Goal: Task Accomplishment & Management: Manage account settings

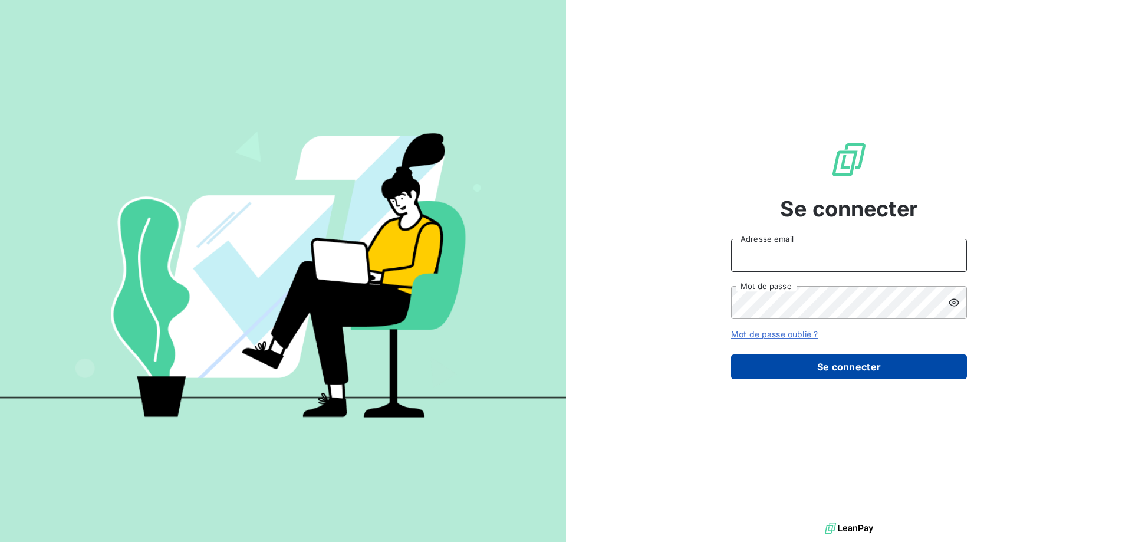
type input "[EMAIL_ADDRESS][DOMAIN_NAME]"
click at [847, 363] on button "Se connecter" at bounding box center [849, 366] width 236 height 25
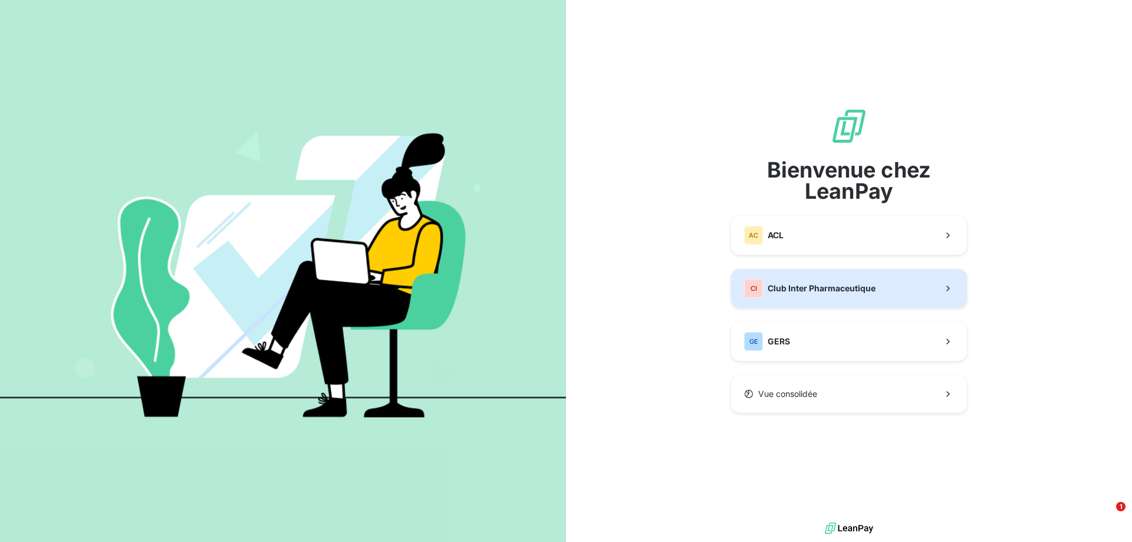
click at [806, 283] on span "Club Inter Pharmaceutique" at bounding box center [822, 288] width 108 height 12
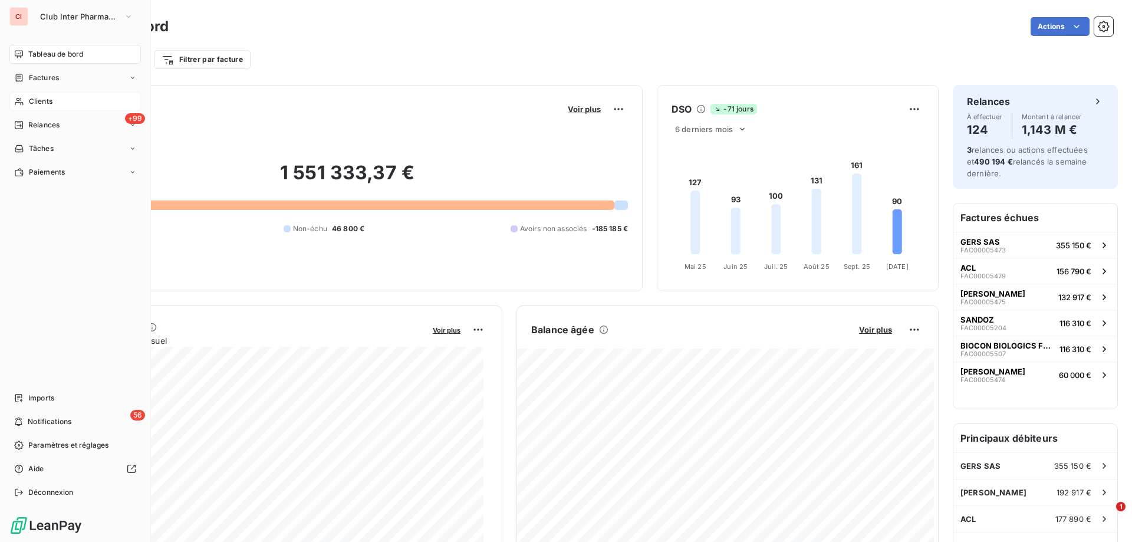
click at [37, 100] on span "Clients" at bounding box center [41, 101] width 24 height 11
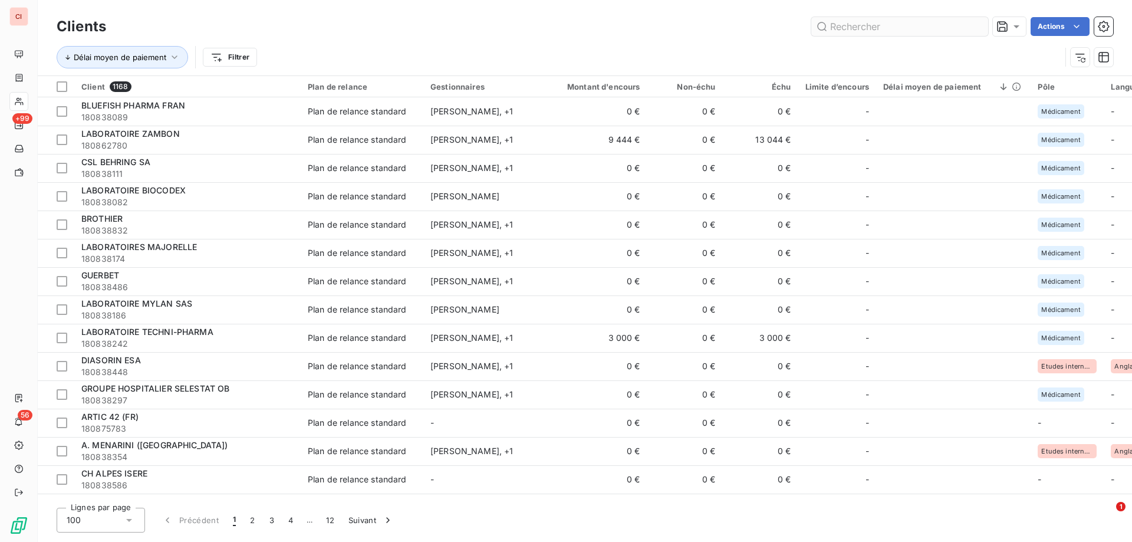
click at [841, 24] on input "text" at bounding box center [899, 26] width 177 height 19
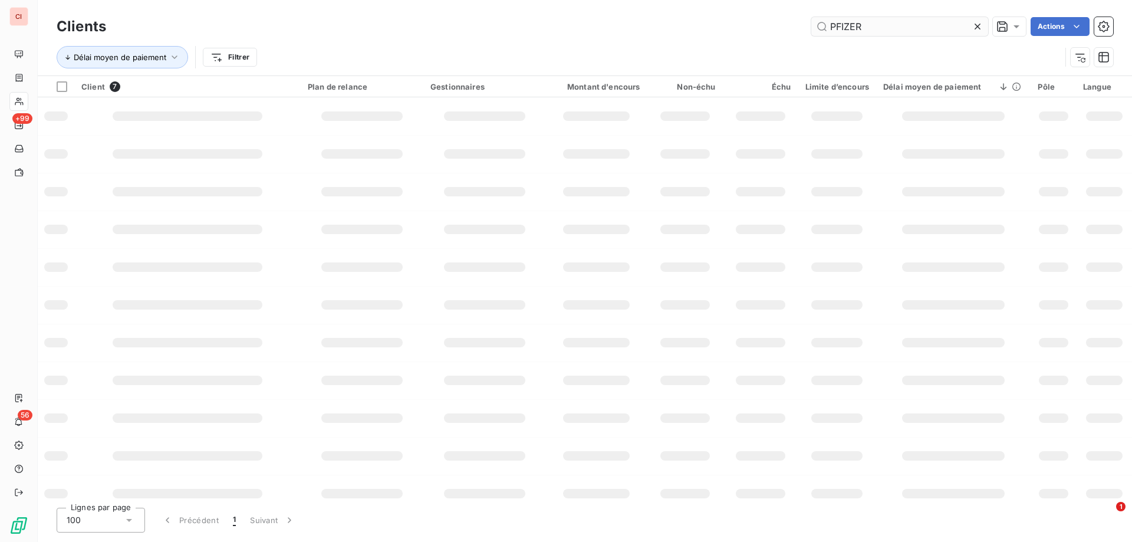
type input "PFIZER"
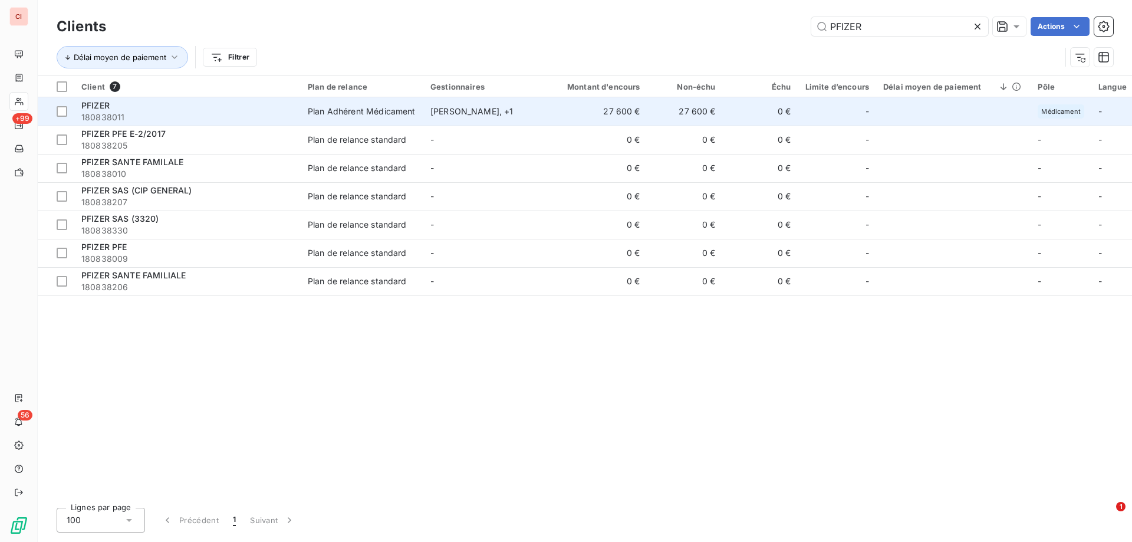
click at [407, 113] on div "Plan Adhérent Médicament" at bounding box center [362, 112] width 108 height 12
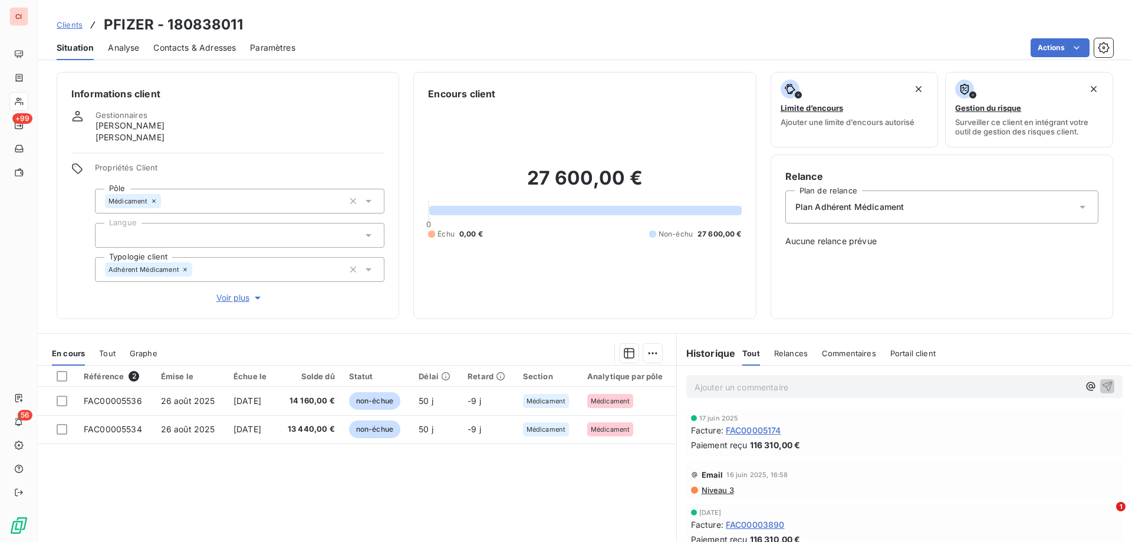
click at [192, 52] on span "Contacts & Adresses" at bounding box center [194, 48] width 83 height 12
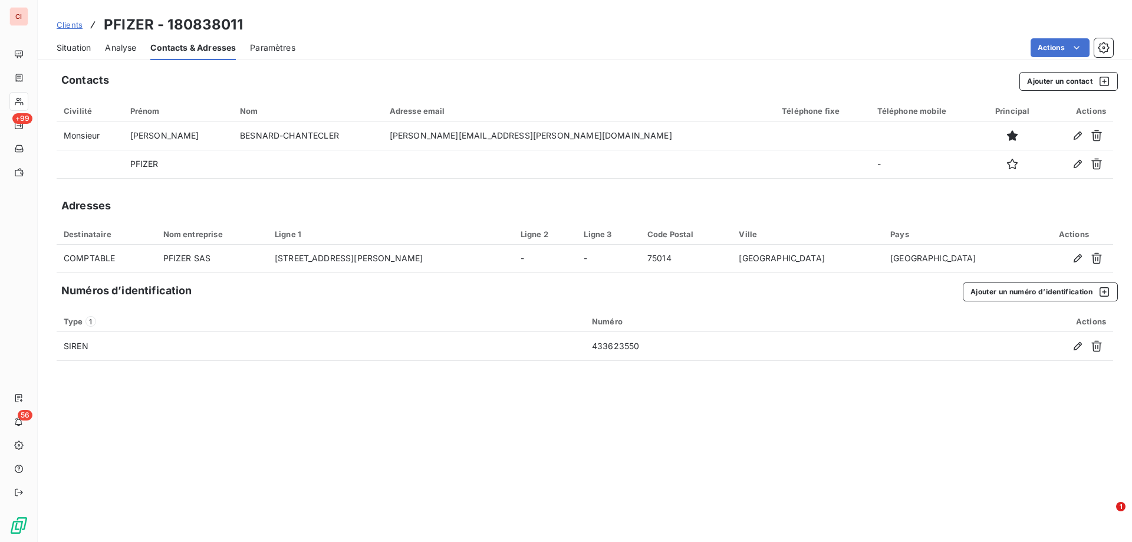
click at [192, 52] on span "Contacts & Adresses" at bounding box center [192, 48] width 85 height 12
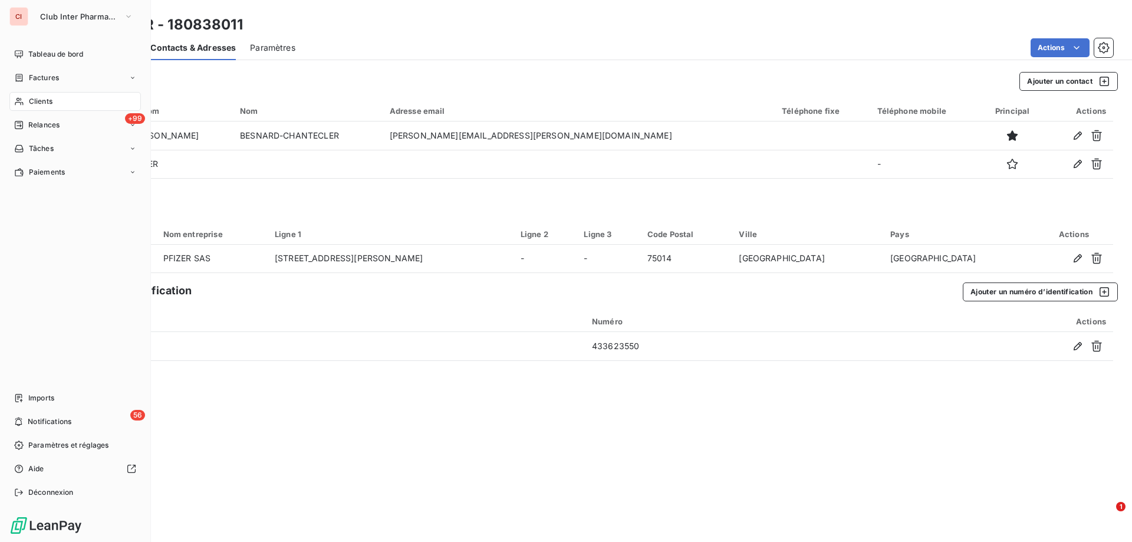
click at [31, 104] on span "Clients" at bounding box center [41, 101] width 24 height 11
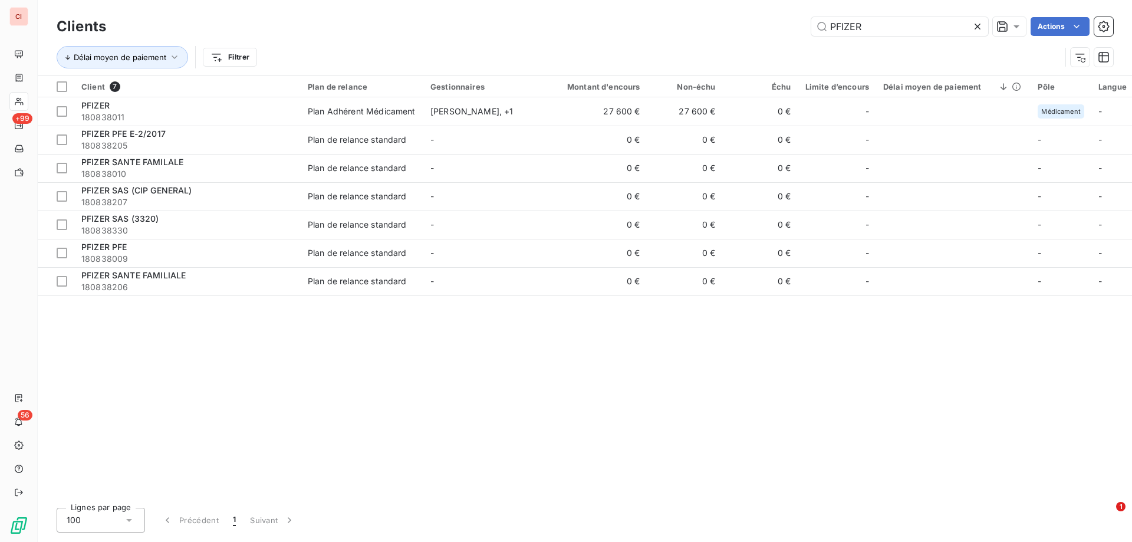
drag, startPoint x: 867, startPoint y: 28, endPoint x: 797, endPoint y: 29, distance: 70.2
click at [799, 31] on div "PFIZER Actions" at bounding box center [616, 26] width 993 height 19
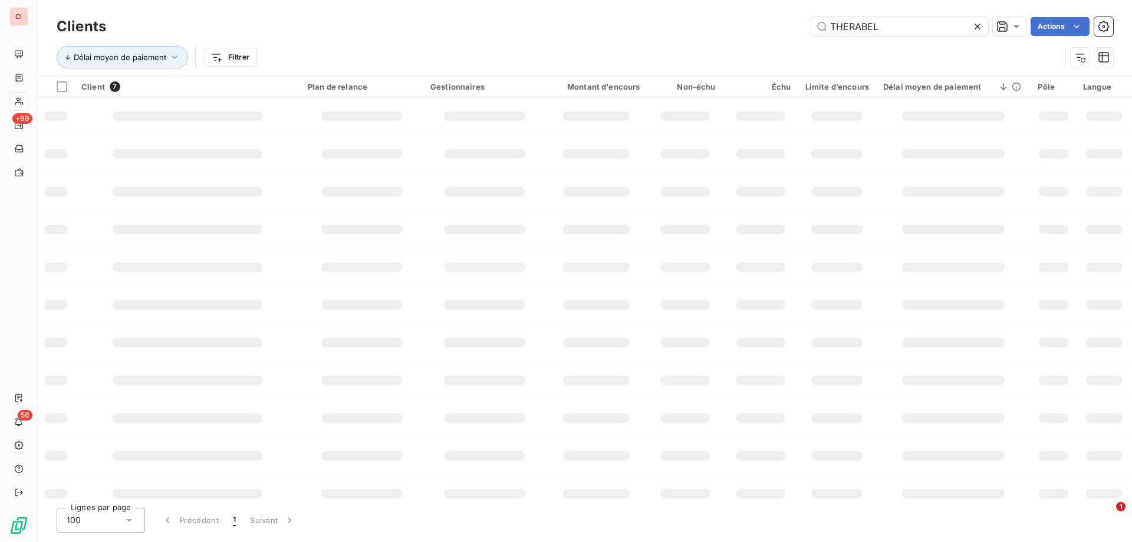
type input "THERABEL"
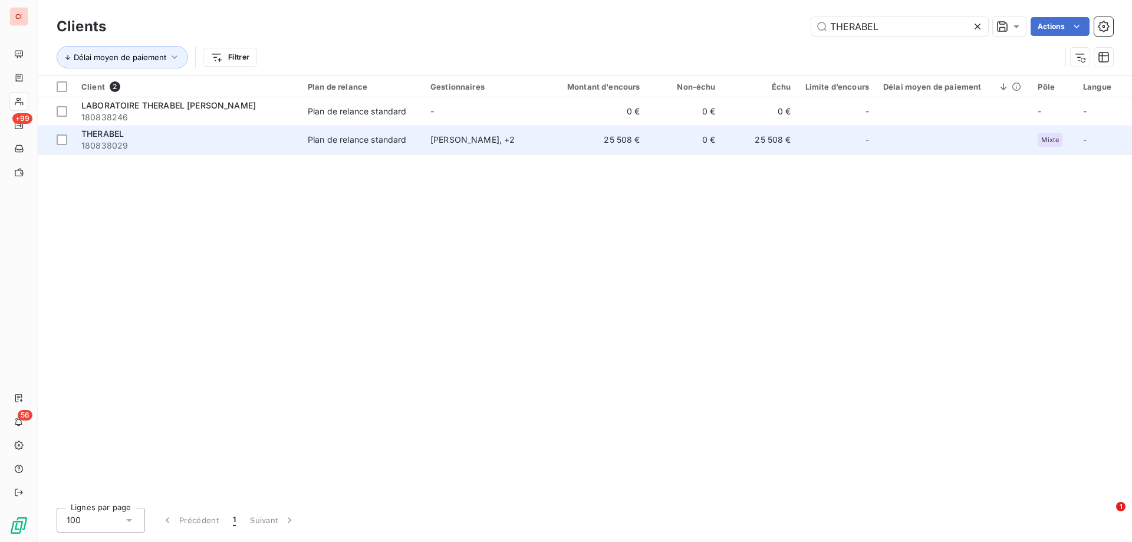
click at [377, 134] on div "Plan de relance standard" at bounding box center [357, 140] width 99 height 12
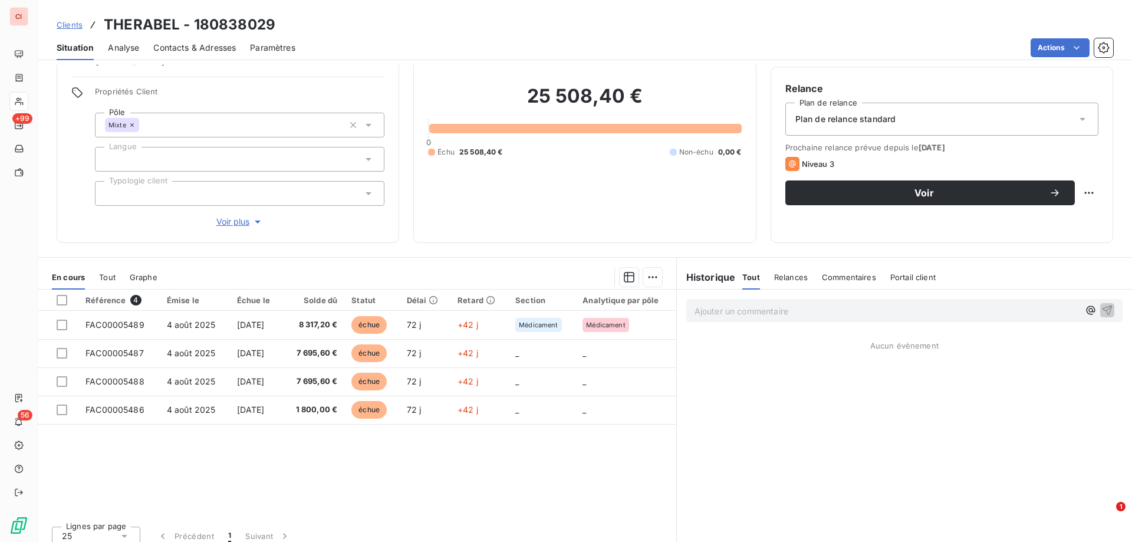
scroll to position [98, 0]
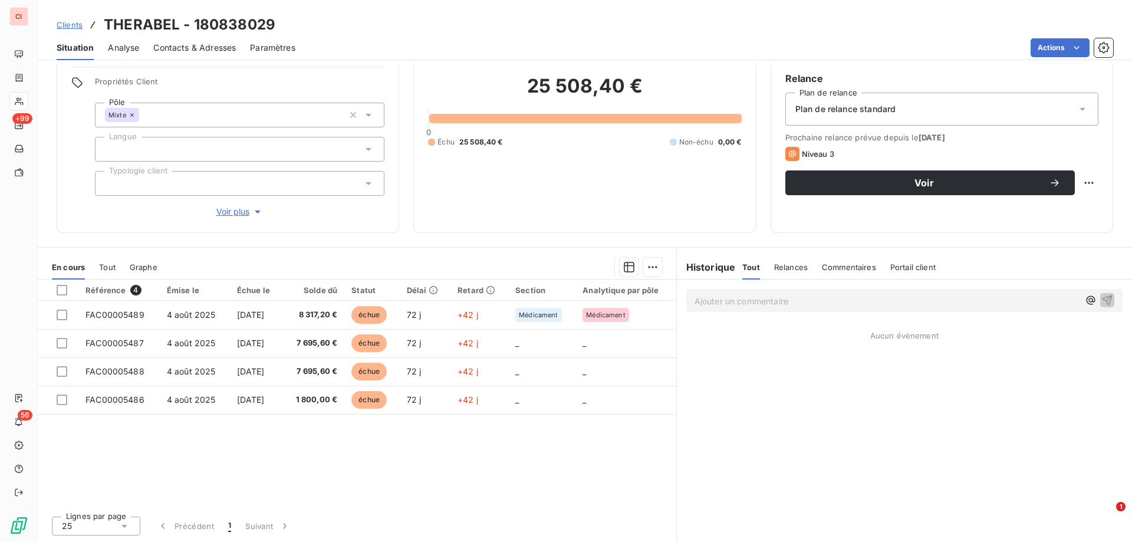
click at [367, 183] on icon at bounding box center [369, 183] width 6 height 3
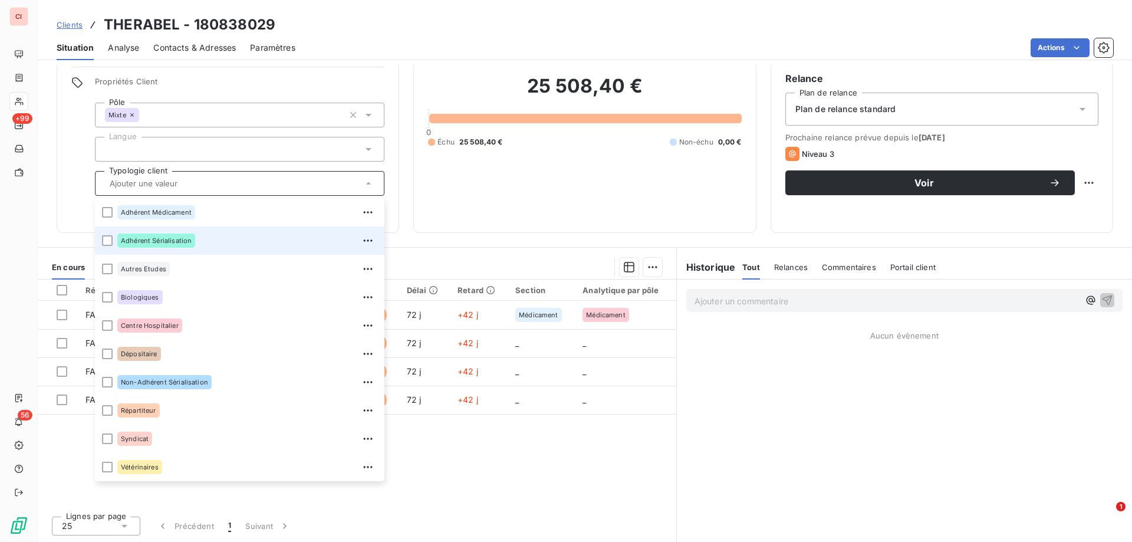
click at [117, 240] on li "Adhérent Sérialisation" at bounding box center [240, 240] width 290 height 28
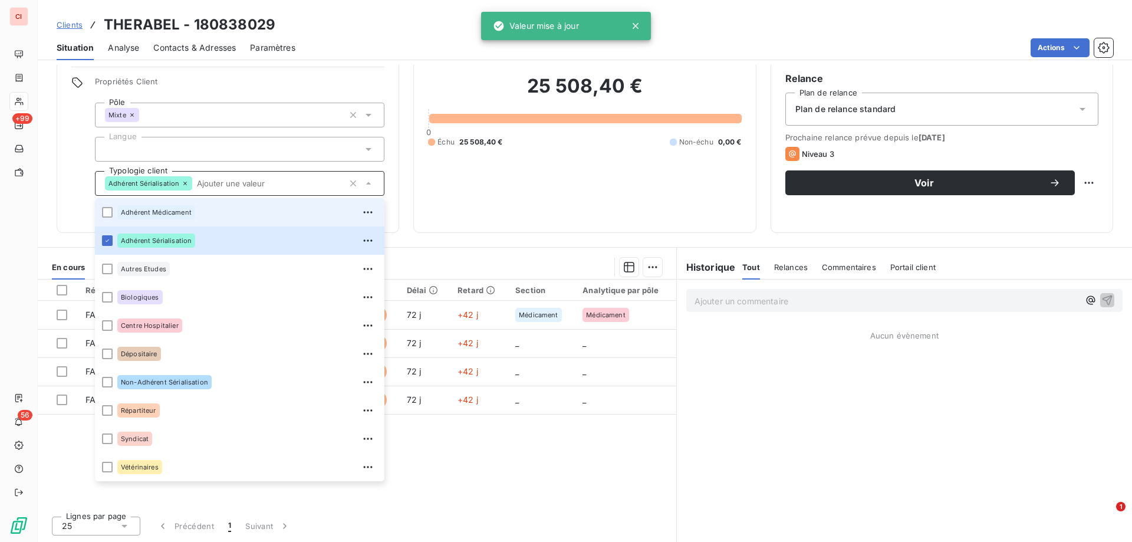
click at [117, 214] on li "Adhérent Médicament" at bounding box center [240, 212] width 290 height 28
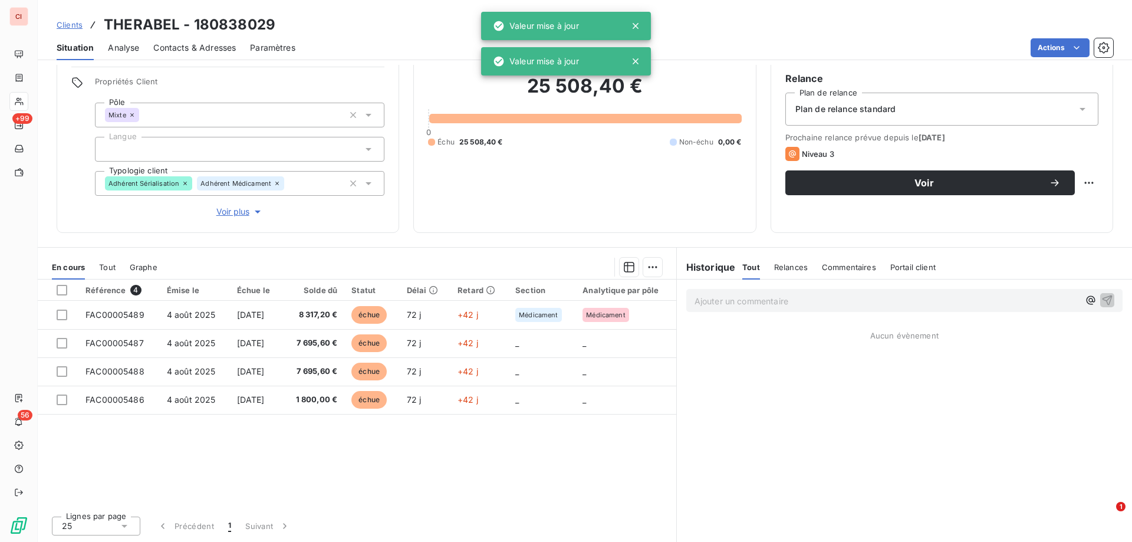
click at [506, 177] on div "25 508,40 € 0 Échu 25 508,40 € Non-échu 0,00 €" at bounding box center [584, 110] width 313 height 215
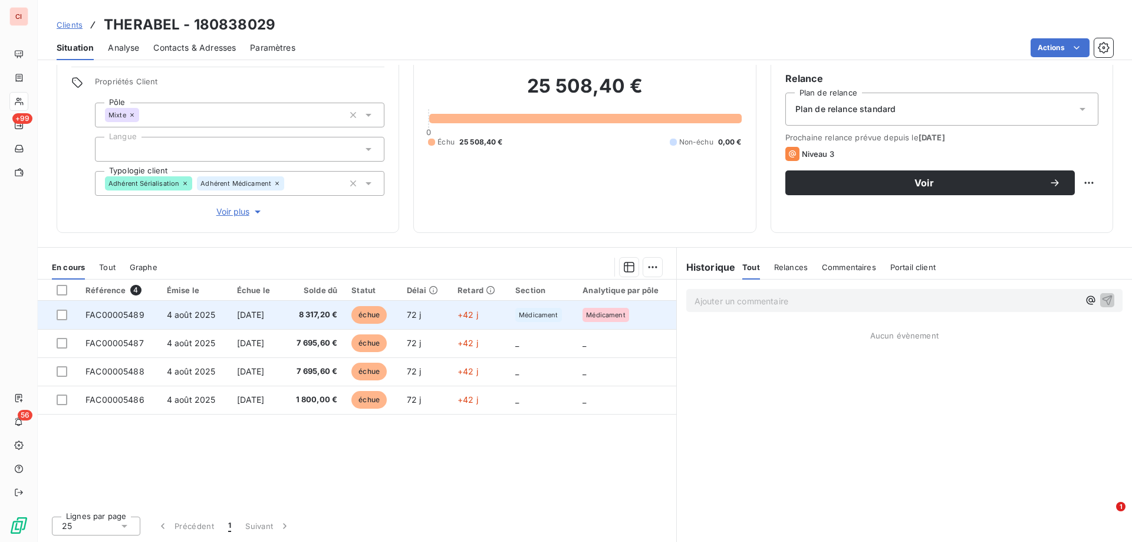
click at [368, 315] on span "échue" at bounding box center [368, 315] width 35 height 18
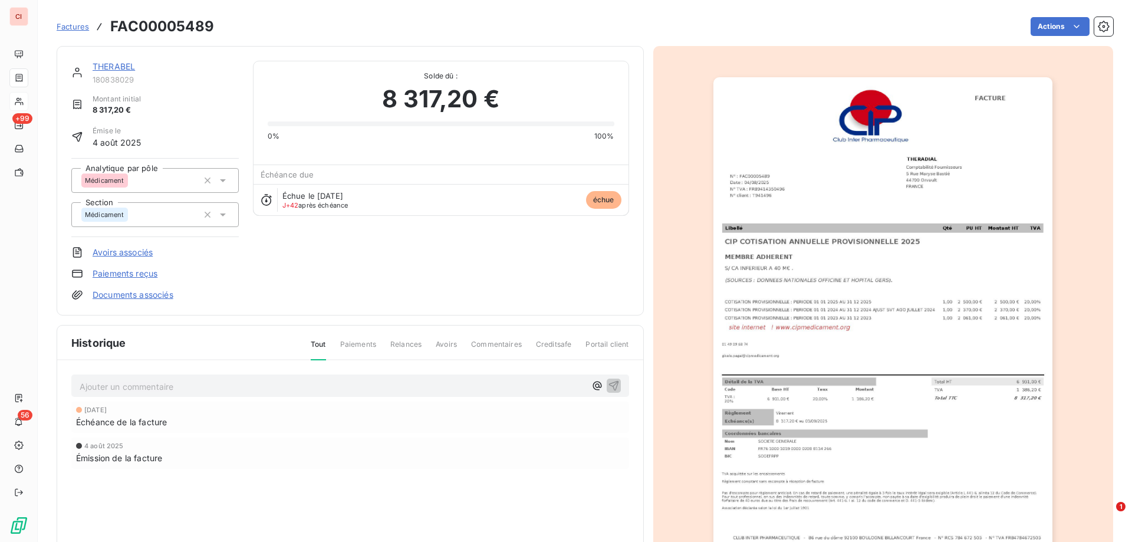
click at [97, 69] on link "THERABEL" at bounding box center [114, 66] width 42 height 10
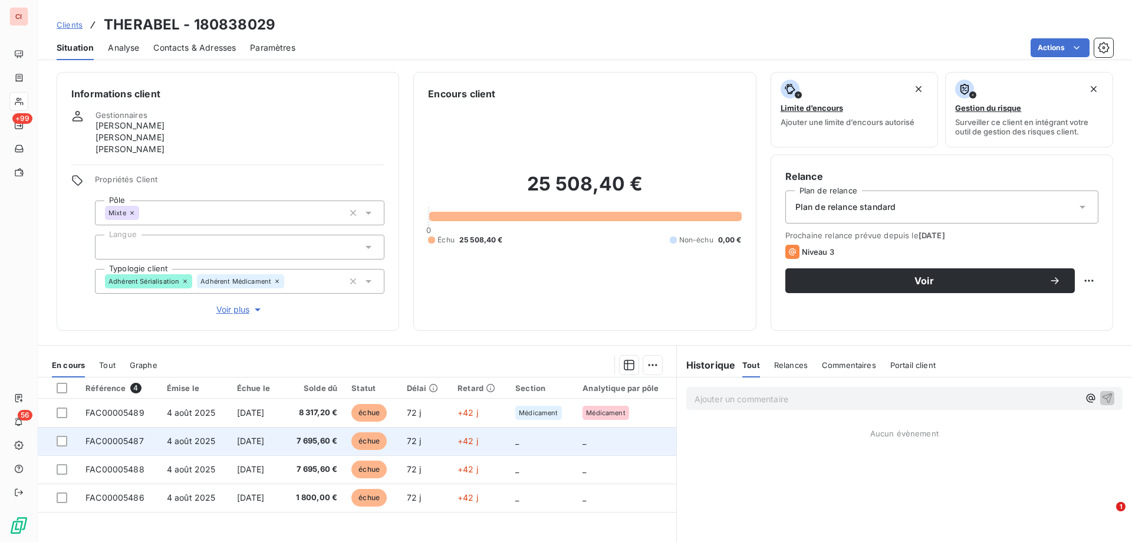
click at [370, 446] on span "échue" at bounding box center [368, 441] width 35 height 18
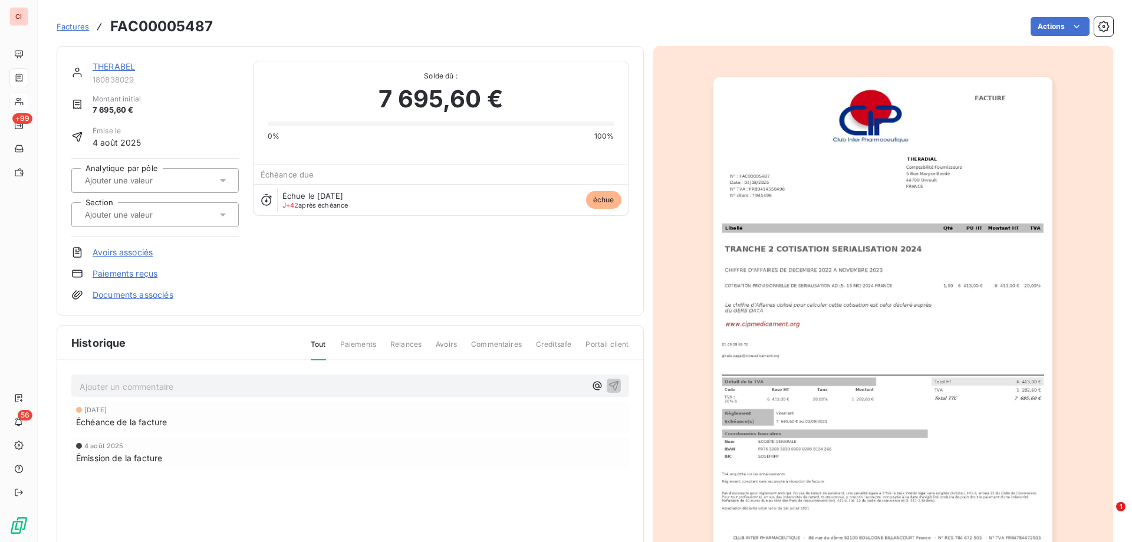
click at [121, 70] on link "THERABEL" at bounding box center [114, 66] width 42 height 10
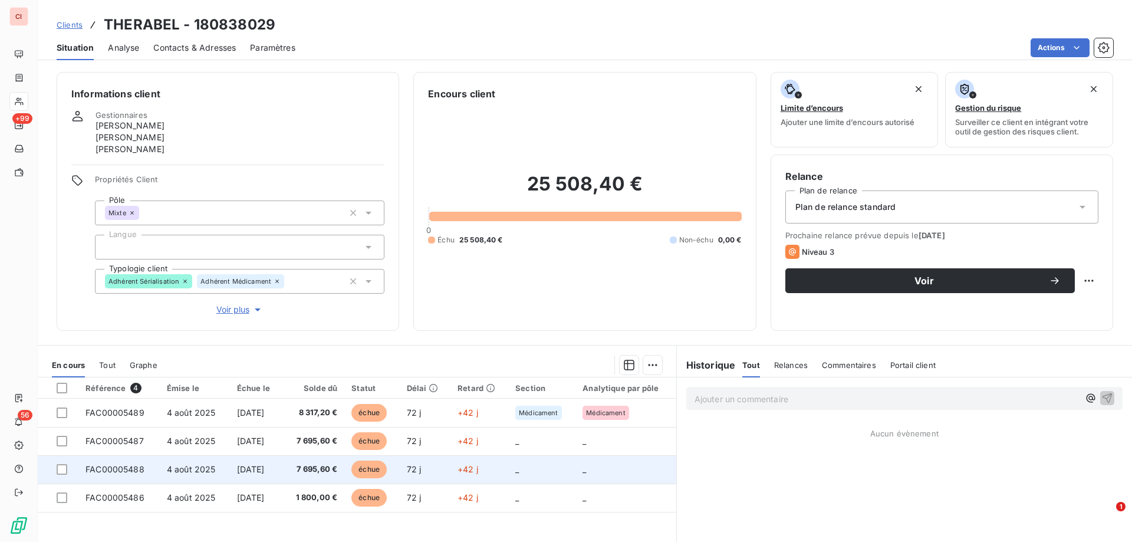
click at [367, 471] on span "échue" at bounding box center [368, 470] width 35 height 18
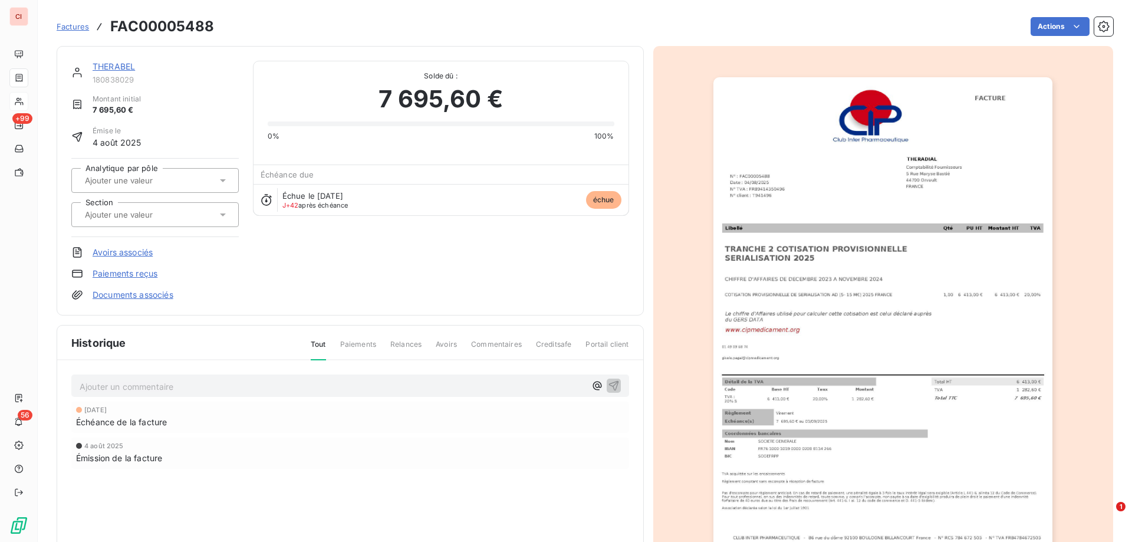
click at [118, 66] on link "THERABEL" at bounding box center [114, 66] width 42 height 10
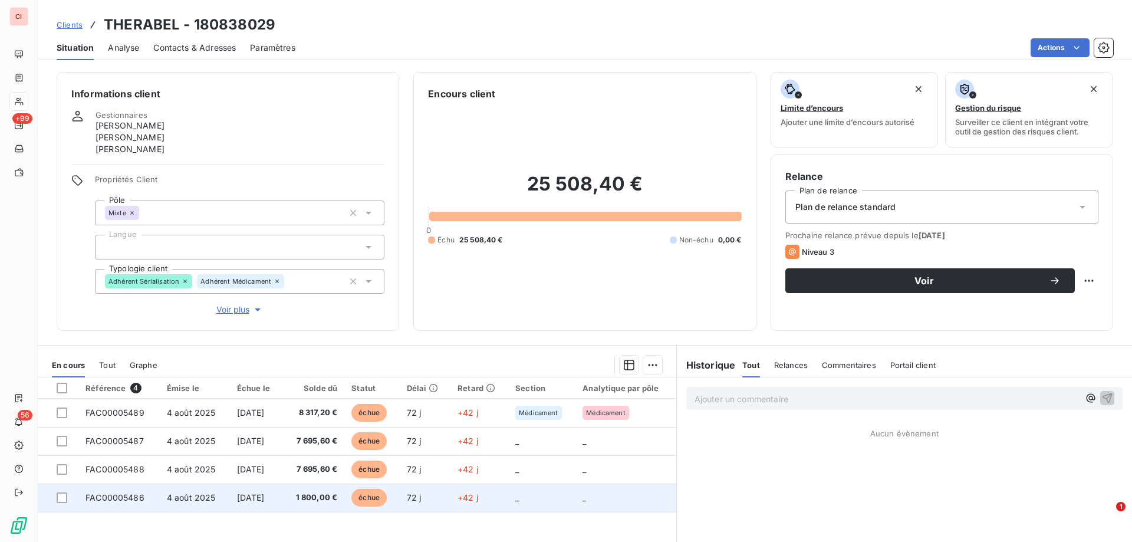
click at [376, 499] on span "échue" at bounding box center [368, 498] width 35 height 18
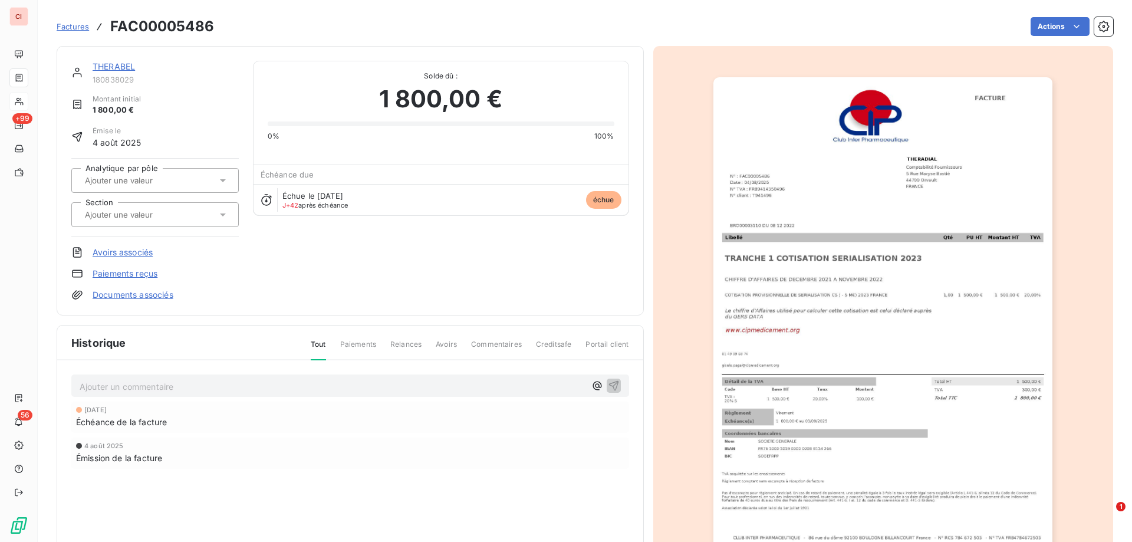
click at [124, 66] on link "THERABEL" at bounding box center [114, 66] width 42 height 10
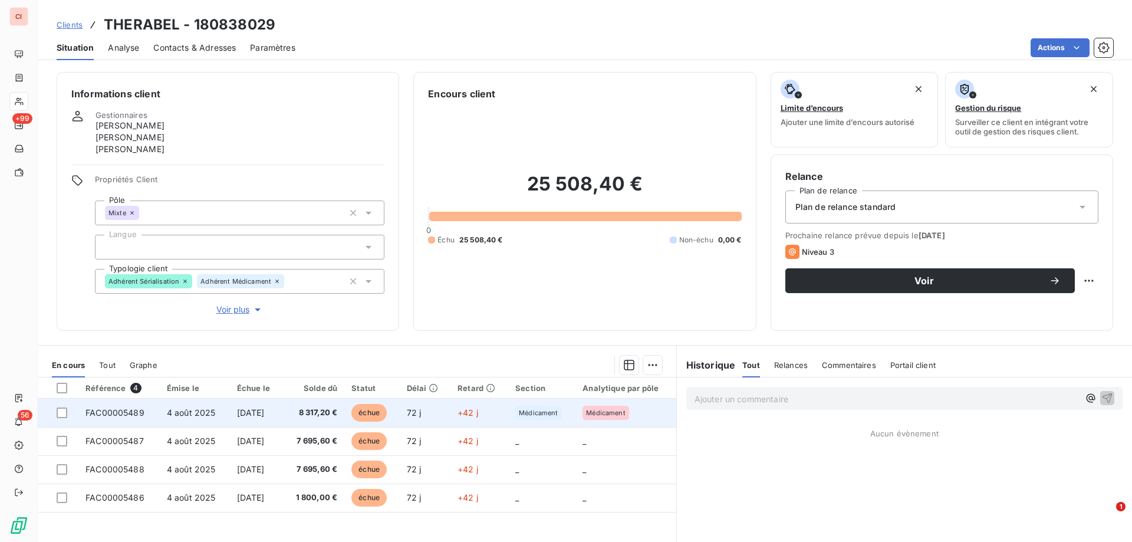
click at [381, 413] on span "échue" at bounding box center [368, 413] width 35 height 18
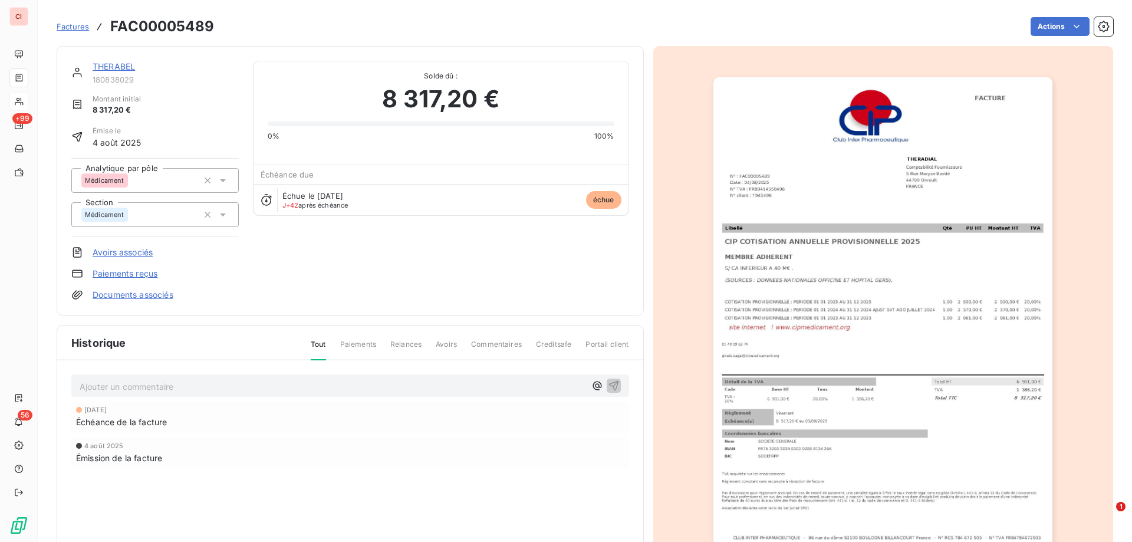
click at [130, 70] on link "THERABEL" at bounding box center [114, 66] width 42 height 10
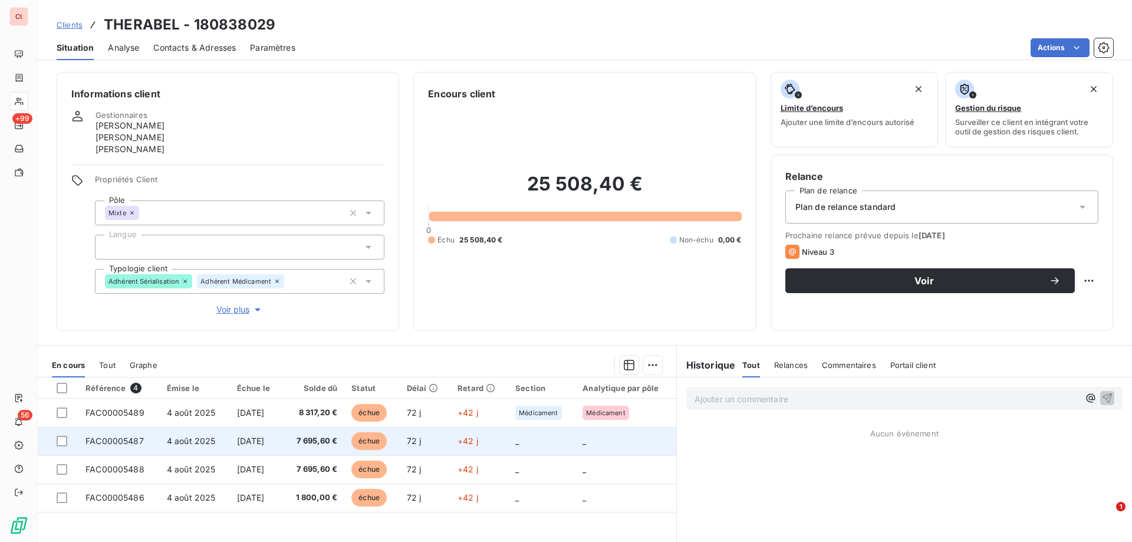
click at [384, 442] on span "échue" at bounding box center [368, 441] width 35 height 18
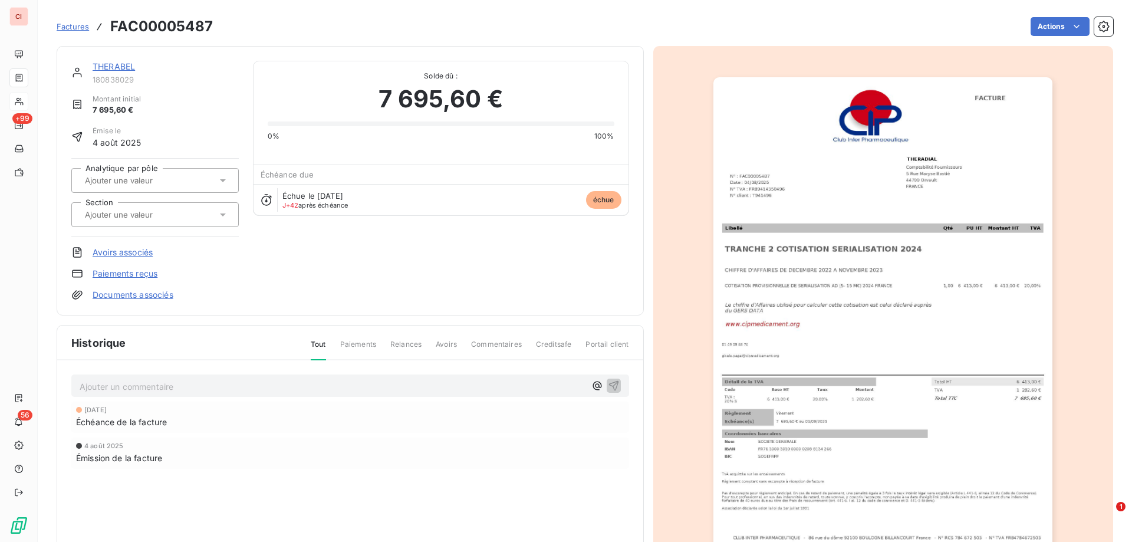
click at [115, 70] on link "THERABEL" at bounding box center [114, 66] width 42 height 10
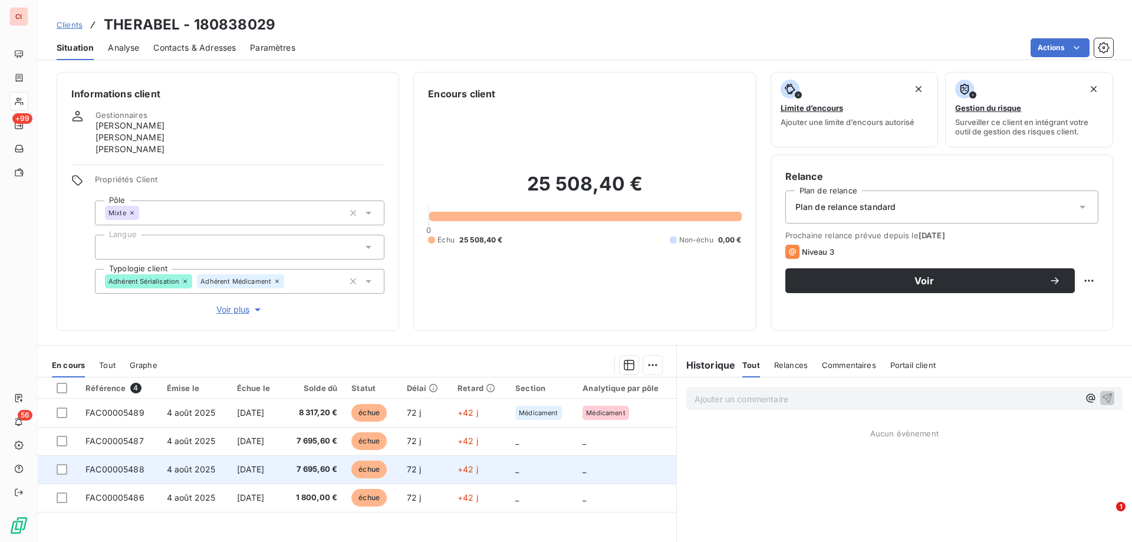
click at [371, 468] on span "échue" at bounding box center [368, 470] width 35 height 18
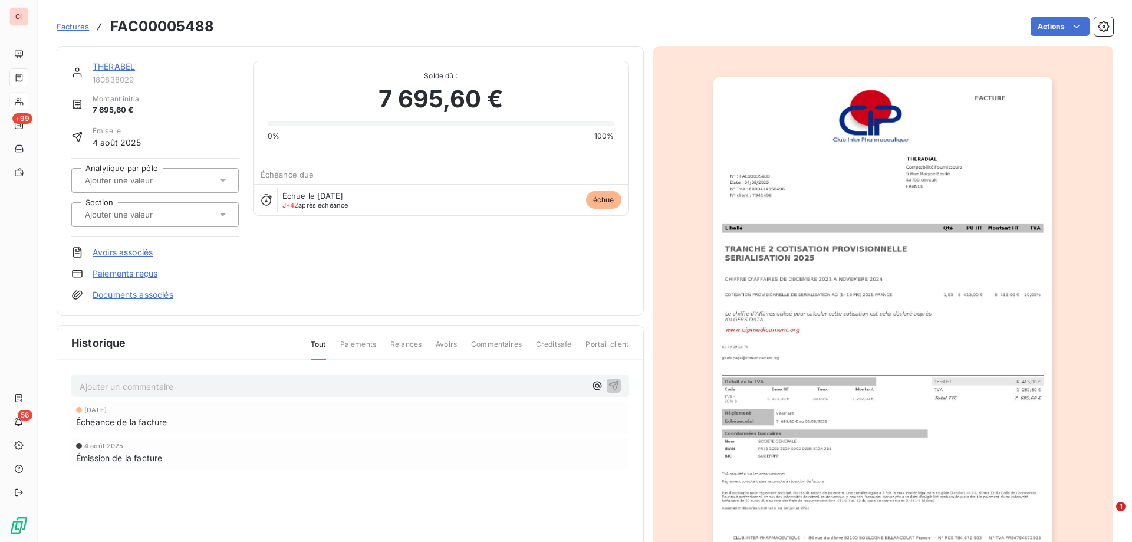
click at [112, 67] on link "THERABEL" at bounding box center [114, 66] width 42 height 10
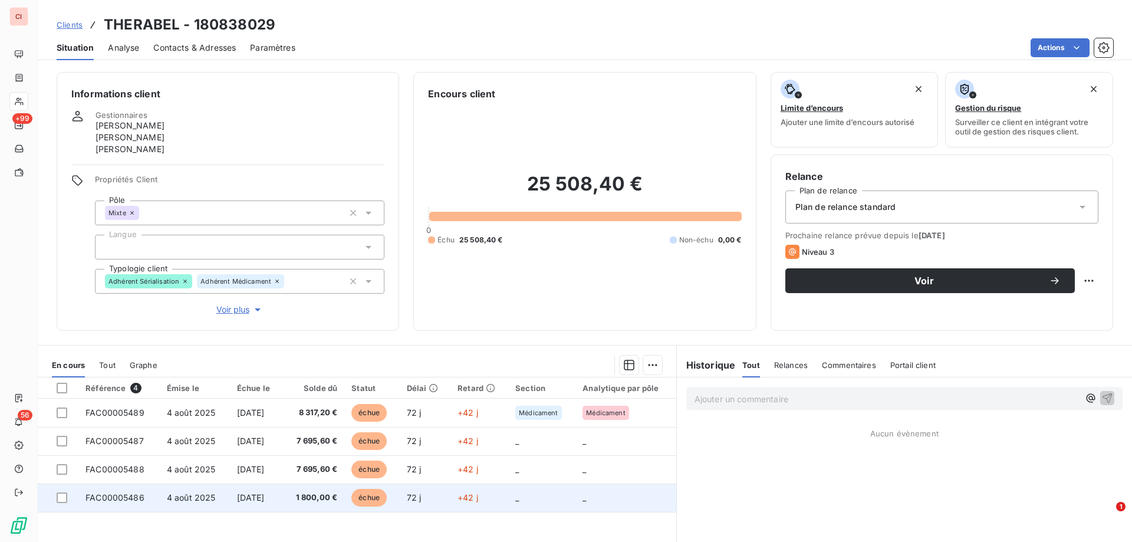
click at [374, 496] on span "échue" at bounding box center [368, 498] width 35 height 18
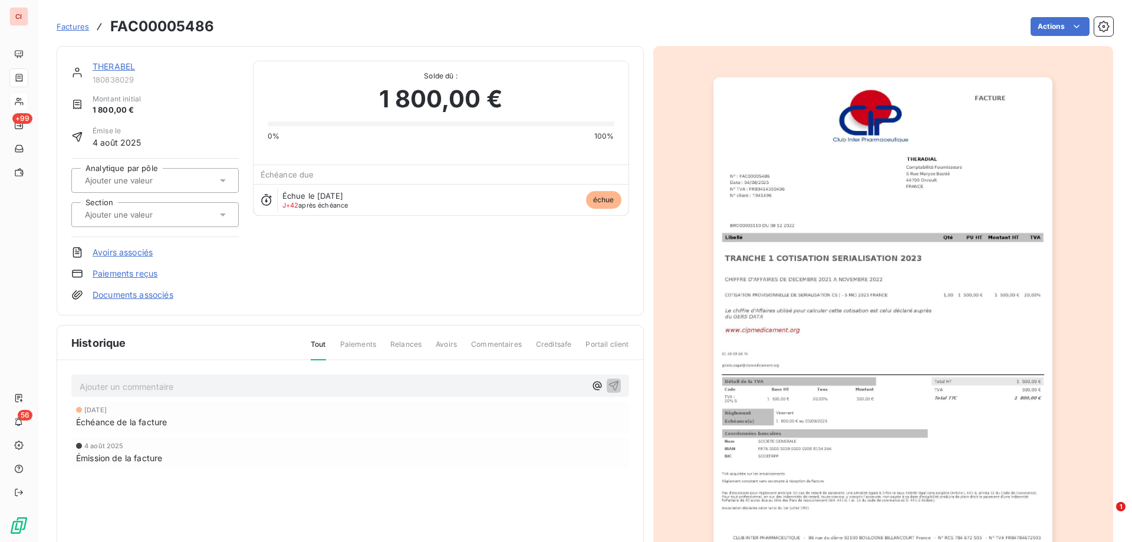
click at [107, 67] on link "THERABEL" at bounding box center [114, 66] width 42 height 10
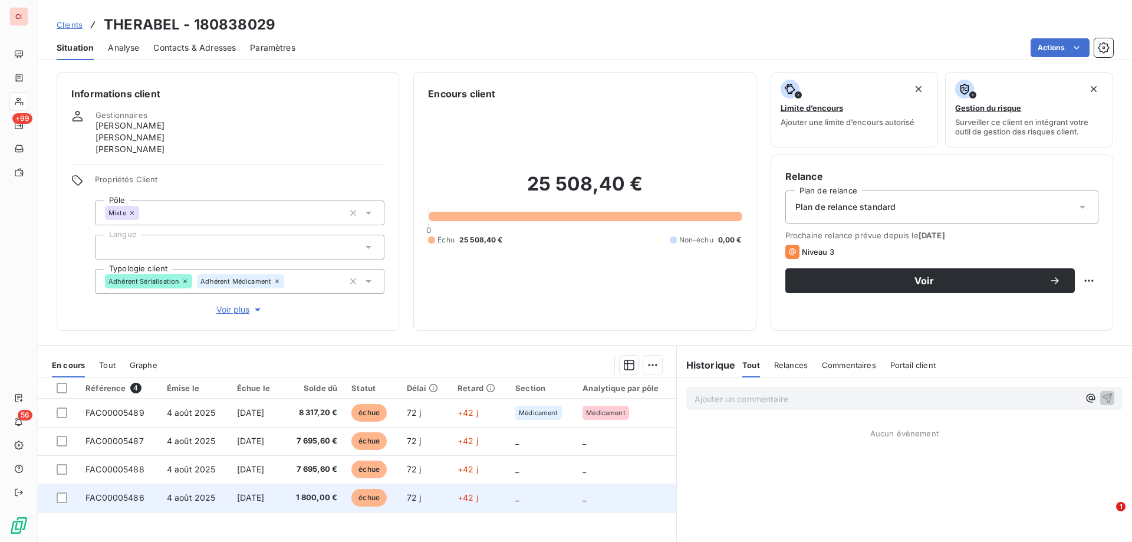
click at [381, 496] on span "échue" at bounding box center [368, 498] width 35 height 18
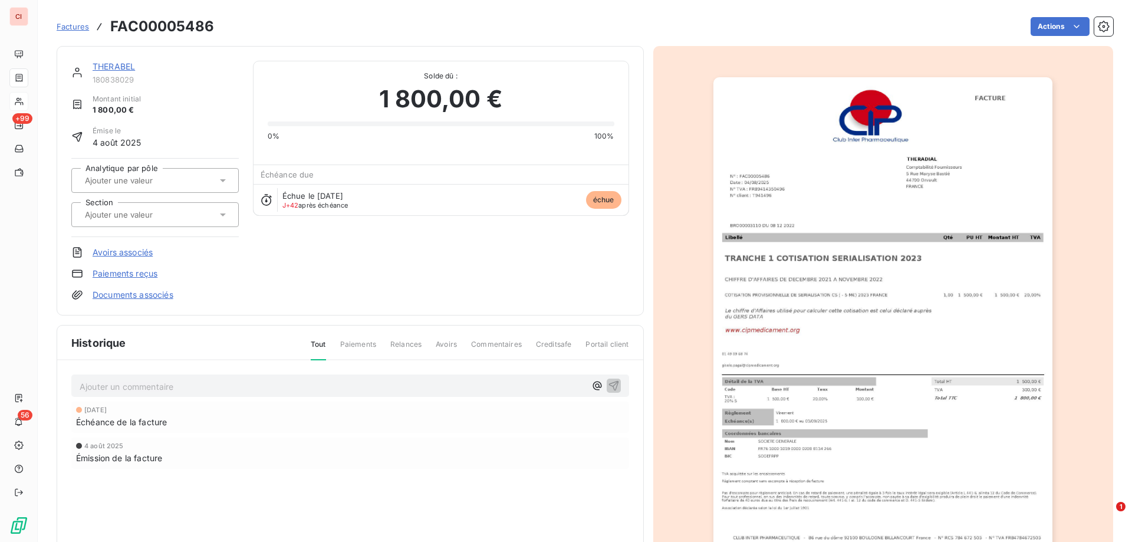
click at [119, 67] on link "THERABEL" at bounding box center [114, 66] width 42 height 10
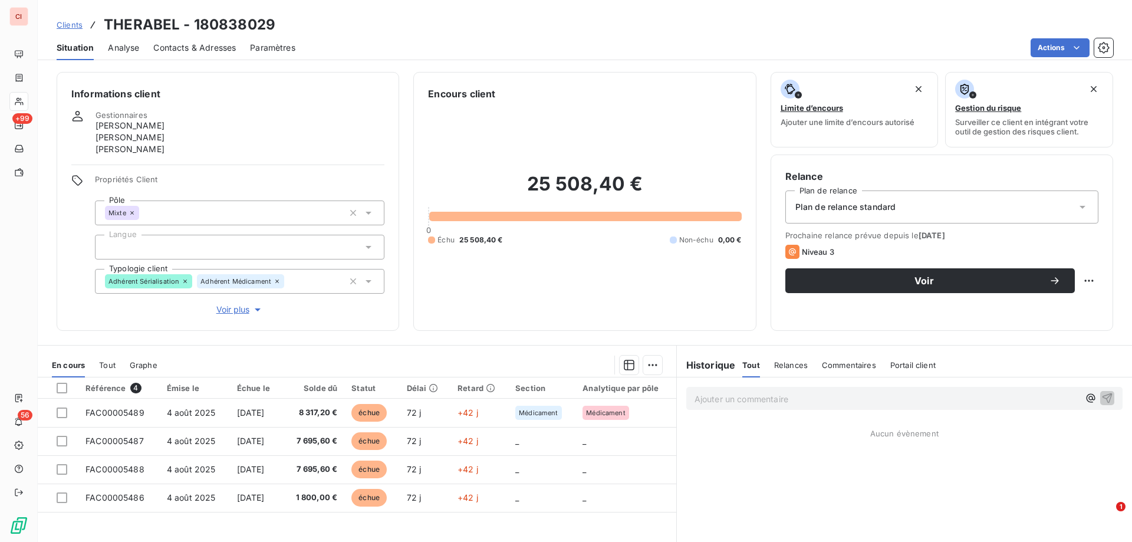
click at [68, 27] on span "Clients" at bounding box center [70, 24] width 26 height 9
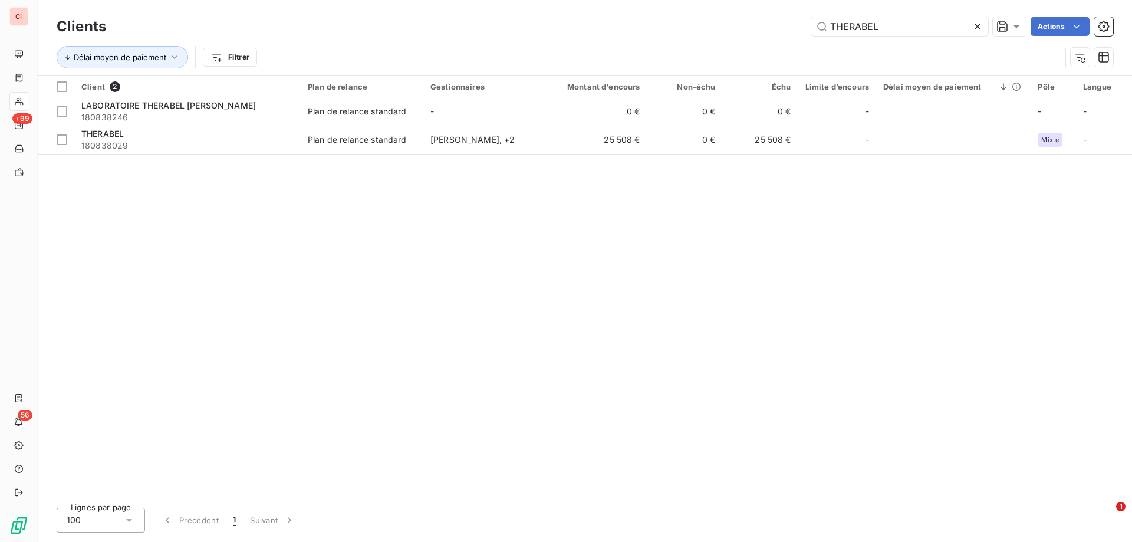
drag, startPoint x: 885, startPoint y: 24, endPoint x: 797, endPoint y: 40, distance: 89.3
click at [797, 40] on div "Clients THERABEL Actions Délai moyen de paiement Filtrer" at bounding box center [585, 44] width 1057 height 61
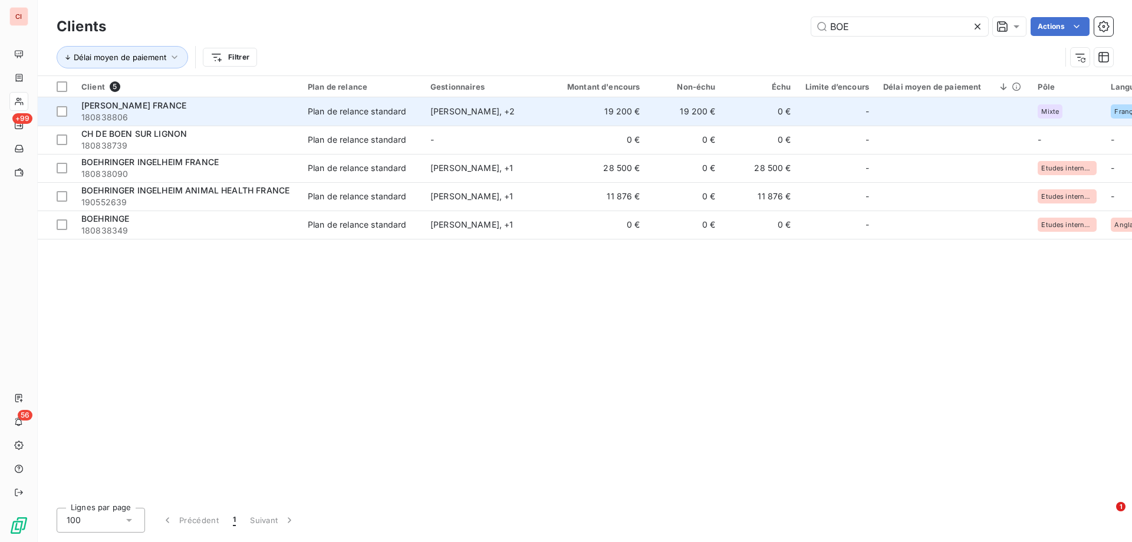
type input "BOE"
click at [365, 109] on div "Plan de relance standard" at bounding box center [357, 112] width 99 height 12
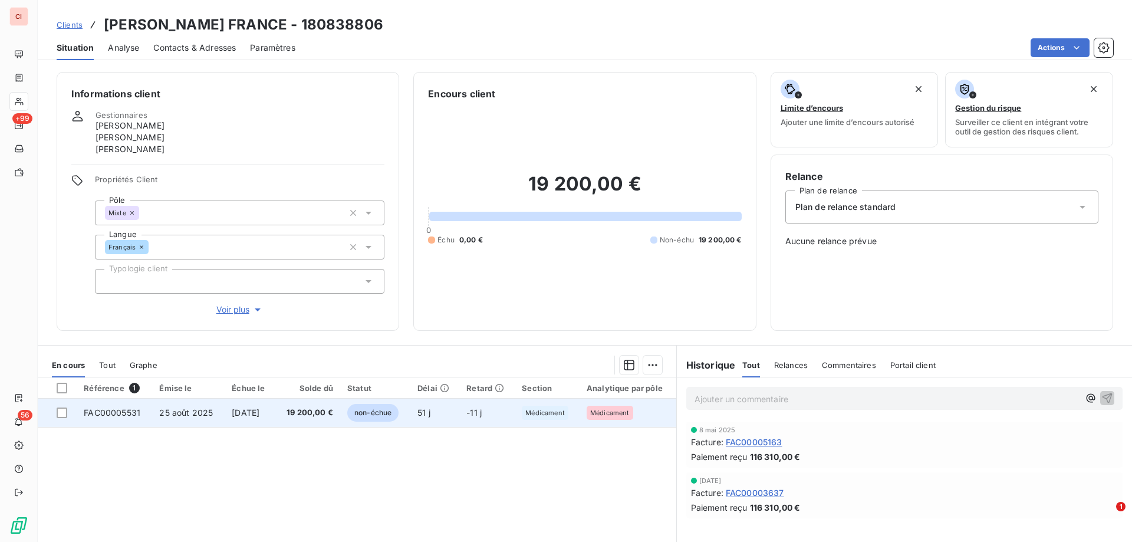
click at [374, 400] on td "non-échue" at bounding box center [375, 413] width 70 height 28
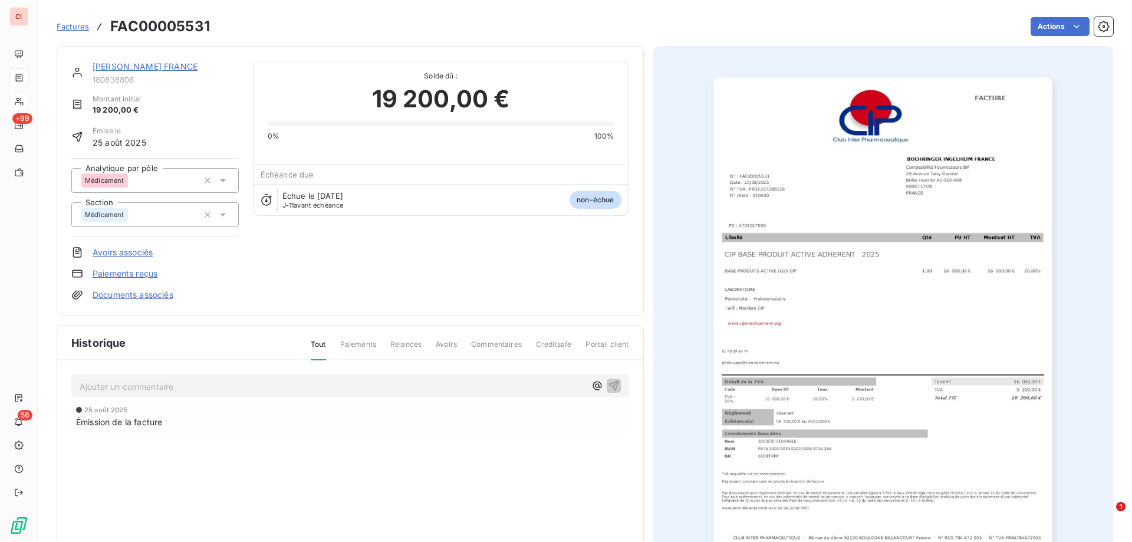
click at [143, 67] on link "[PERSON_NAME] FRANCE" at bounding box center [145, 66] width 105 height 10
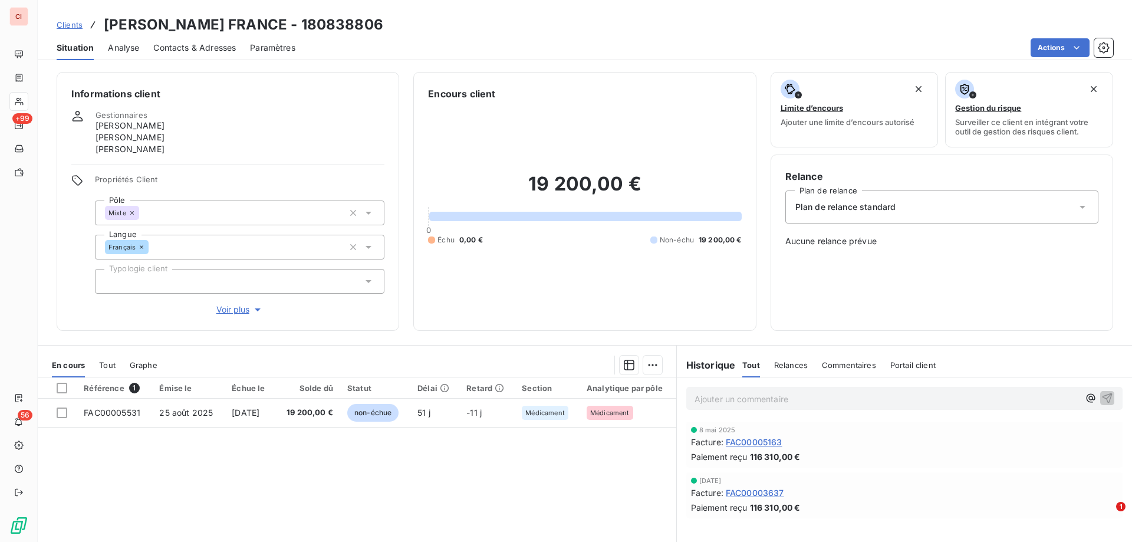
click at [68, 22] on span "Clients" at bounding box center [70, 24] width 26 height 9
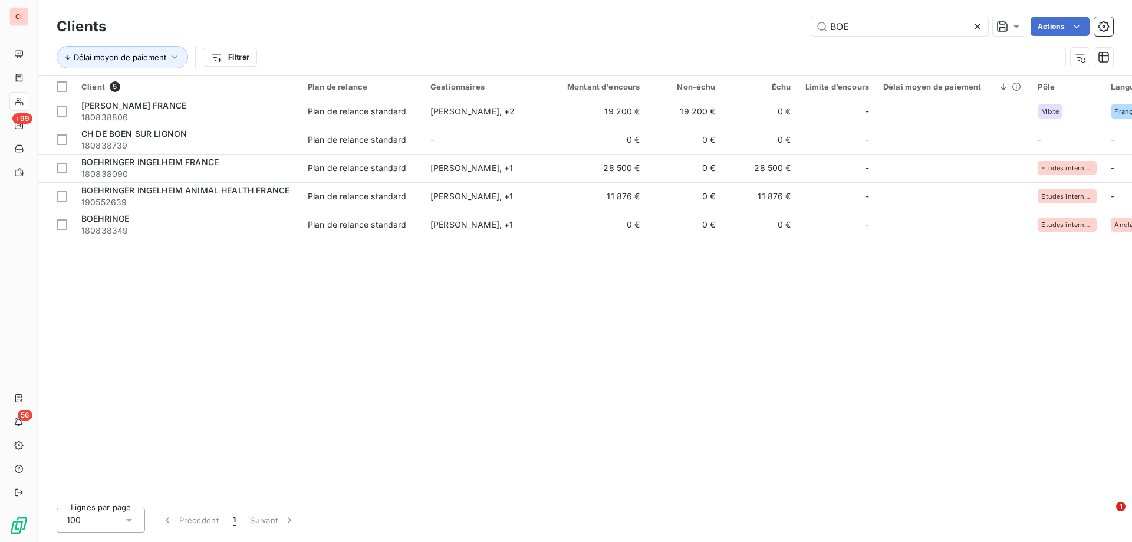
drag, startPoint x: 871, startPoint y: 34, endPoint x: 804, endPoint y: 42, distance: 68.4
click at [804, 42] on div "Clients BOE Actions Délai moyen de paiement Filtrer" at bounding box center [585, 44] width 1057 height 61
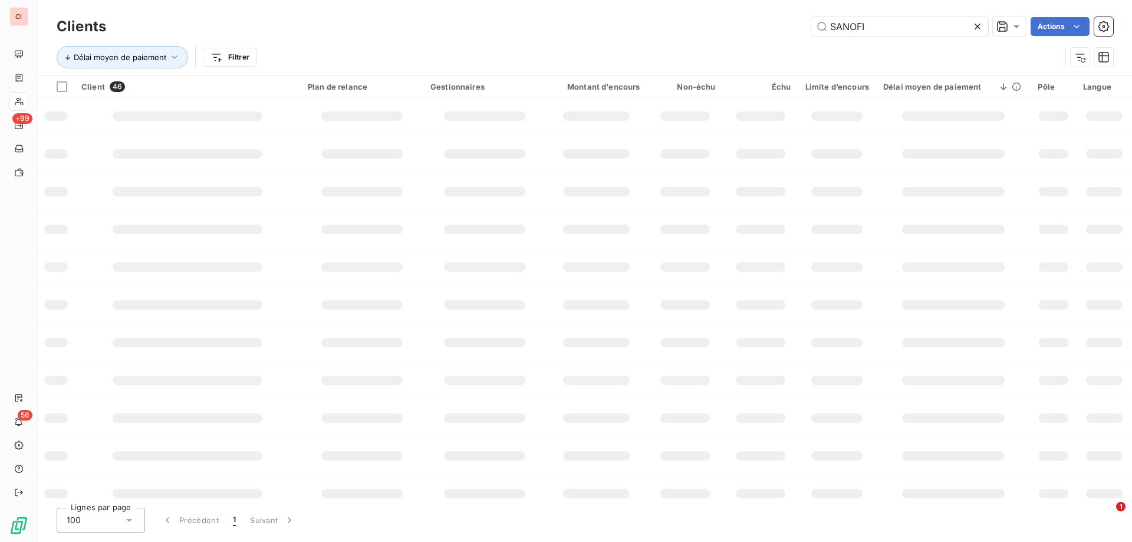
type input "SANOFI"
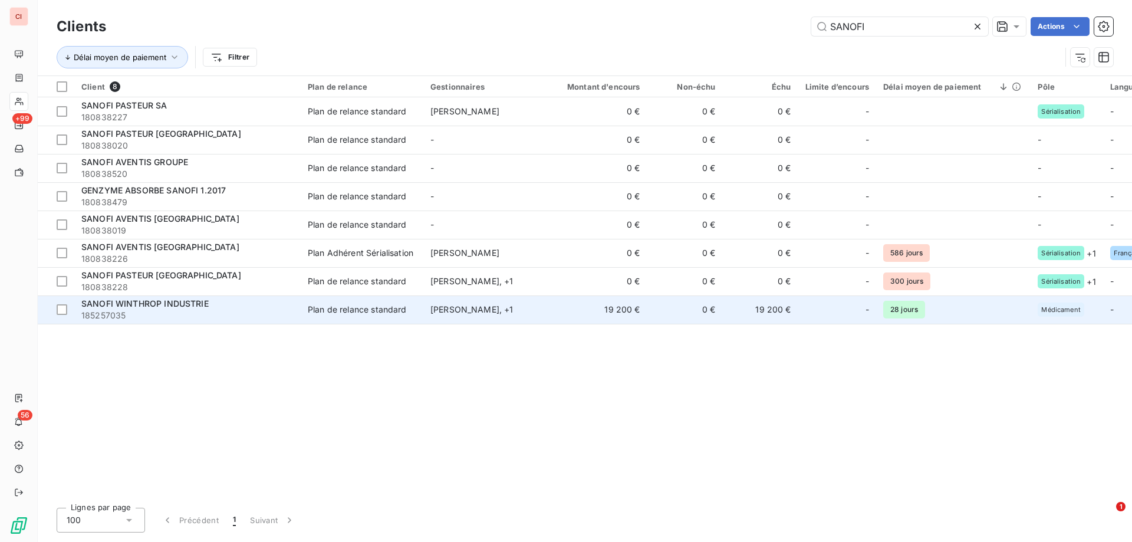
click at [364, 306] on div "Plan de relance standard" at bounding box center [357, 310] width 99 height 12
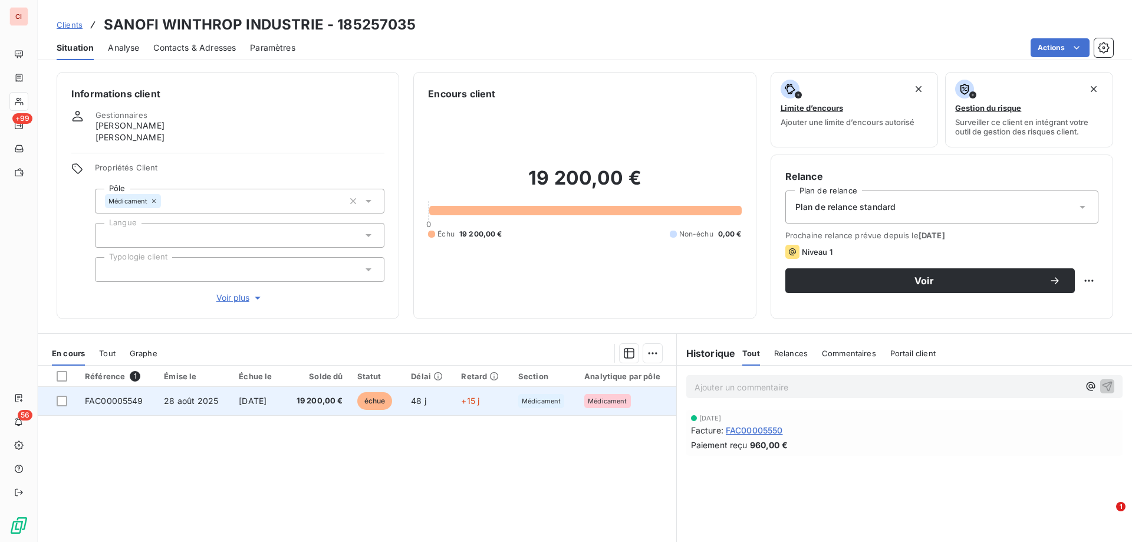
click at [393, 407] on span "échue" at bounding box center [374, 401] width 35 height 18
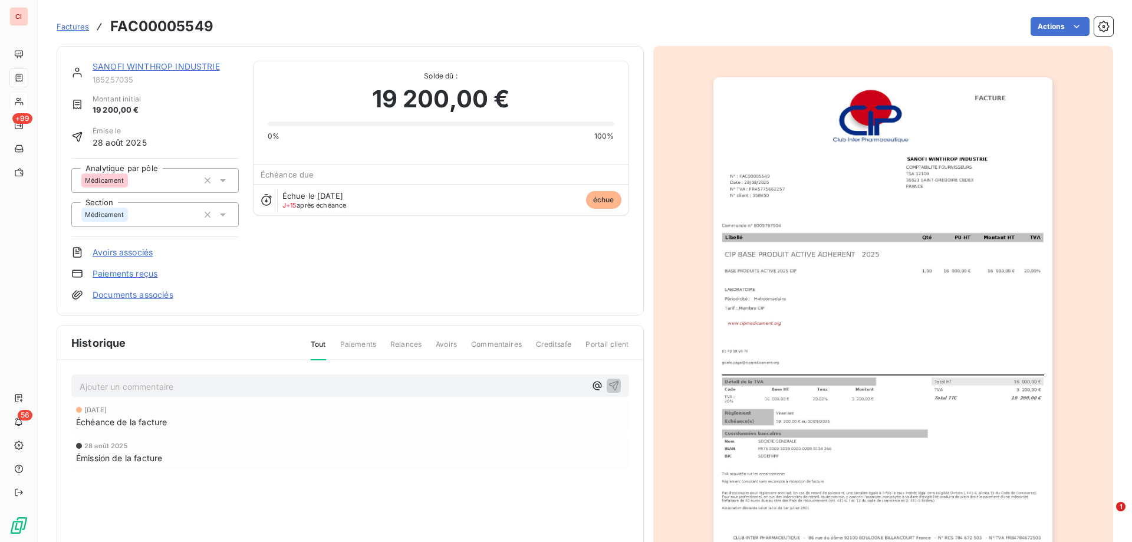
click at [169, 67] on link "SANOFI WINTHROP INDUSTRIE" at bounding box center [156, 66] width 127 height 10
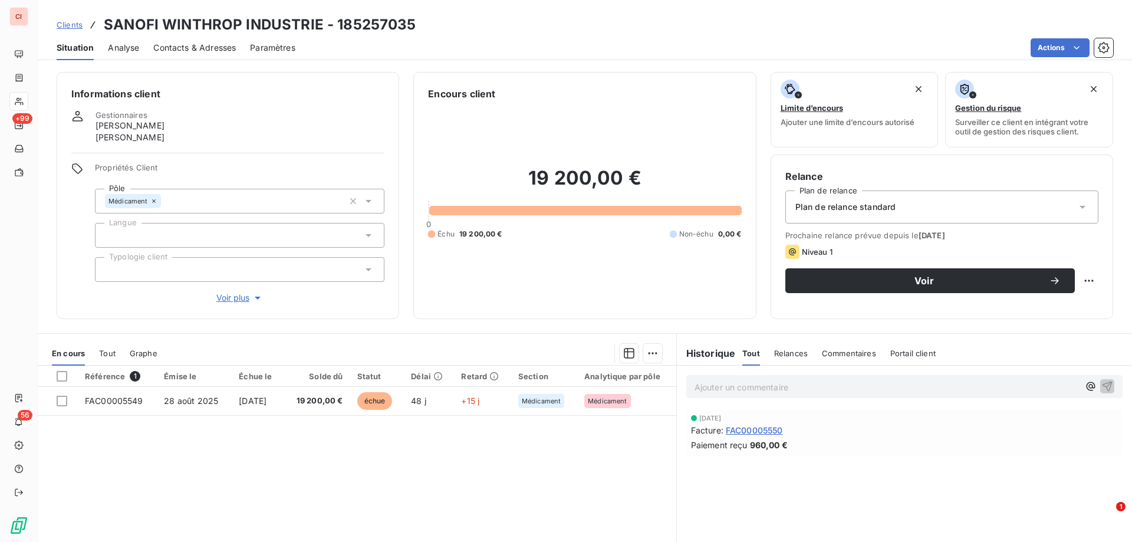
click at [203, 264] on div at bounding box center [240, 269] width 290 height 25
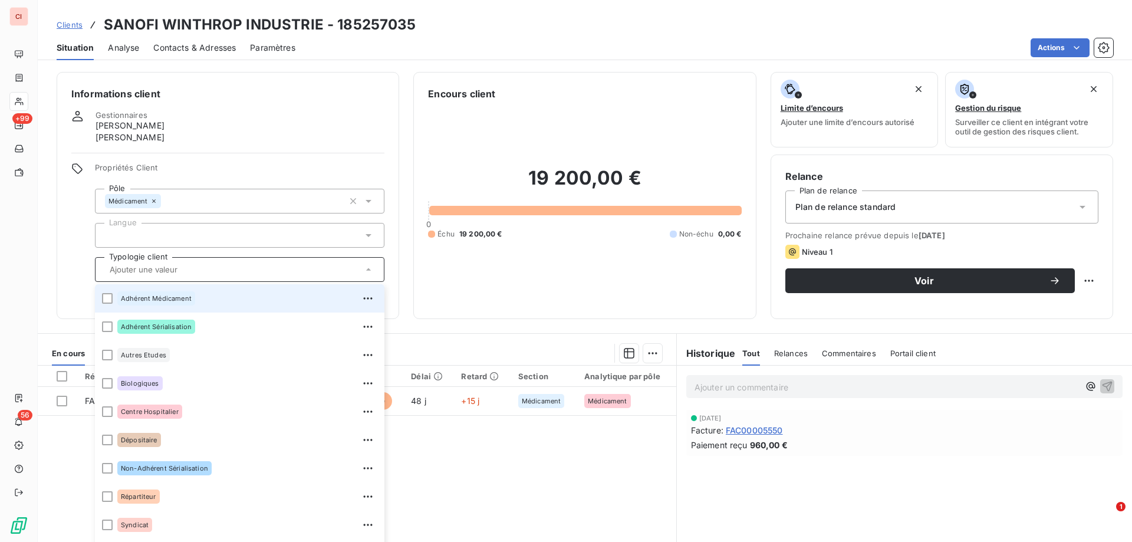
click at [164, 302] on div "Adhérent Médicament" at bounding box center [156, 298] width 78 height 14
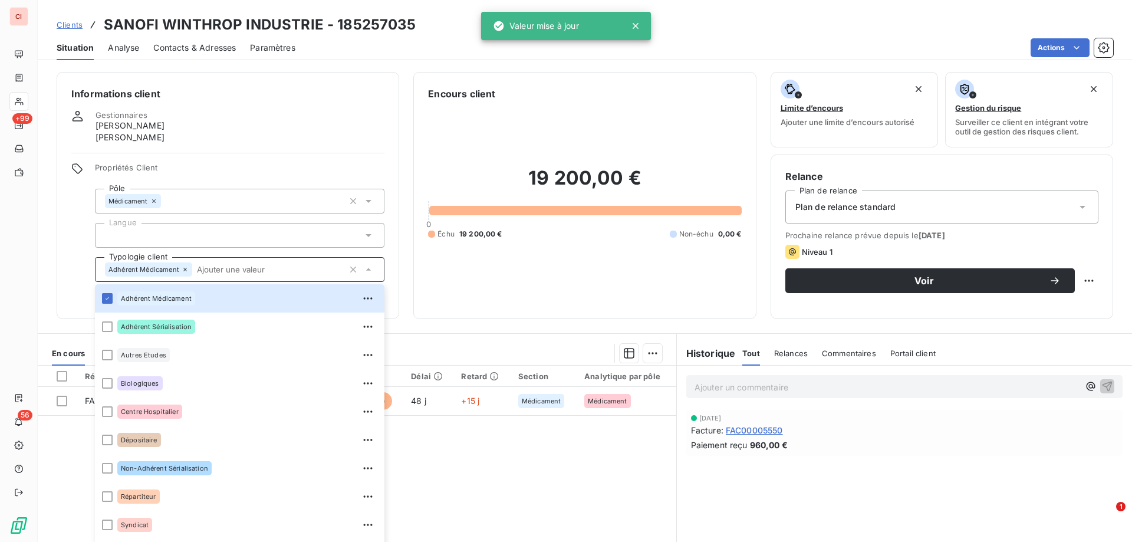
click at [439, 150] on div "19 200,00 € 0 Échu 19 200,00 € Non-échu 0,00 €" at bounding box center [584, 202] width 313 height 203
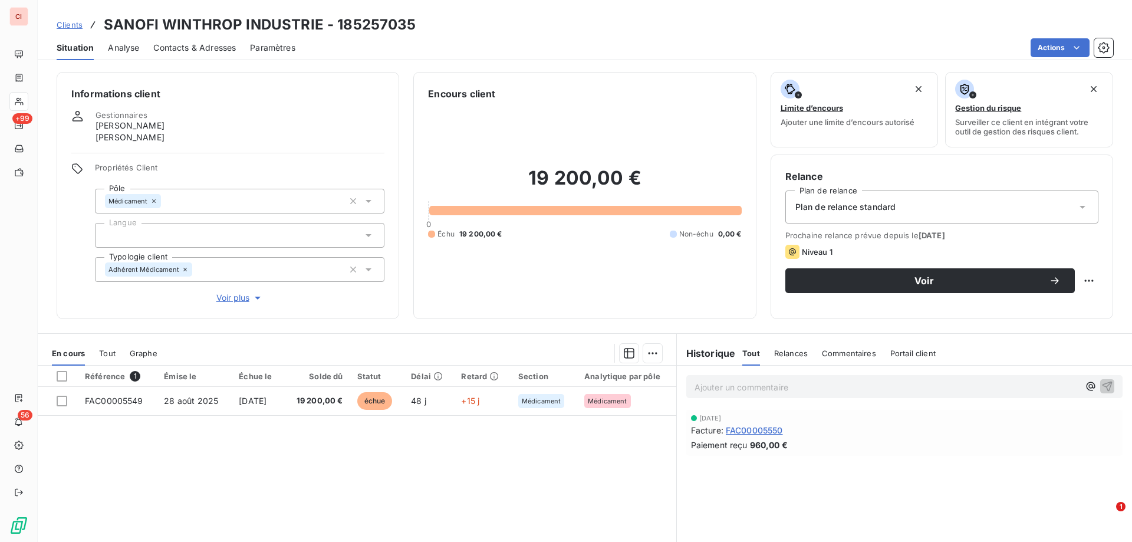
click at [208, 48] on span "Contacts & Adresses" at bounding box center [194, 48] width 83 height 12
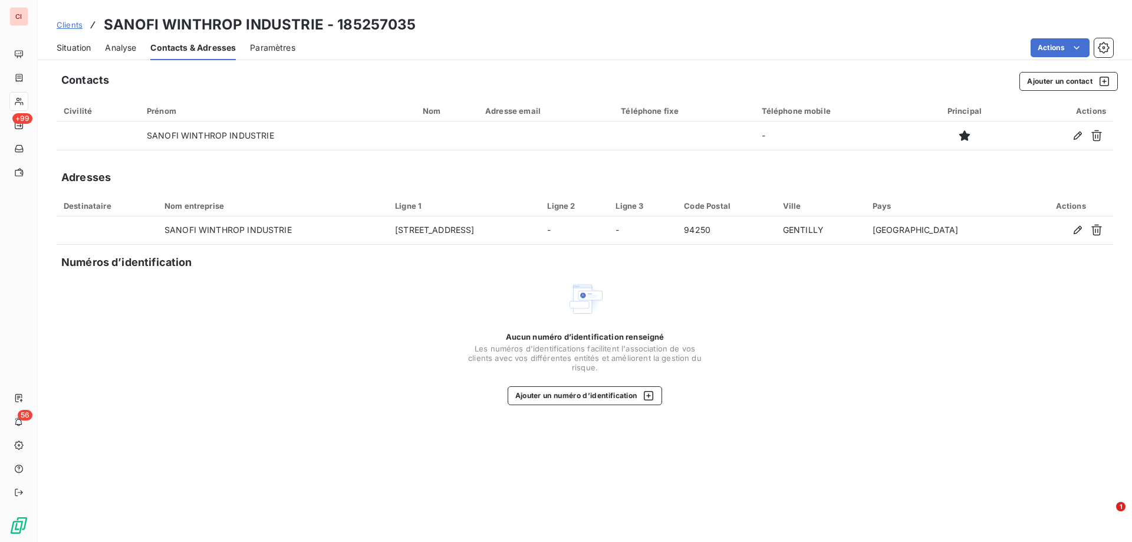
click at [84, 50] on span "Situation" at bounding box center [74, 48] width 34 height 12
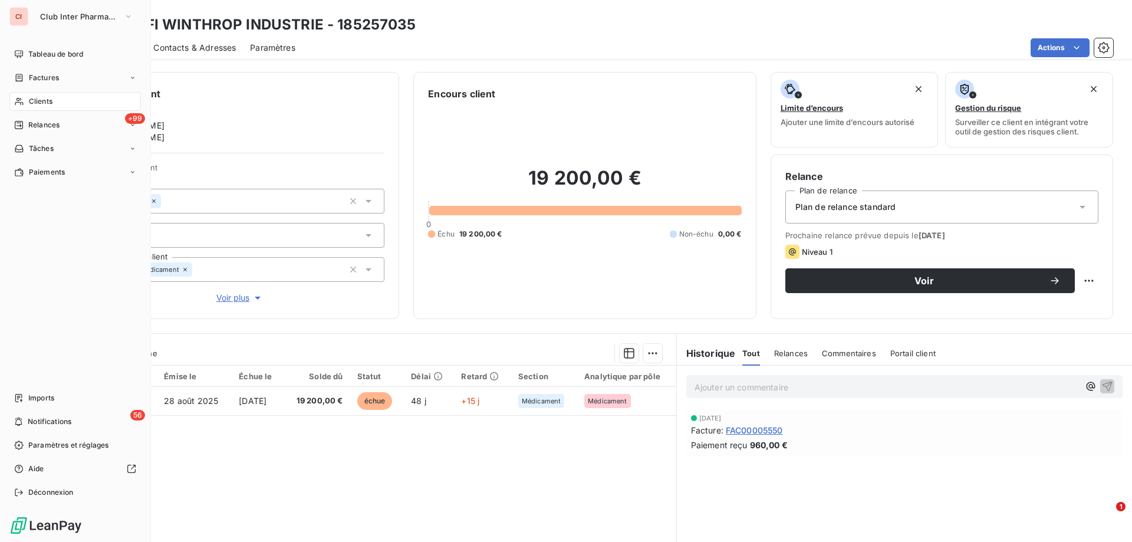
click at [42, 100] on span "Clients" at bounding box center [41, 101] width 24 height 11
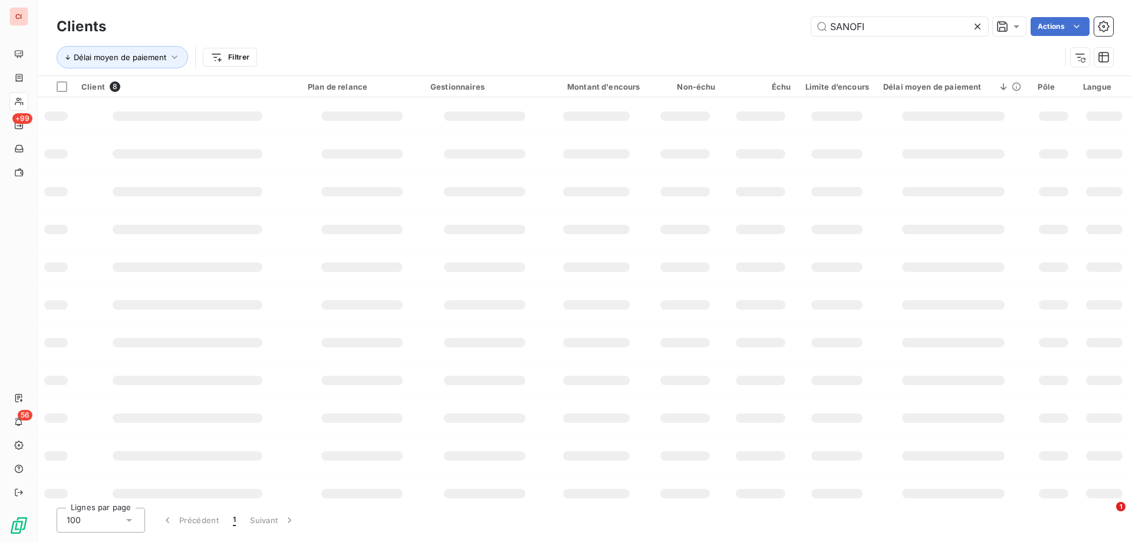
drag, startPoint x: 879, startPoint y: 22, endPoint x: 757, endPoint y: 53, distance: 126.6
click at [786, 36] on div "Clients SANOFI Actions" at bounding box center [585, 26] width 1057 height 25
type input "MSD"
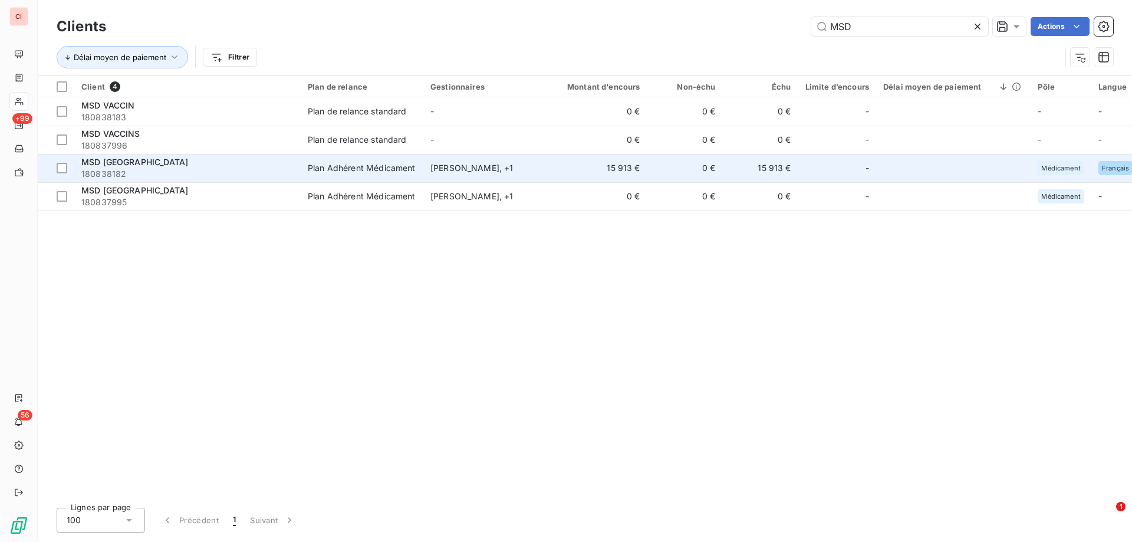
click at [489, 176] on td "[PERSON_NAME] , + 1" at bounding box center [484, 168] width 123 height 28
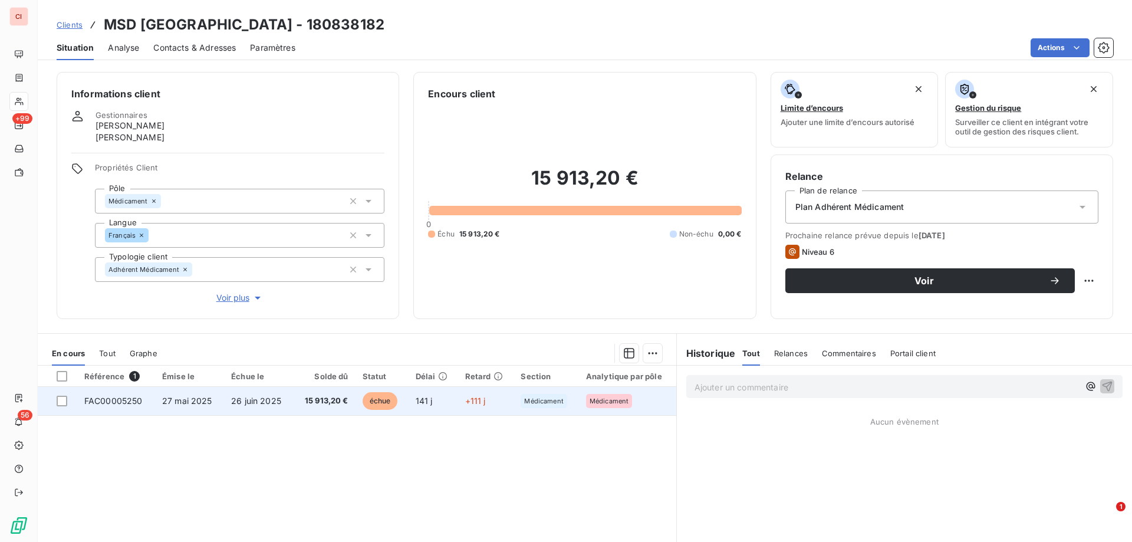
click at [386, 395] on span "échue" at bounding box center [380, 401] width 35 height 18
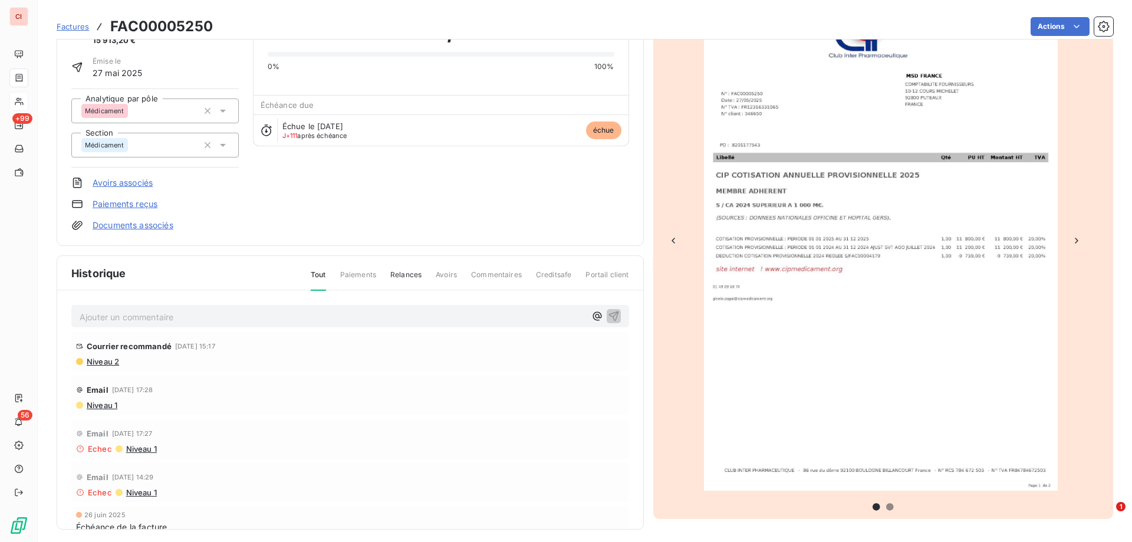
scroll to position [77, 0]
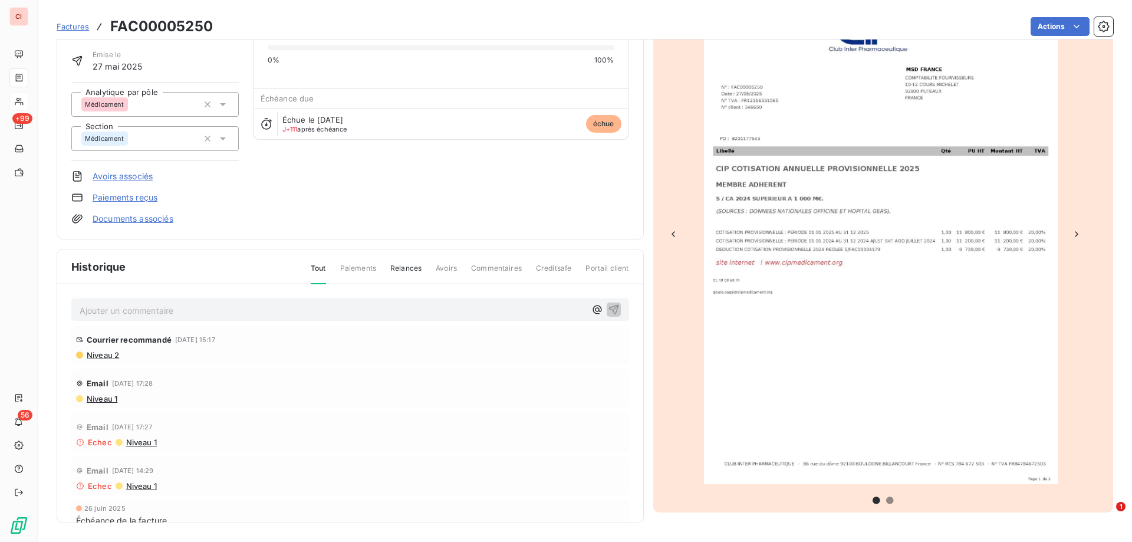
click at [1075, 233] on icon "Next Slide" at bounding box center [1076, 233] width 3 height 5
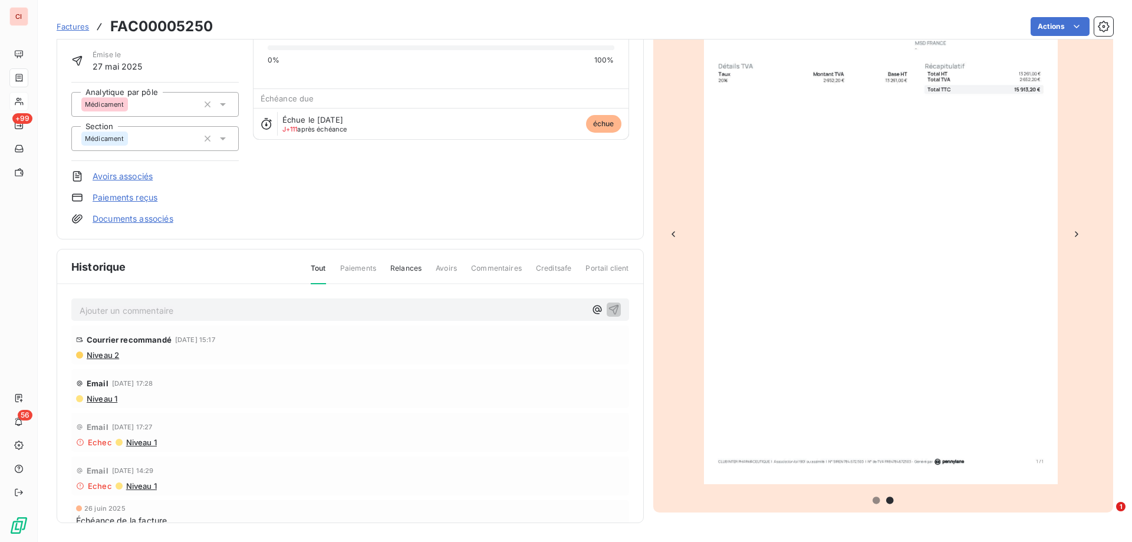
click at [670, 236] on icon "Previous Slide" at bounding box center [673, 234] width 12 height 12
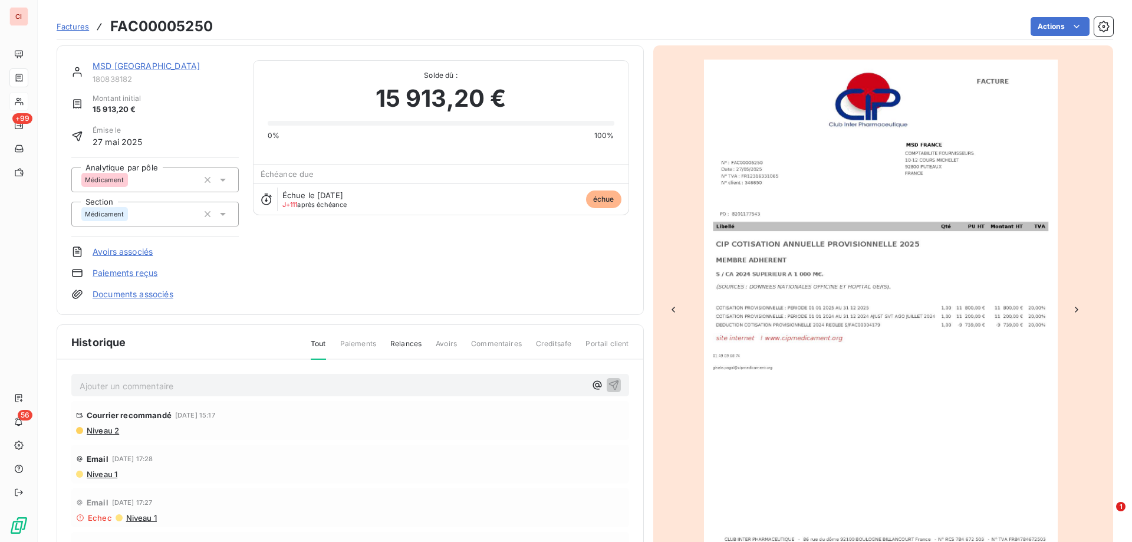
scroll to position [0, 0]
click at [465, 248] on div "MSD [GEOGRAPHIC_DATA] 180838182 Montant initial 15 913,20 € Émise le [DATE] Ana…" at bounding box center [350, 181] width 558 height 240
click at [282, 275] on div "MSD [GEOGRAPHIC_DATA] 180838182 Montant initial 15 913,20 € Émise le [DATE] Ana…" at bounding box center [350, 181] width 558 height 240
click at [129, 64] on link "MSD [GEOGRAPHIC_DATA]" at bounding box center [146, 66] width 107 height 10
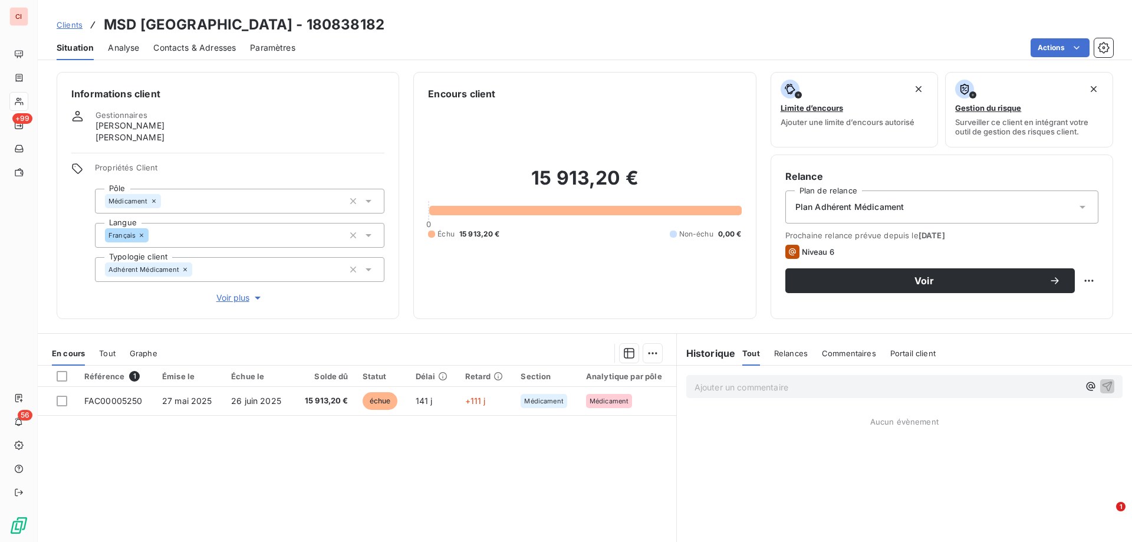
click at [223, 42] on span "Contacts & Adresses" at bounding box center [194, 48] width 83 height 12
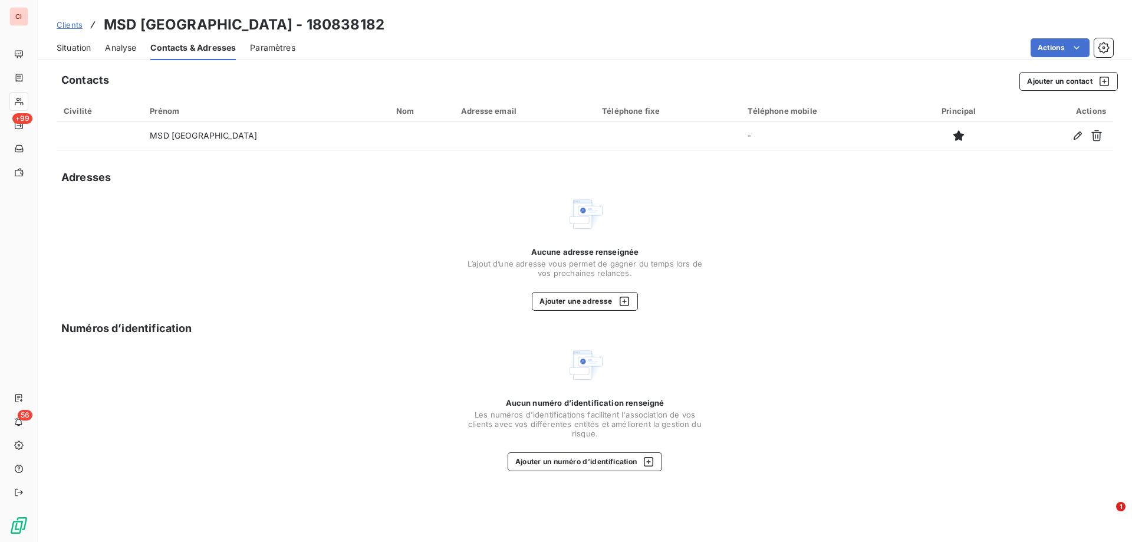
click at [85, 42] on span "Situation" at bounding box center [74, 48] width 34 height 12
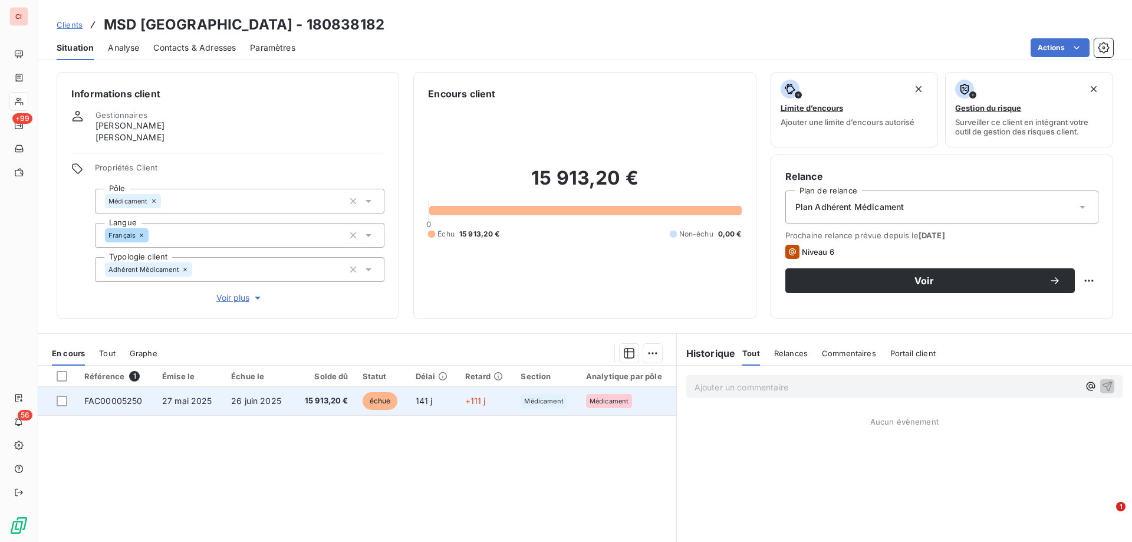
click at [387, 397] on span "échue" at bounding box center [380, 401] width 35 height 18
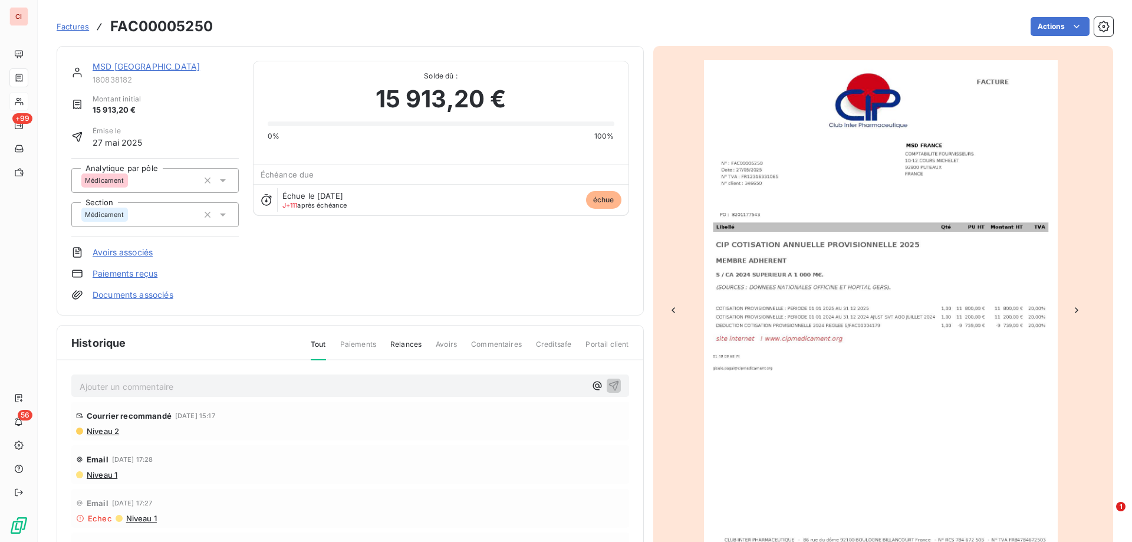
click at [387, 397] on div "Ajouter un commentaire ﻿ Courrier recommandé [DATE] 15:17 Niveau 2 Email [DATE]…" at bounding box center [350, 496] width 586 height 273
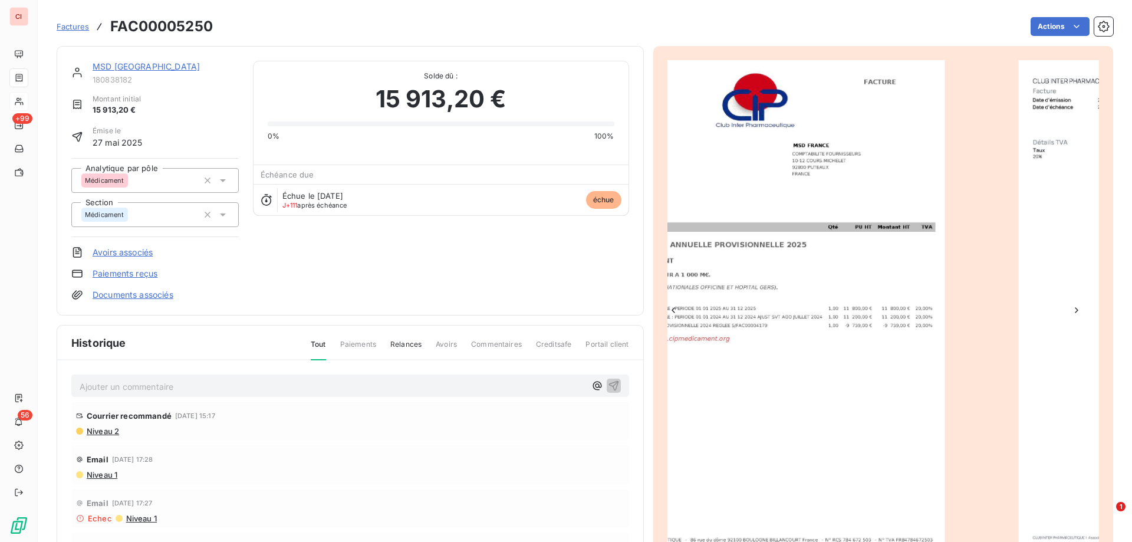
click at [147, 67] on link "MSD [GEOGRAPHIC_DATA]" at bounding box center [146, 66] width 107 height 10
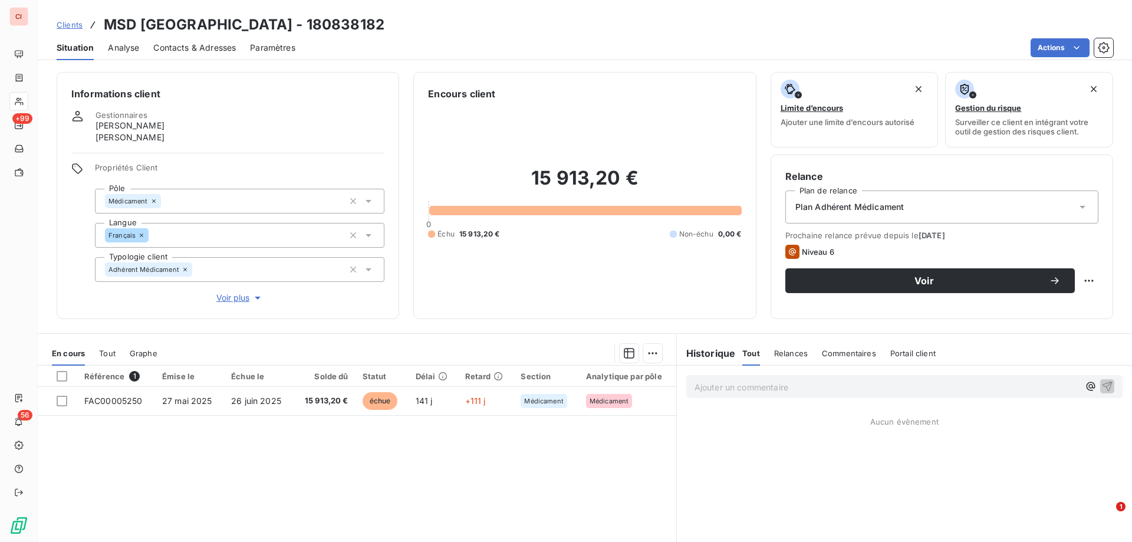
click at [180, 44] on span "Contacts & Adresses" at bounding box center [194, 48] width 83 height 12
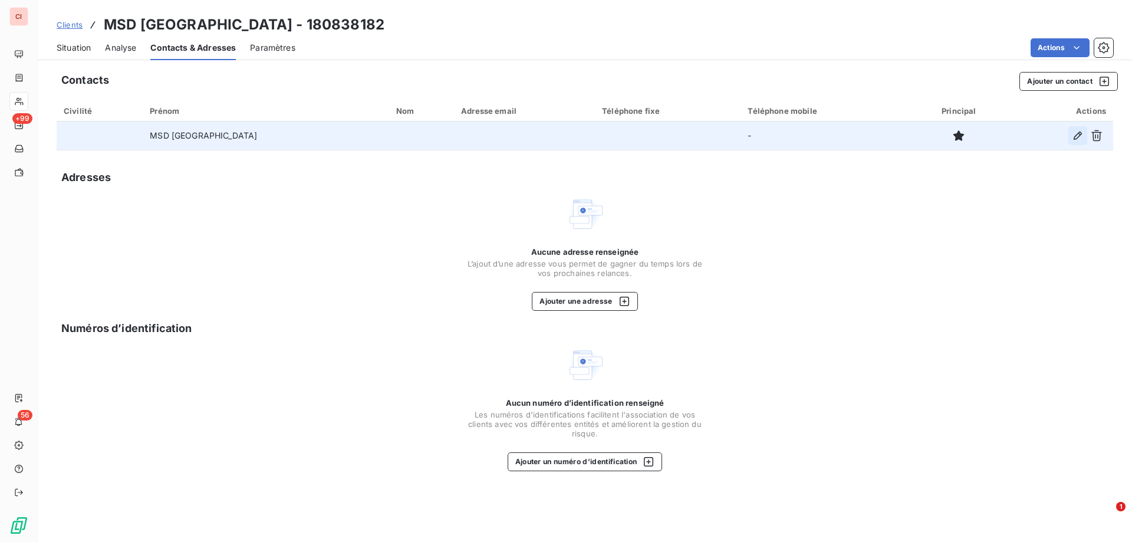
click at [1071, 141] on button "button" at bounding box center [1077, 135] width 19 height 19
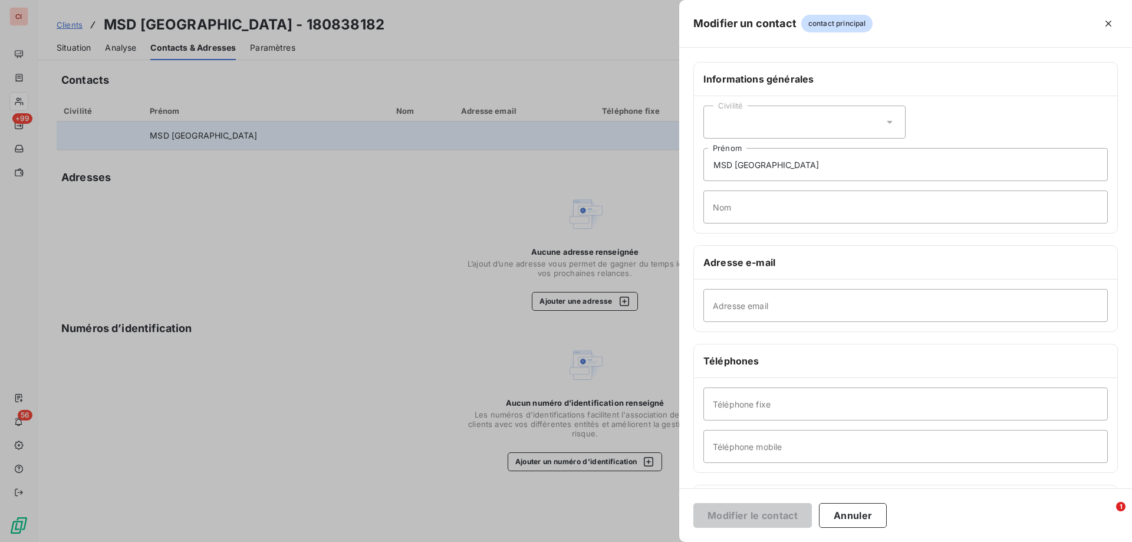
click at [754, 125] on div "Civilité" at bounding box center [804, 122] width 202 height 33
click at [751, 148] on span "Madame" at bounding box center [743, 151] width 32 height 11
click at [790, 175] on input "MSD [GEOGRAPHIC_DATA]" at bounding box center [905, 164] width 404 height 33
drag, startPoint x: 788, startPoint y: 169, endPoint x: 676, endPoint y: 168, distance: 111.4
click at [676, 541] on div "Modifier un contact contact principal Informations générales Civilité Madame MS…" at bounding box center [566, 542] width 1132 height 0
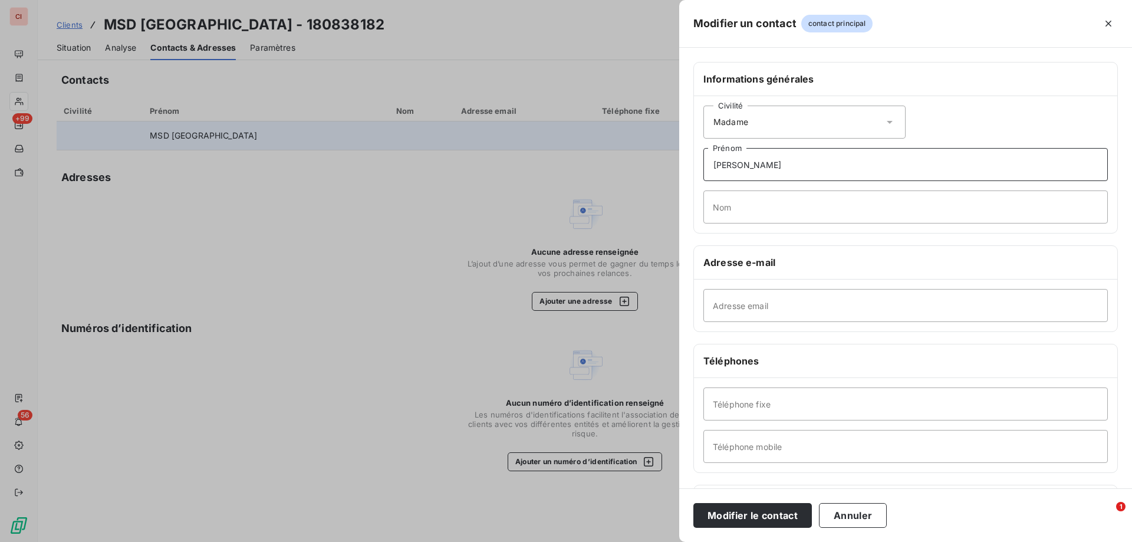
type input "[PERSON_NAME]"
type input "JEGOU"
type input "[EMAIL_ADDRESS][DOMAIN_NAME]"
click at [775, 509] on button "Modifier le contact" at bounding box center [752, 515] width 119 height 25
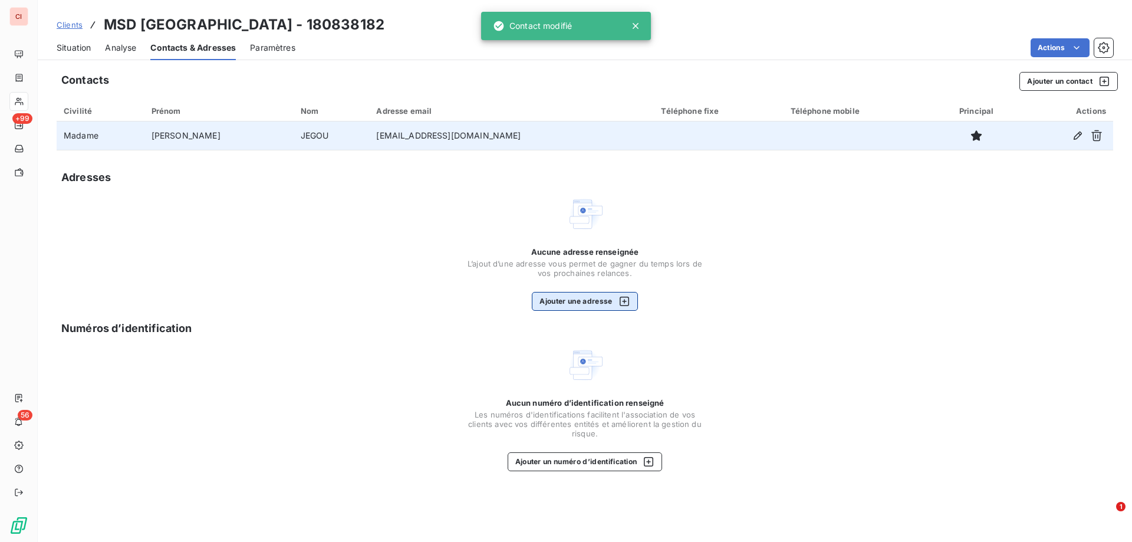
click at [594, 303] on button "Ajouter une adresse" at bounding box center [585, 301] width 106 height 19
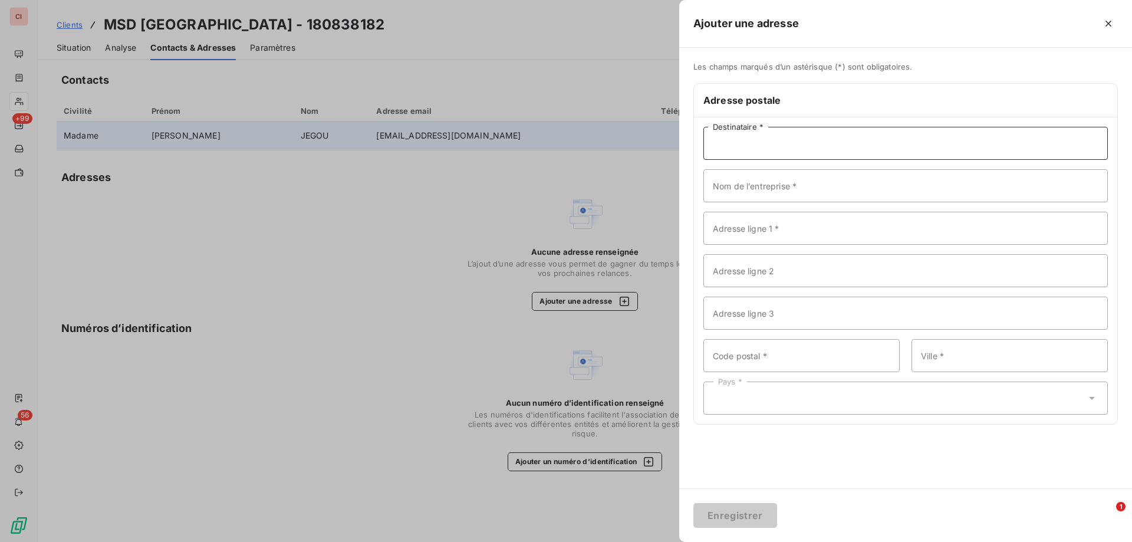
click at [749, 150] on input "Destinataire *" at bounding box center [905, 143] width 404 height 33
click at [781, 150] on input "Destinataire *" at bounding box center [905, 143] width 404 height 33
type input "m"
type input "M"
click at [781, 150] on input "Destinataire *" at bounding box center [905, 143] width 404 height 33
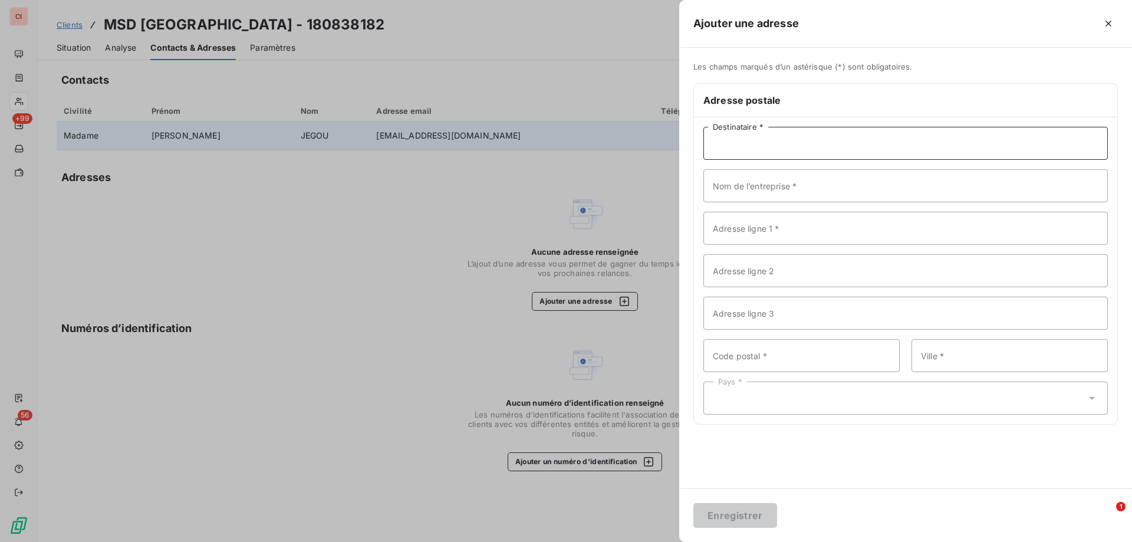
type input "SERVICE COMPTABLE"
click at [792, 198] on input "Nom de l’entreprise *" at bounding box center [905, 185] width 404 height 33
type input "MSD [GEOGRAPHIC_DATA]"
click at [803, 236] on input "Adresse ligne 1 *" at bounding box center [905, 228] width 404 height 33
type input "IMMEUBLE CARRE MICHELET"
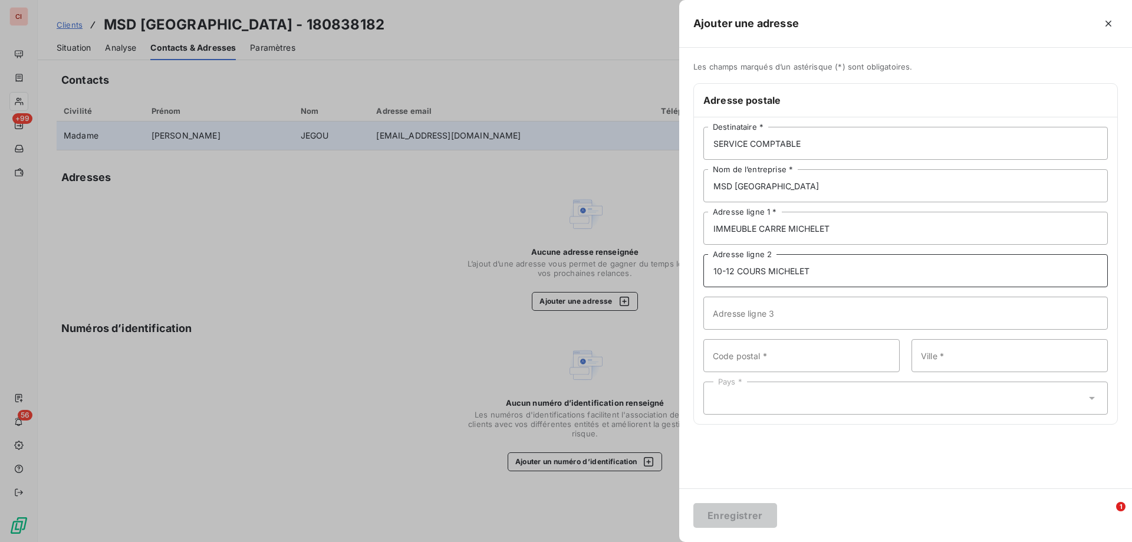
type input "10-12 COURS MICHELET"
type input "92800"
type input "PUTEAUX"
click at [833, 390] on div "Pays *" at bounding box center [905, 397] width 404 height 33
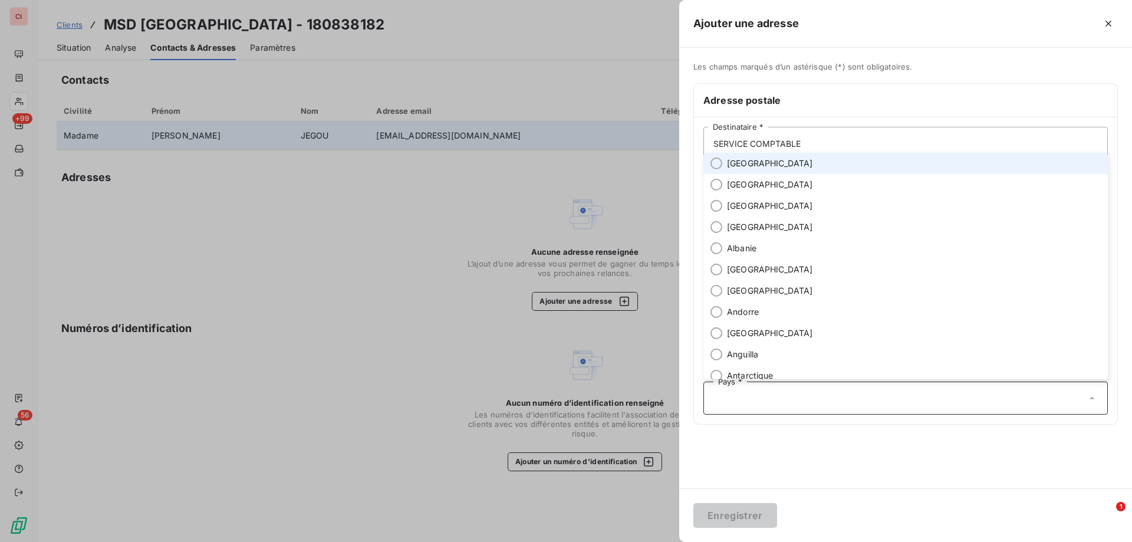
click at [752, 169] on li "[GEOGRAPHIC_DATA]" at bounding box center [905, 163] width 404 height 21
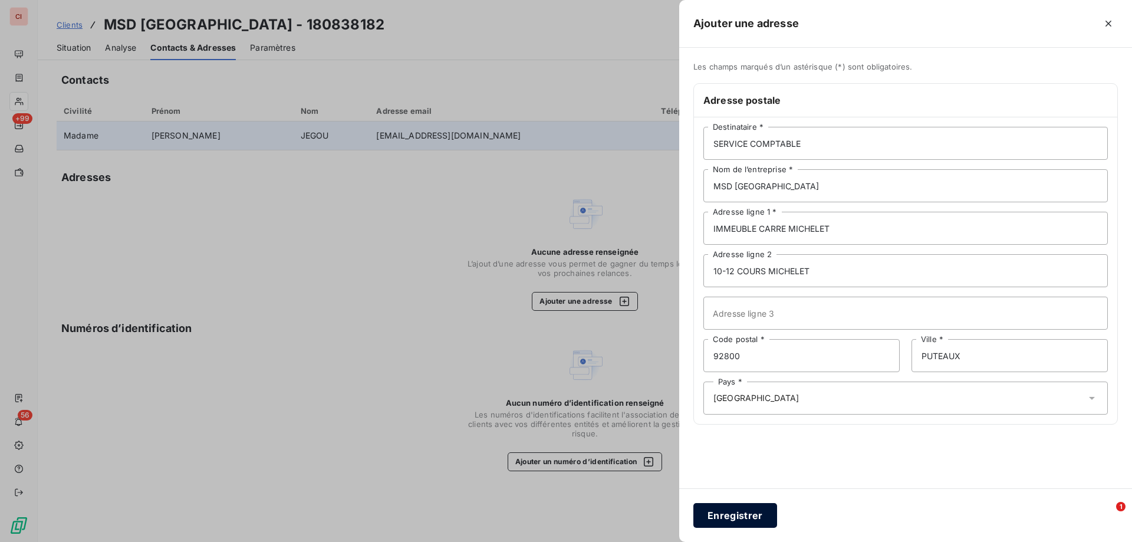
click at [737, 515] on button "Enregistrer" at bounding box center [735, 515] width 84 height 25
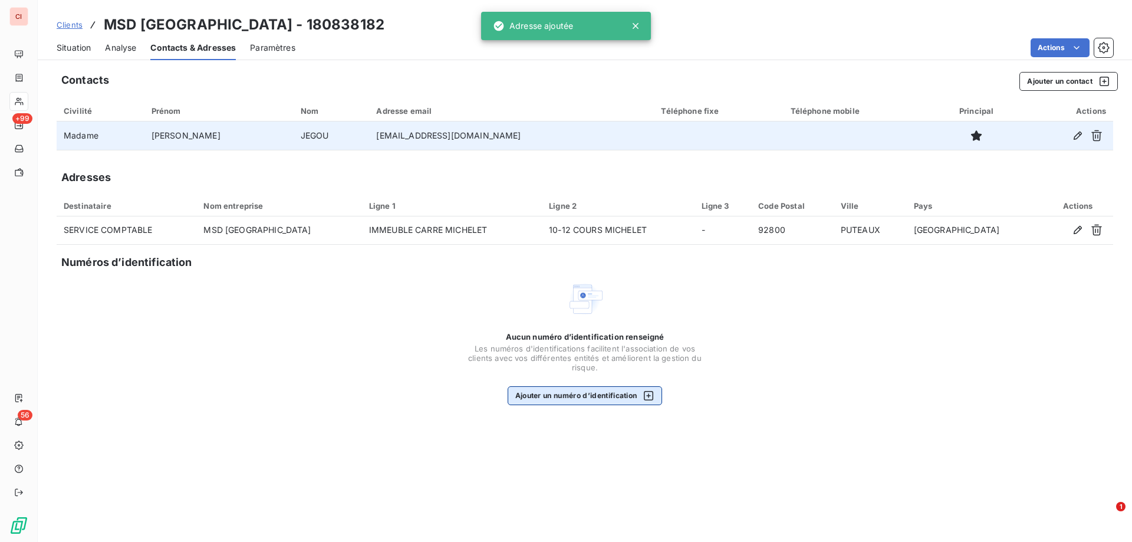
click at [593, 387] on button "Ajouter un numéro d’identification" at bounding box center [585, 395] width 155 height 19
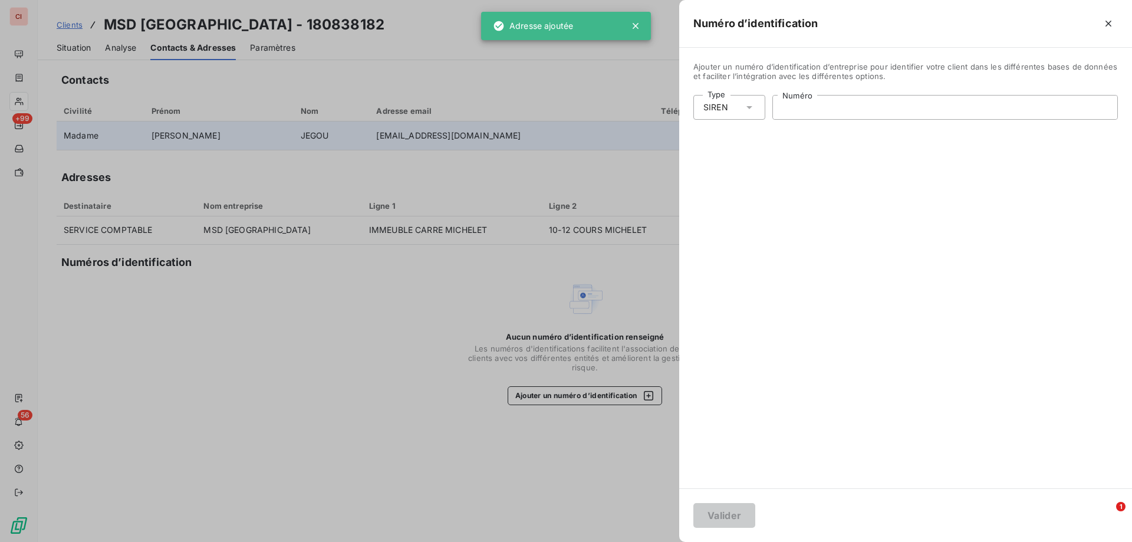
click at [824, 107] on input "Numéro" at bounding box center [945, 108] width 344 height 24
click at [830, 105] on input "Numéro" at bounding box center [945, 108] width 344 height 24
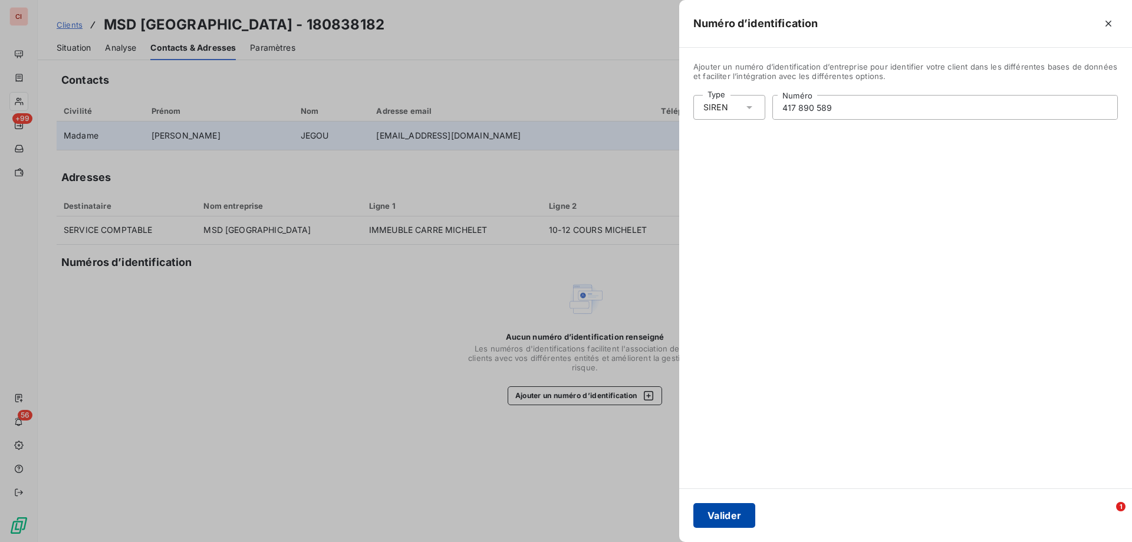
type input "417 890 589"
click at [722, 508] on button "Valider" at bounding box center [724, 515] width 62 height 25
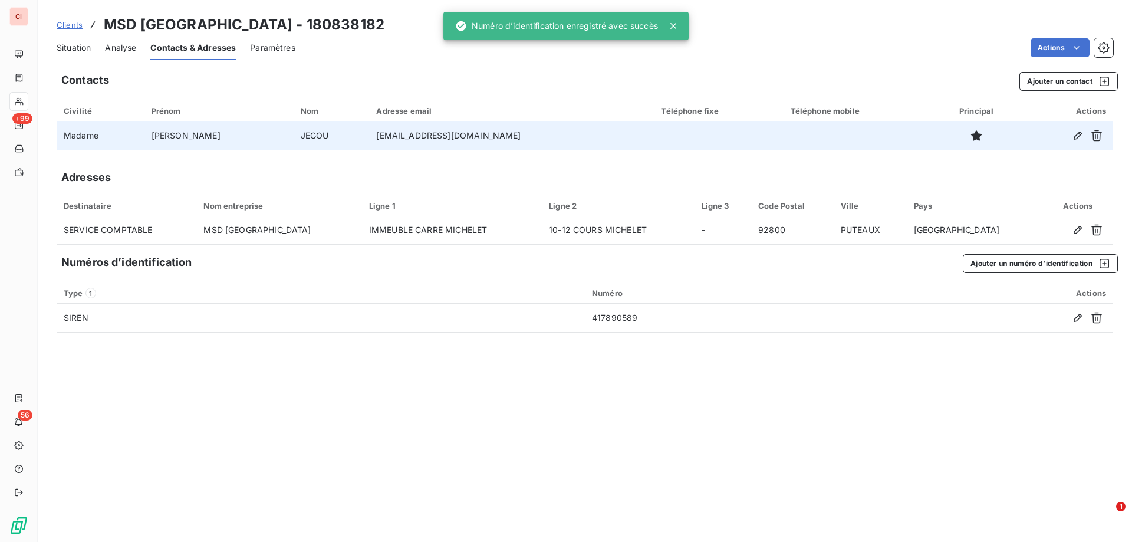
click at [81, 43] on span "Situation" at bounding box center [74, 48] width 34 height 12
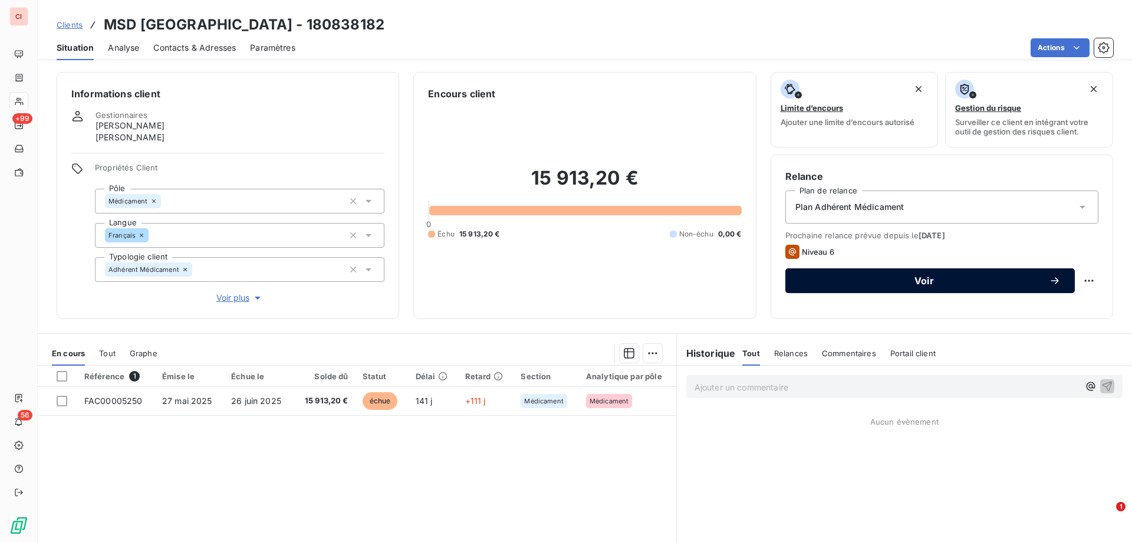
click at [982, 288] on button "Voir" at bounding box center [930, 280] width 290 height 25
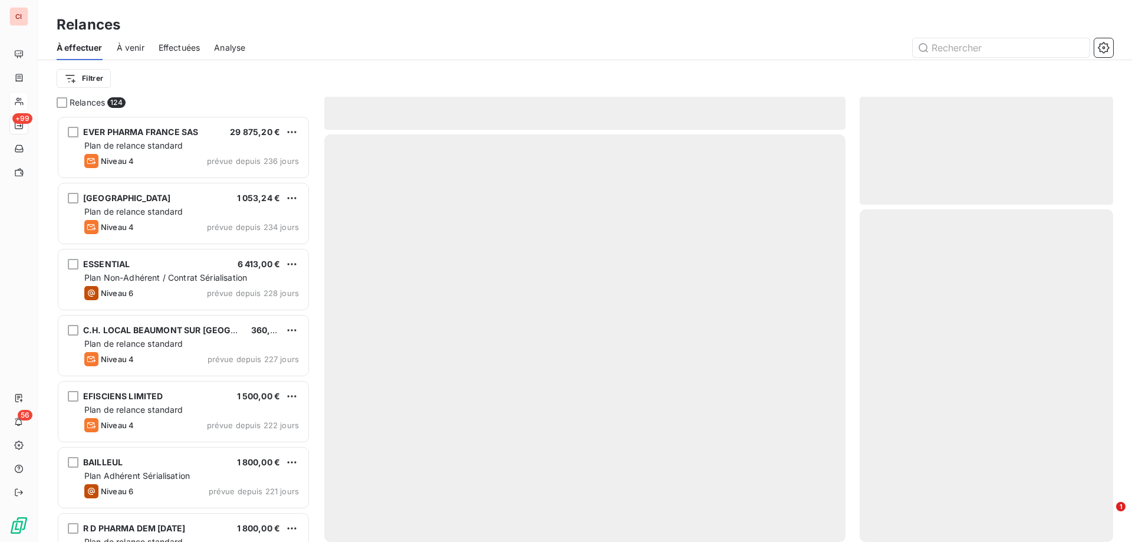
scroll to position [417, 245]
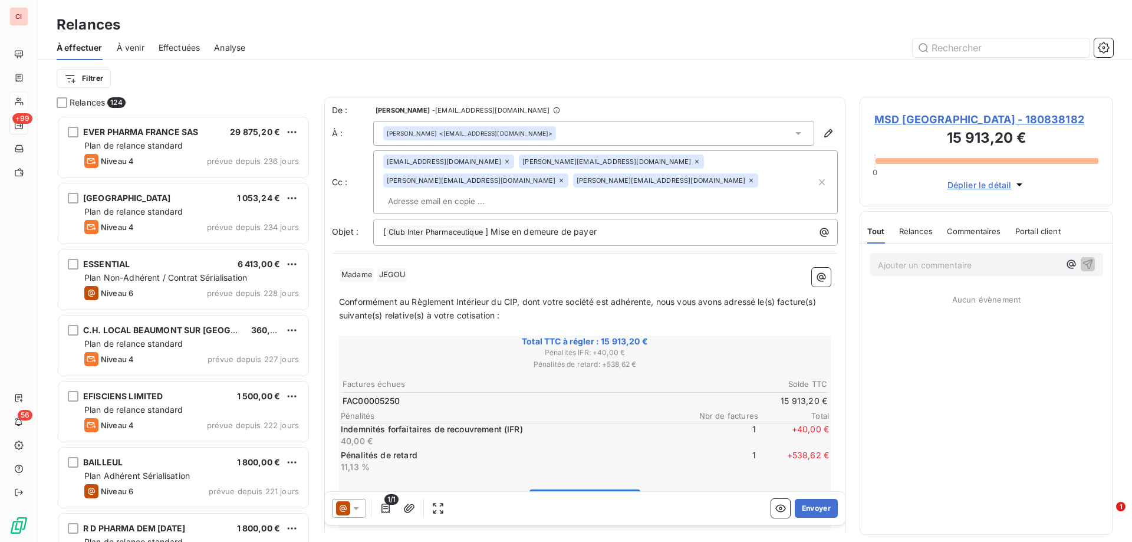
click at [1018, 183] on icon "button" at bounding box center [1020, 184] width 6 height 3
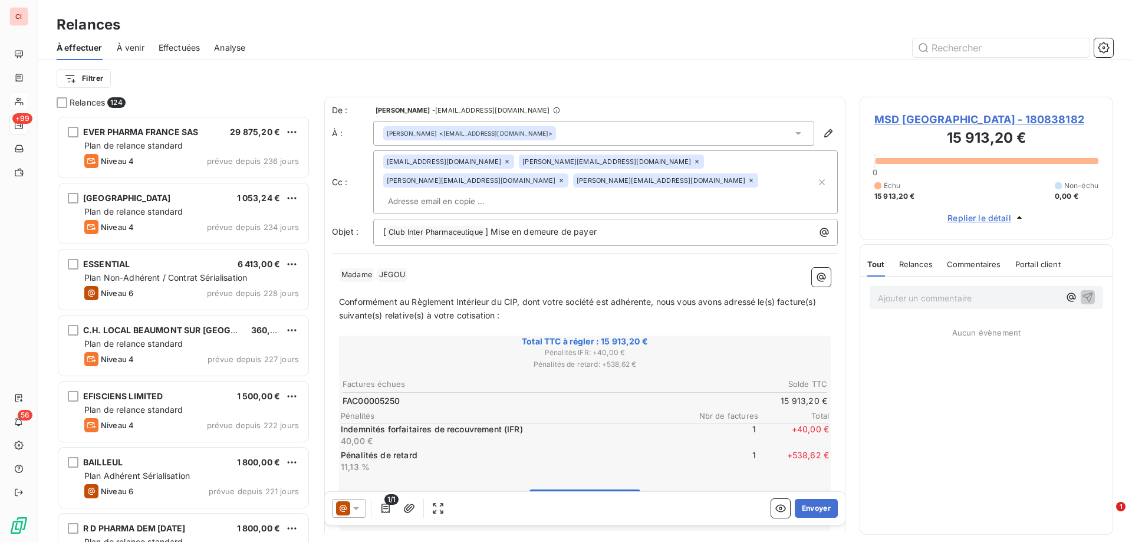
click at [1018, 183] on div "Échu 15 913,20 € Non-échu 0,00 €" at bounding box center [986, 190] width 224 height 21
click at [355, 515] on div at bounding box center [349, 508] width 34 height 19
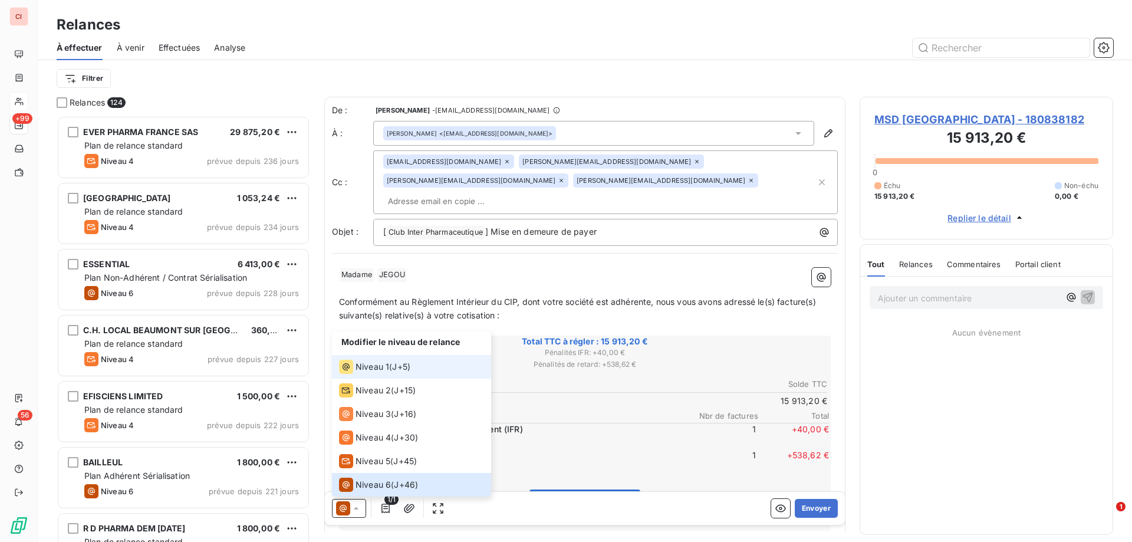
click at [393, 373] on div "Niveau 1 ( J+5 )" at bounding box center [374, 367] width 71 height 14
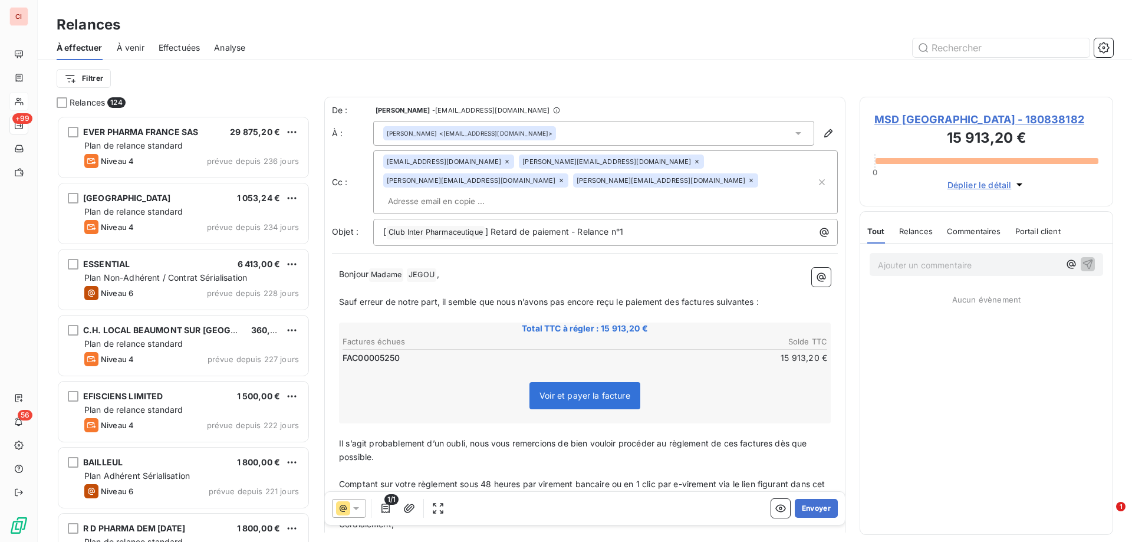
click at [693, 160] on icon at bounding box center [696, 161] width 7 height 7
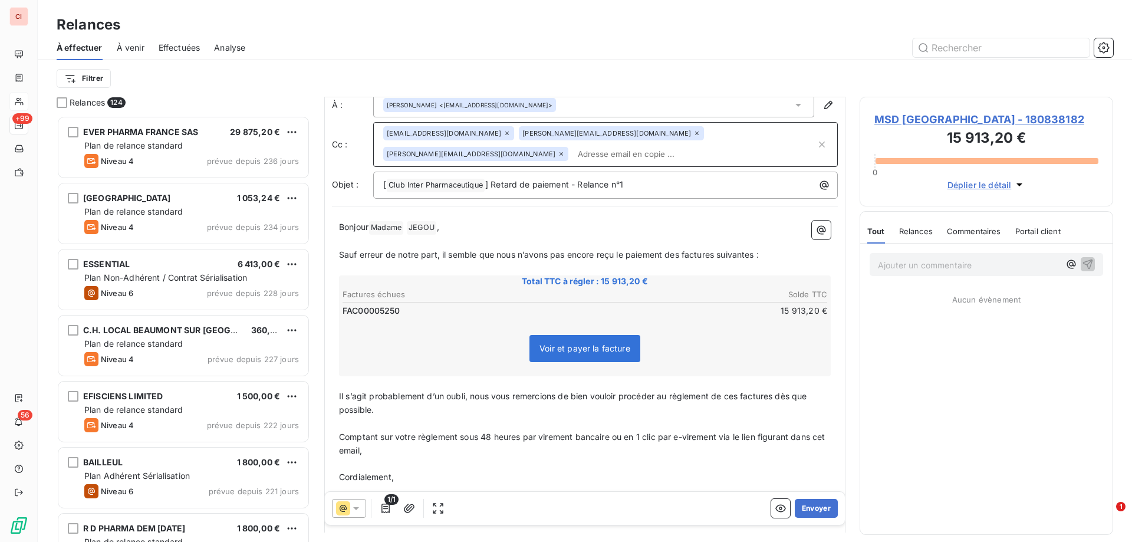
scroll to position [84, 0]
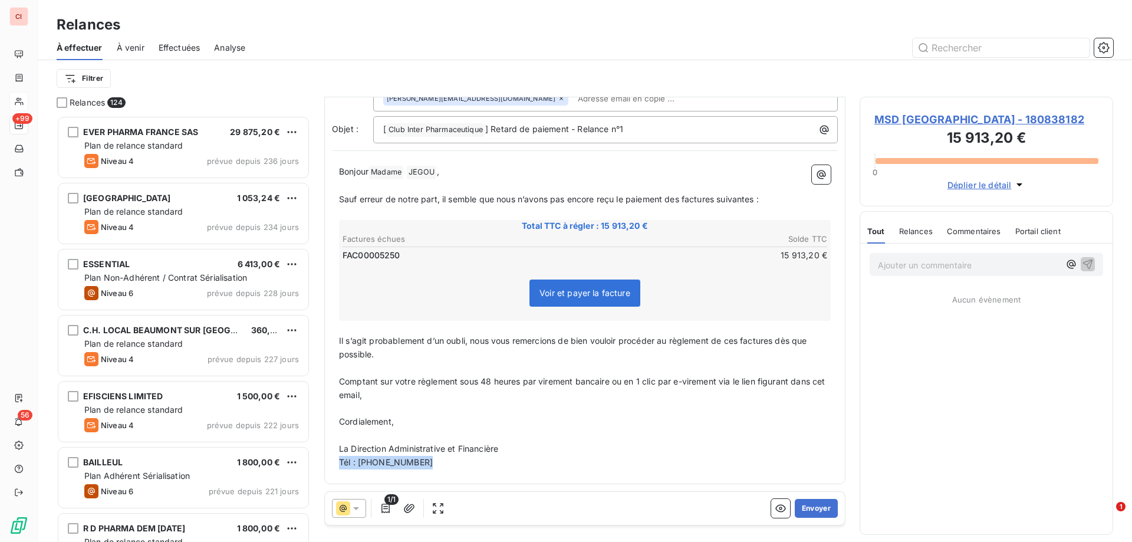
drag, startPoint x: 425, startPoint y: 467, endPoint x: 333, endPoint y: 461, distance: 92.2
click at [333, 461] on div "Bonjour Madame ﻿ JEGOU ﻿ , ﻿ Sauf erreur de notre part, il semble que nous n’av…" at bounding box center [585, 317] width 506 height 318
click at [420, 466] on html "CI +99 56 Relances À effectuer À venir Effectuées Analyse Filtrer Relances 124 …" at bounding box center [566, 271] width 1132 height 542
click at [429, 463] on p "thavarin.chhith@" at bounding box center [585, 463] width 492 height 14
click at [813, 512] on button "Envoyer" at bounding box center [816, 508] width 43 height 19
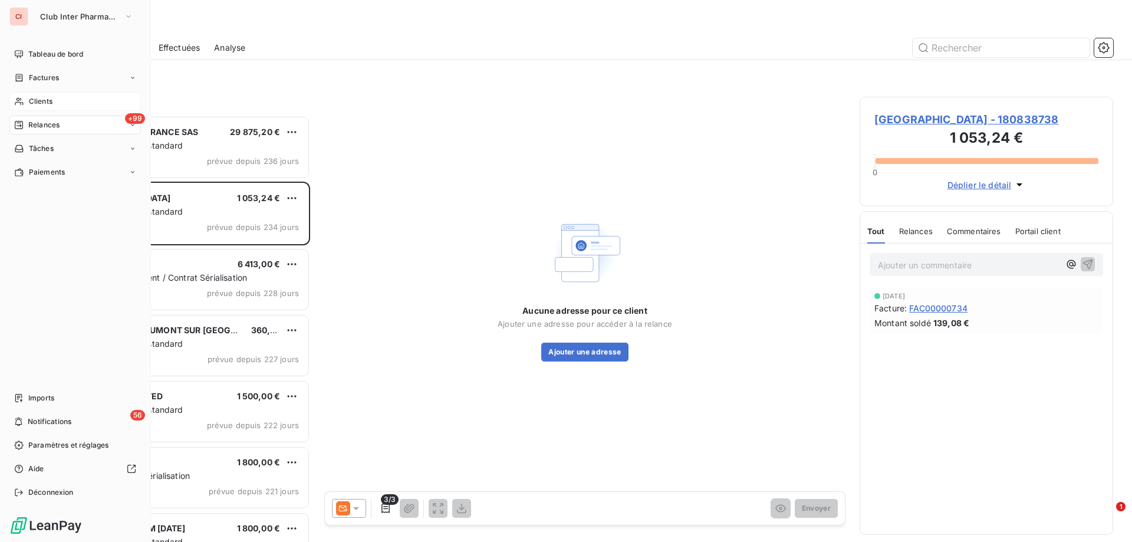
click at [38, 106] on span "Clients" at bounding box center [41, 101] width 24 height 11
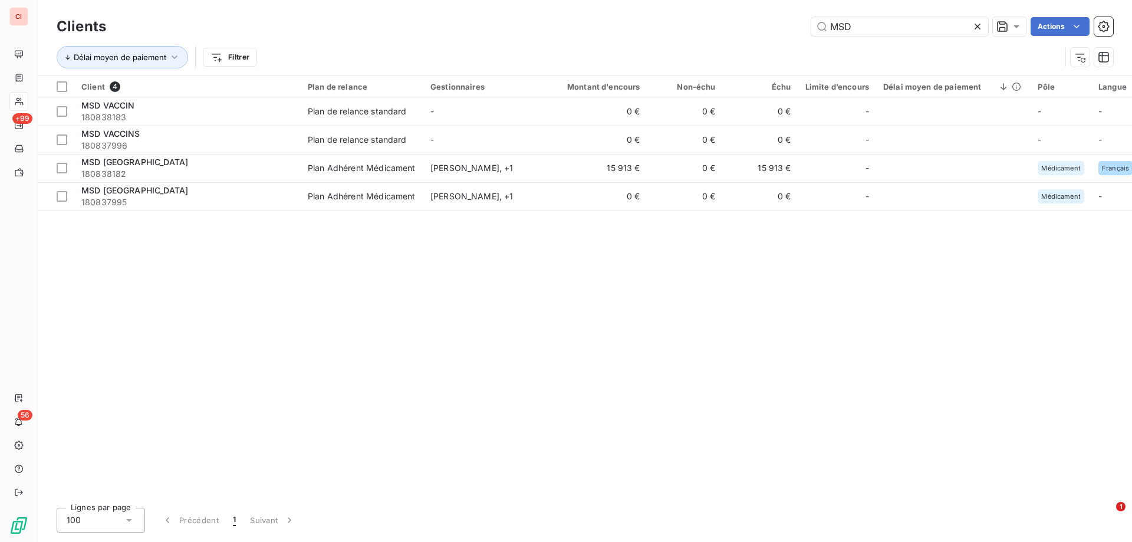
drag, startPoint x: 857, startPoint y: 27, endPoint x: 810, endPoint y: 30, distance: 47.9
click at [810, 30] on div "MSD Actions" at bounding box center [616, 26] width 993 height 19
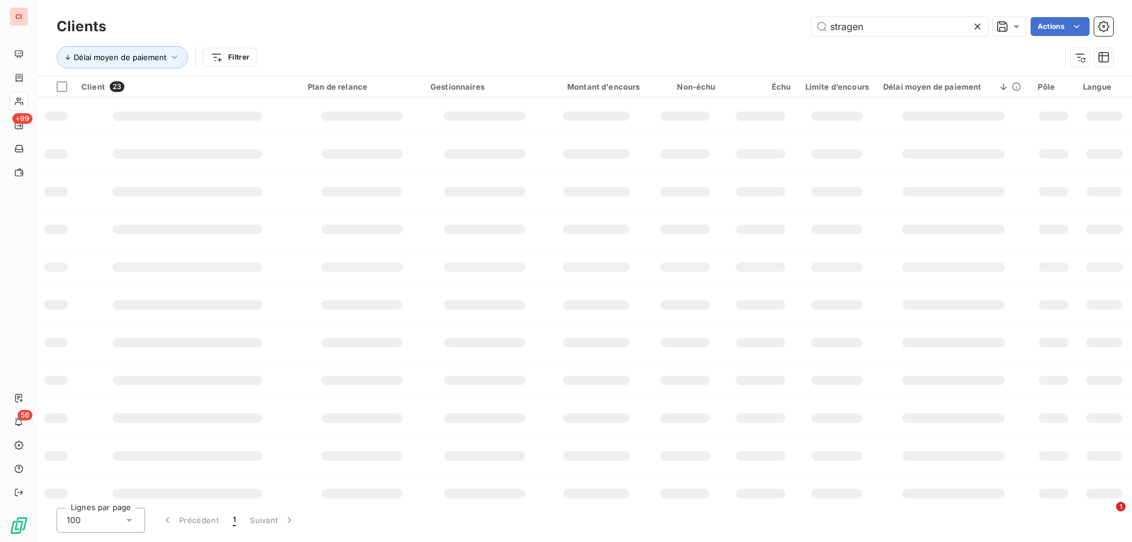
type input "stragen"
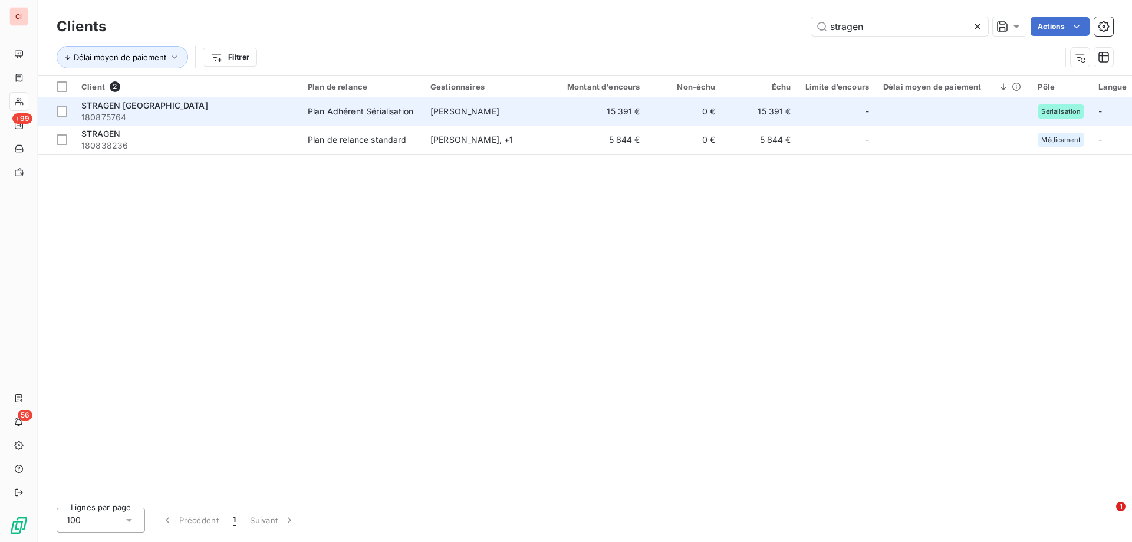
click at [442, 112] on span "[PERSON_NAME]" at bounding box center [464, 111] width 69 height 10
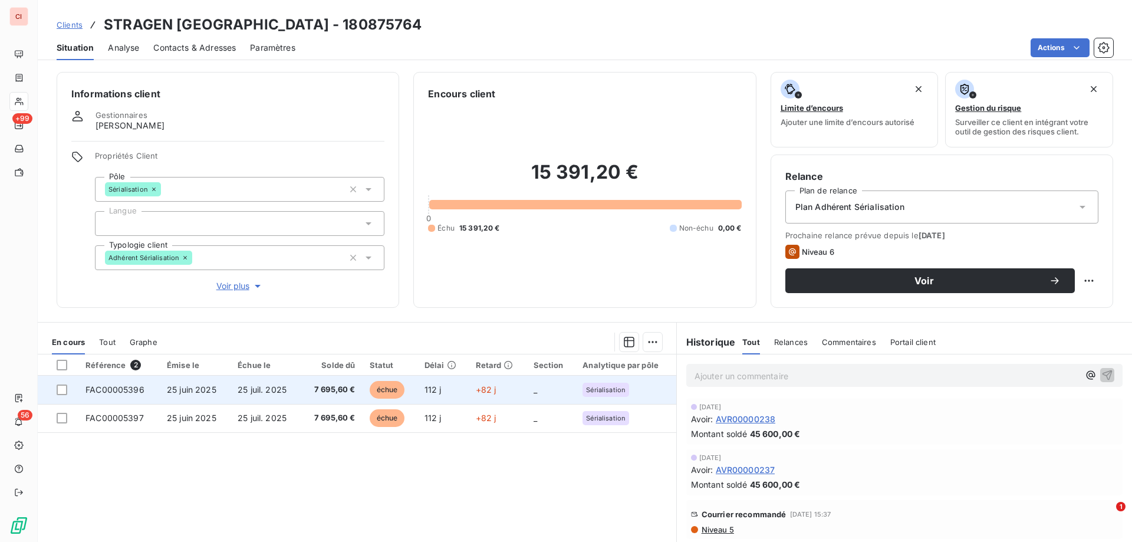
click at [373, 388] on span "échue" at bounding box center [387, 390] width 35 height 18
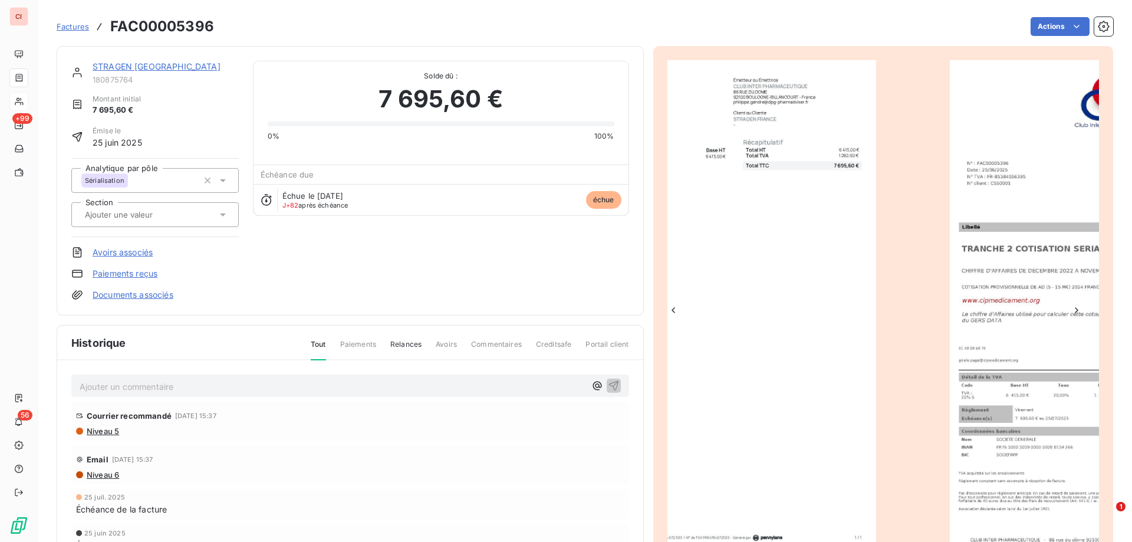
click at [379, 84] on span "7 695,60 €" at bounding box center [441, 98] width 124 height 35
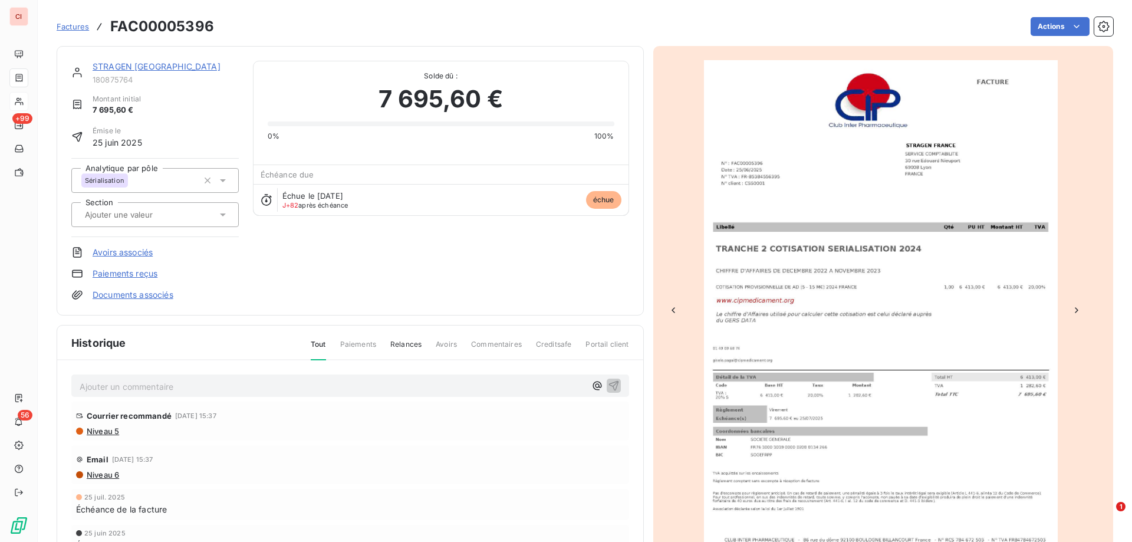
click at [159, 67] on link "STRAGEN [GEOGRAPHIC_DATA]" at bounding box center [157, 66] width 128 height 10
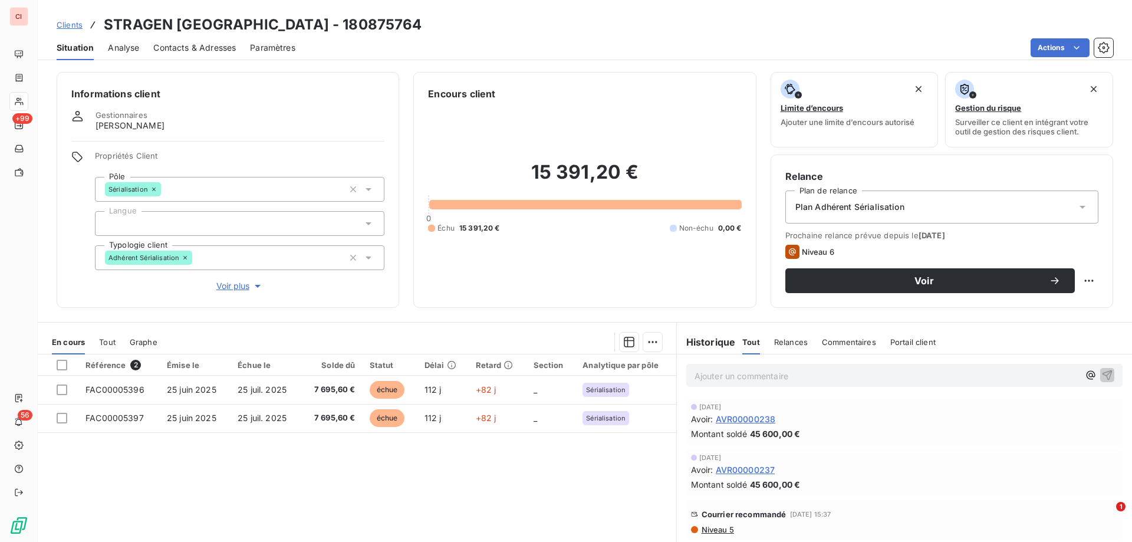
click at [218, 52] on span "Contacts & Adresses" at bounding box center [194, 48] width 83 height 12
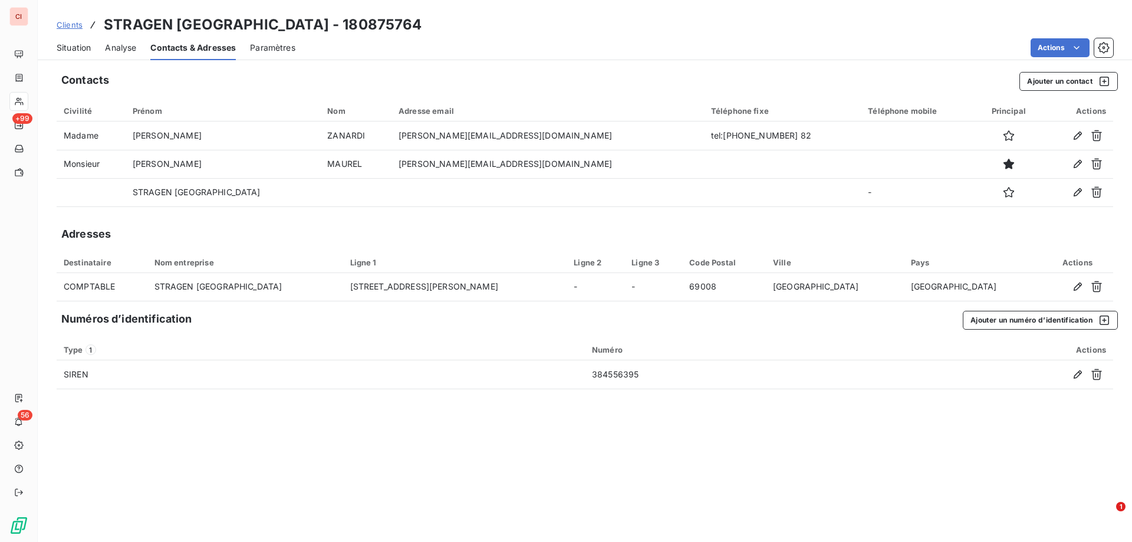
click at [92, 45] on div "Situation Analyse Contacts & Adresses Paramètres Actions" at bounding box center [585, 47] width 1094 height 25
click at [83, 46] on span "Situation" at bounding box center [74, 48] width 34 height 12
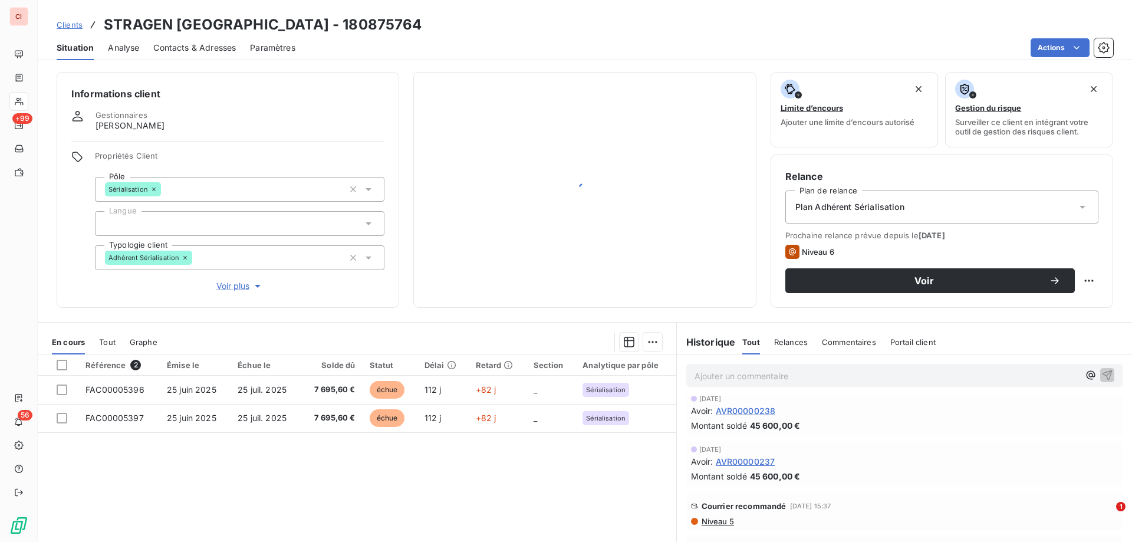
scroll to position [12, 0]
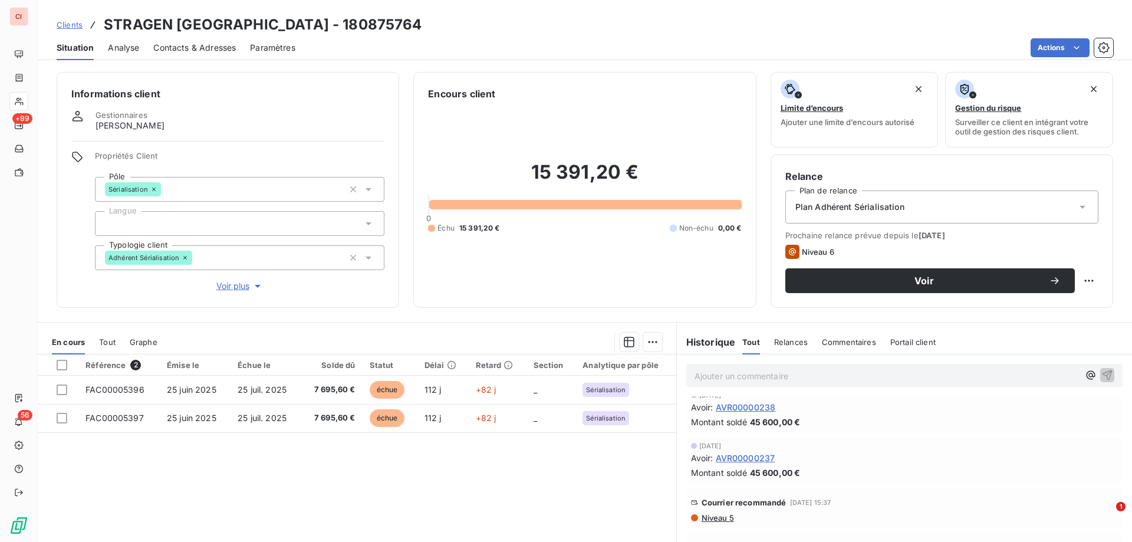
click at [719, 517] on span "Niveau 5" at bounding box center [717, 517] width 34 height 9
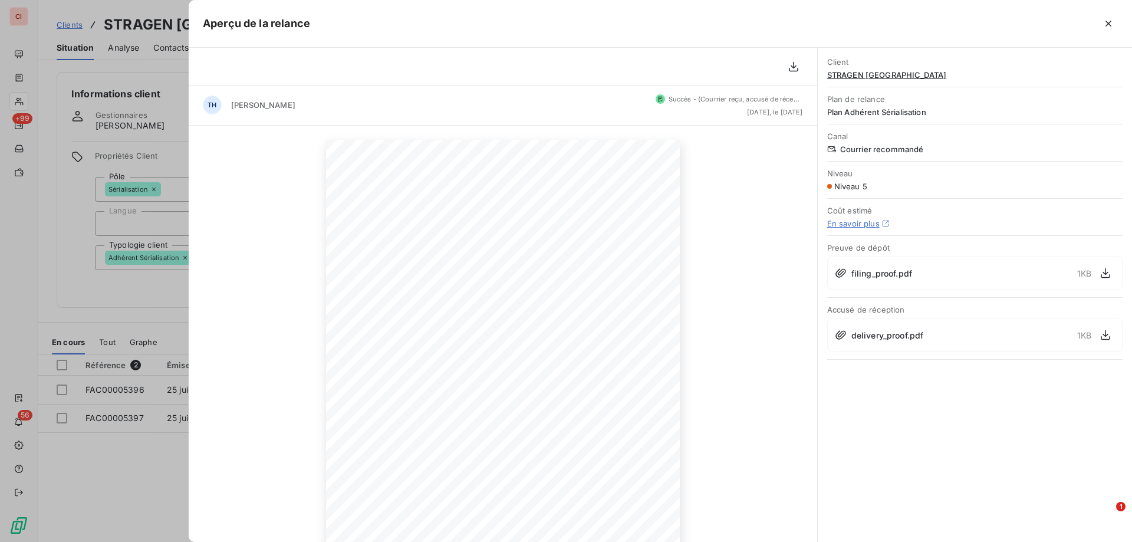
scroll to position [0, 0]
click at [1109, 25] on icon "button" at bounding box center [1109, 24] width 12 height 12
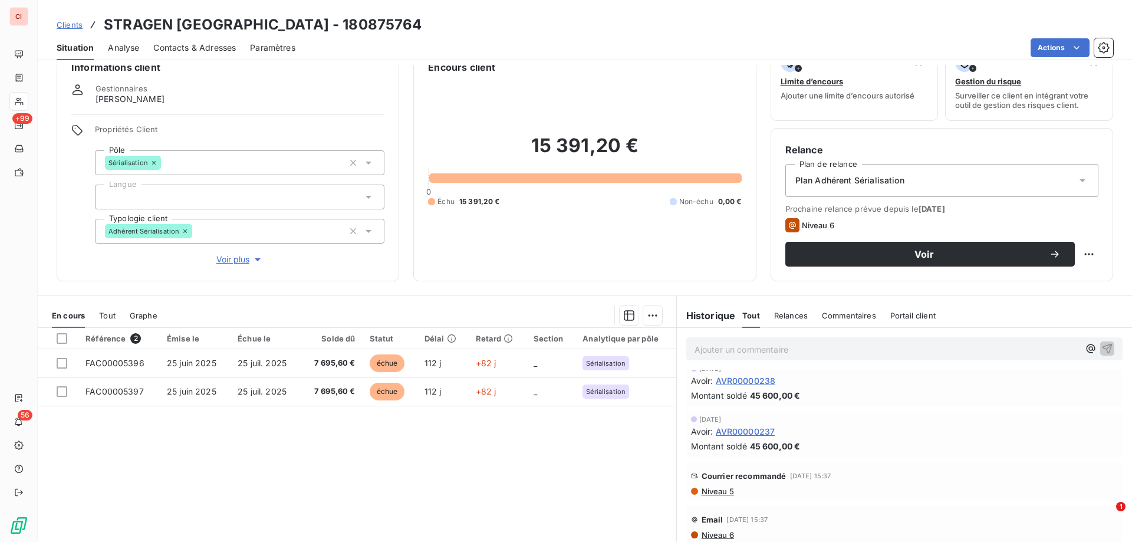
scroll to position [75, 0]
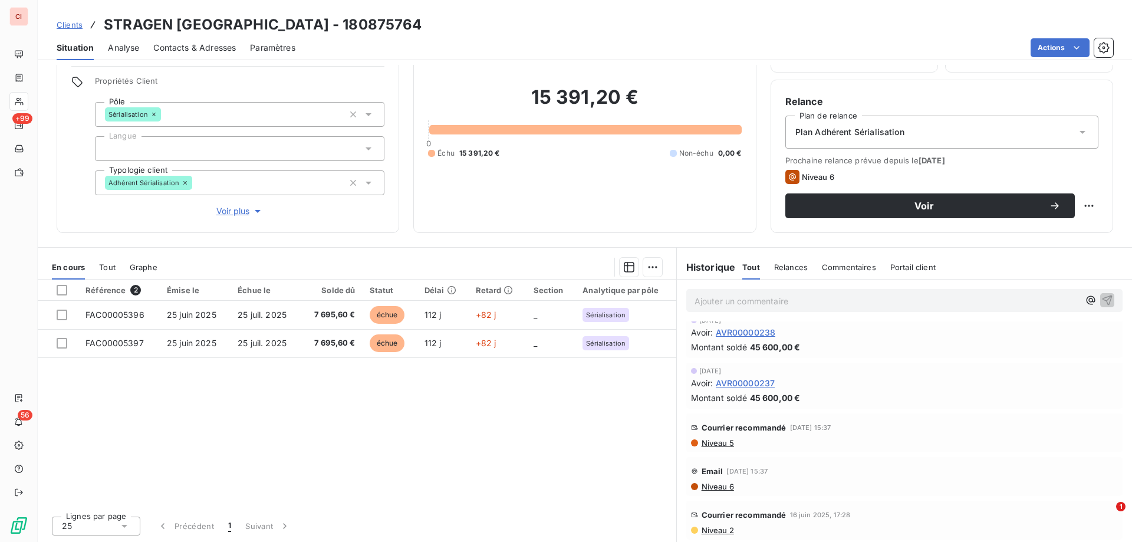
click at [718, 531] on span "Niveau 2" at bounding box center [717, 529] width 34 height 9
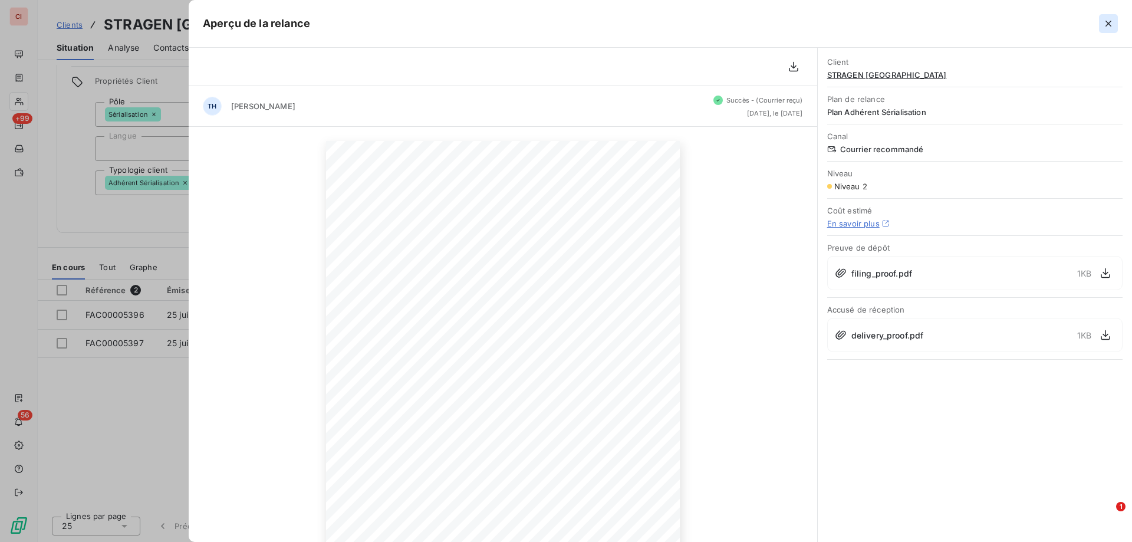
click at [1109, 22] on icon "button" at bounding box center [1109, 24] width 6 height 6
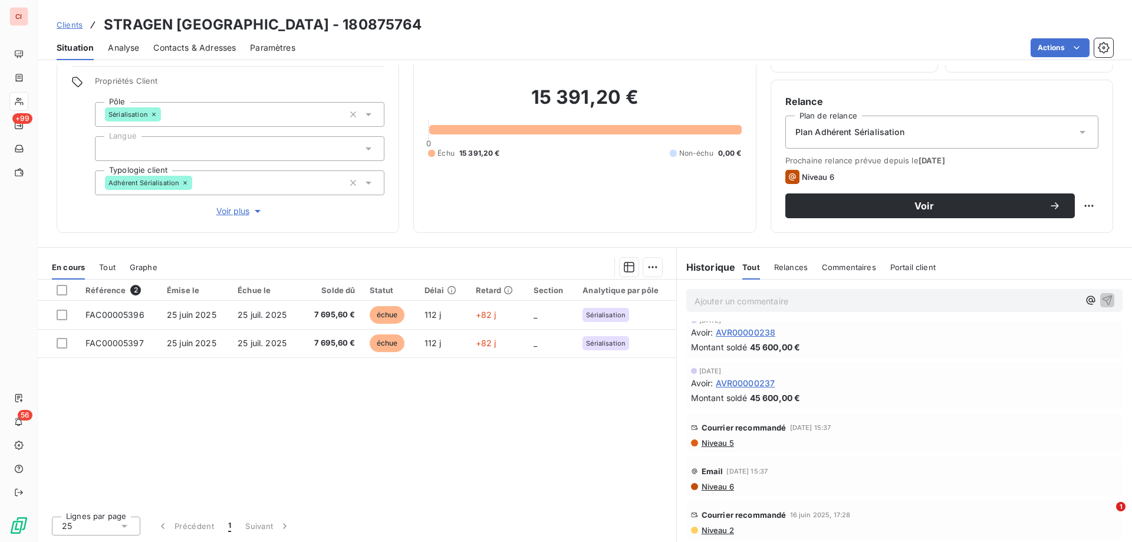
click at [721, 530] on span "Niveau 2" at bounding box center [717, 529] width 34 height 9
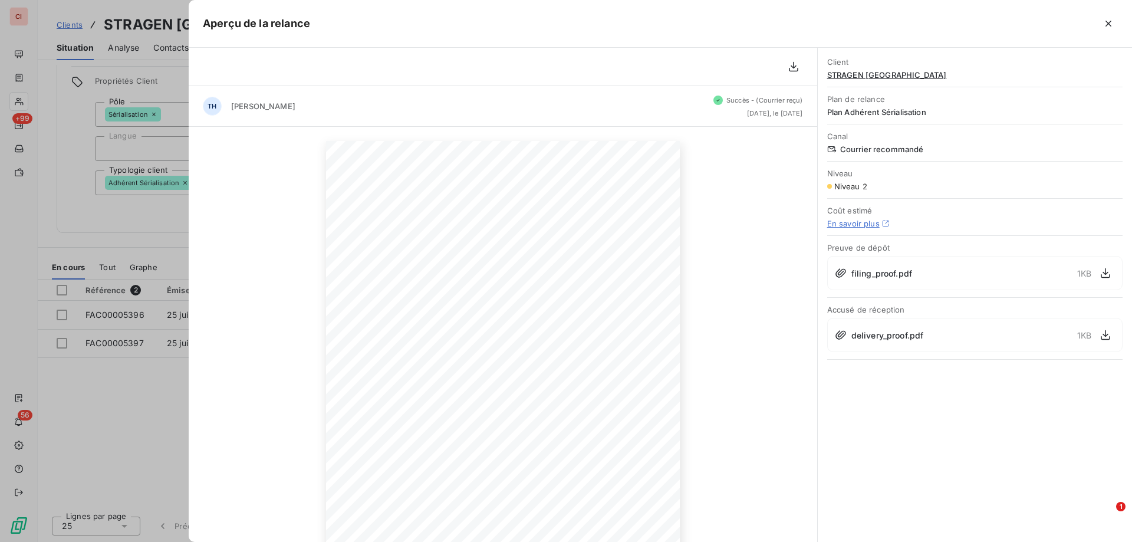
click at [721, 530] on div "[DATE] Objet : [Club Inter Pharmaceutique] Retard de paiement Madame [PERSON_NA…" at bounding box center [503, 391] width 629 height 529
click at [1110, 24] on icon "button" at bounding box center [1109, 24] width 12 height 12
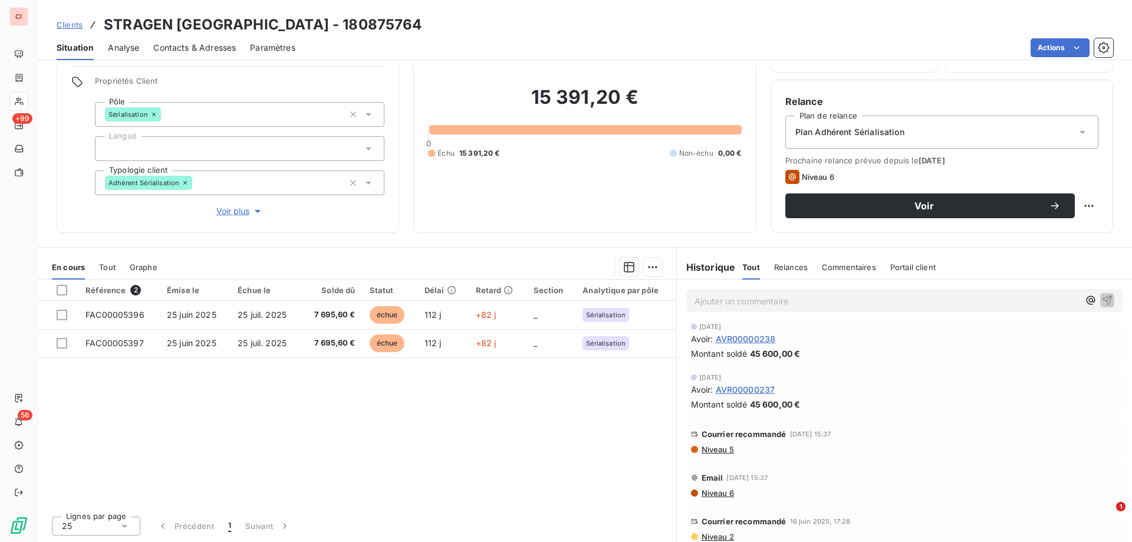
scroll to position [0, 0]
click at [735, 347] on span "AVR00000238" at bounding box center [746, 344] width 60 height 12
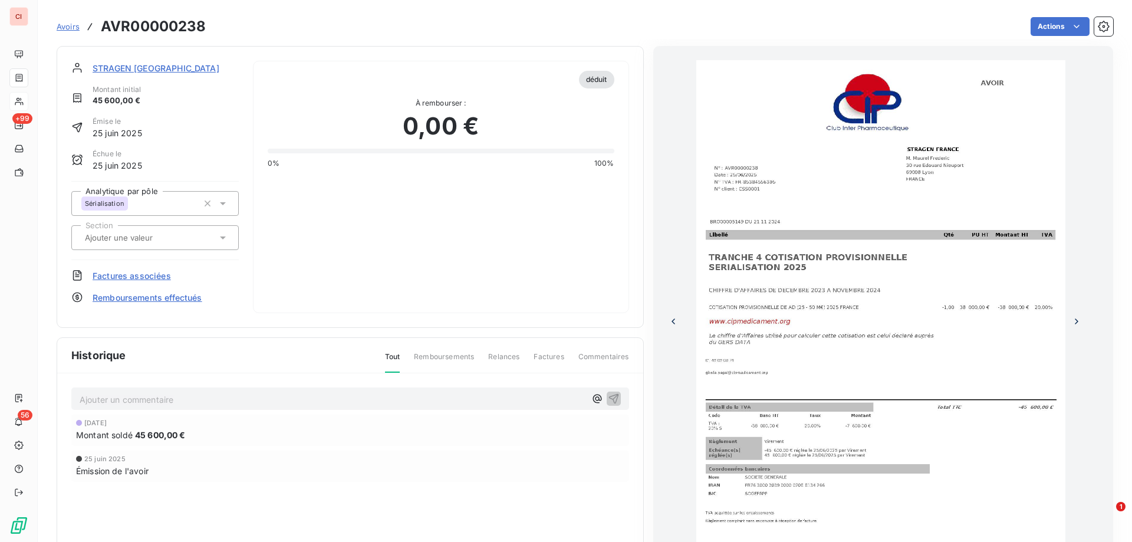
click at [735, 344] on img at bounding box center [881, 321] width 370 height 523
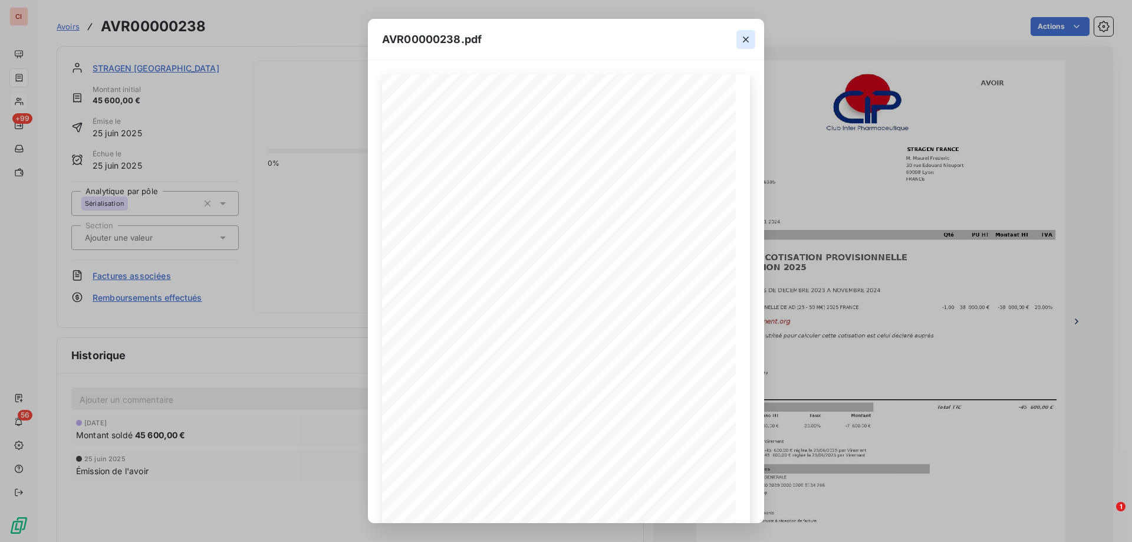
click at [747, 34] on icon "button" at bounding box center [746, 40] width 12 height 12
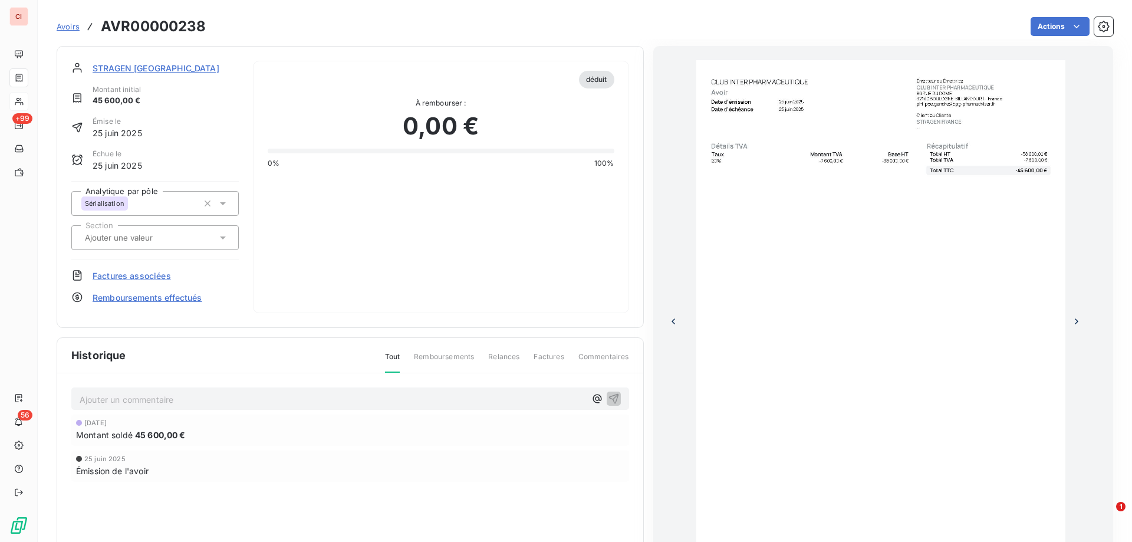
click at [113, 67] on span "STRAGEN [GEOGRAPHIC_DATA]" at bounding box center [156, 68] width 127 height 12
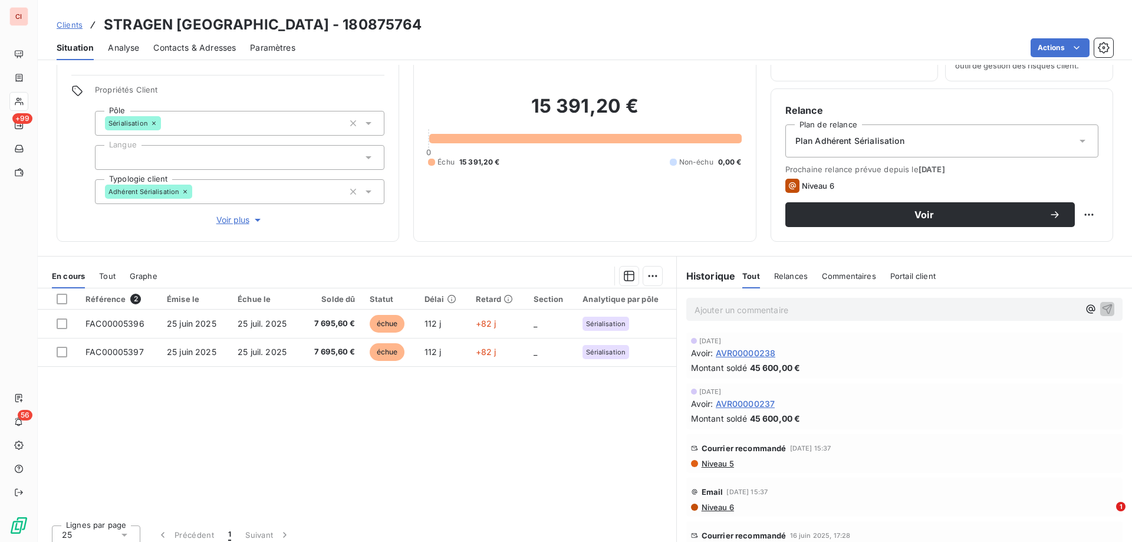
scroll to position [75, 0]
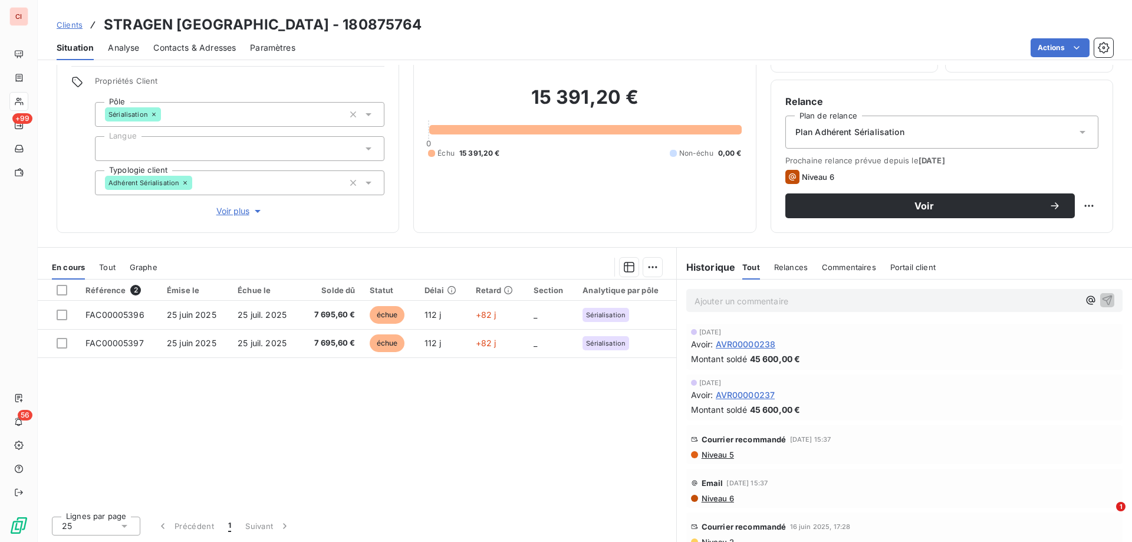
click at [705, 458] on span "Niveau 5" at bounding box center [717, 454] width 34 height 9
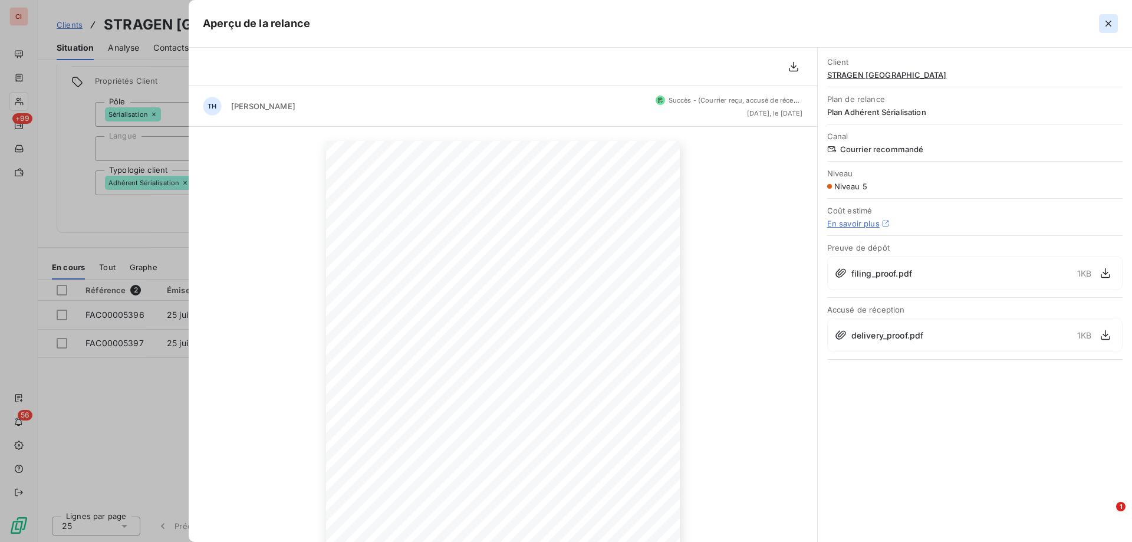
click at [1115, 18] on button "button" at bounding box center [1108, 23] width 19 height 19
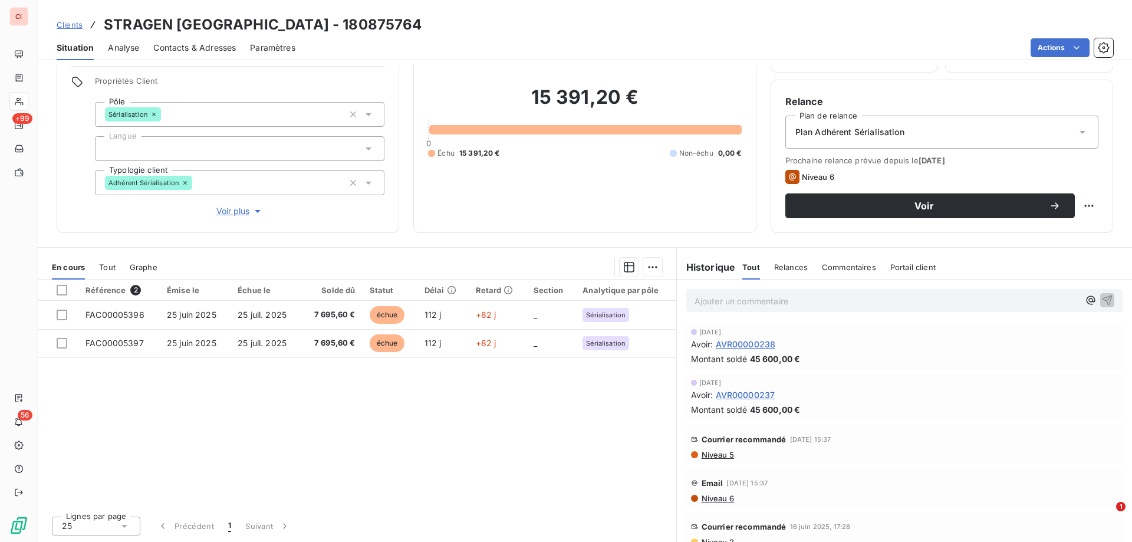
click at [178, 46] on span "Contacts & Adresses" at bounding box center [194, 48] width 83 height 12
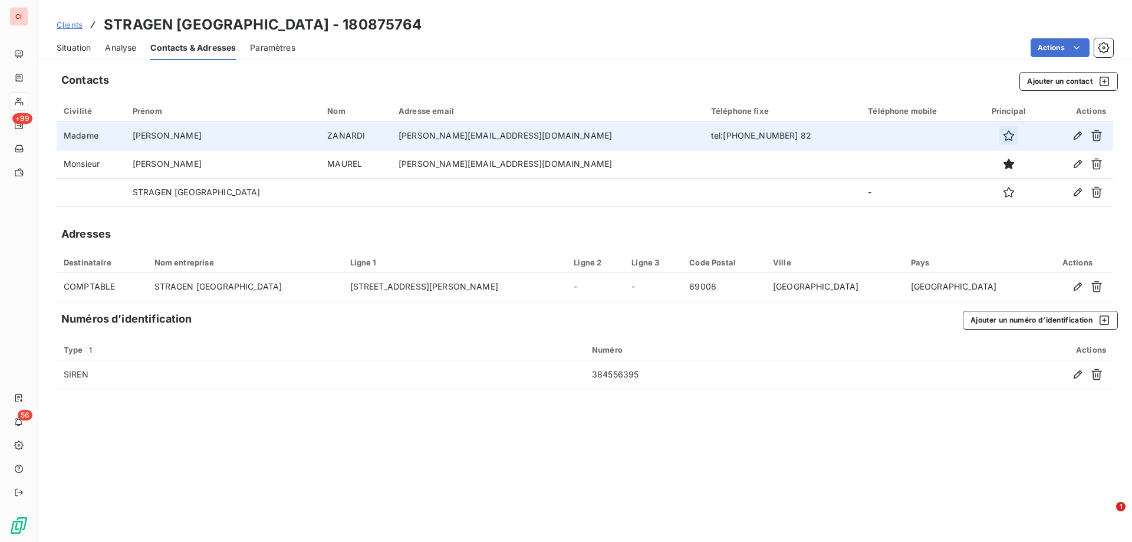
click at [999, 142] on button "button" at bounding box center [1008, 135] width 19 height 19
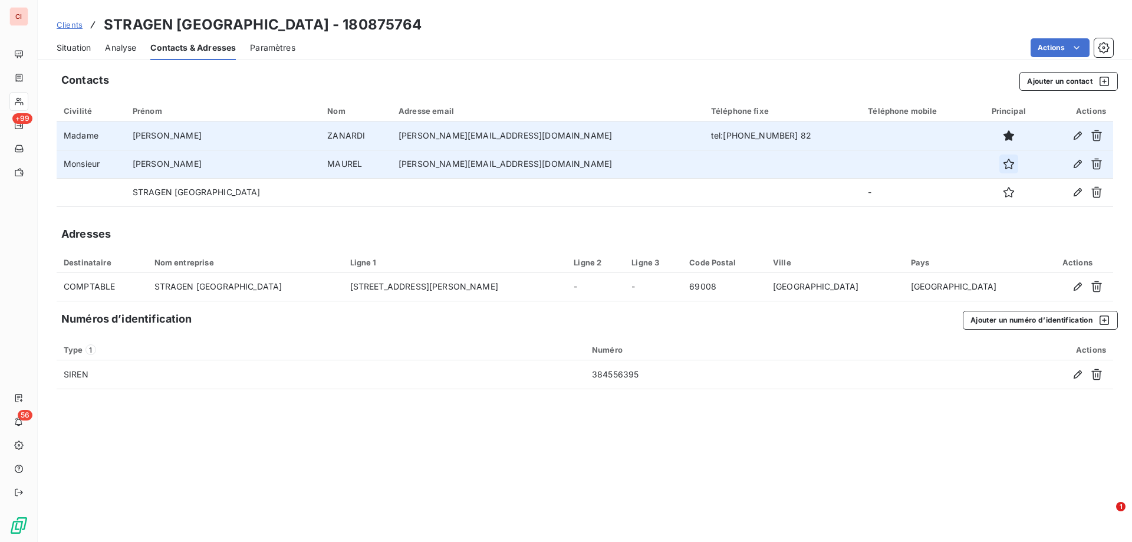
click at [1003, 161] on icon "button" at bounding box center [1009, 164] width 12 height 12
click at [686, 60] on div "Situation Analyse Contacts & Adresses Paramètres Actions" at bounding box center [585, 47] width 1094 height 25
click at [87, 53] on span "Situation" at bounding box center [74, 48] width 34 height 12
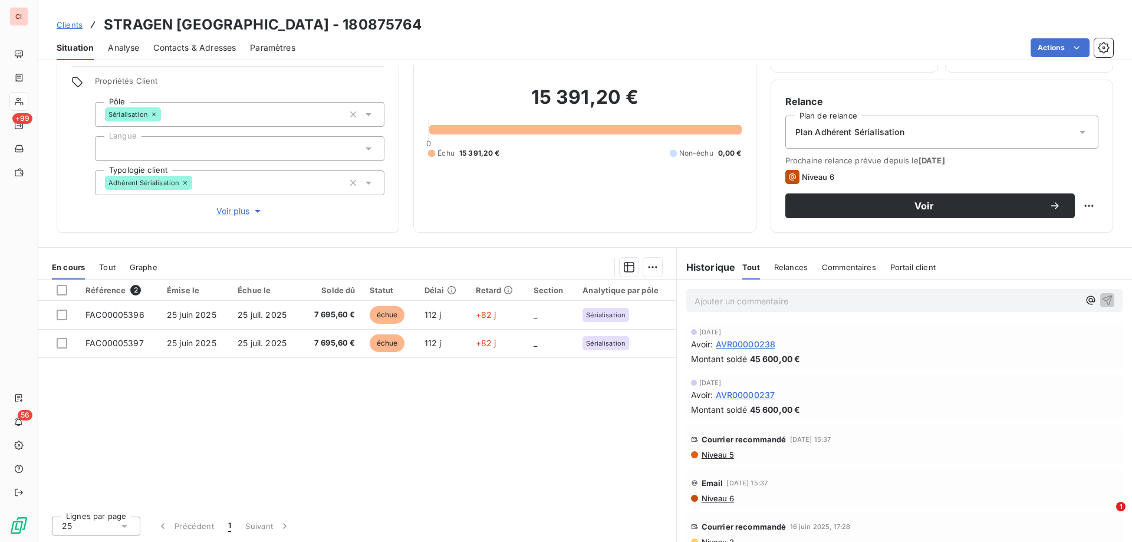
scroll to position [12, 0]
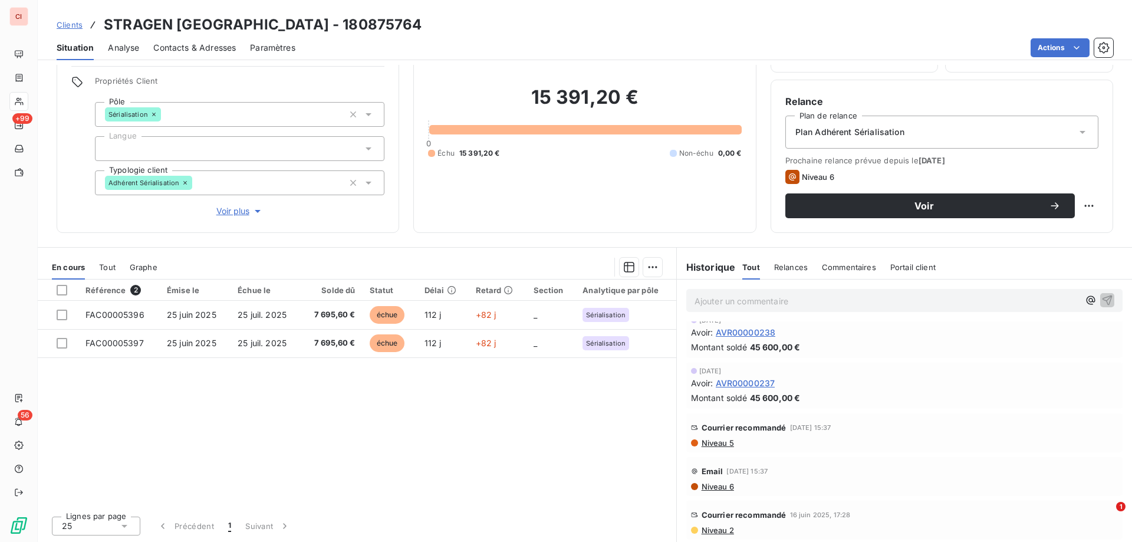
click at [713, 488] on span "Niveau 6" at bounding box center [717, 486] width 34 height 9
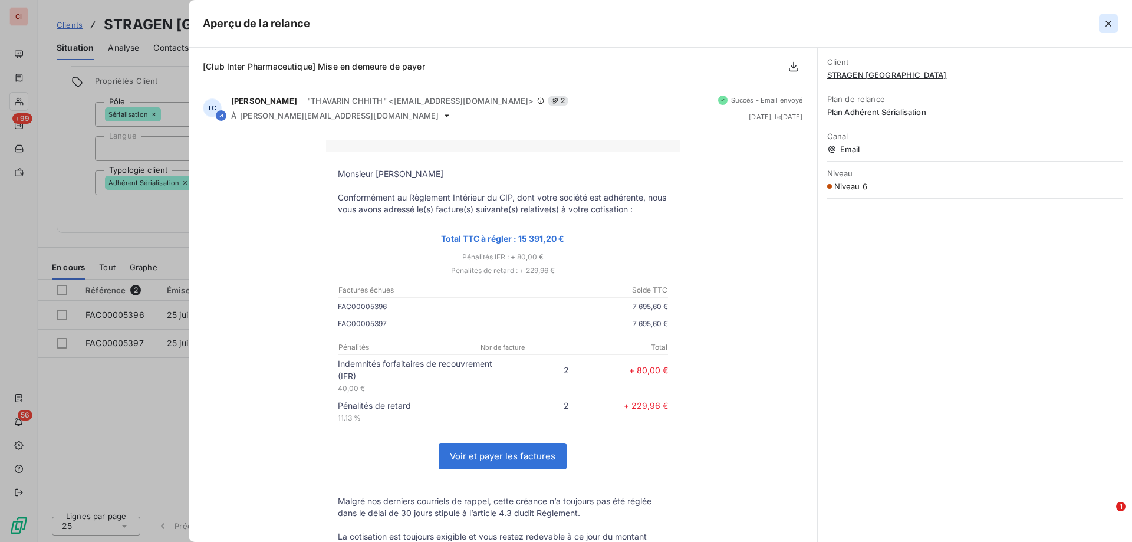
click at [1108, 26] on icon "button" at bounding box center [1109, 24] width 12 height 12
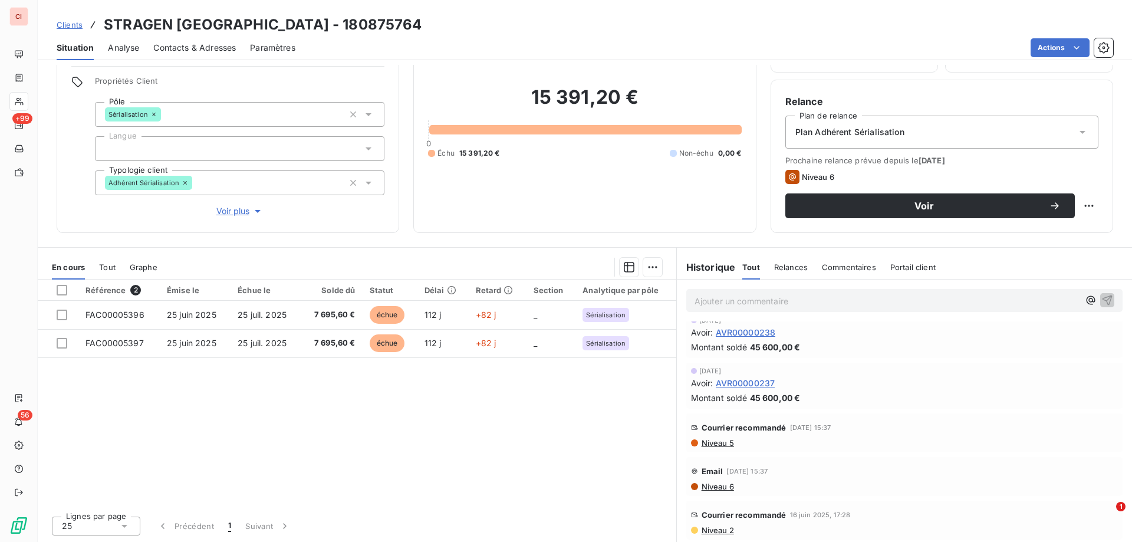
click at [715, 532] on span "Niveau 2" at bounding box center [717, 529] width 34 height 9
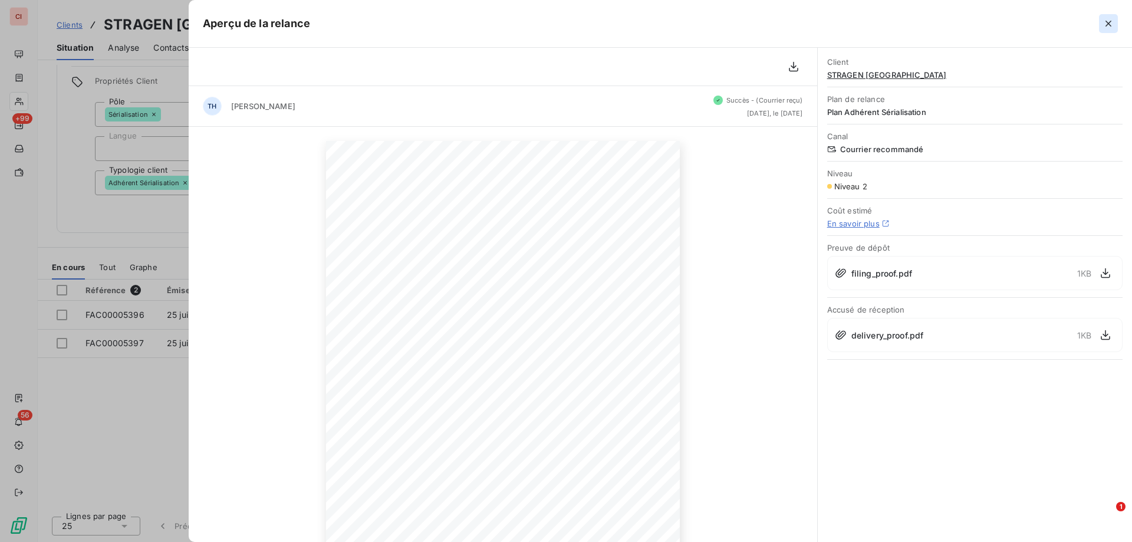
click at [1110, 27] on icon "button" at bounding box center [1109, 24] width 12 height 12
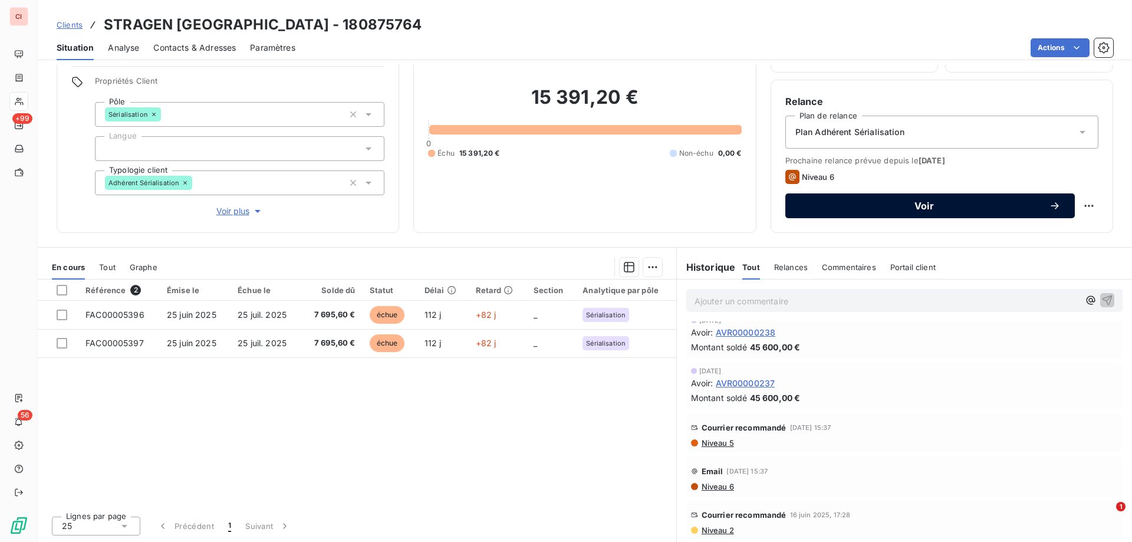
click at [1049, 201] on icon "button" at bounding box center [1055, 206] width 12 height 12
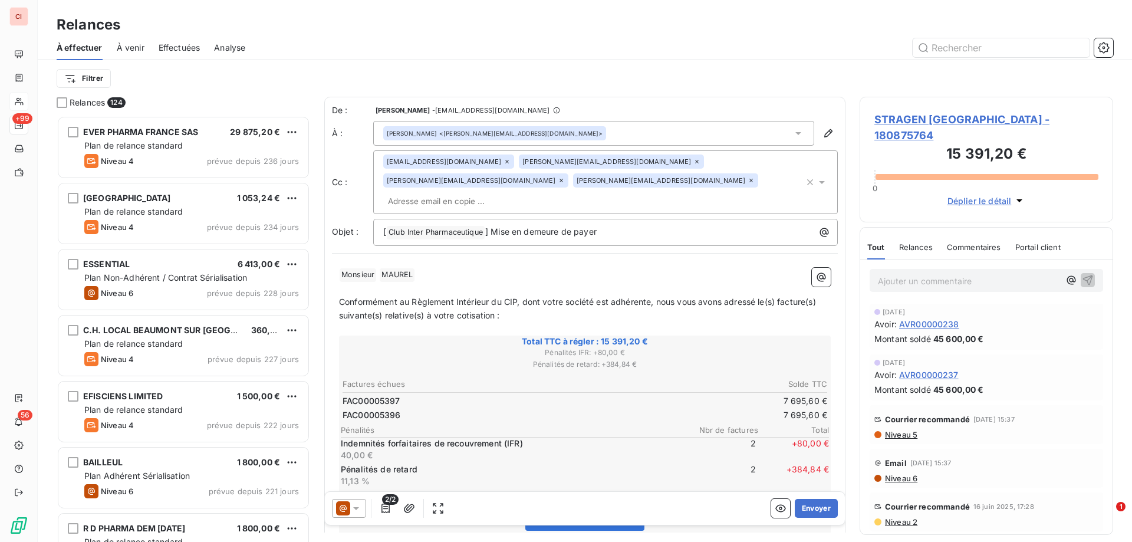
click at [906, 473] on span "Niveau 6" at bounding box center [901, 477] width 34 height 9
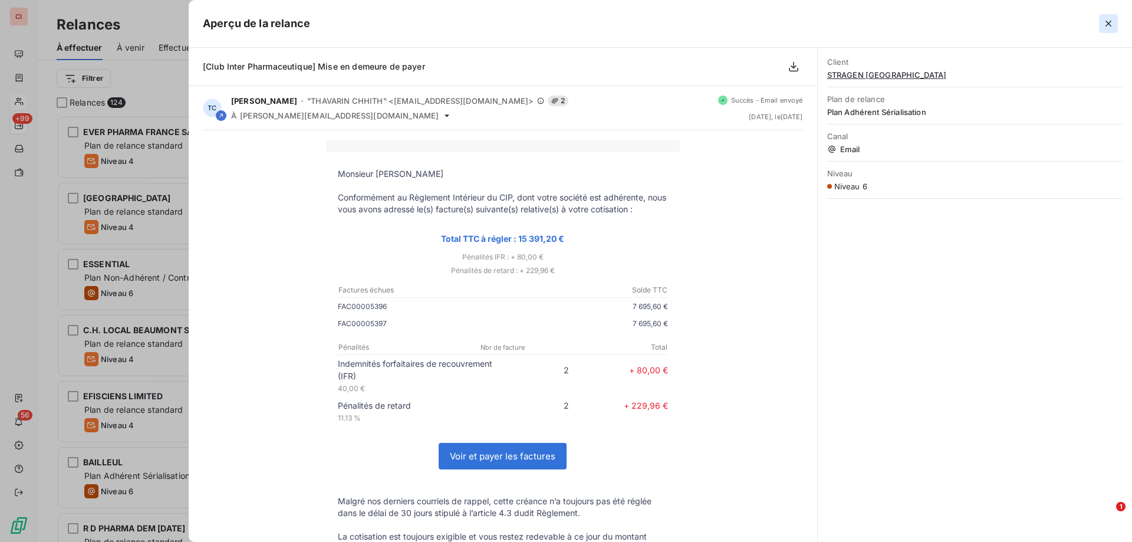
click at [1113, 25] on icon "button" at bounding box center [1109, 24] width 12 height 12
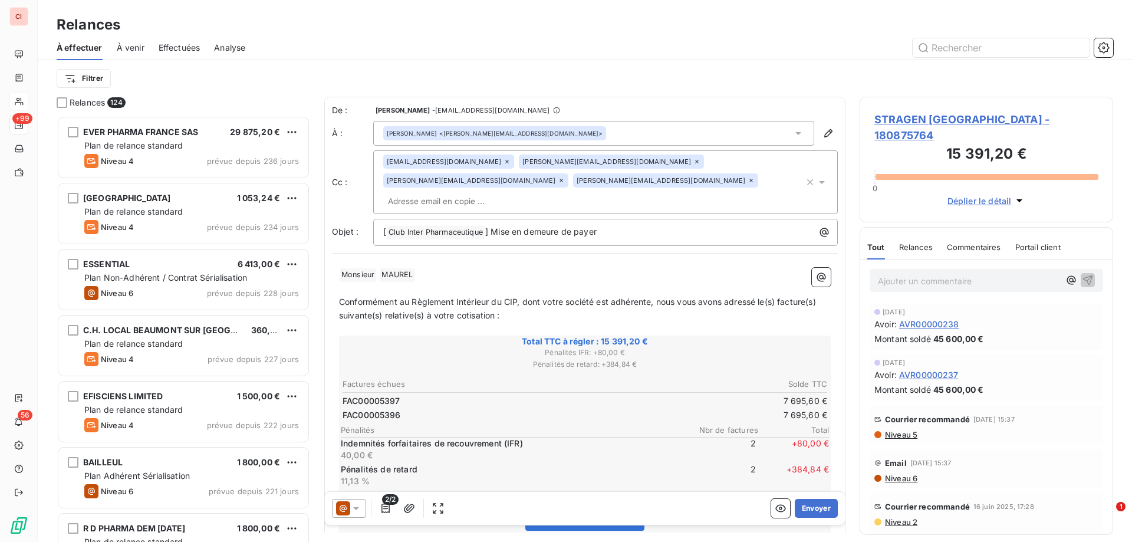
click at [902, 473] on span "Niveau 6" at bounding box center [901, 477] width 34 height 9
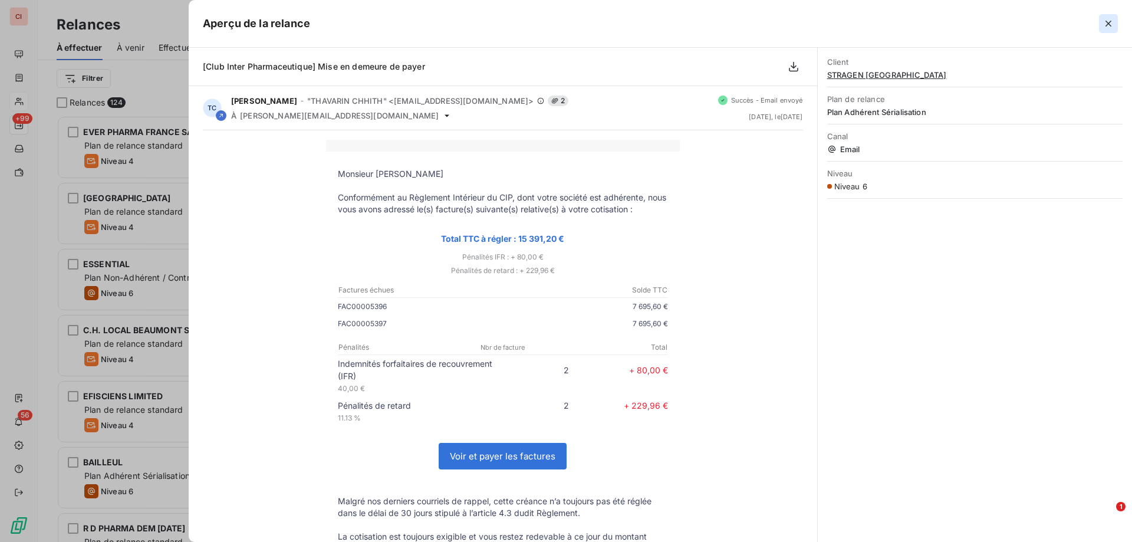
click at [1107, 19] on icon "button" at bounding box center [1109, 24] width 12 height 12
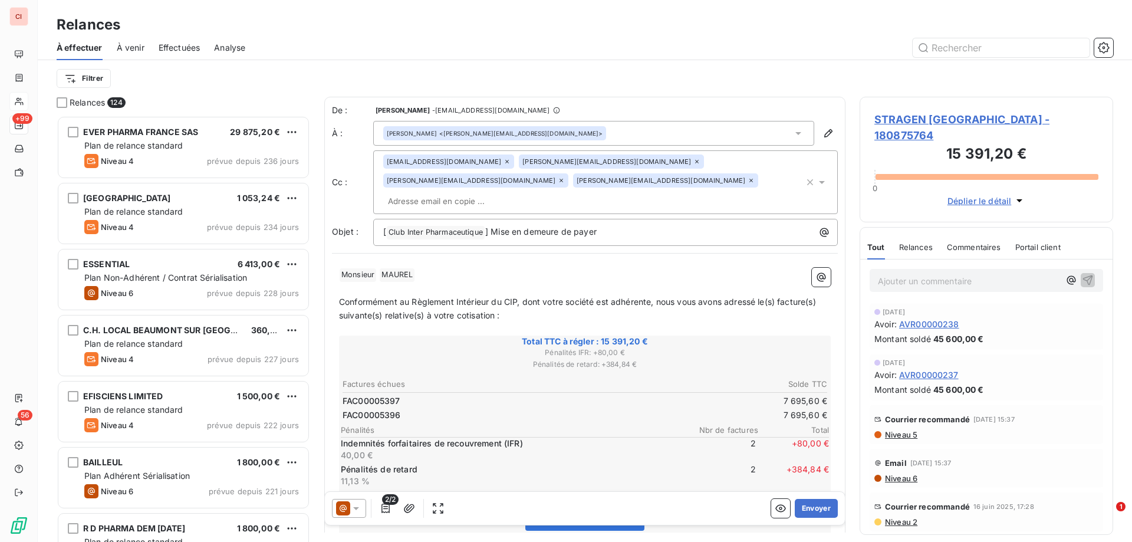
click at [795, 133] on icon at bounding box center [798, 133] width 6 height 3
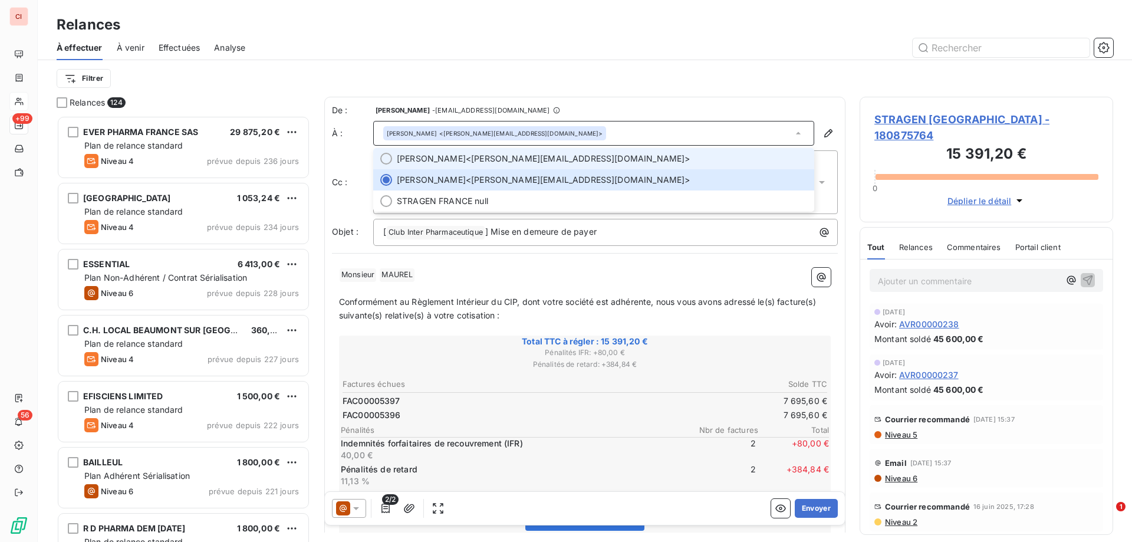
click at [526, 163] on span "[PERSON_NAME] <[PERSON_NAME][EMAIL_ADDRESS][DOMAIN_NAME]>" at bounding box center [602, 159] width 410 height 12
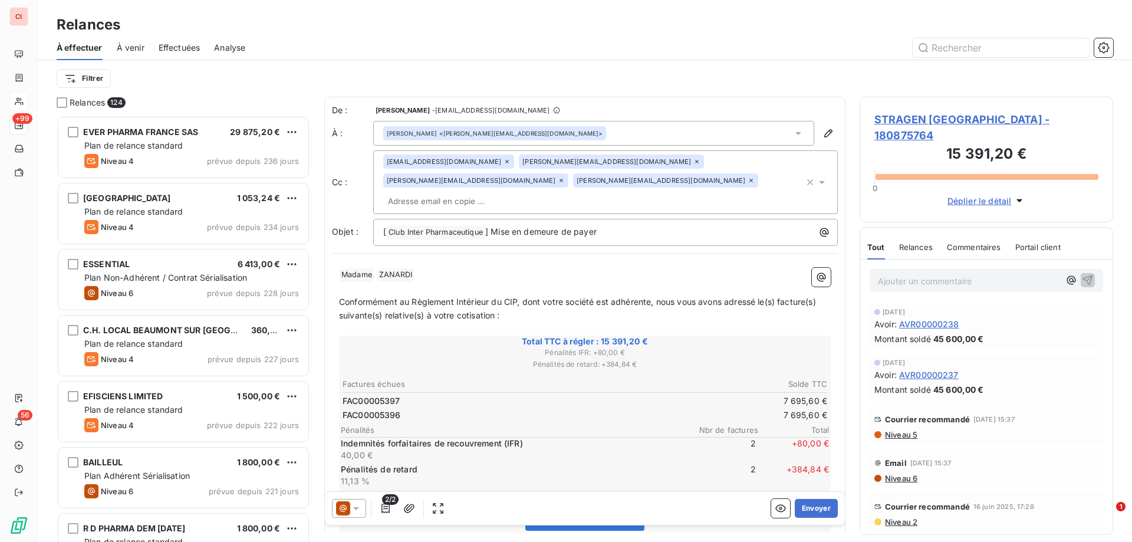
click at [816, 176] on icon at bounding box center [822, 182] width 12 height 12
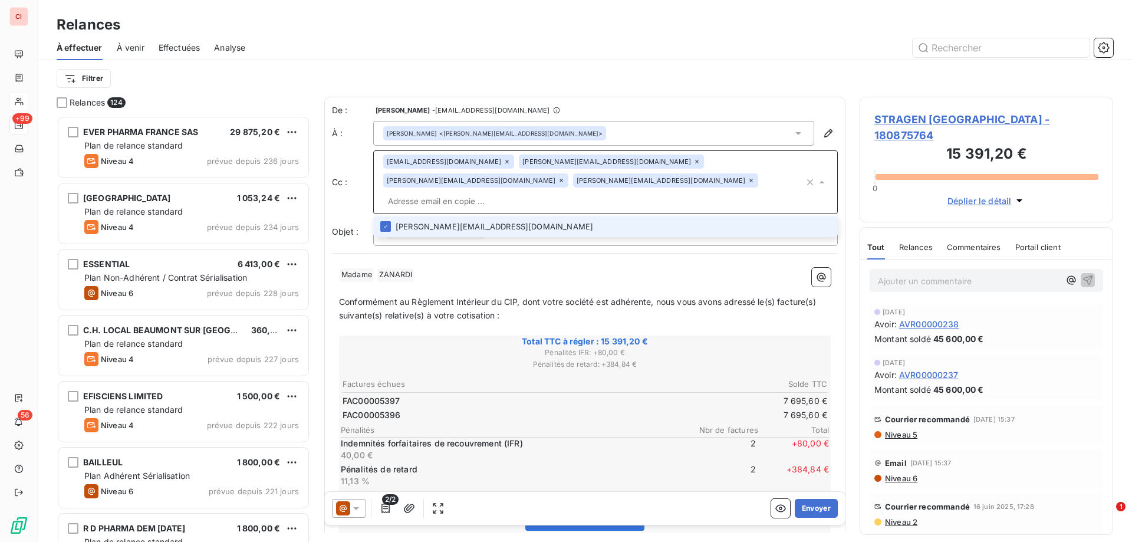
click at [816, 176] on icon at bounding box center [822, 182] width 12 height 12
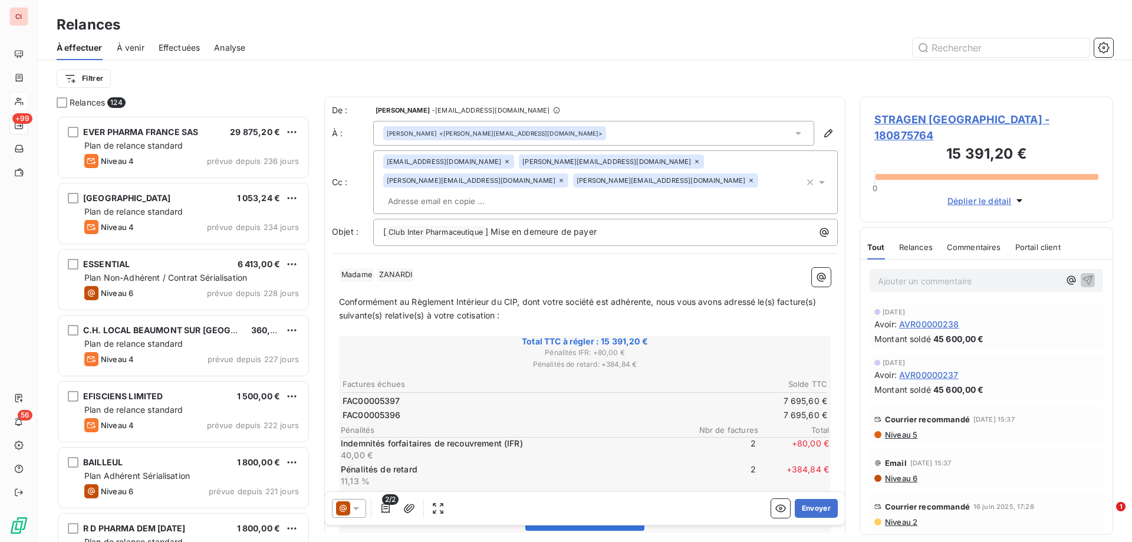
click at [792, 135] on icon at bounding box center [798, 133] width 12 height 12
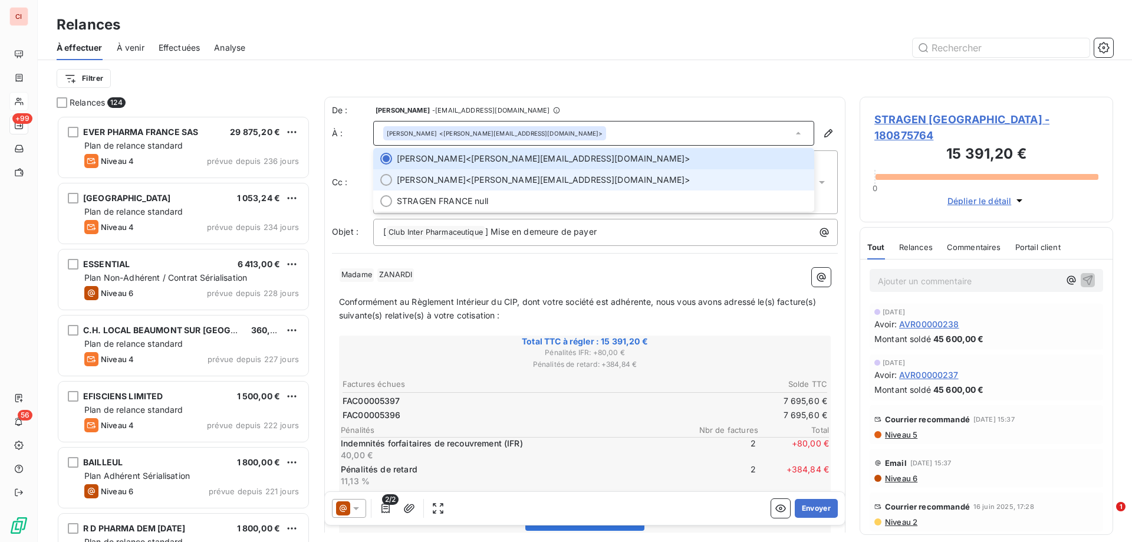
click at [449, 180] on span "[PERSON_NAME]" at bounding box center [431, 180] width 69 height 12
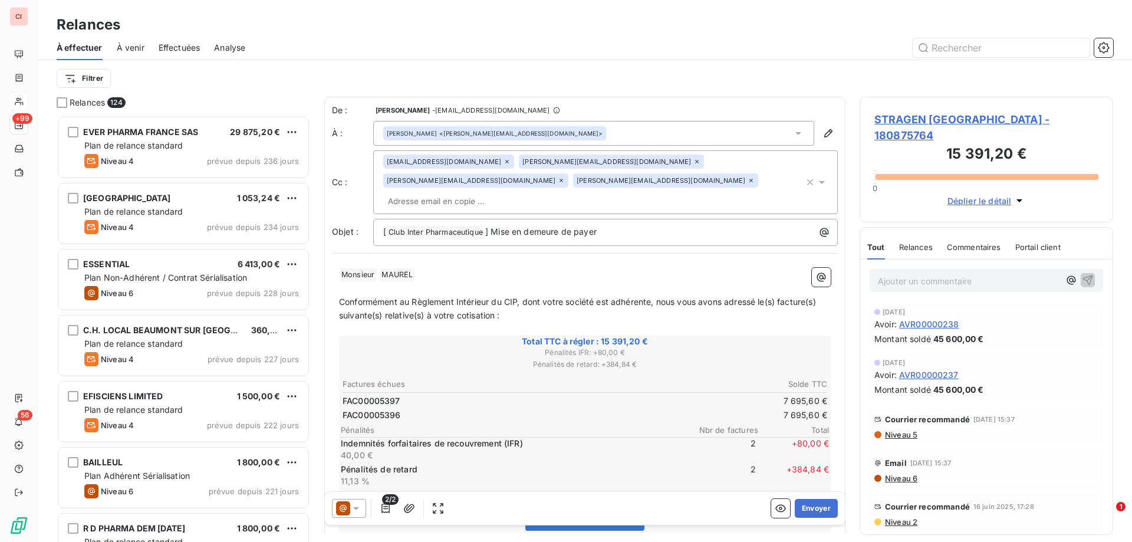
click at [693, 162] on icon at bounding box center [696, 161] width 7 height 7
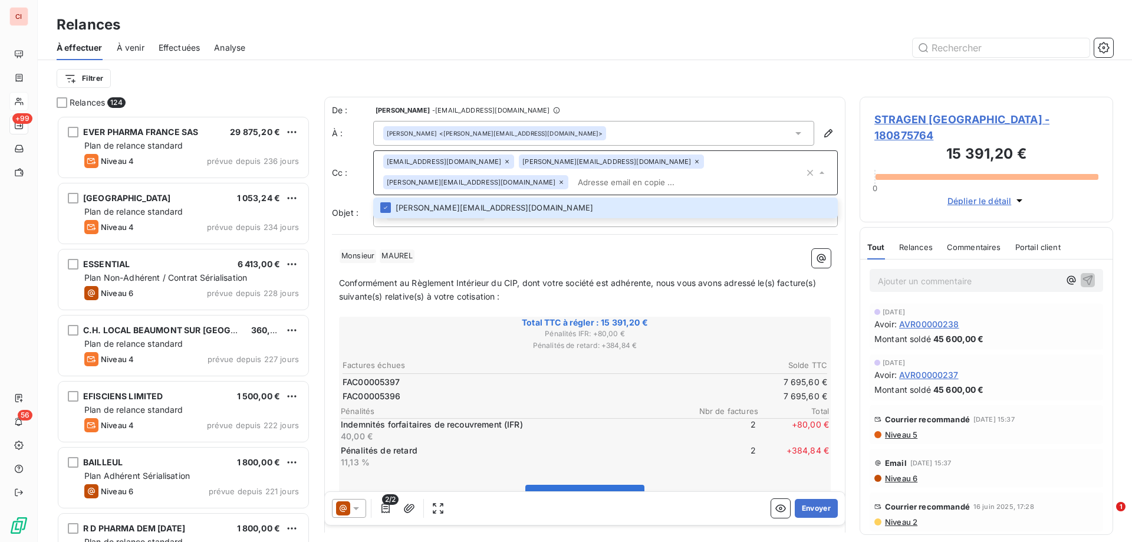
click at [529, 254] on p "﻿ Monsieur ﻿ [PERSON_NAME] ﻿ ﻿" at bounding box center [585, 256] width 492 height 14
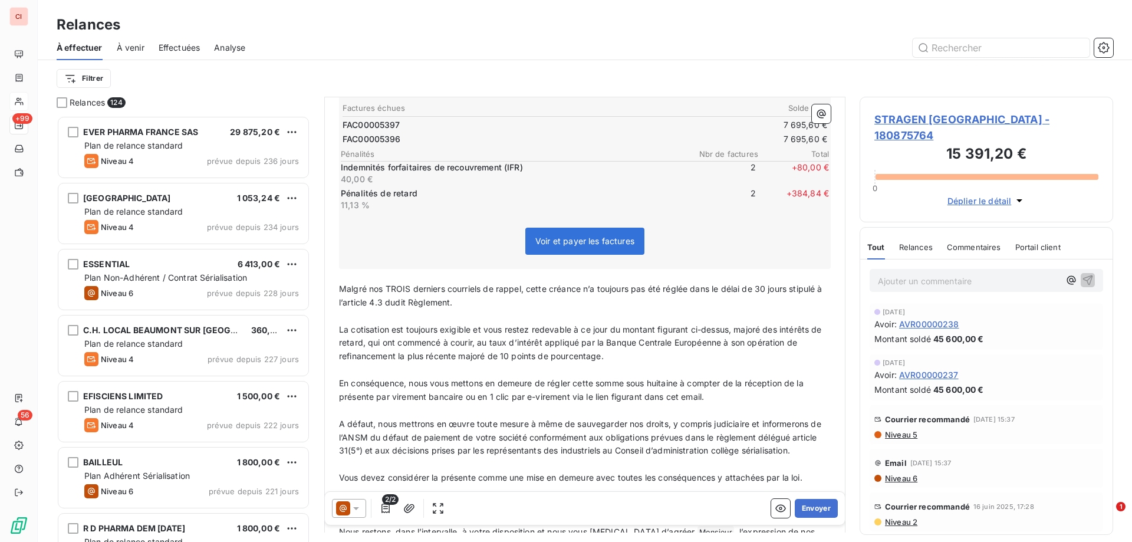
scroll to position [296, 0]
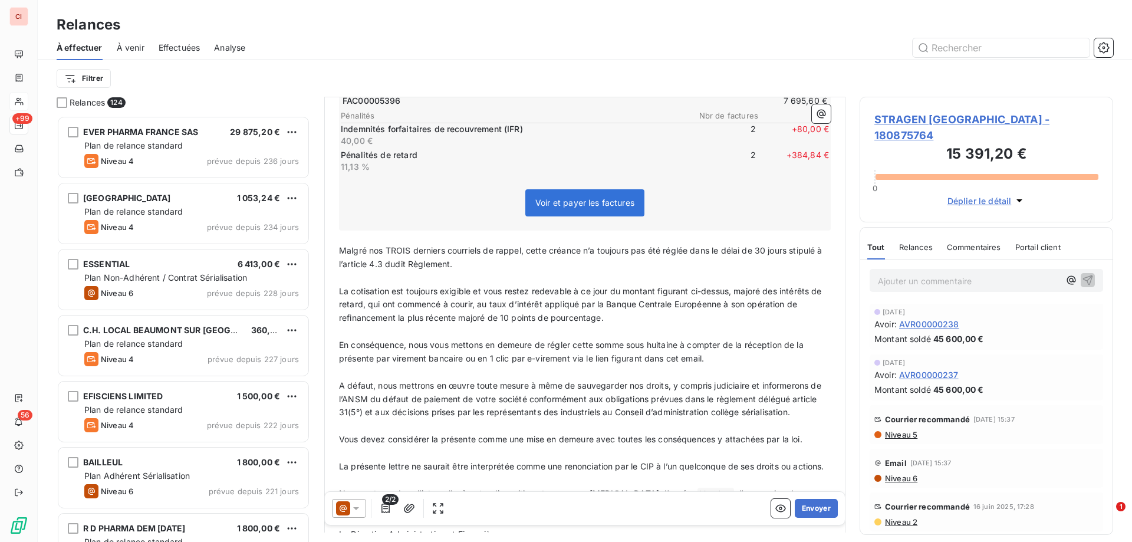
click at [408, 250] on span "Malgré nos TROIS derniers courriels de rappel, cette créance n’a toujours pas é…" at bounding box center [582, 257] width 486 height 24
click at [358, 514] on div at bounding box center [349, 508] width 34 height 19
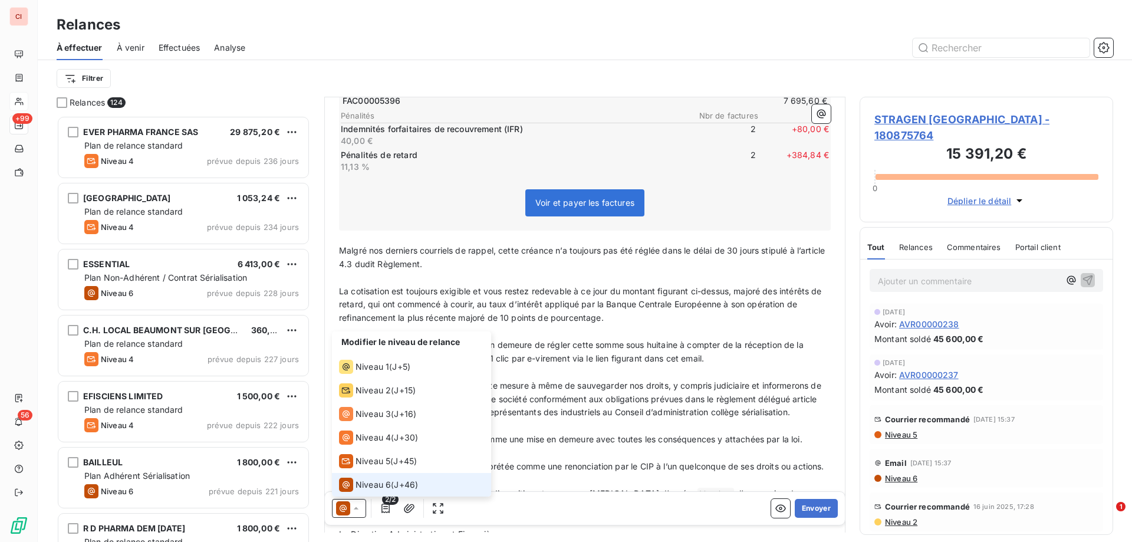
click at [364, 488] on span "Niveau 6" at bounding box center [373, 485] width 35 height 12
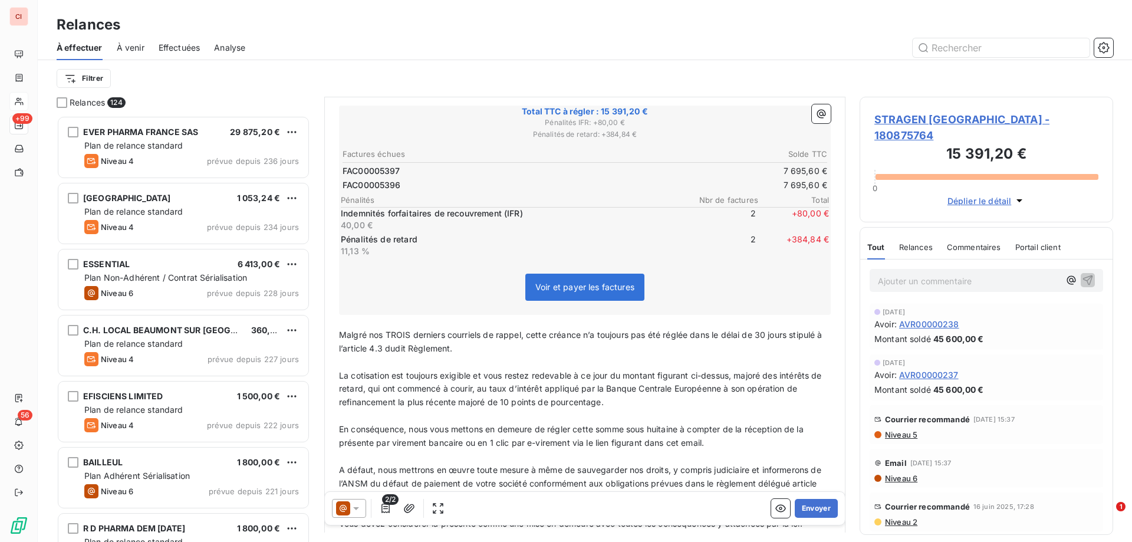
scroll to position [236, 0]
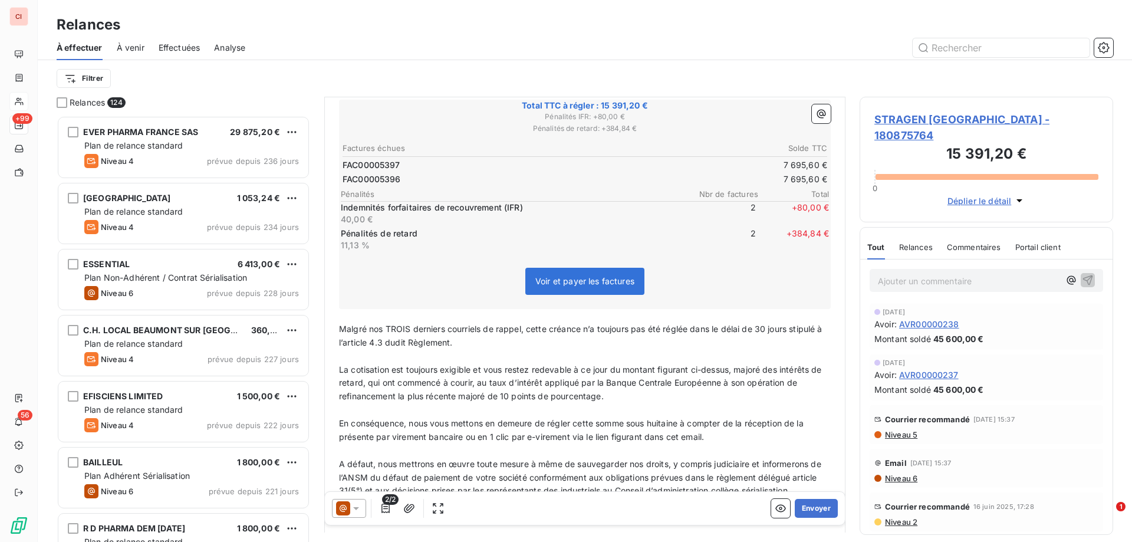
click at [412, 324] on span "Malgré nos TROIS derniers courriels de rappel, cette créance n’a toujours pas é…" at bounding box center [582, 336] width 486 height 24
click at [530, 480] on p "A défaut, nous mettrons en œuvre toute mesure à même de sauvegarder nos droits,…" at bounding box center [585, 478] width 492 height 41
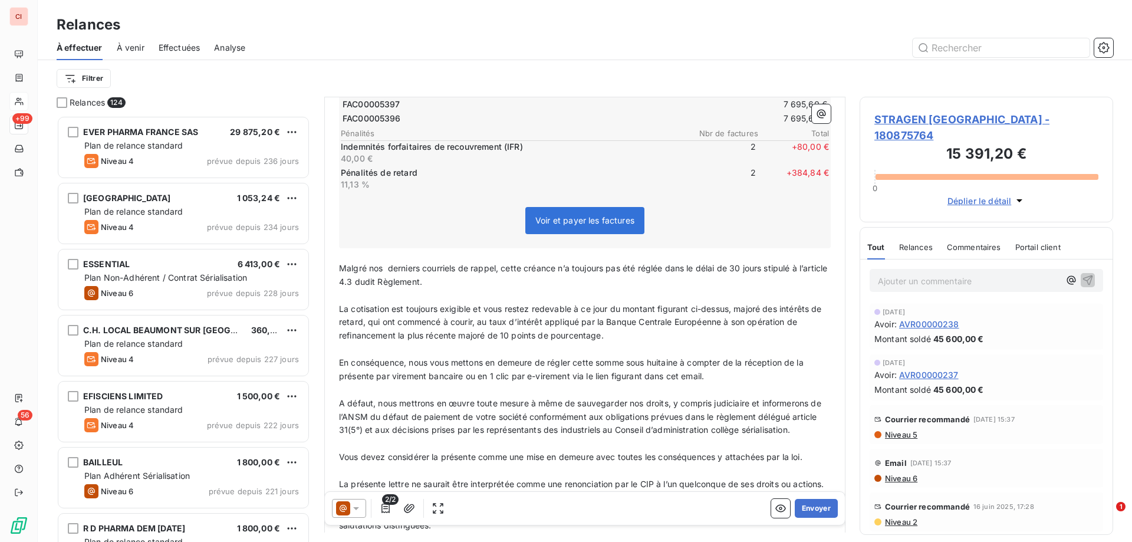
scroll to position [409, 0]
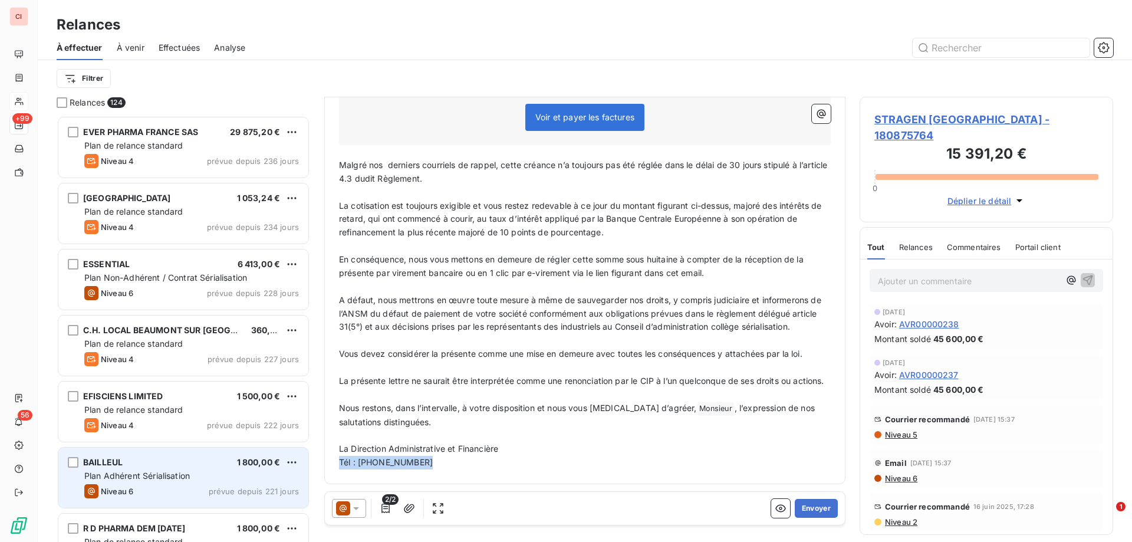
drag, startPoint x: 438, startPoint y: 462, endPoint x: 304, endPoint y: 463, distance: 133.3
click at [304, 463] on div "Relances 124 EVER PHARMA [GEOGRAPHIC_DATA] SAS 29 875,20 € Plan de relance stan…" at bounding box center [585, 319] width 1094 height 445
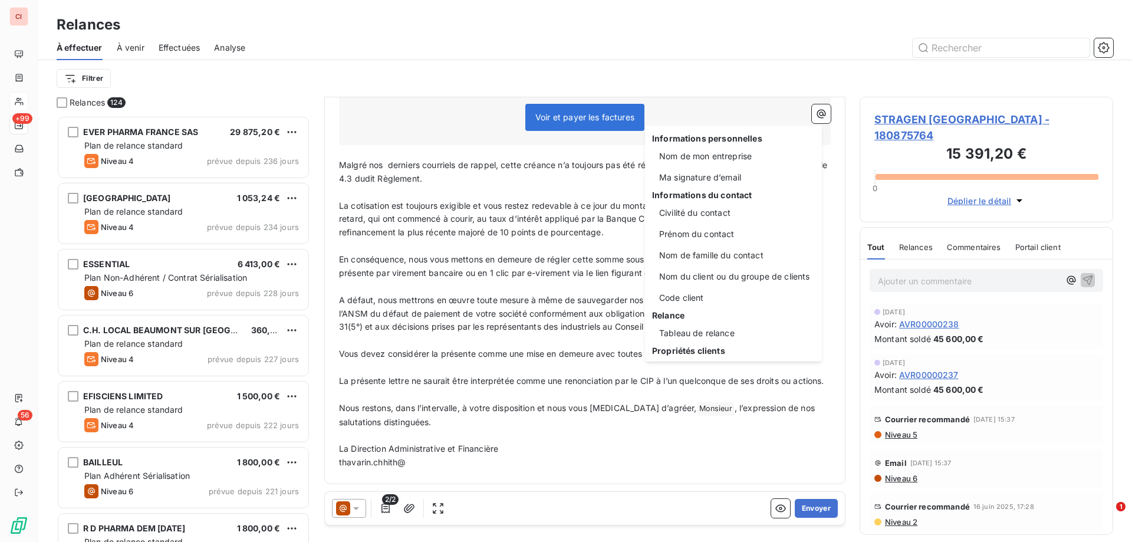
click at [590, 483] on html "CI +99 56 Relances À effectuer À venir Effectuées Analyse Filtrer Relances 124 …" at bounding box center [566, 271] width 1132 height 542
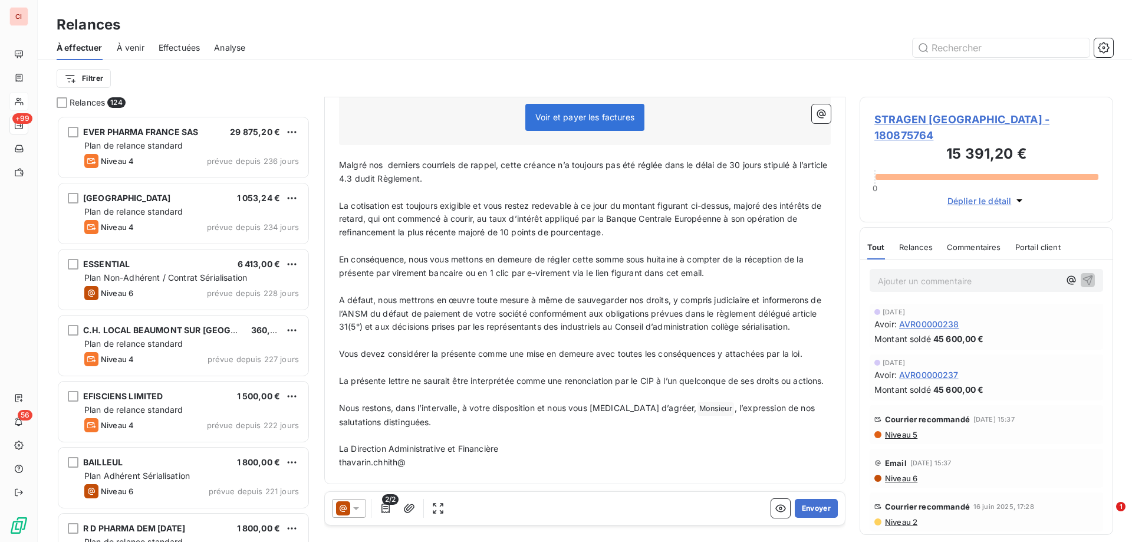
click at [444, 466] on p "thavarin.chhith@" at bounding box center [585, 463] width 492 height 14
click at [503, 482] on div "De : [PERSON_NAME] - [EMAIL_ADDRESS][DOMAIN_NAME] À : [PERSON_NAME] <[PERSON_NA…" at bounding box center [584, 90] width 521 height 787
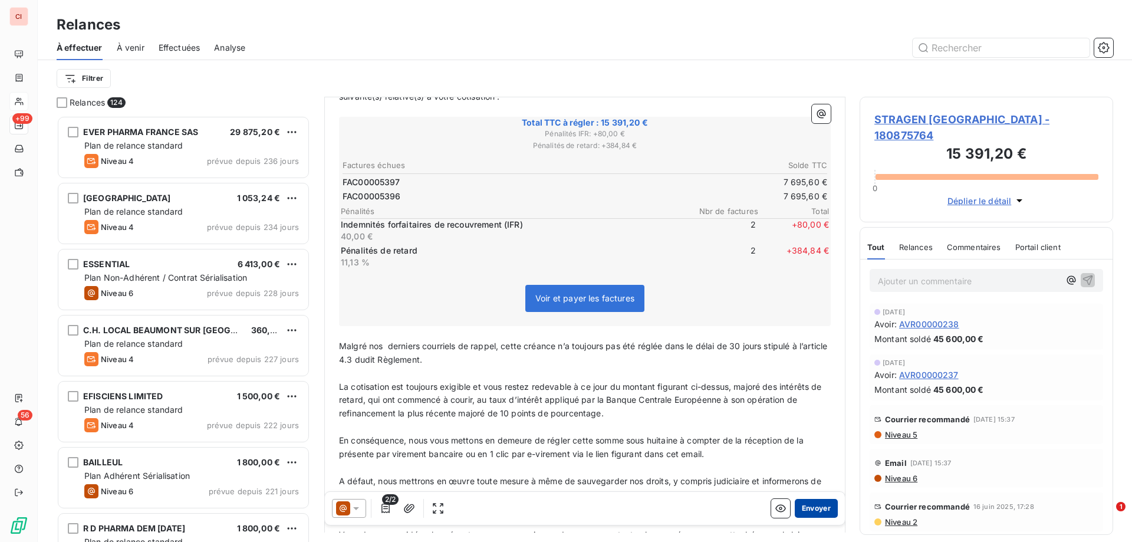
scroll to position [291, 0]
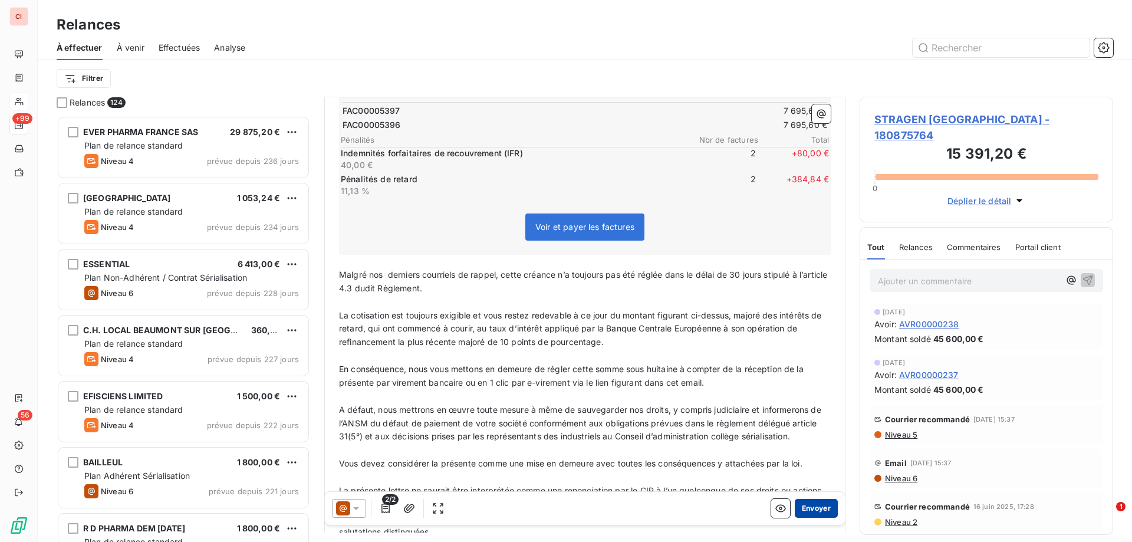
click at [811, 514] on button "Envoyer" at bounding box center [816, 508] width 43 height 19
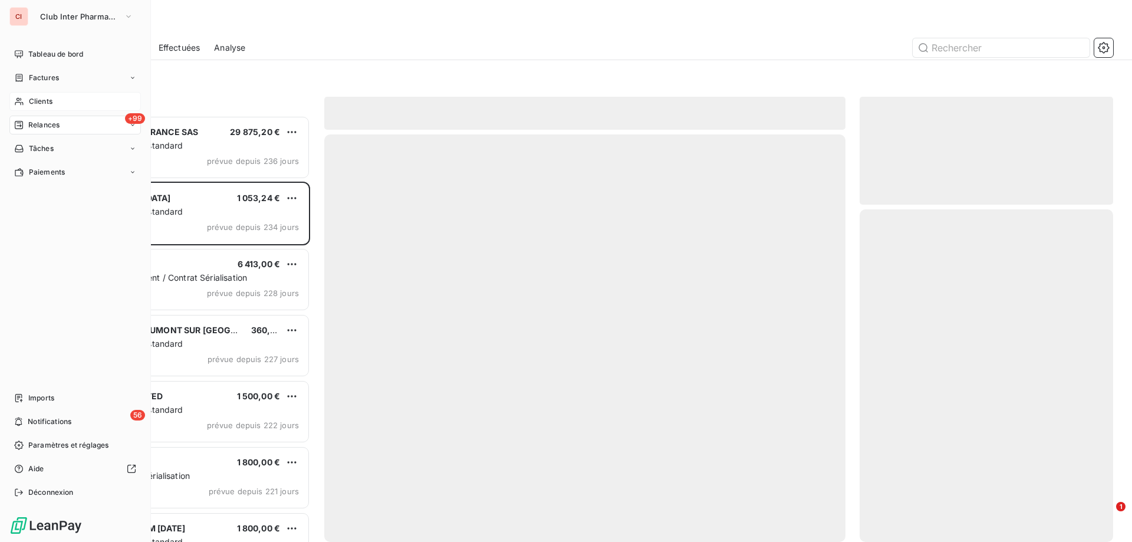
click at [38, 101] on span "Clients" at bounding box center [41, 101] width 24 height 11
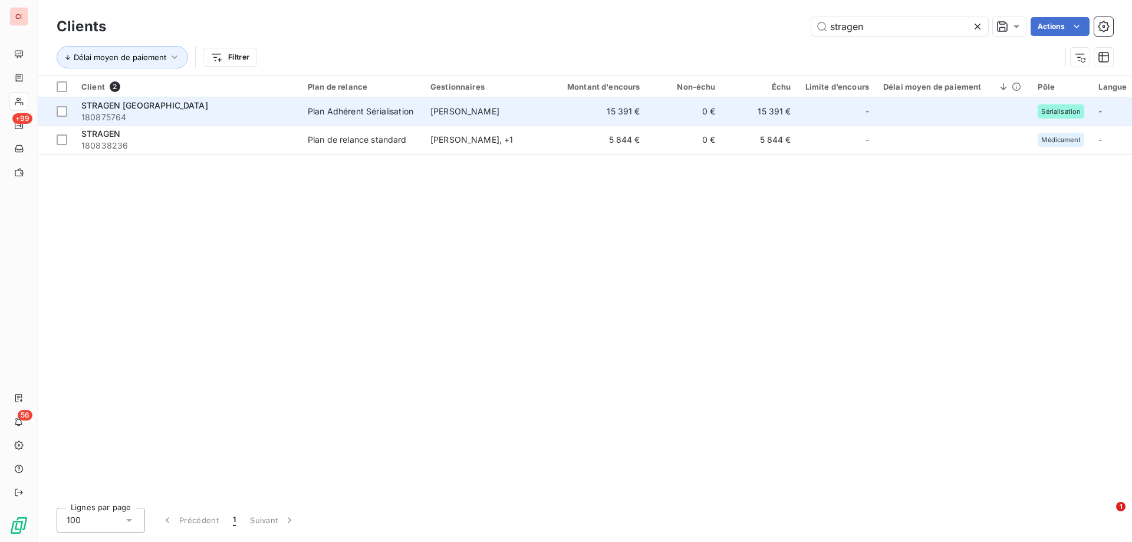
click at [392, 113] on div "Plan Adhérent Sérialisation" at bounding box center [361, 112] width 106 height 12
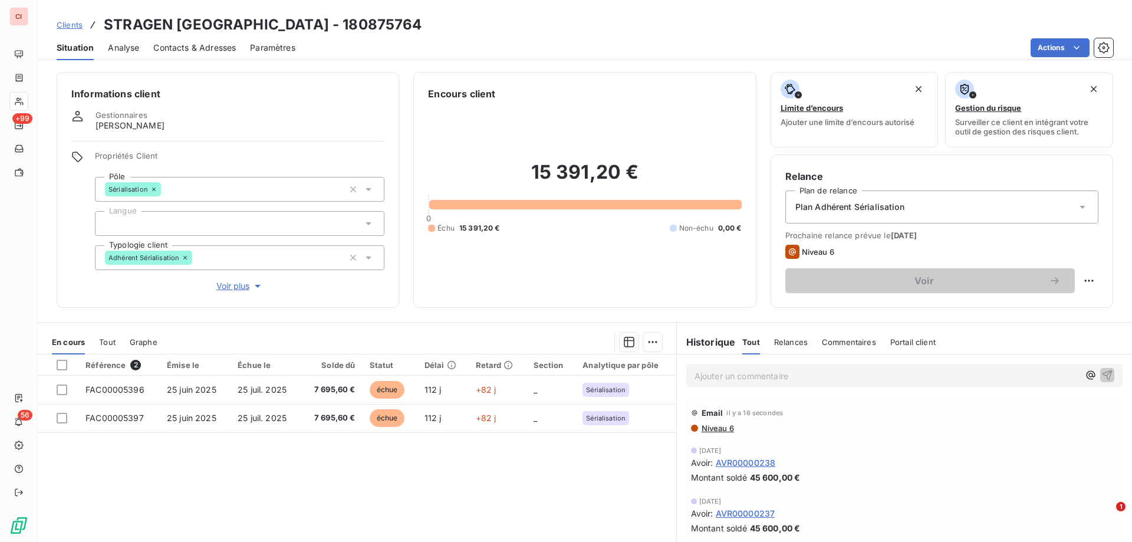
click at [76, 28] on span "Clients" at bounding box center [70, 24] width 26 height 9
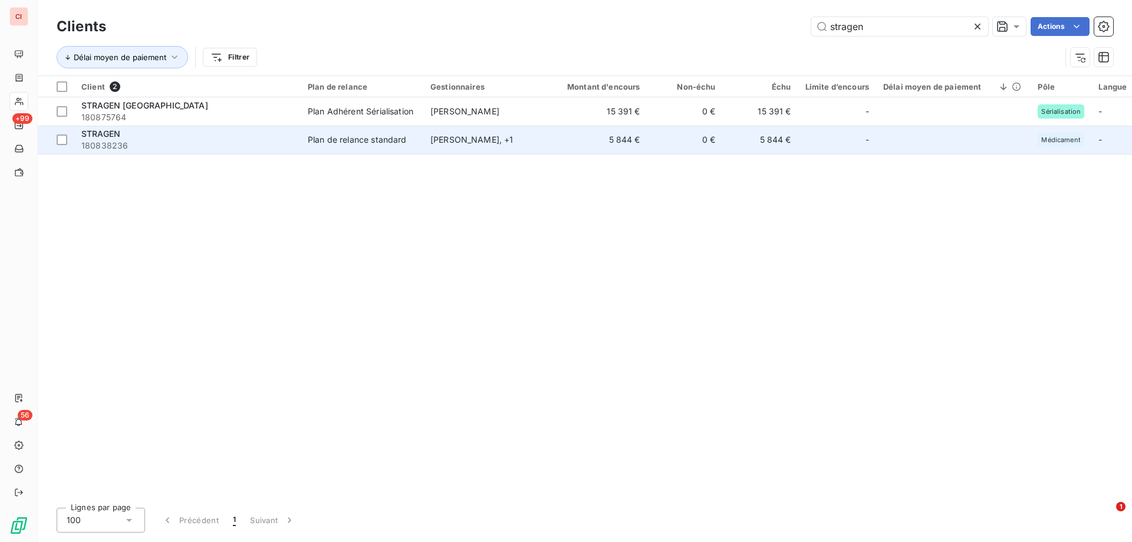
click at [452, 139] on div "[PERSON_NAME] , + 1" at bounding box center [484, 140] width 108 height 12
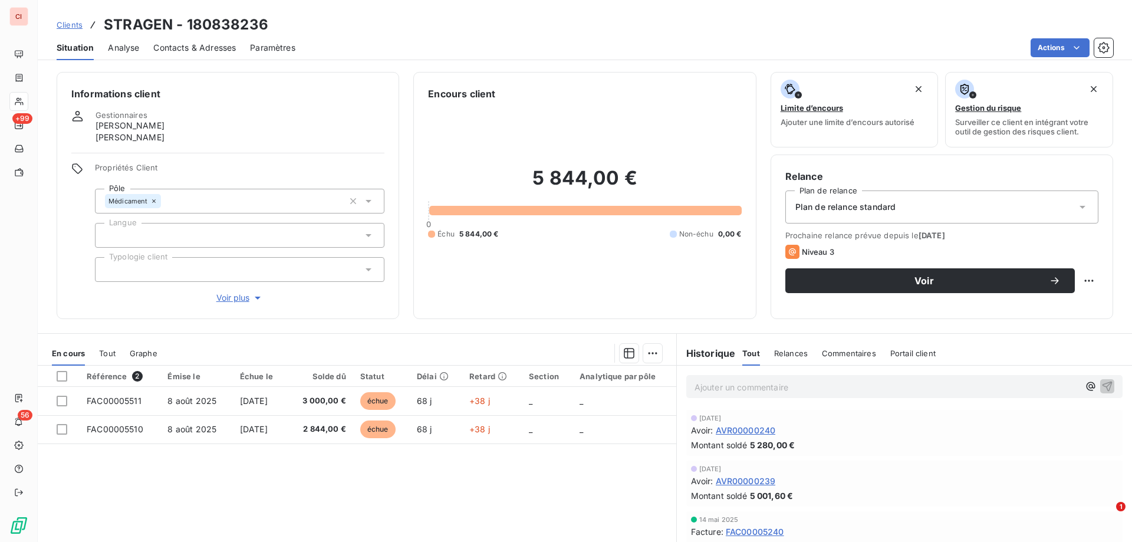
click at [202, 47] on span "Contacts & Adresses" at bounding box center [194, 48] width 83 height 12
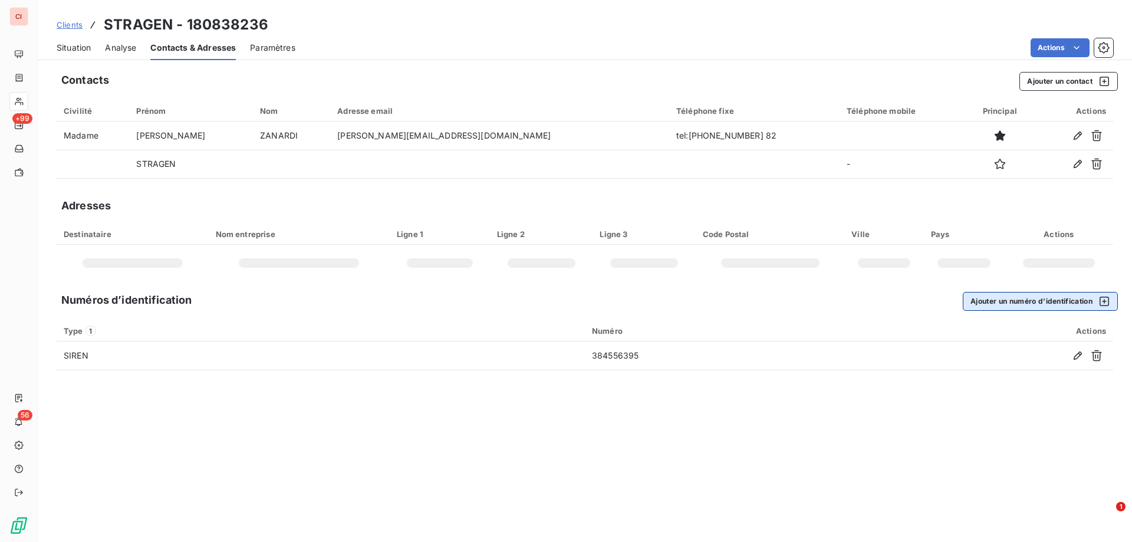
click at [968, 298] on button "Ajouter un numéro d’identification" at bounding box center [1040, 301] width 155 height 19
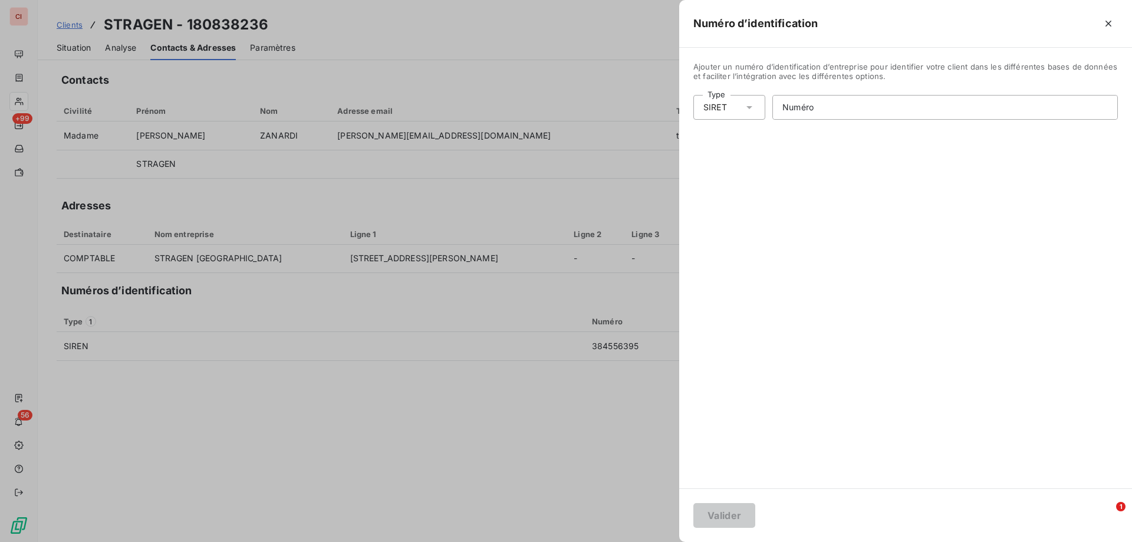
click at [759, 379] on div "Ajouter un numéro d’identification d’entreprise pour identifier votre client da…" at bounding box center [905, 268] width 453 height 440
click at [1105, 21] on icon "button" at bounding box center [1109, 24] width 12 height 12
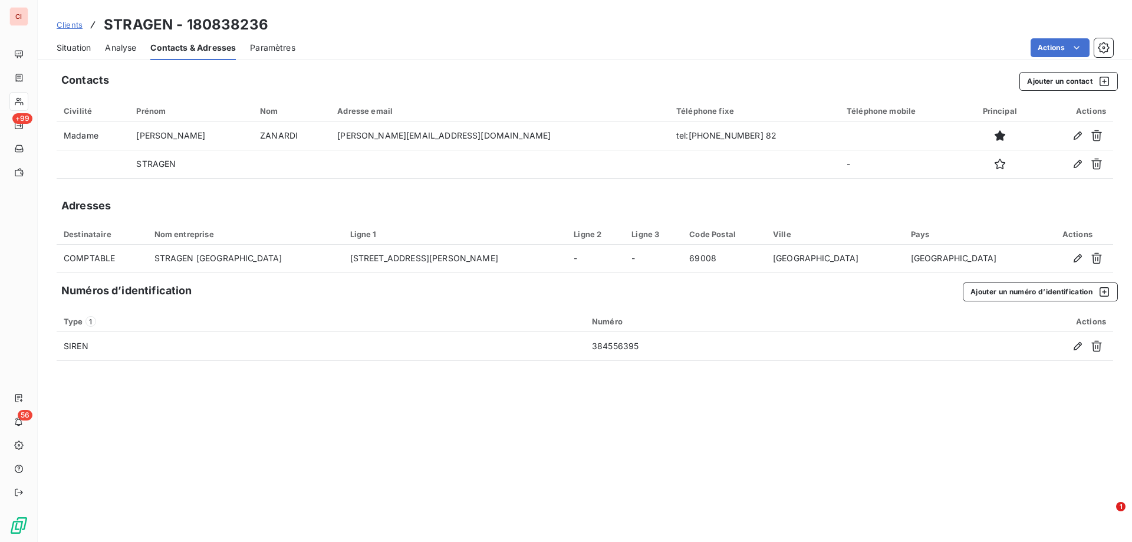
click at [88, 47] on span "Situation" at bounding box center [74, 48] width 34 height 12
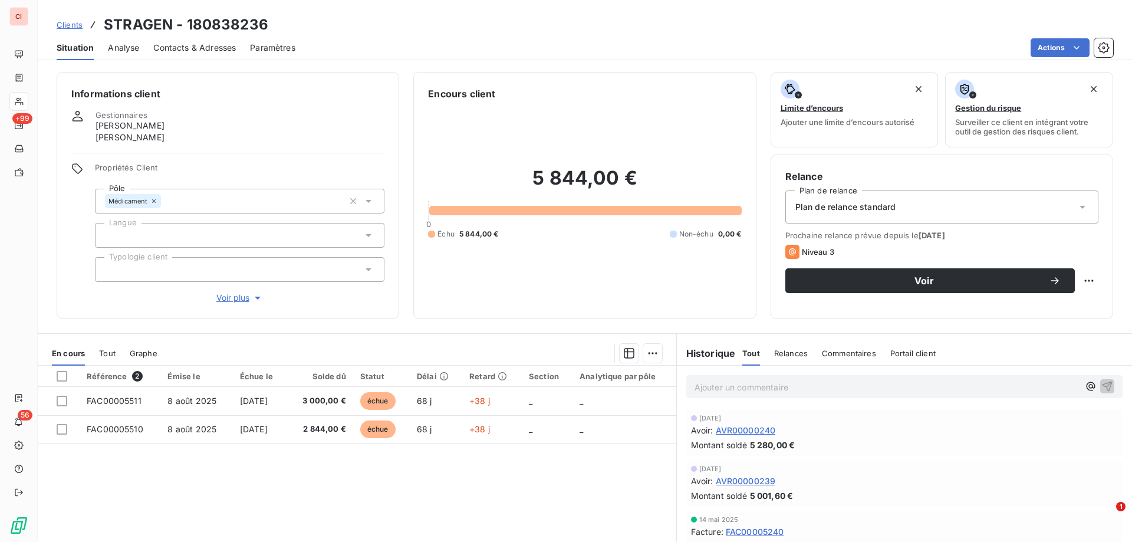
click at [1078, 206] on icon at bounding box center [1083, 207] width 12 height 12
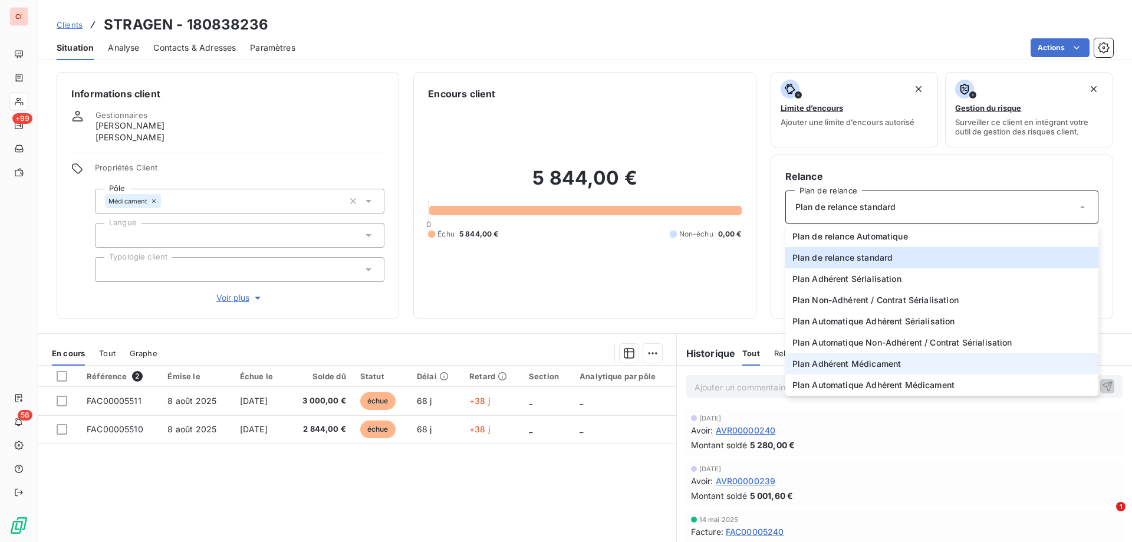
click at [886, 357] on li "Plan Adhérent Médicament" at bounding box center [941, 363] width 313 height 21
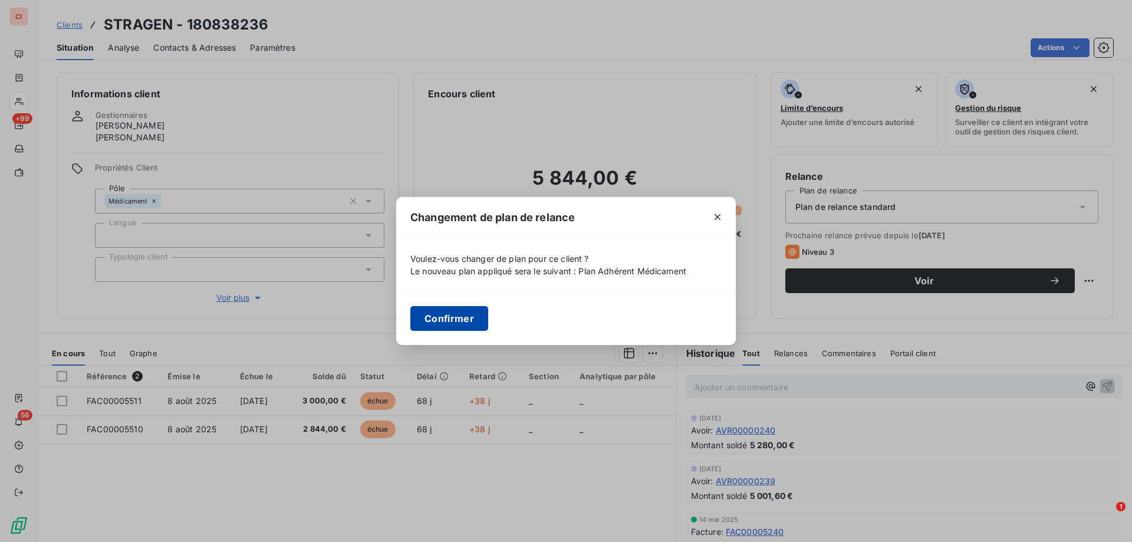
click at [465, 310] on button "Confirmer" at bounding box center [449, 318] width 78 height 25
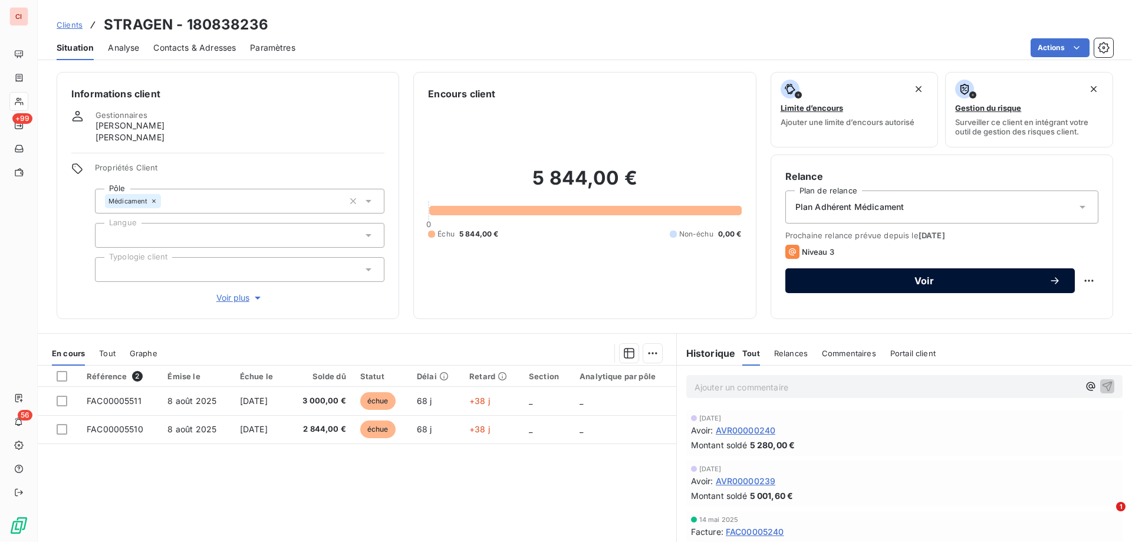
click at [927, 279] on span "Voir" at bounding box center [924, 280] width 249 height 9
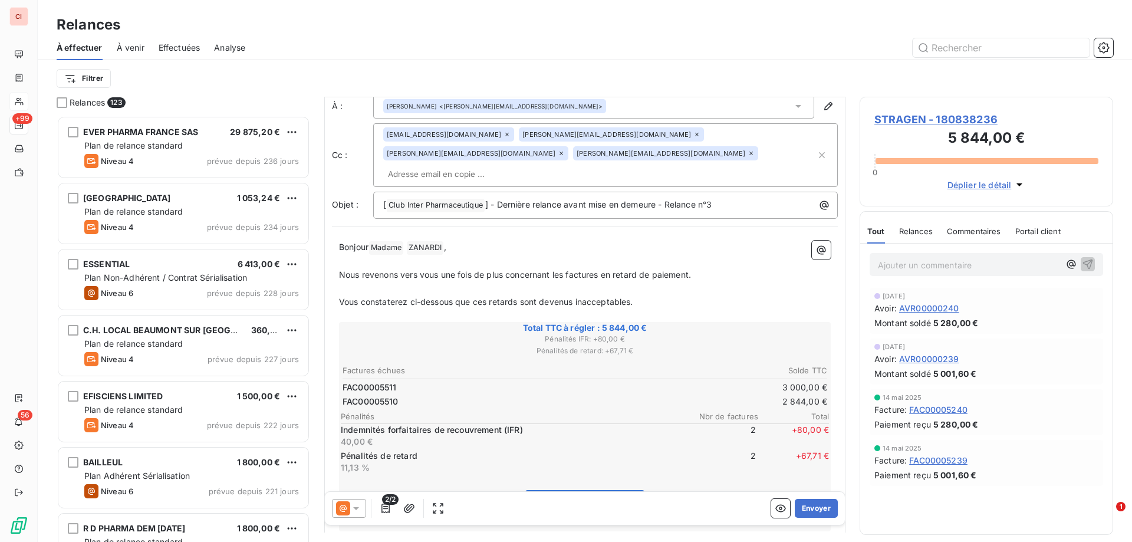
scroll to position [60, 0]
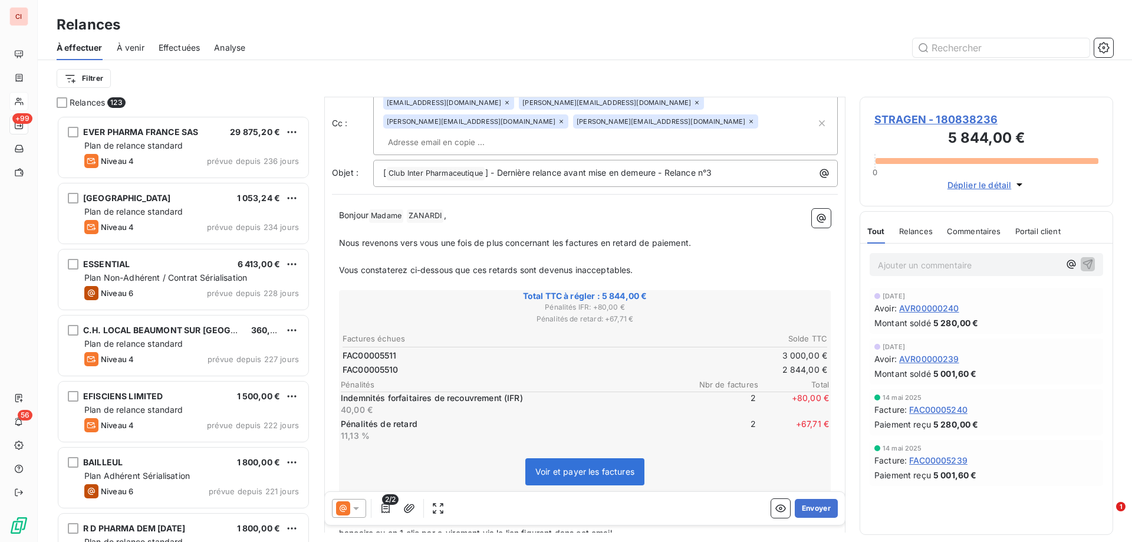
click at [363, 512] on div at bounding box center [349, 508] width 34 height 19
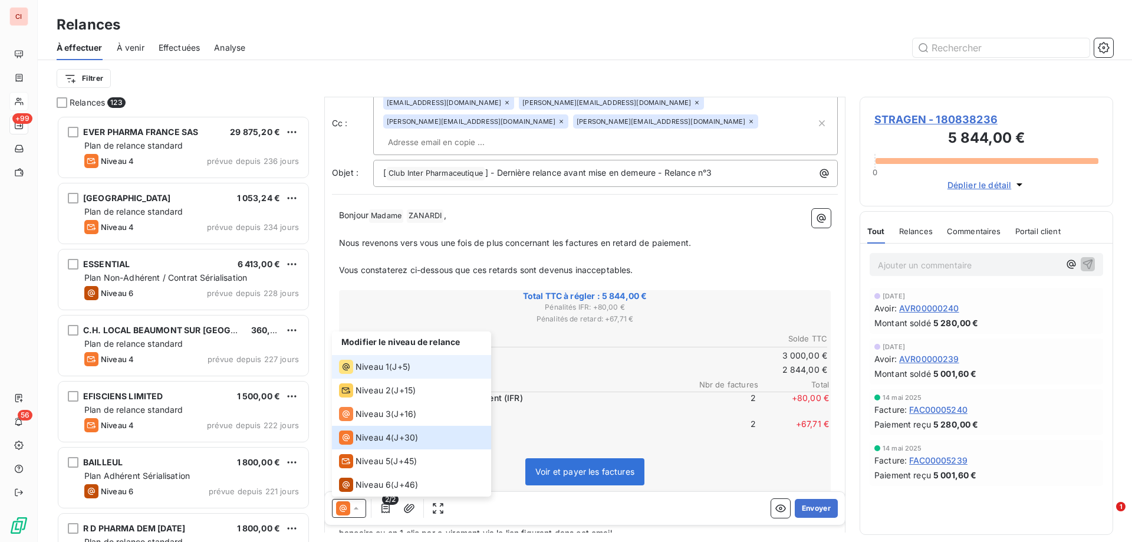
click at [395, 370] on span "J+5 )" at bounding box center [401, 367] width 18 height 12
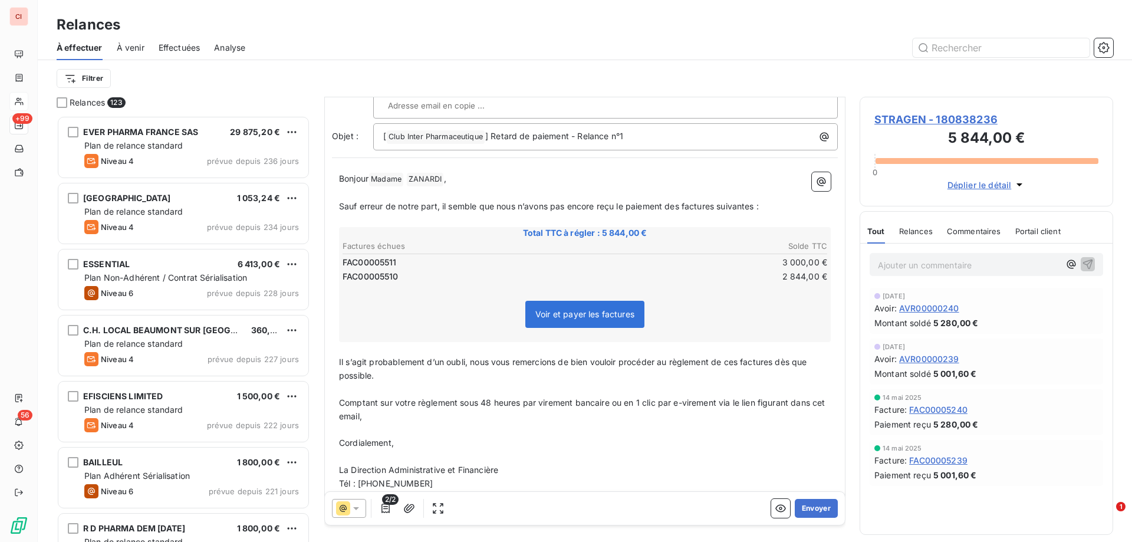
scroll to position [98, 0]
drag, startPoint x: 441, startPoint y: 459, endPoint x: 332, endPoint y: 462, distance: 109.1
click at [332, 462] on div "[PERSON_NAME] Madame ﻿ [PERSON_NAME] ﻿ , ﻿ Sauf erreur de notre part, il semble…" at bounding box center [585, 329] width 506 height 333
click at [724, 475] on p "﻿" at bounding box center [585, 482] width 492 height 14
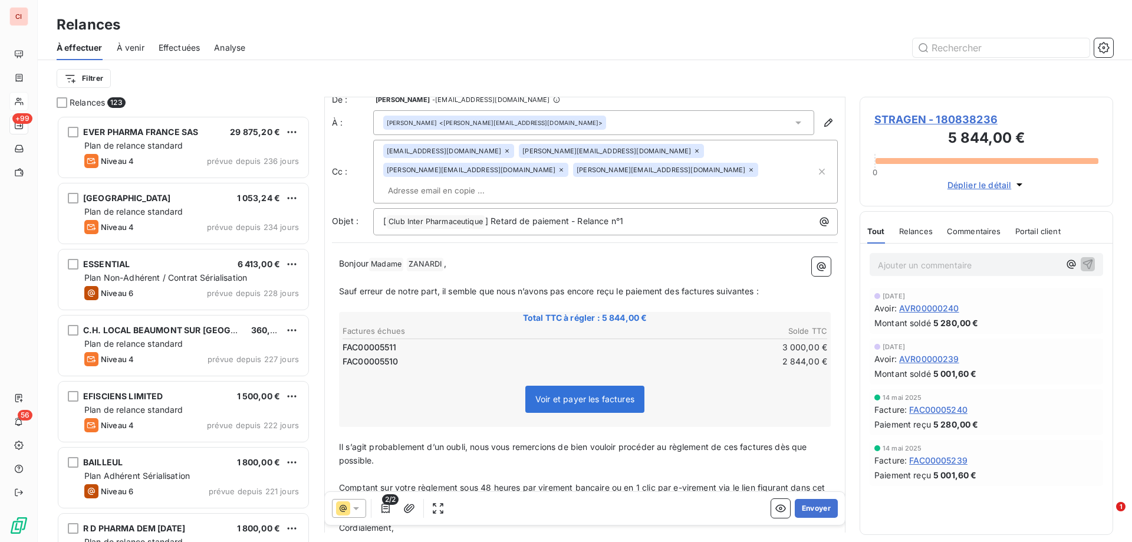
scroll to position [0, 0]
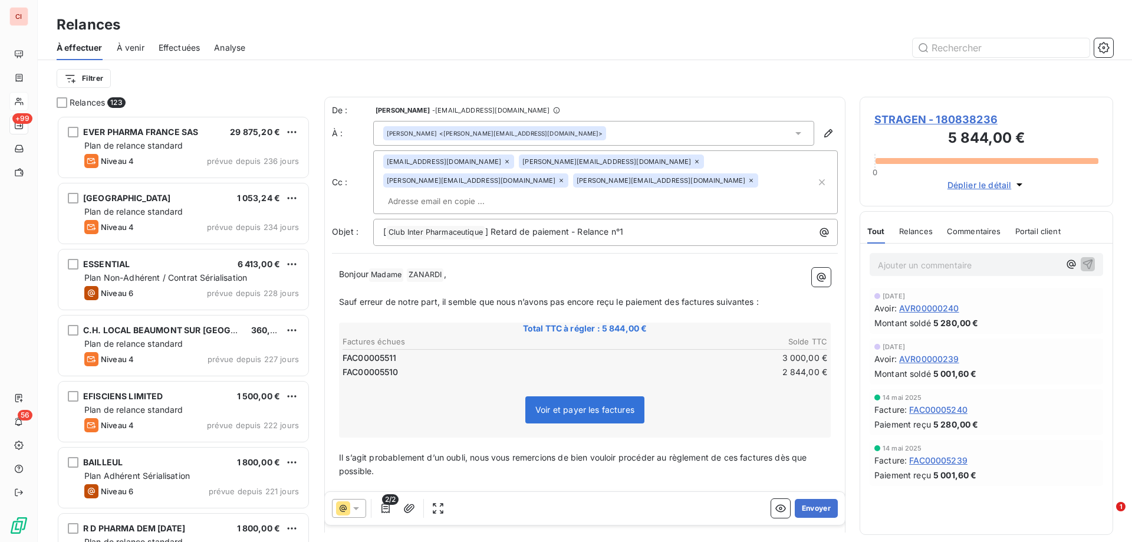
click at [693, 161] on icon at bounding box center [696, 161] width 7 height 7
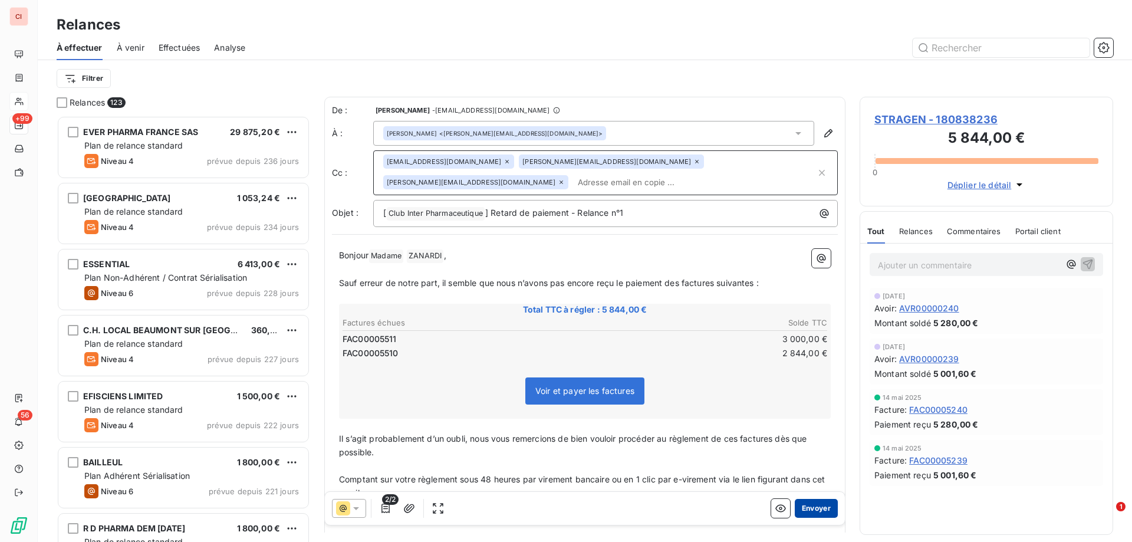
click at [805, 509] on button "Envoyer" at bounding box center [816, 508] width 43 height 19
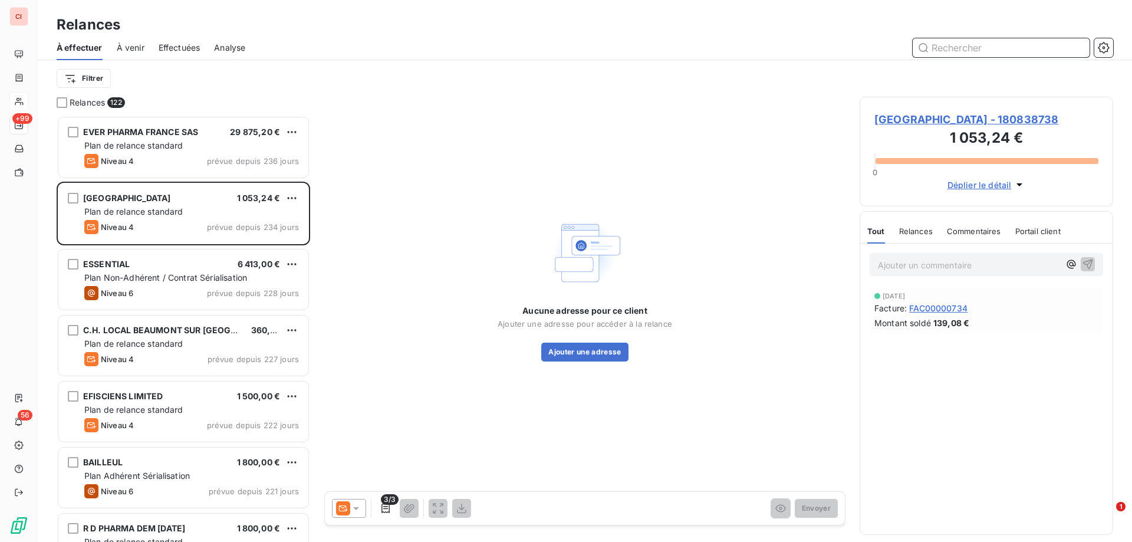
click at [930, 50] on input "text" at bounding box center [1001, 47] width 177 height 19
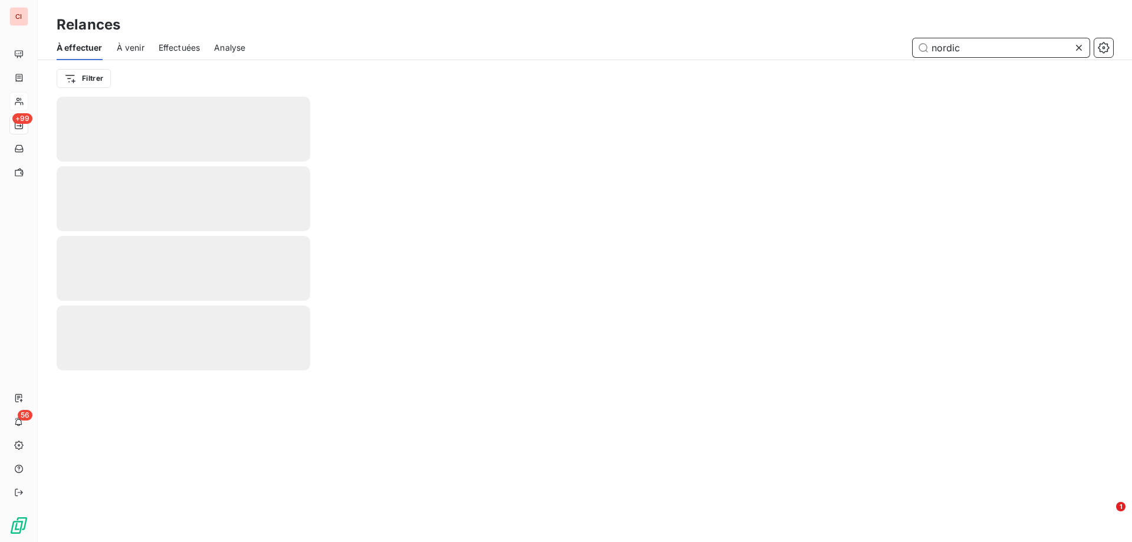
type input "nordic"
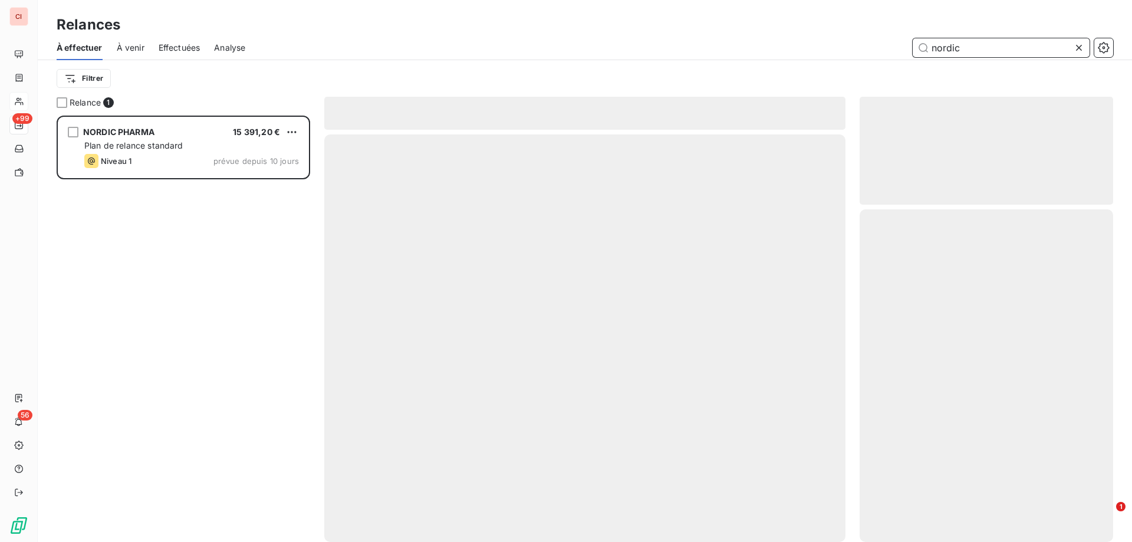
scroll to position [417, 245]
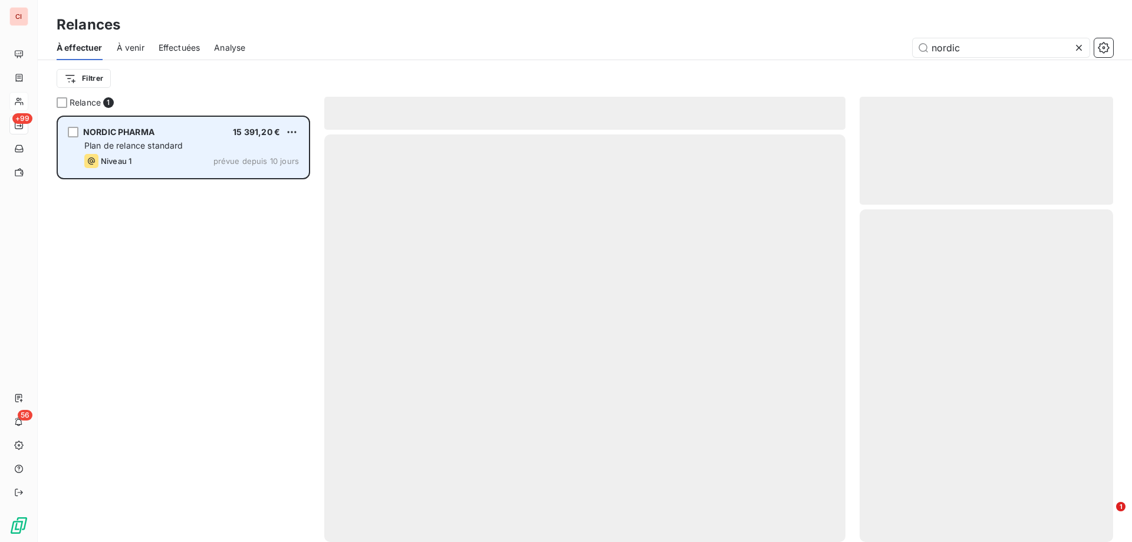
click at [275, 131] on span "15 391,20 €" at bounding box center [256, 132] width 47 height 10
click at [248, 135] on span "15 391,20 €" at bounding box center [256, 132] width 47 height 10
click at [246, 134] on span "15 391,20 €" at bounding box center [256, 132] width 47 height 10
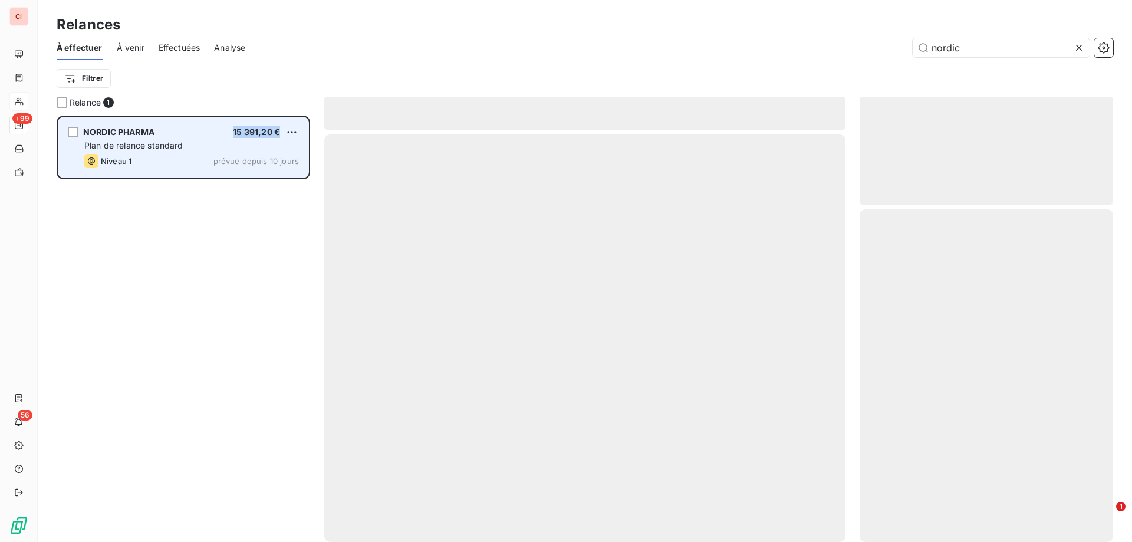
click at [246, 134] on span "15 391,20 €" at bounding box center [256, 132] width 47 height 10
click at [75, 133] on div "grid" at bounding box center [73, 132] width 11 height 11
click at [241, 159] on span "prévue depuis 10 jours" at bounding box center [255, 160] width 85 height 9
click at [259, 123] on div "NORDIC PHARMA 15 391,20 € Plan de relance standard Niveau 1 prévue depuis 10 jo…" at bounding box center [183, 147] width 250 height 60
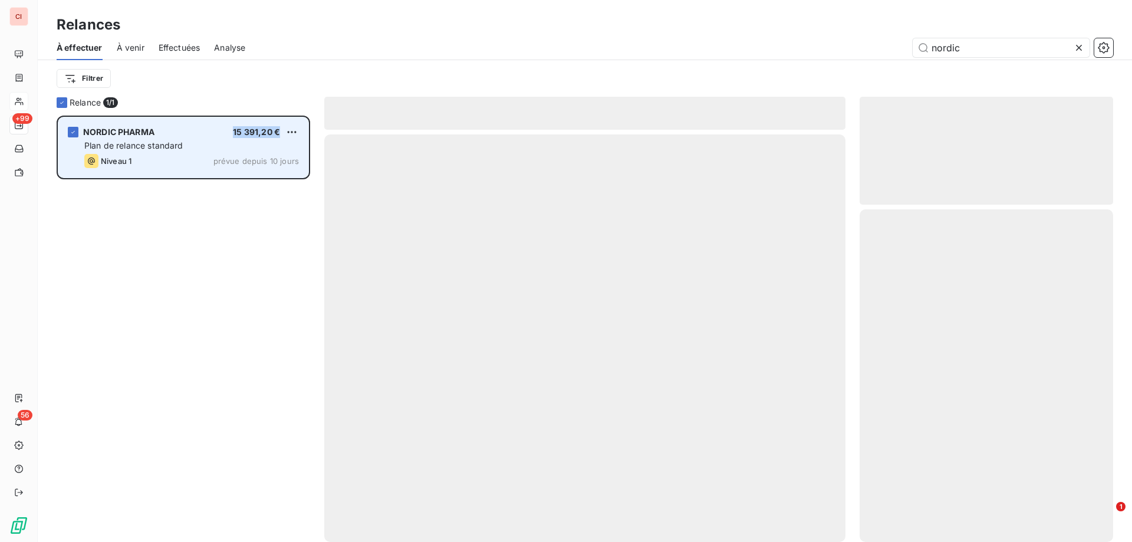
click at [259, 123] on div "NORDIC PHARMA 15 391,20 € Plan de relance standard Niveau 1 prévue depuis 10 jo…" at bounding box center [183, 147] width 250 height 60
click at [165, 139] on div "NORDIC PHARMA 15 391,20 € Plan de relance standard Niveau 1 prévue depuis 10 jo…" at bounding box center [183, 147] width 250 height 60
click at [150, 137] on div "NORDIC PHARMA" at bounding box center [118, 132] width 71 height 12
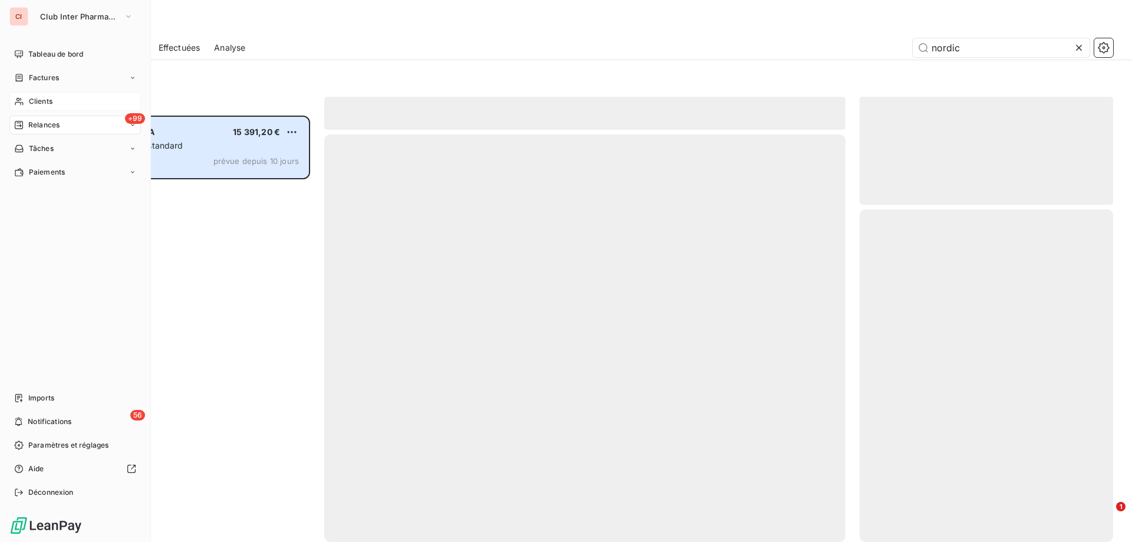
click at [20, 100] on icon at bounding box center [19, 101] width 10 height 9
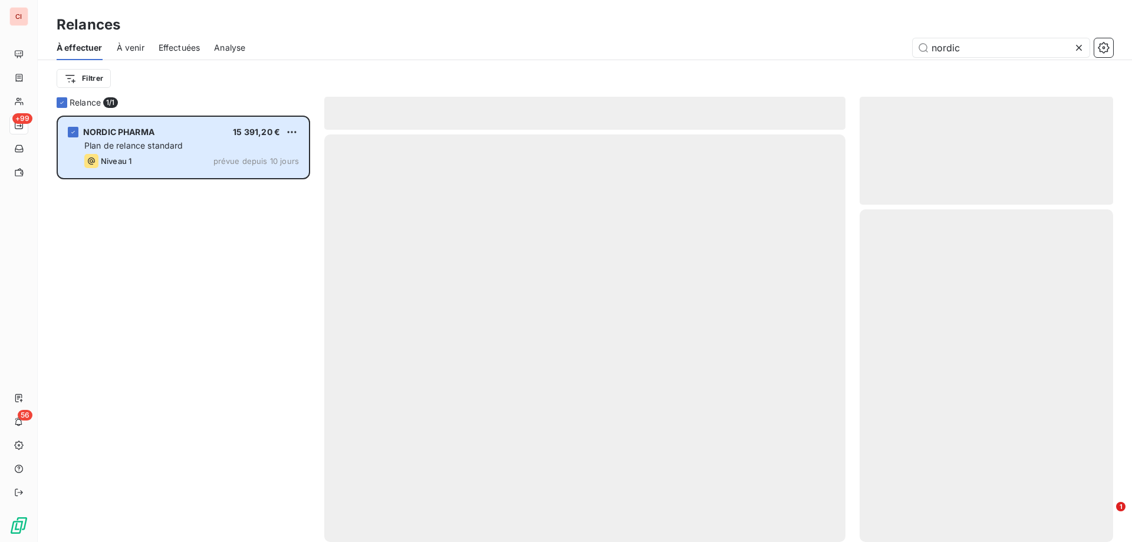
click at [50, 115] on div "Relance 1/ 1 NORDIC PHARMA 15 391,20 € Plan de relance standard Niveau 1 prévue…" at bounding box center [585, 319] width 1094 height 445
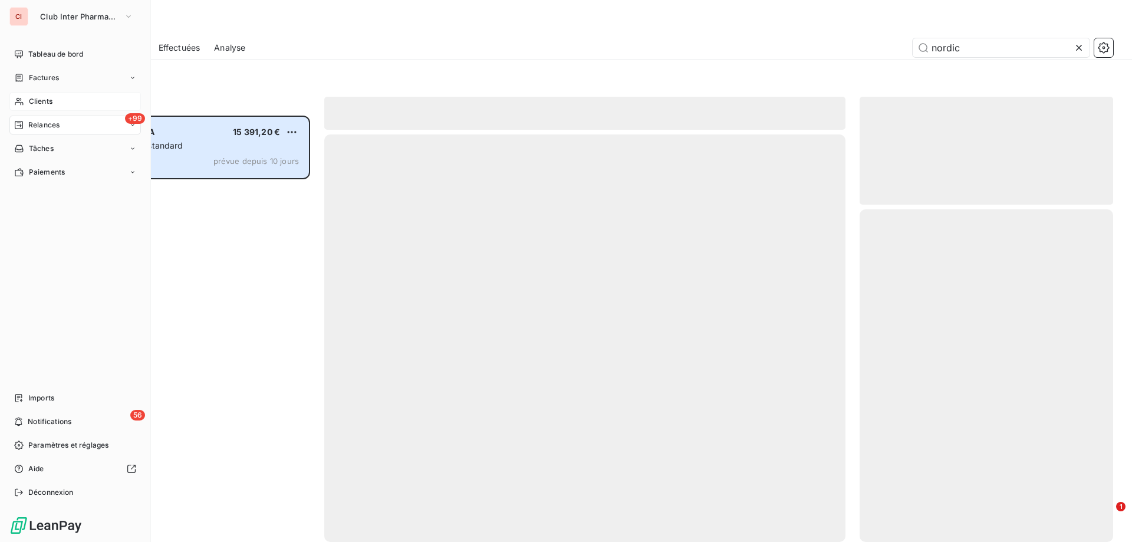
click at [47, 102] on span "Clients" at bounding box center [41, 101] width 24 height 11
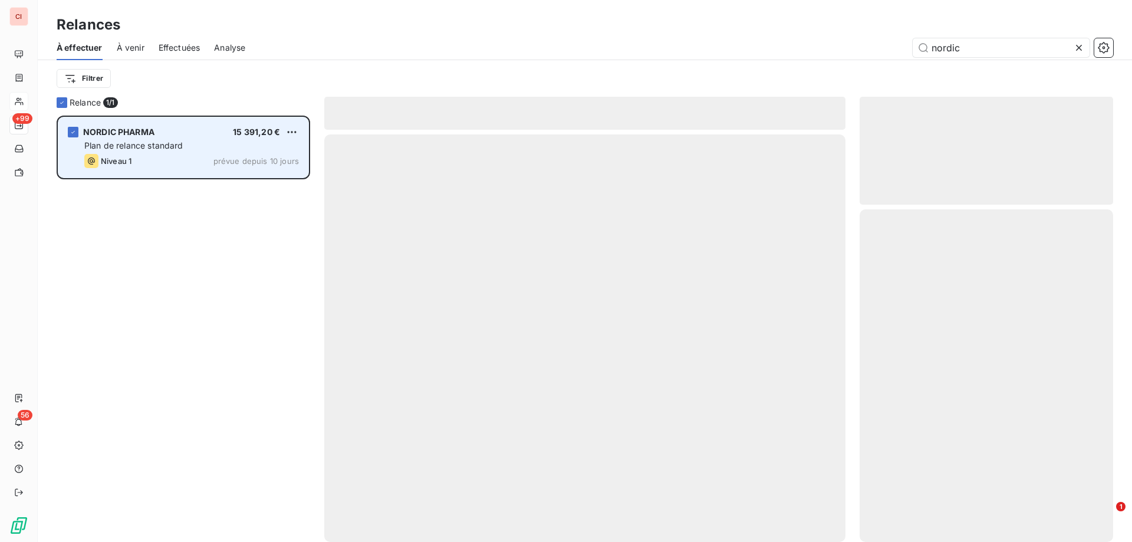
click at [234, 119] on div "NORDIC PHARMA 15 391,20 € Plan de relance standard Niveau 1 prévue depuis 10 jo…" at bounding box center [183, 147] width 250 height 60
click at [86, 129] on span "NORDIC PHARMA" at bounding box center [118, 132] width 71 height 10
click at [78, 130] on div "NORDIC PHARMA 15 391,20 € Plan de relance standard Niveau 1 prévue depuis 10 jo…" at bounding box center [183, 147] width 250 height 60
click at [76, 129] on icon "grid" at bounding box center [73, 132] width 7 height 7
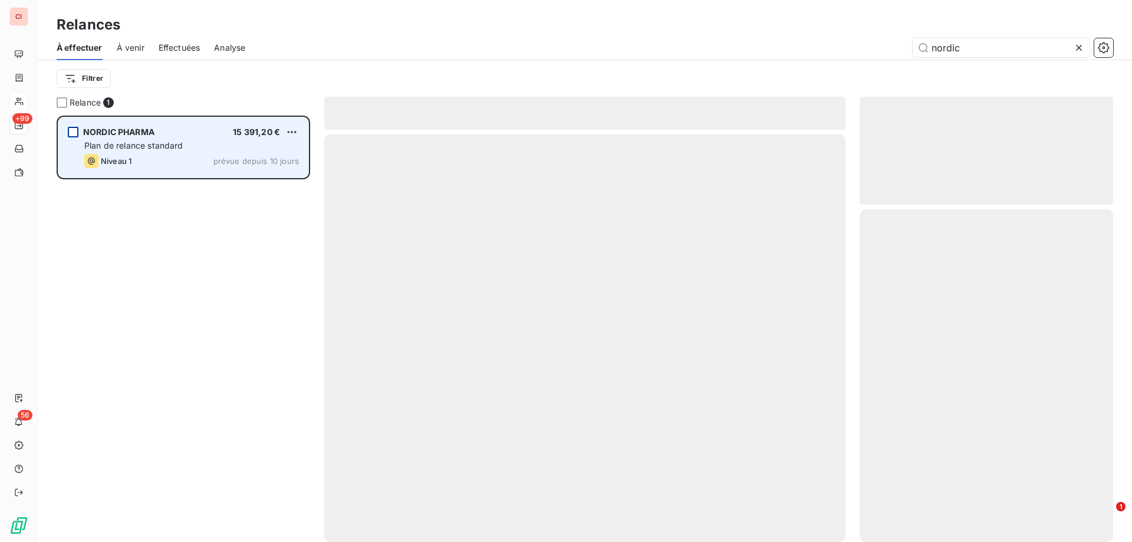
click at [76, 115] on div "Relance 1 NORDIC PHARMA 15 391,20 € Plan de relance standard Niveau 1 prévue de…" at bounding box center [184, 319] width 254 height 445
click at [202, 50] on div "À effectuer À venir Effectuées Analyse nordic" at bounding box center [585, 47] width 1094 height 25
click at [150, 49] on div "À effectuer À venir Effectuées Analyse nordic" at bounding box center [585, 47] width 1094 height 25
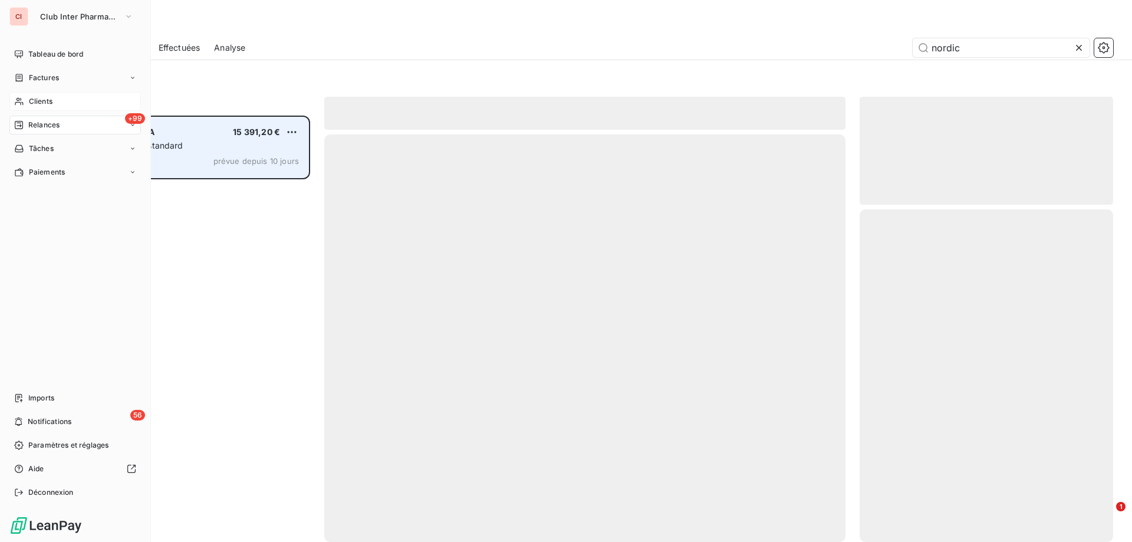
click at [32, 97] on span "Clients" at bounding box center [41, 101] width 24 height 11
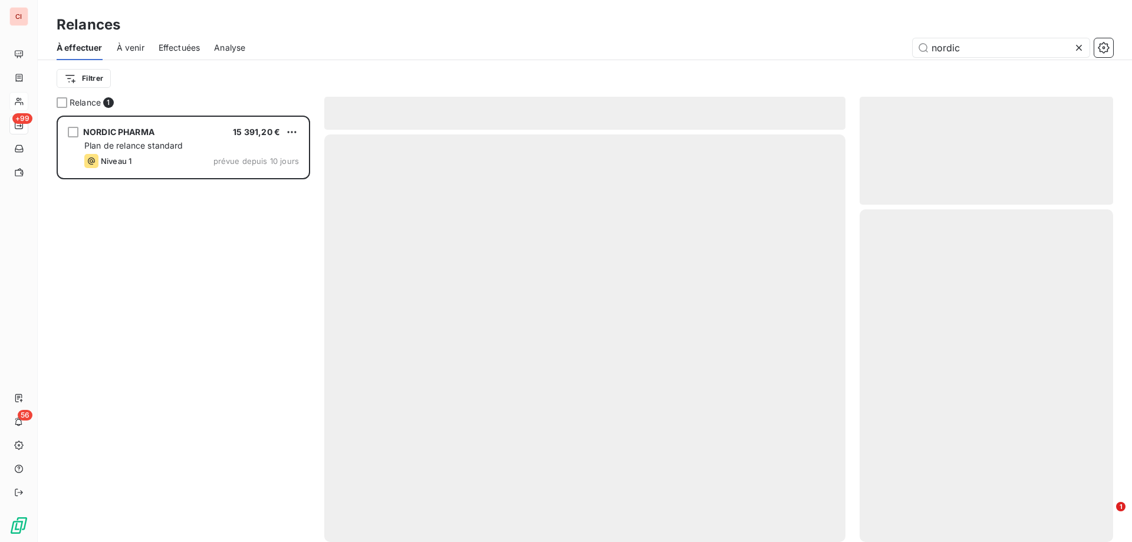
drag, startPoint x: 973, startPoint y: 51, endPoint x: 910, endPoint y: 51, distance: 63.1
click at [910, 51] on div "nordic" at bounding box center [686, 47] width 854 height 19
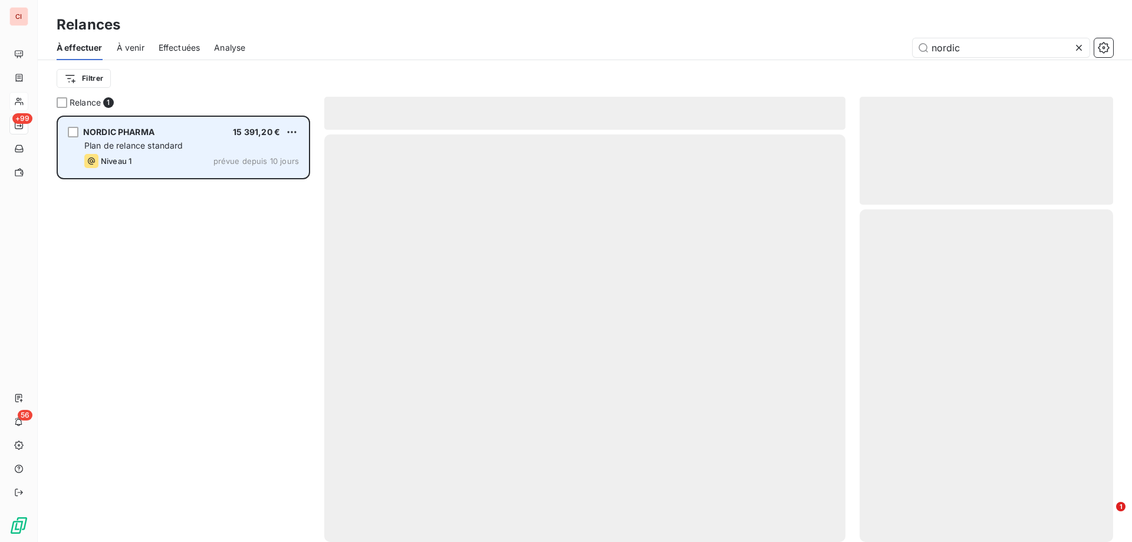
click at [292, 162] on span "prévue depuis 10 jours" at bounding box center [255, 160] width 85 height 9
click at [270, 133] on span "15 391,20 €" at bounding box center [256, 132] width 47 height 10
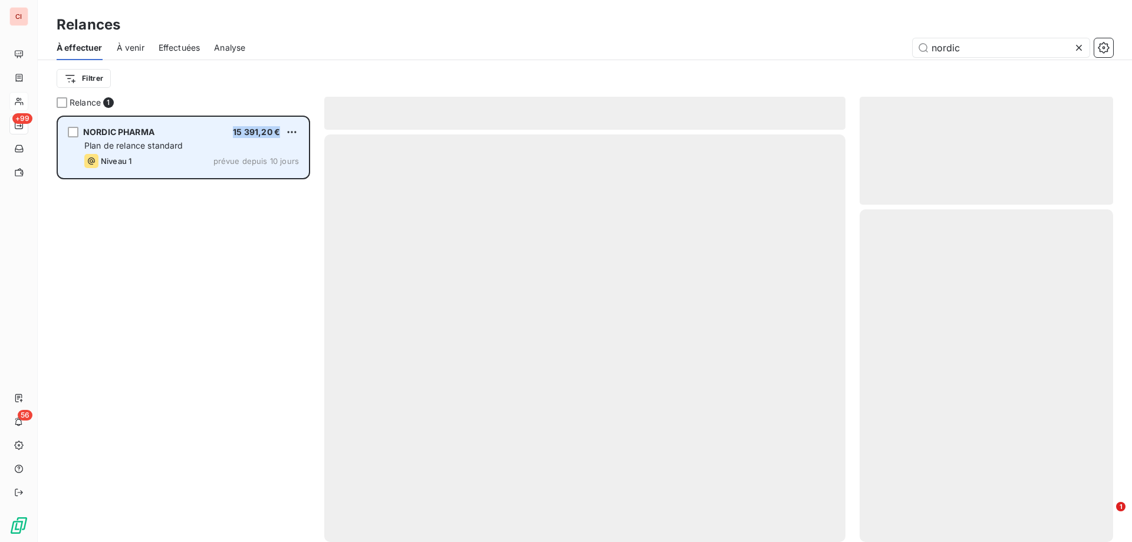
click at [270, 133] on span "15 391,20 €" at bounding box center [256, 132] width 47 height 10
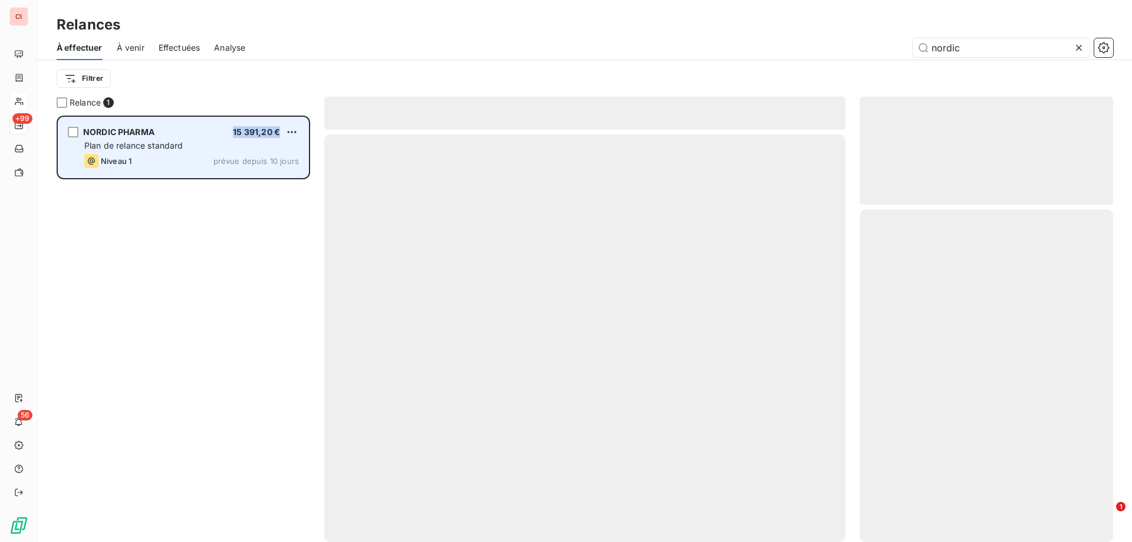
click at [270, 133] on span "15 391,20 €" at bounding box center [256, 132] width 47 height 10
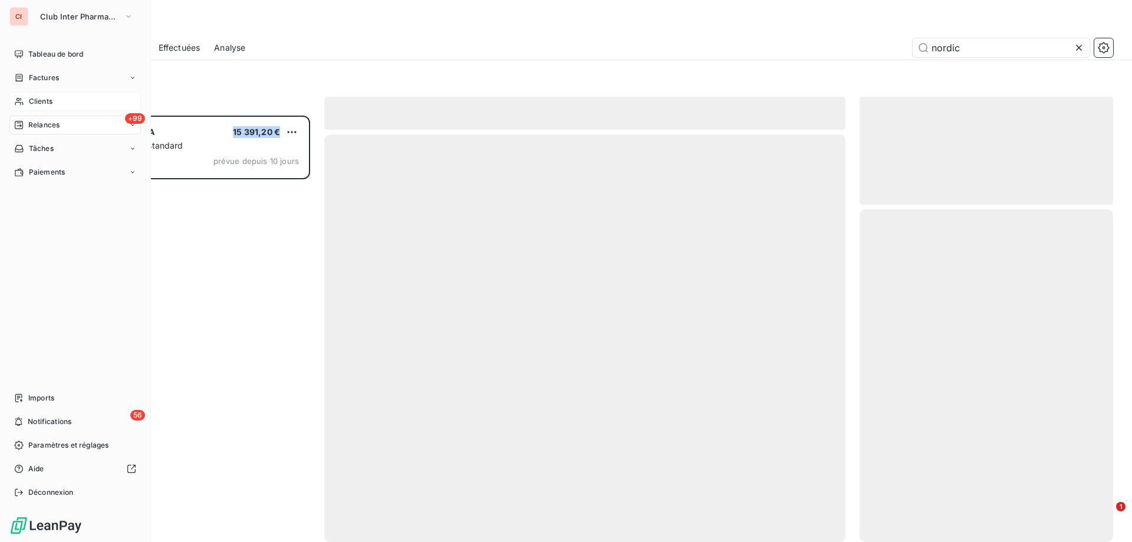
click at [40, 116] on div "+99 Relances" at bounding box center [74, 125] width 131 height 19
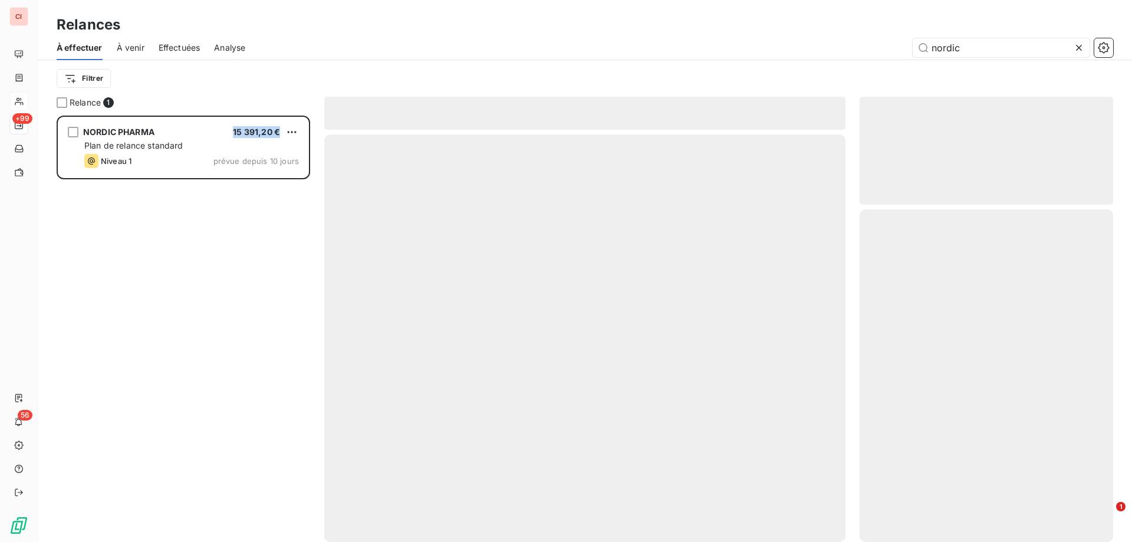
click at [182, 48] on span "Effectuées" at bounding box center [180, 48] width 42 height 12
click at [92, 55] on div "À effectuer" at bounding box center [80, 47] width 46 height 25
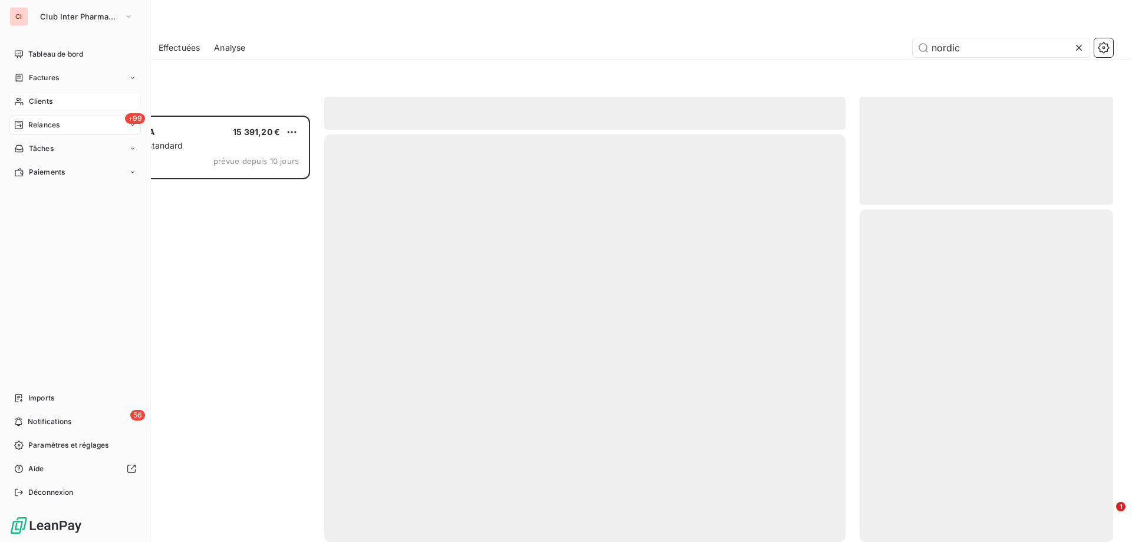
click at [27, 97] on div "Clients" at bounding box center [74, 101] width 131 height 19
click at [47, 75] on span "Factures" at bounding box center [44, 78] width 30 height 11
click at [58, 57] on span "Tableau de bord" at bounding box center [55, 54] width 55 height 11
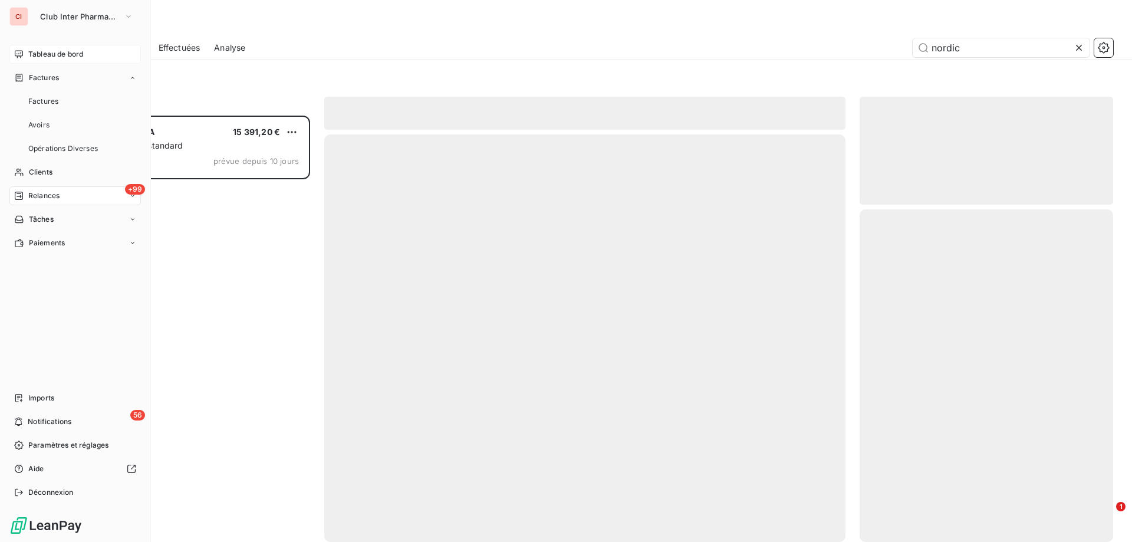
scroll to position [417, 245]
click at [59, 54] on span "Tableau de bord" at bounding box center [55, 54] width 55 height 11
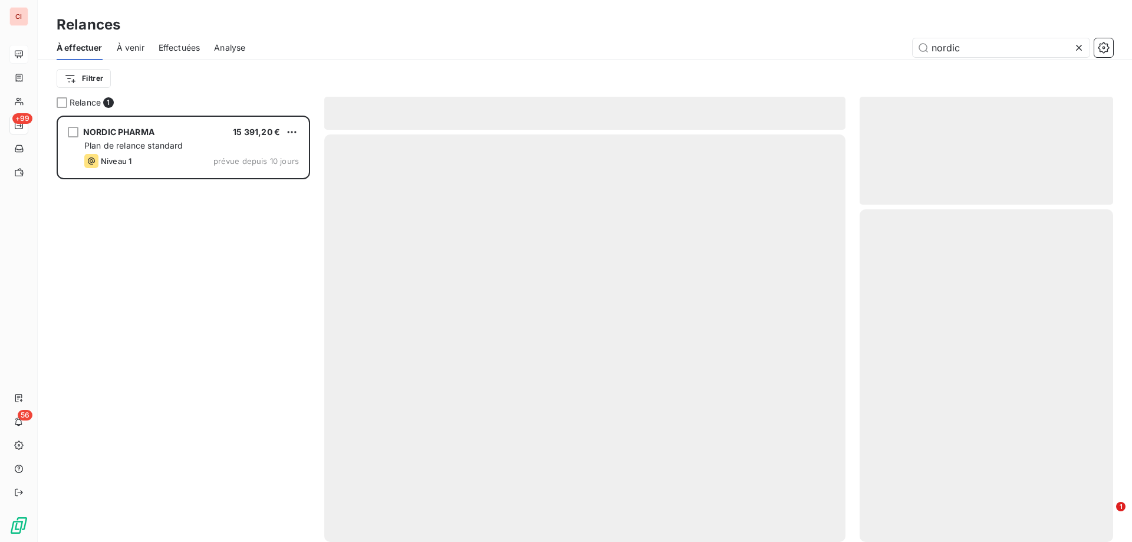
click at [401, 64] on div "Filtrer" at bounding box center [585, 78] width 1057 height 37
click at [1077, 46] on icon at bounding box center [1079, 48] width 12 height 12
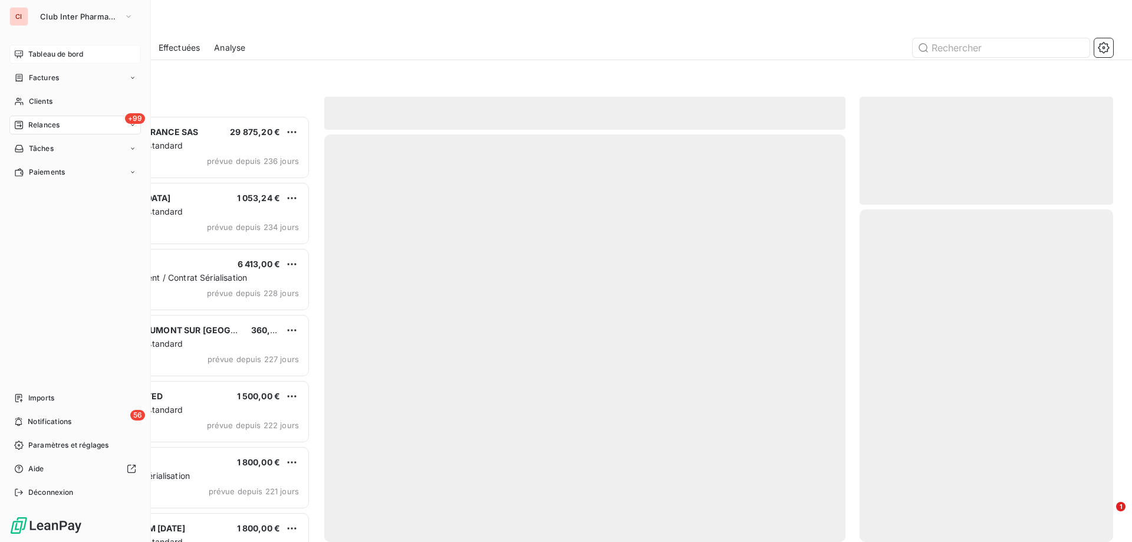
click at [25, 55] on div "Tableau de bord" at bounding box center [74, 54] width 131 height 19
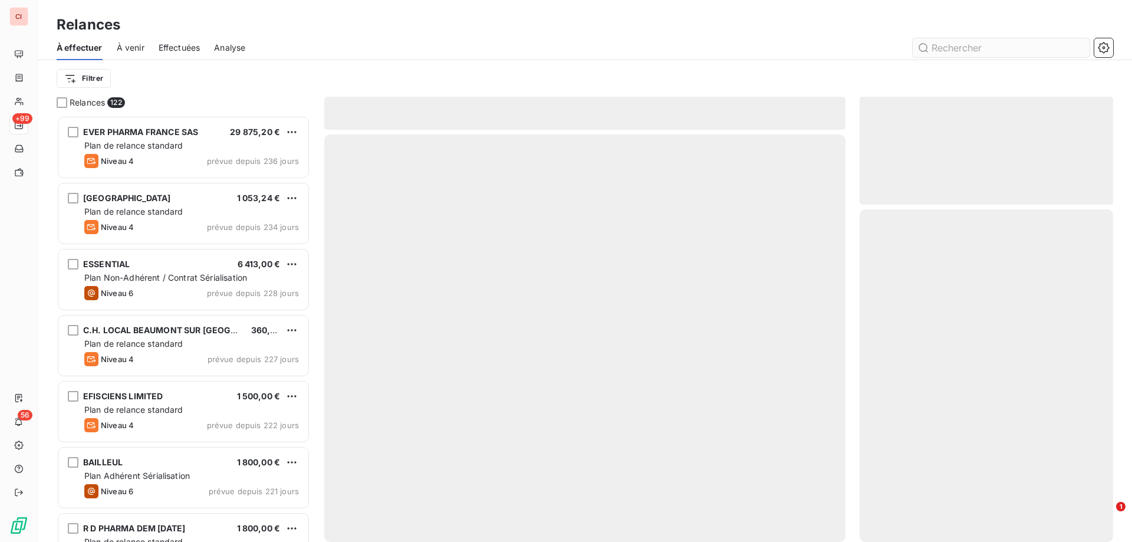
click at [946, 48] on input "text" at bounding box center [1001, 47] width 177 height 19
type input "nordic"
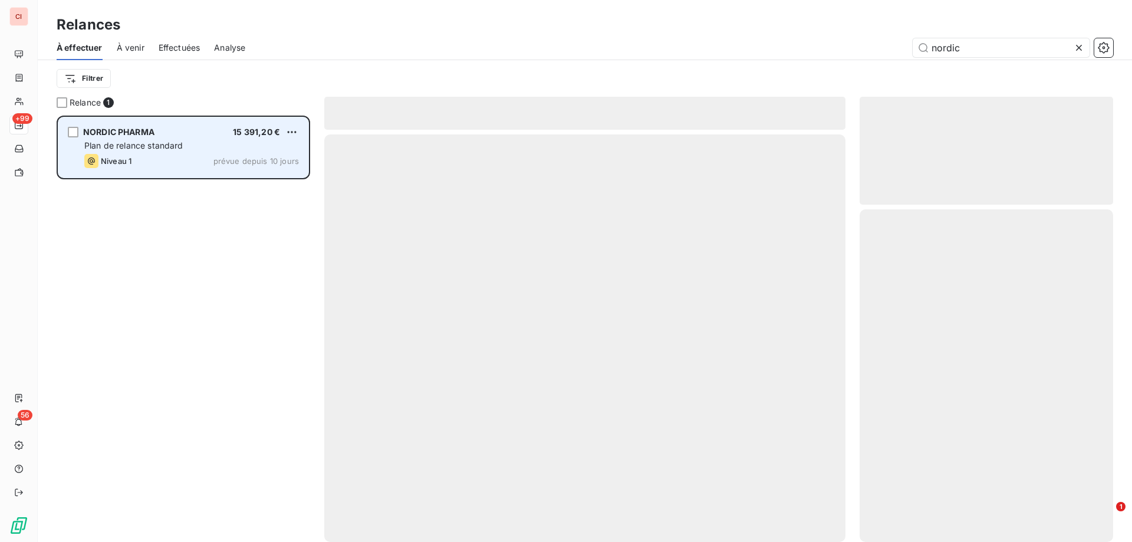
click at [82, 127] on div "NORDIC PHARMA 15 391,20 € Plan de relance standard Niveau 1 prévue depuis 10 jo…" at bounding box center [183, 147] width 250 height 60
click at [75, 129] on div "grid" at bounding box center [73, 132] width 11 height 11
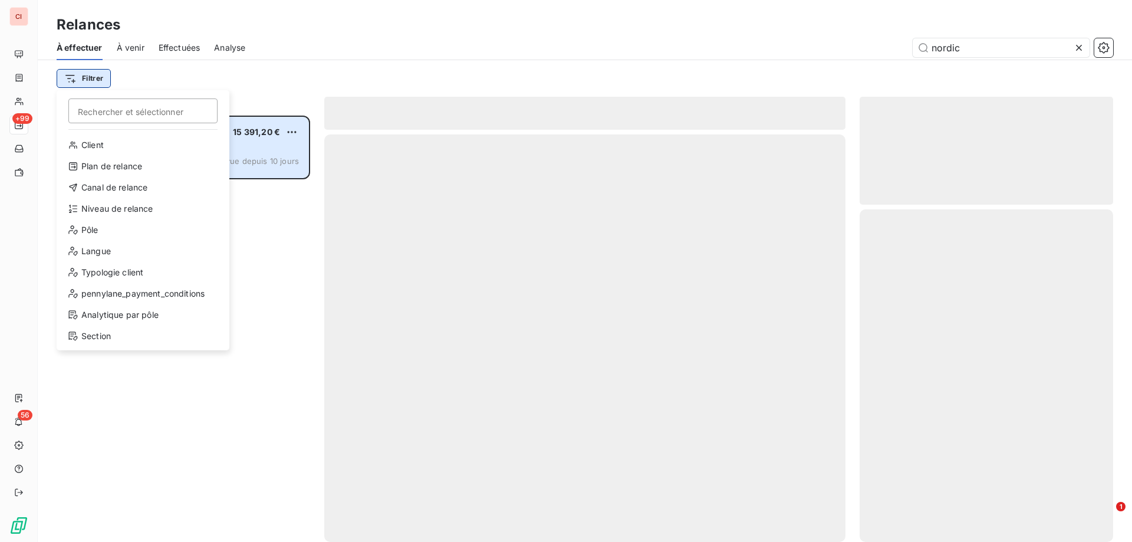
click at [77, 72] on html "CI +99 56 Relances À effectuer À venir Effectuées Analyse nordic Filtrer Recher…" at bounding box center [566, 271] width 1132 height 542
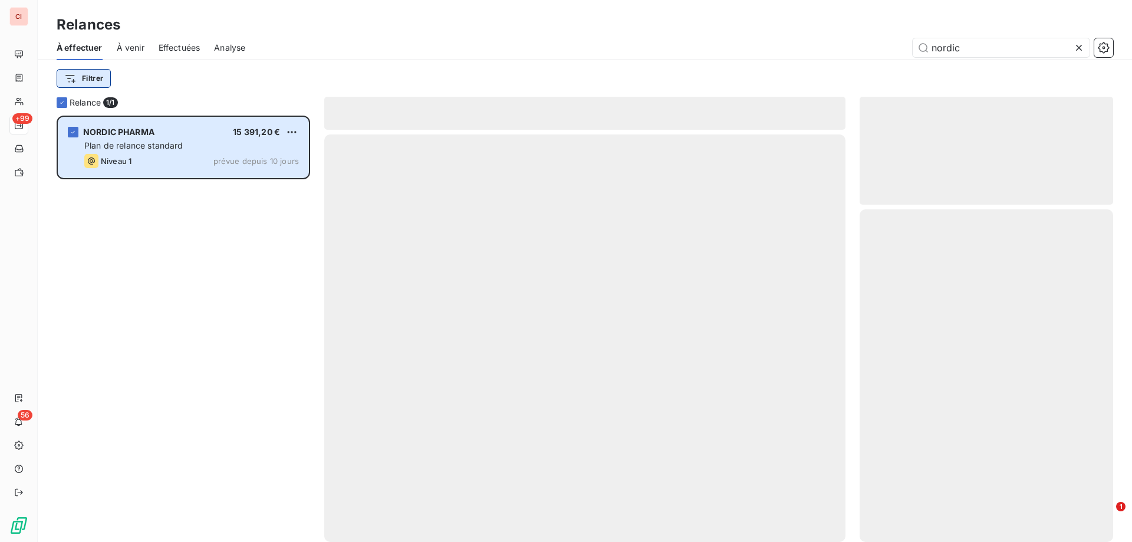
click at [77, 72] on html "CI +99 56 Relances À effectuer À venir Effectuées Analyse nordic Filtrer Relanc…" at bounding box center [566, 271] width 1132 height 542
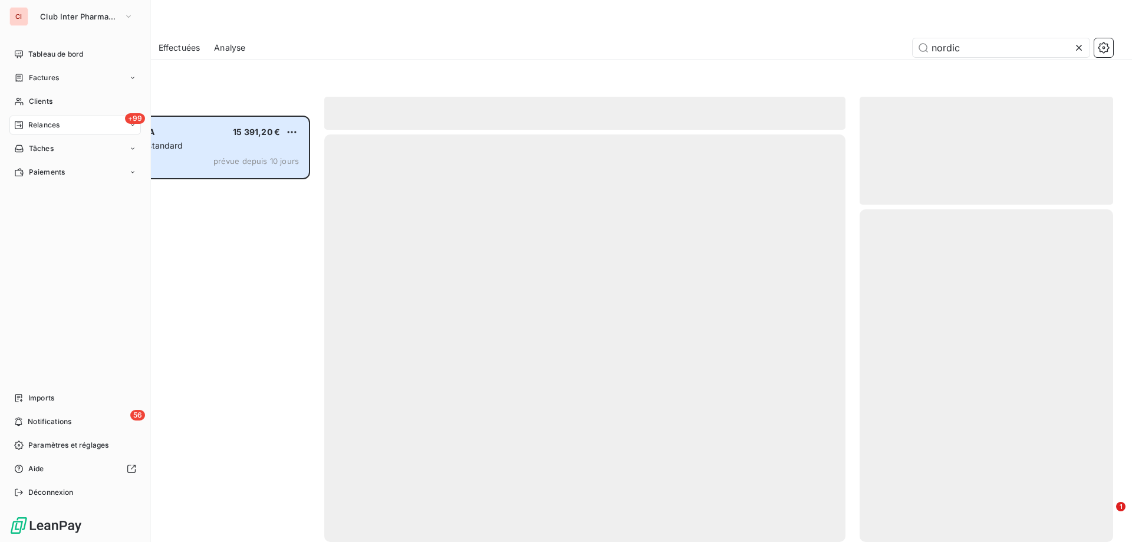
click at [27, 126] on div "Relances" at bounding box center [36, 125] width 45 height 11
click at [41, 166] on div "À venir" at bounding box center [82, 172] width 117 height 19
click at [44, 152] on span "À effectuer" at bounding box center [47, 148] width 38 height 11
click at [50, 192] on span "Effectuées" at bounding box center [46, 195] width 37 height 11
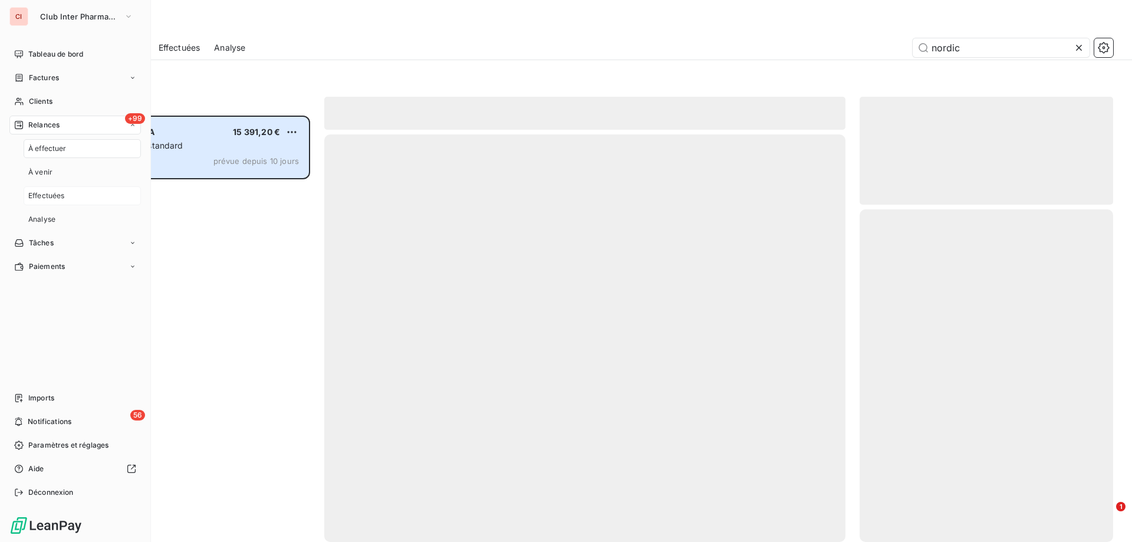
scroll to position [417, 245]
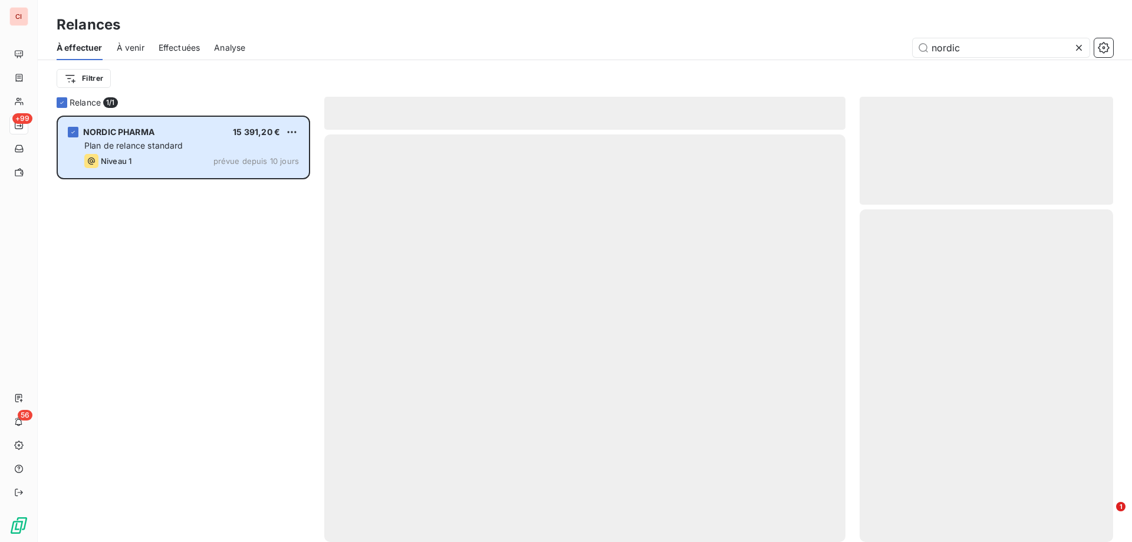
click at [210, 208] on div "NORDIC PHARMA 15 391,20 € Plan de relance standard Niveau 1 prévue depuis 10 jo…" at bounding box center [184, 329] width 254 height 426
click at [68, 101] on div "Relance 1/ 1" at bounding box center [184, 103] width 254 height 12
click at [60, 103] on icon at bounding box center [61, 102] width 7 height 7
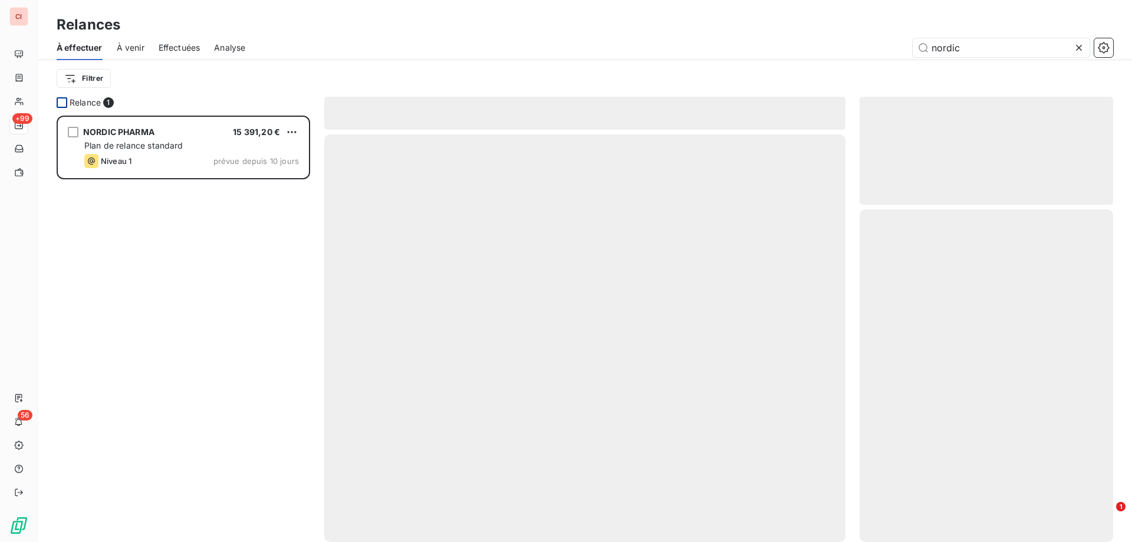
click at [126, 49] on span "À venir" at bounding box center [131, 48] width 28 height 12
click at [176, 49] on span "Effectuées" at bounding box center [180, 48] width 42 height 12
click at [236, 47] on span "Analyse" at bounding box center [229, 48] width 31 height 12
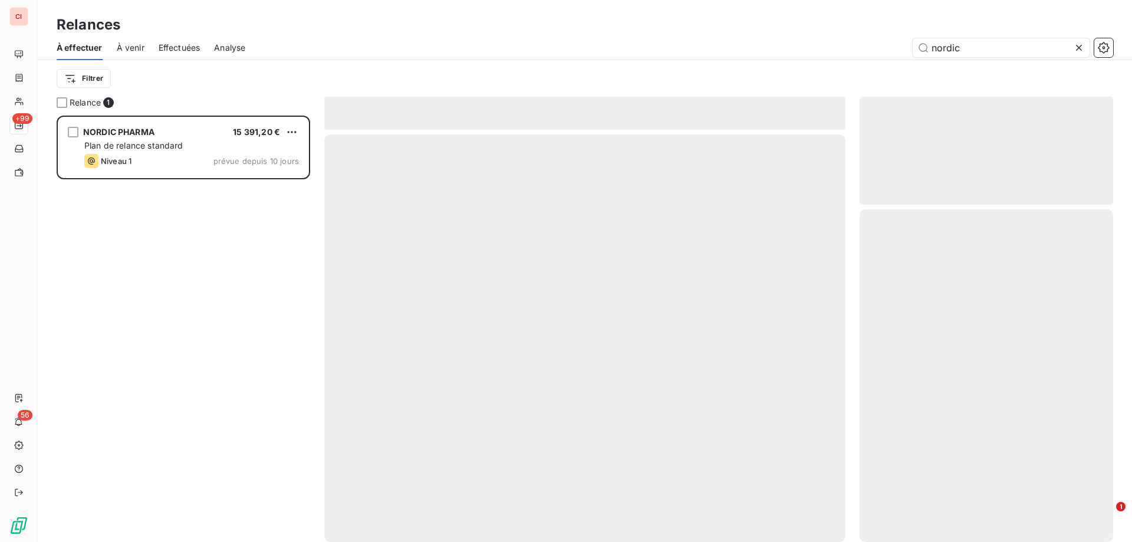
scroll to position [417, 245]
click at [93, 54] on div "À effectuer" at bounding box center [80, 47] width 46 height 25
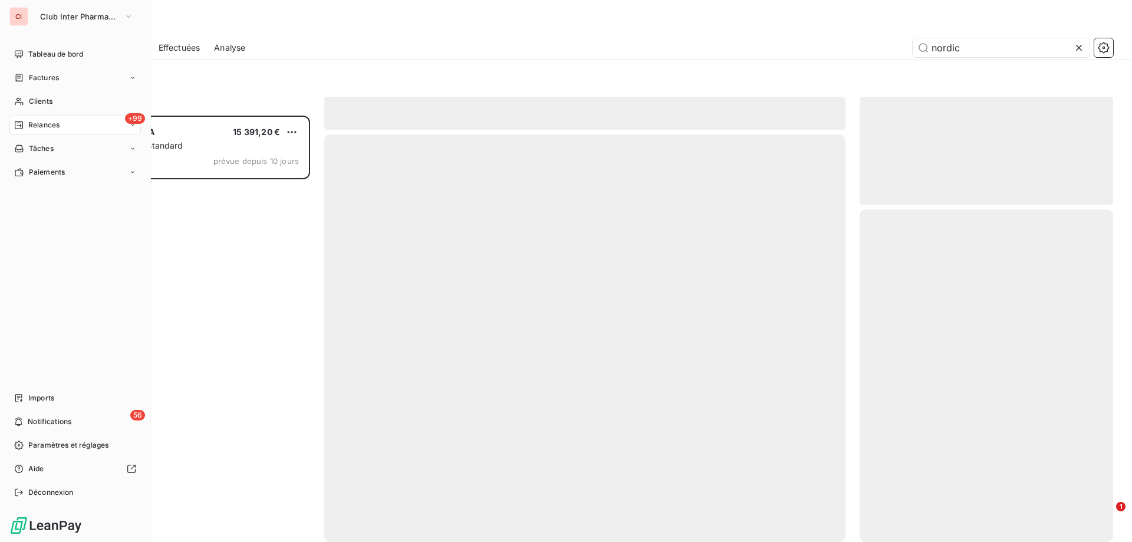
click at [34, 57] on span "Tableau de bord" at bounding box center [55, 54] width 55 height 11
click at [34, 56] on span "Tableau de bord" at bounding box center [55, 54] width 55 height 11
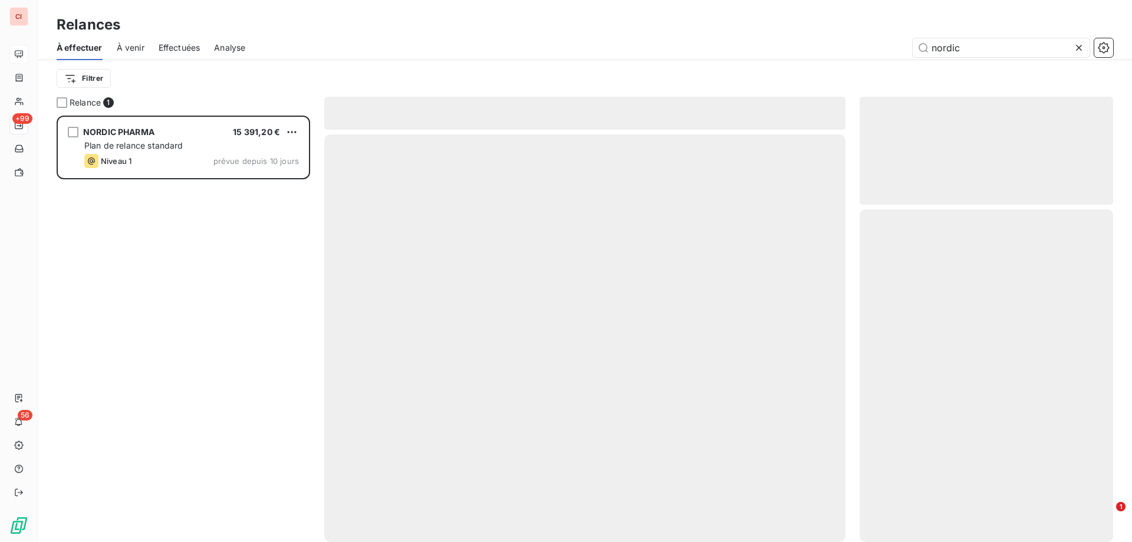
click at [534, 57] on div "nordic" at bounding box center [686, 47] width 854 height 19
click at [1075, 49] on icon at bounding box center [1079, 48] width 12 height 12
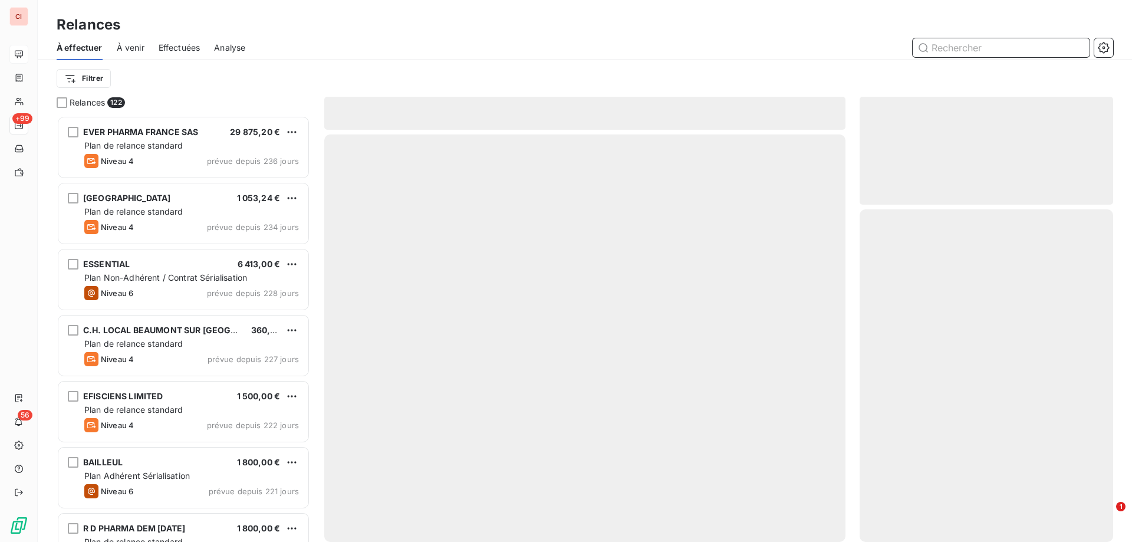
click at [957, 49] on input "text" at bounding box center [1001, 47] width 177 height 19
type input "SHIRE"
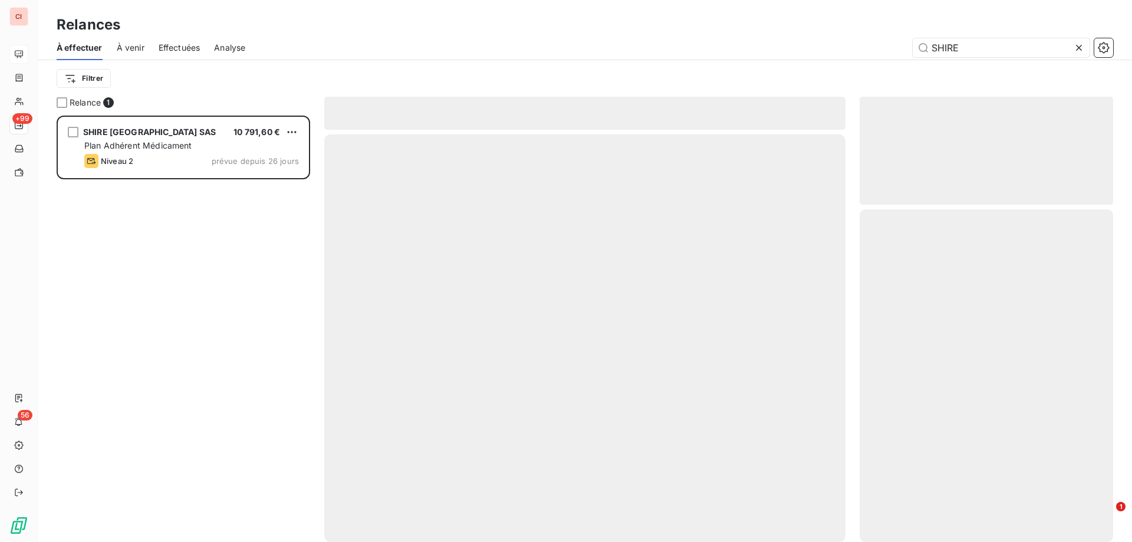
scroll to position [417, 245]
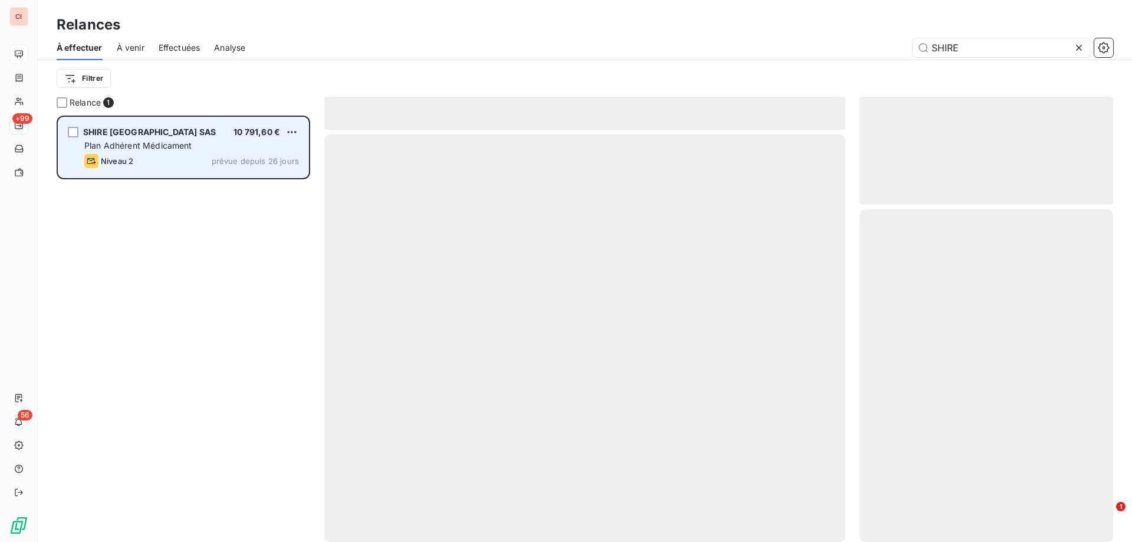
click at [176, 126] on div "SHIRE [GEOGRAPHIC_DATA] SAS 10 791,60 € Plan Adhérent Médicament Niveau 2 prévu…" at bounding box center [183, 147] width 250 height 60
click at [155, 131] on span "SHIRE [GEOGRAPHIC_DATA] SAS" at bounding box center [149, 132] width 133 height 10
click at [154, 131] on span "SHIRE [GEOGRAPHIC_DATA] SAS" at bounding box center [149, 132] width 133 height 10
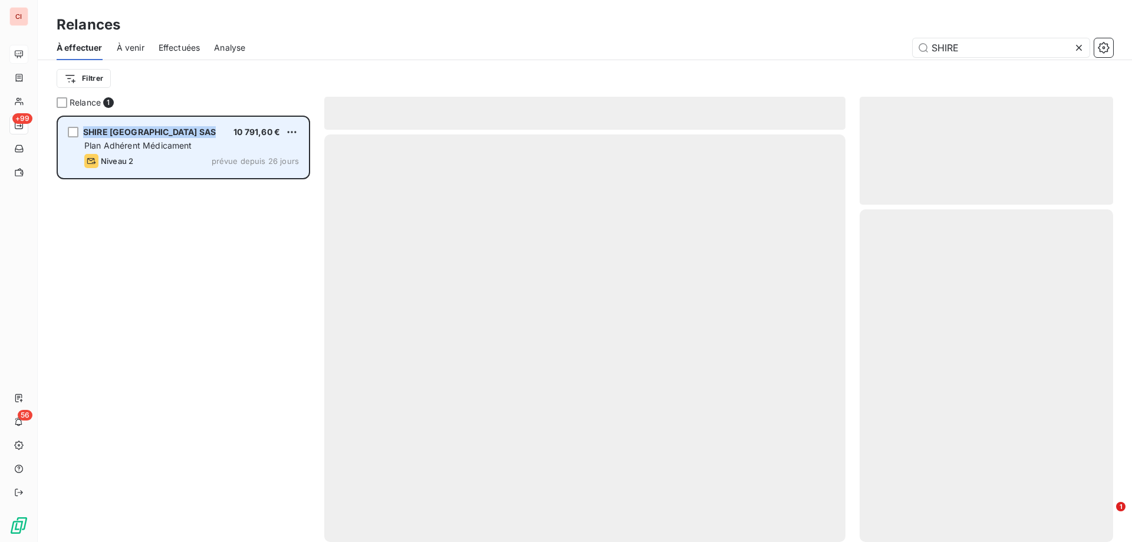
click at [154, 131] on span "SHIRE [GEOGRAPHIC_DATA] SAS" at bounding box center [149, 132] width 133 height 10
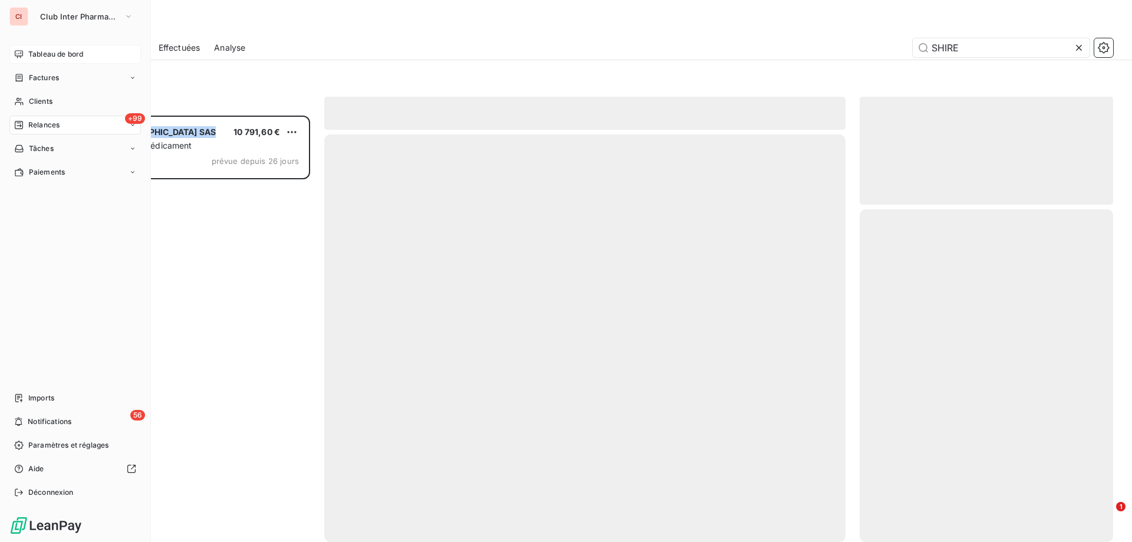
click at [31, 126] on span "Relances" at bounding box center [43, 125] width 31 height 11
click at [45, 149] on span "À effectuer" at bounding box center [47, 148] width 38 height 11
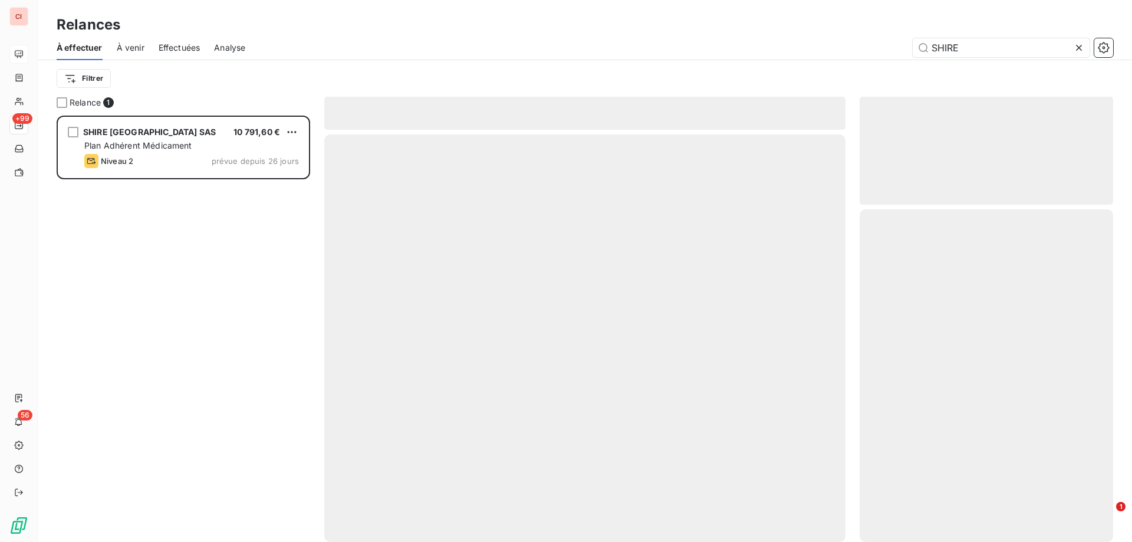
click at [249, 61] on div "Filtrer" at bounding box center [585, 78] width 1057 height 37
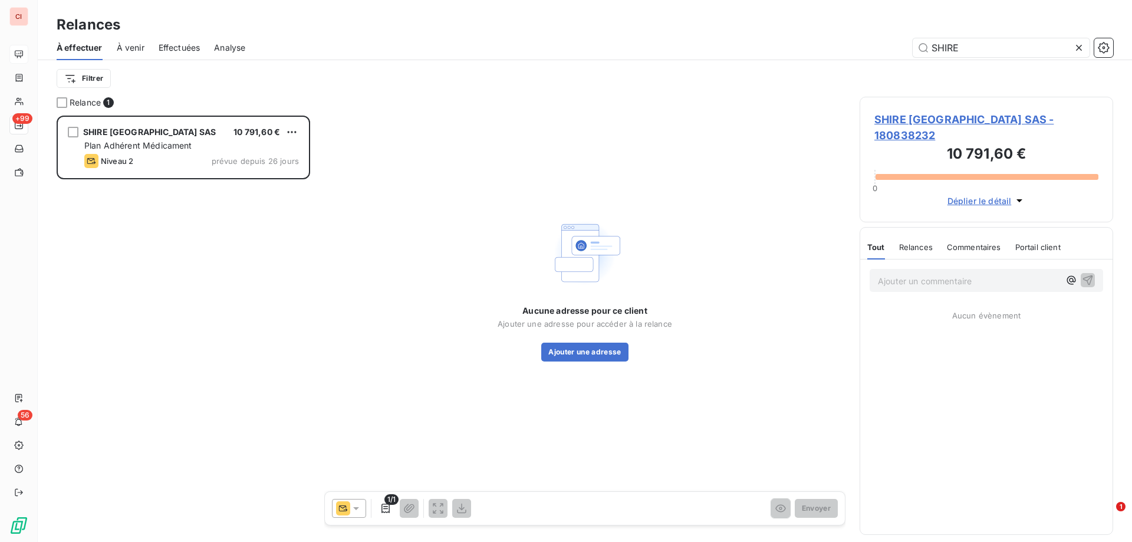
click at [132, 45] on span "À venir" at bounding box center [131, 48] width 28 height 12
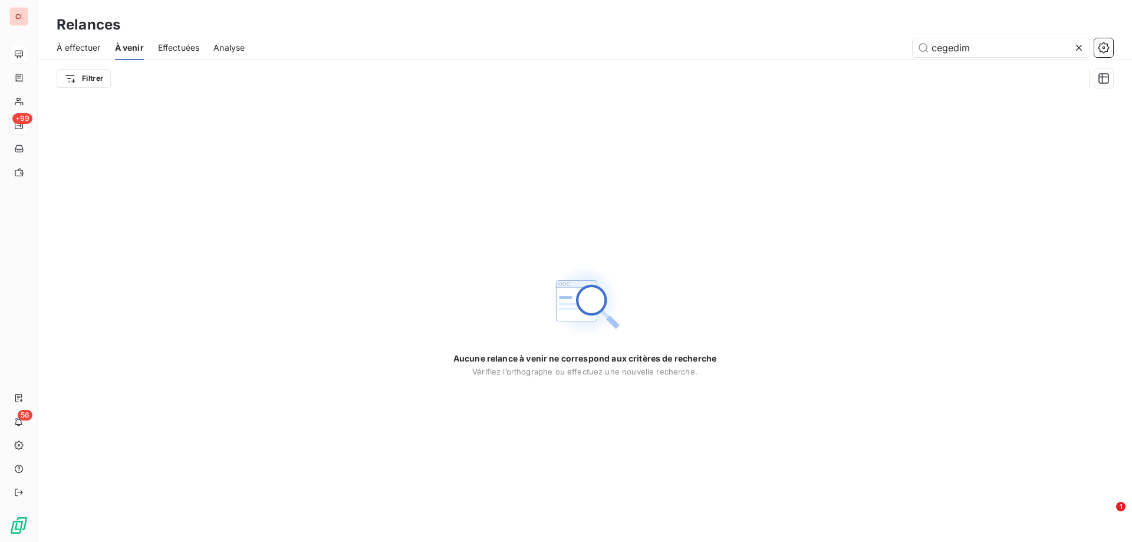
click at [77, 50] on span "À effectuer" at bounding box center [79, 48] width 44 height 12
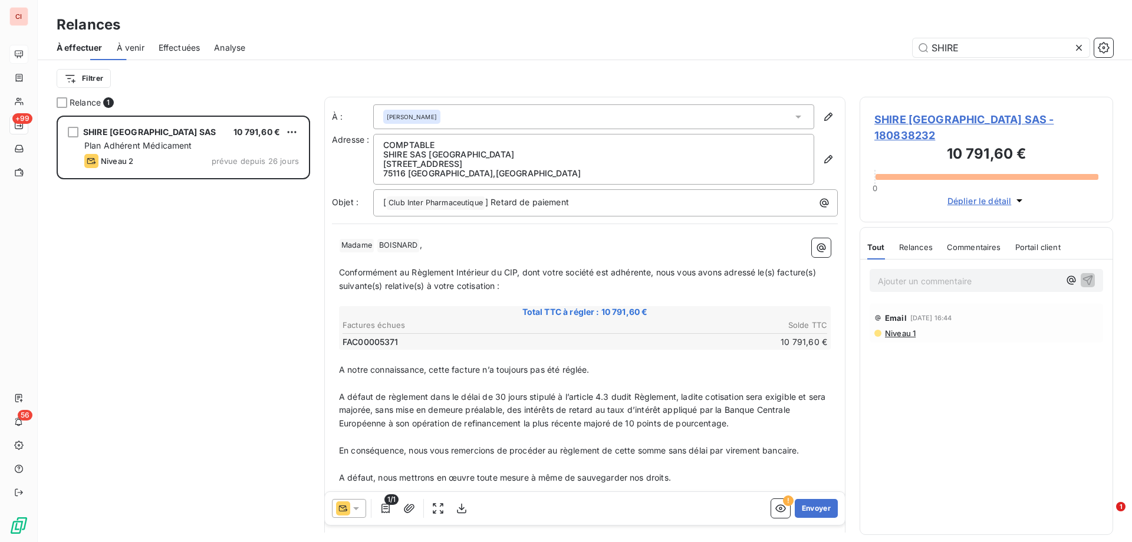
scroll to position [417, 245]
click at [179, 46] on span "Effectuées" at bounding box center [180, 48] width 42 height 12
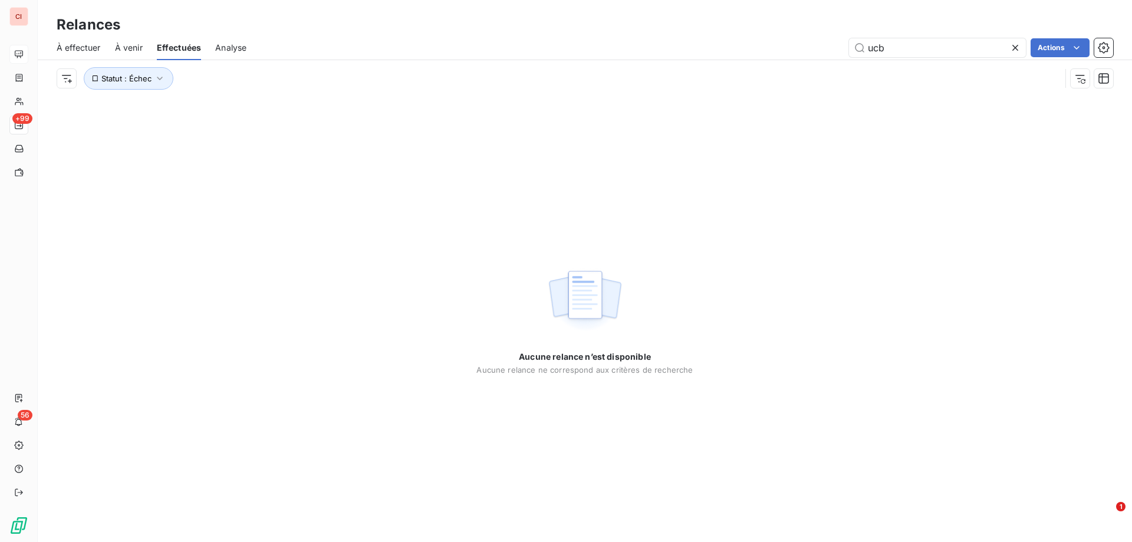
click at [130, 45] on span "À venir" at bounding box center [129, 48] width 28 height 12
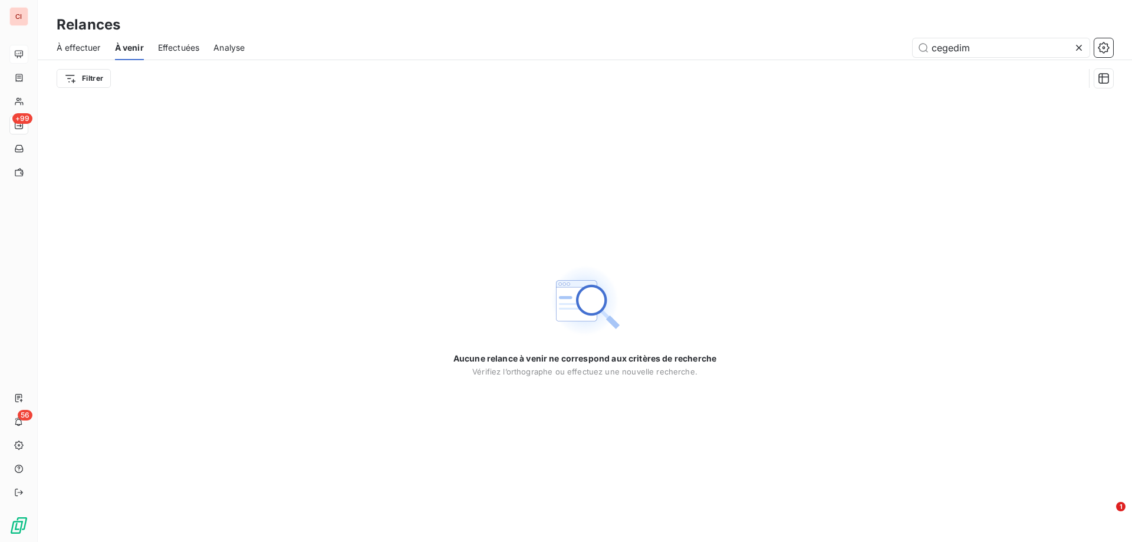
click at [95, 52] on span "À effectuer" at bounding box center [79, 48] width 44 height 12
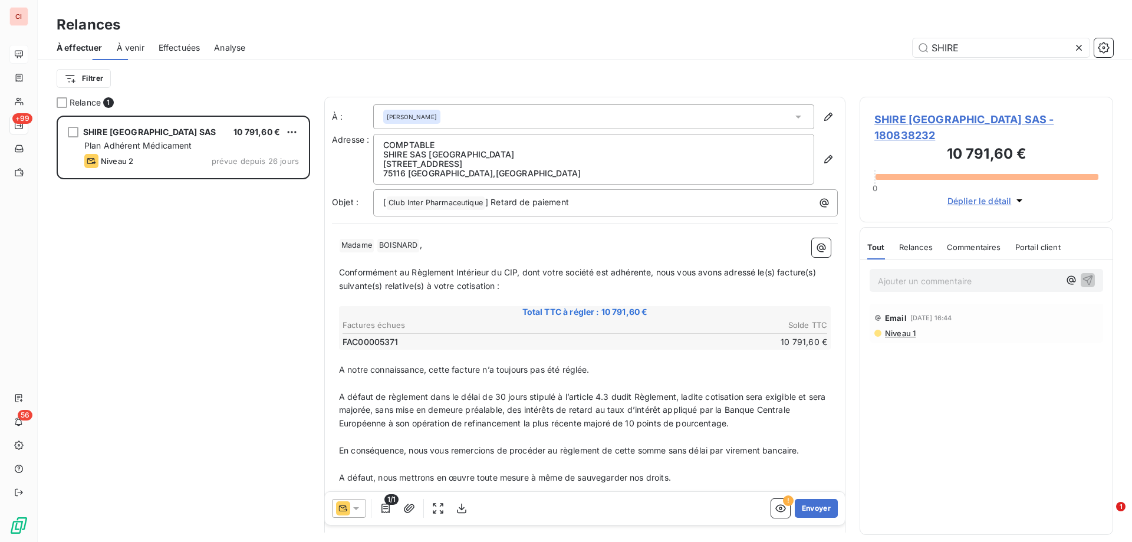
scroll to position [417, 245]
click at [534, 314] on span "Total TTC à régler : 10 791,60 €" at bounding box center [585, 312] width 488 height 12
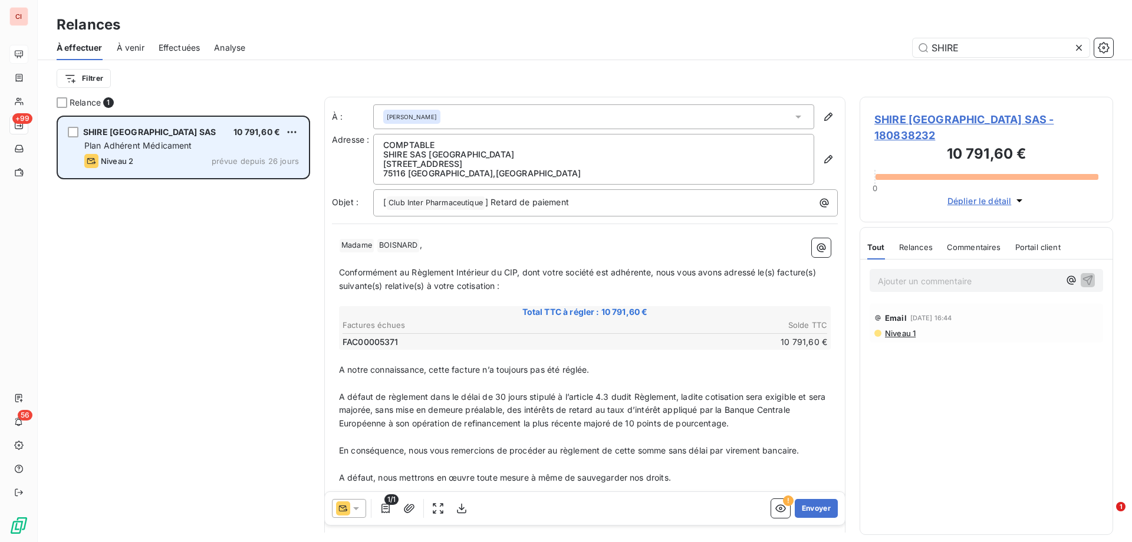
click at [233, 137] on div "10 791,60 €" at bounding box center [256, 132] width 47 height 12
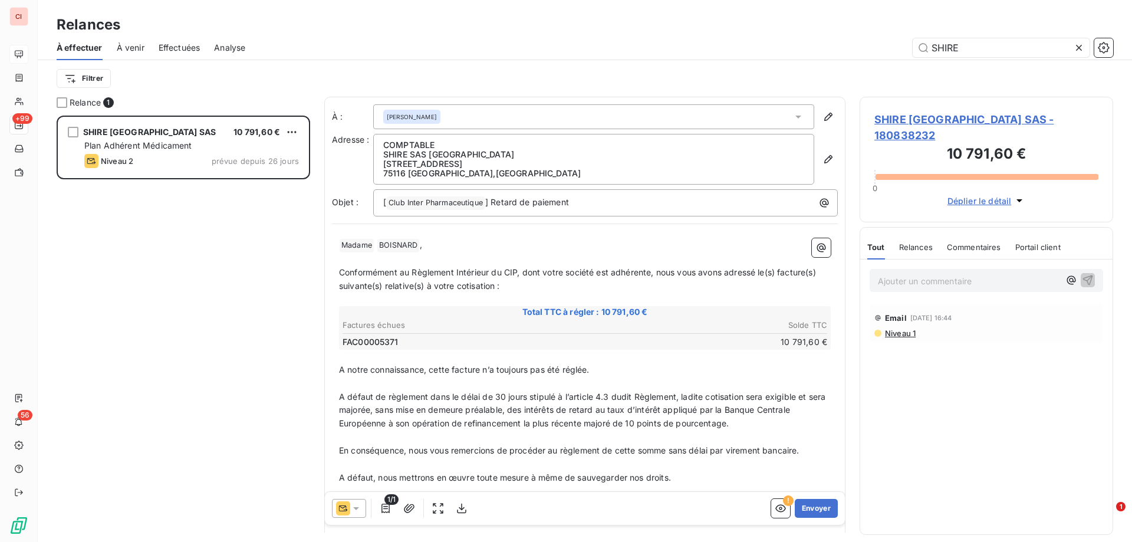
click at [925, 119] on span "SHIRE [GEOGRAPHIC_DATA] SAS - 180838232" at bounding box center [986, 127] width 224 height 32
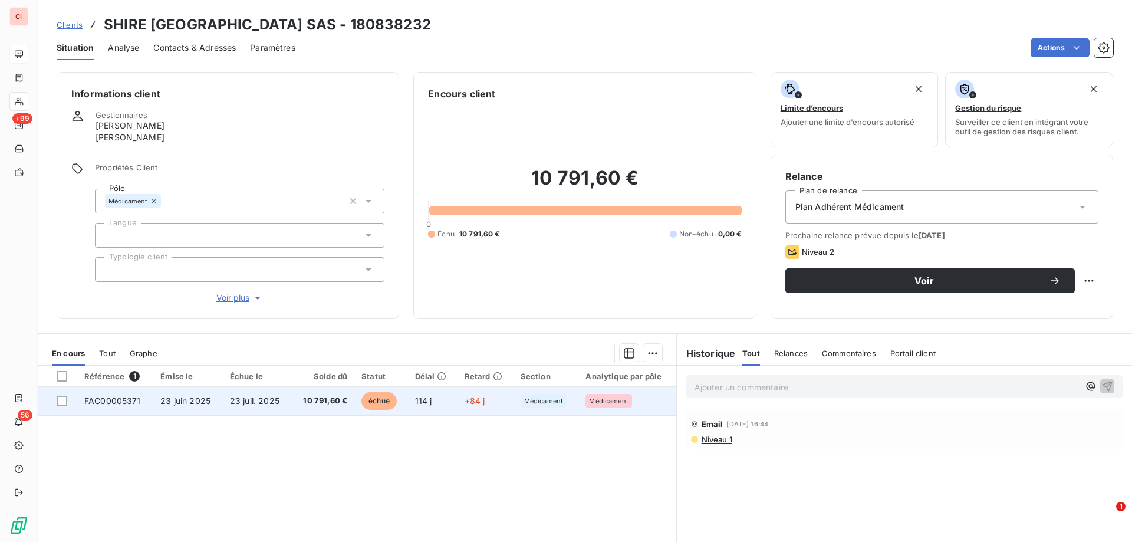
click at [380, 399] on span "échue" at bounding box center [378, 401] width 35 height 18
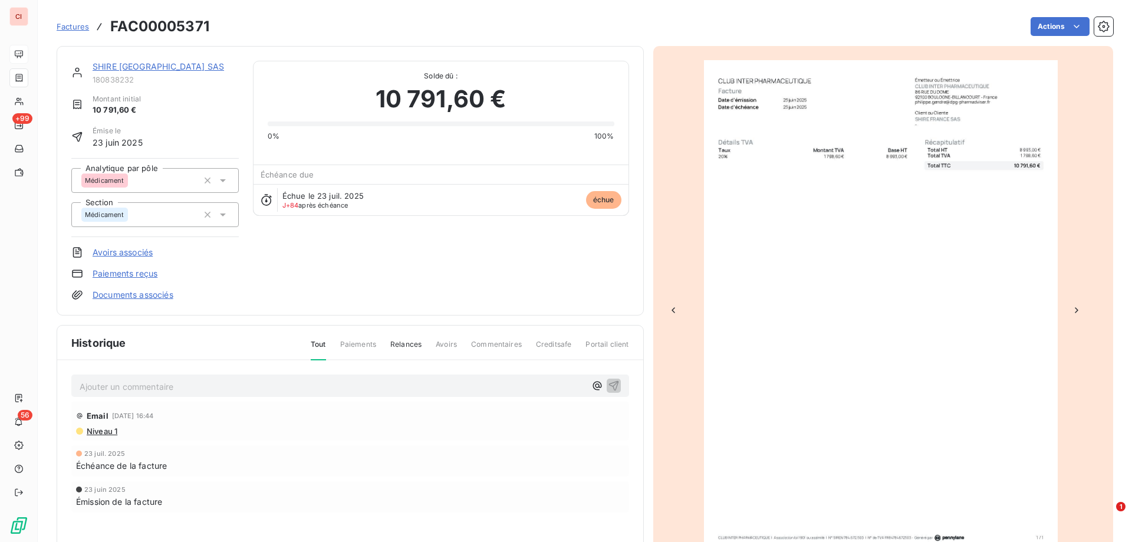
click at [162, 65] on link "SHIRE [GEOGRAPHIC_DATA] SAS" at bounding box center [158, 66] width 131 height 10
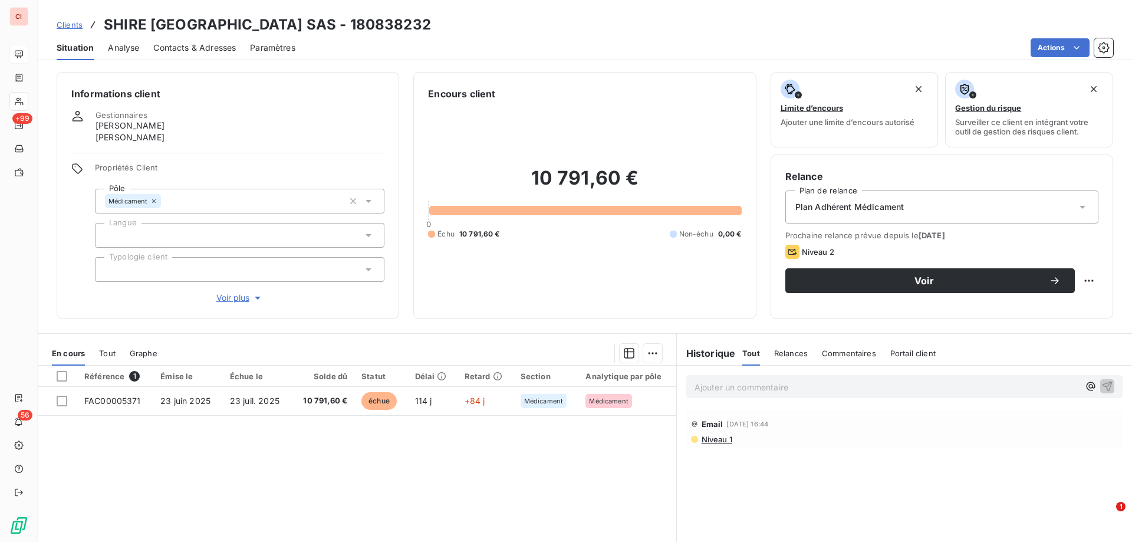
click at [211, 54] on div "Contacts & Adresses" at bounding box center [194, 47] width 83 height 25
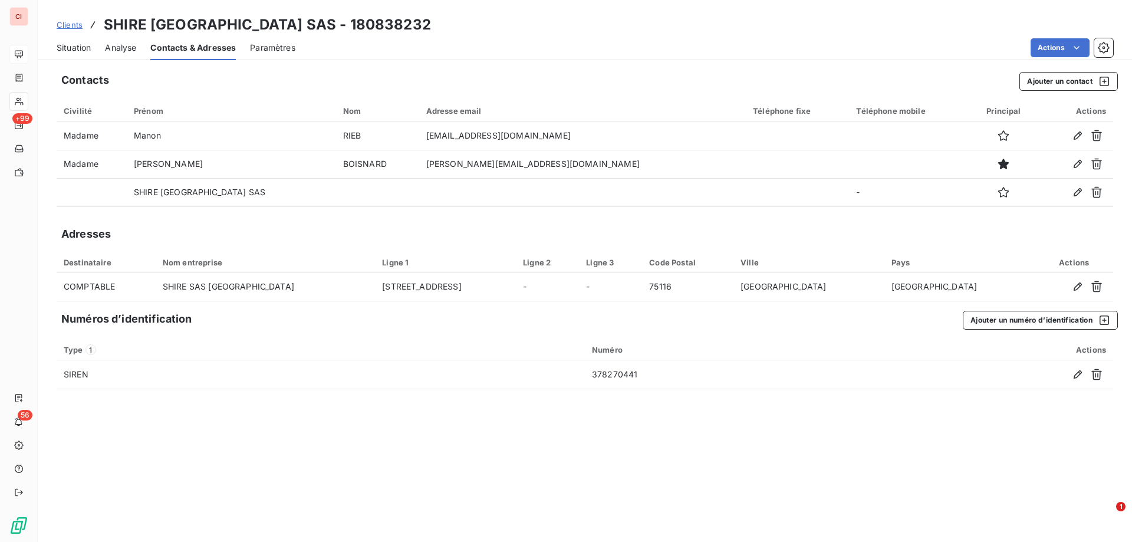
click at [75, 29] on link "Clients" at bounding box center [70, 25] width 26 height 12
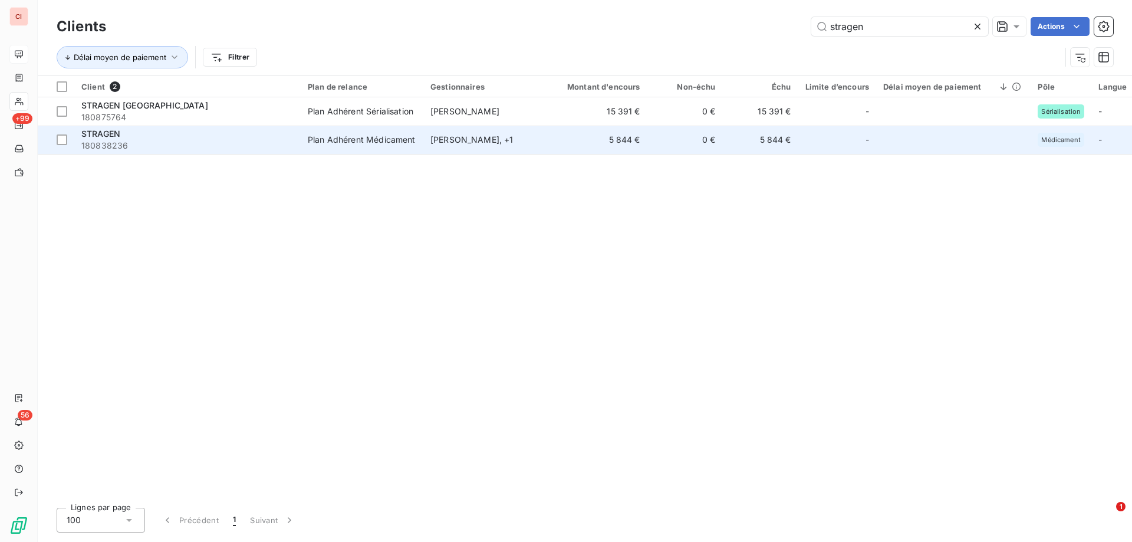
click at [447, 139] on div "[PERSON_NAME] , + 1" at bounding box center [484, 140] width 108 height 12
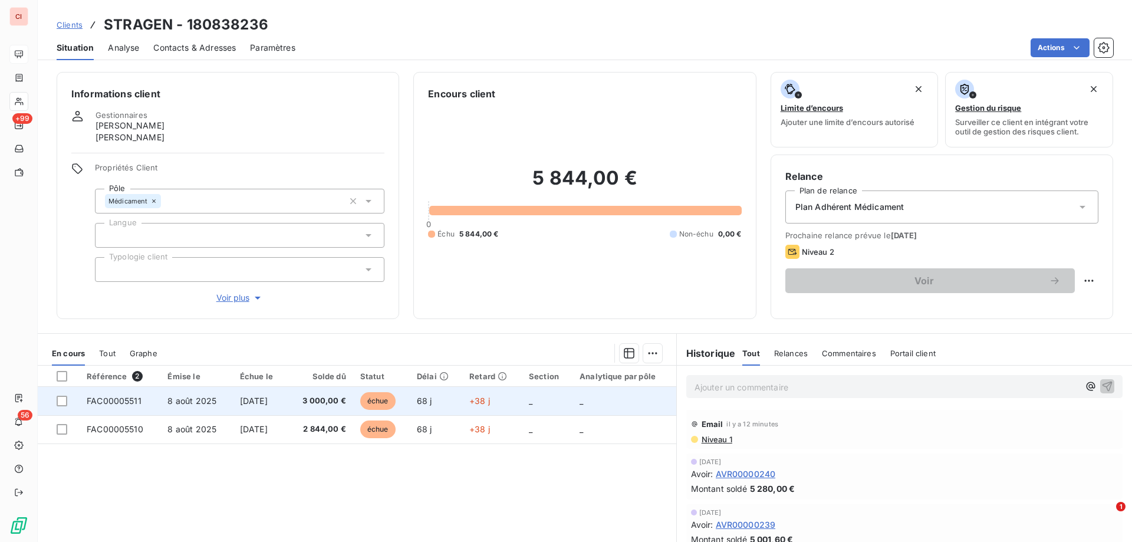
click at [385, 408] on span "échue" at bounding box center [377, 401] width 35 height 18
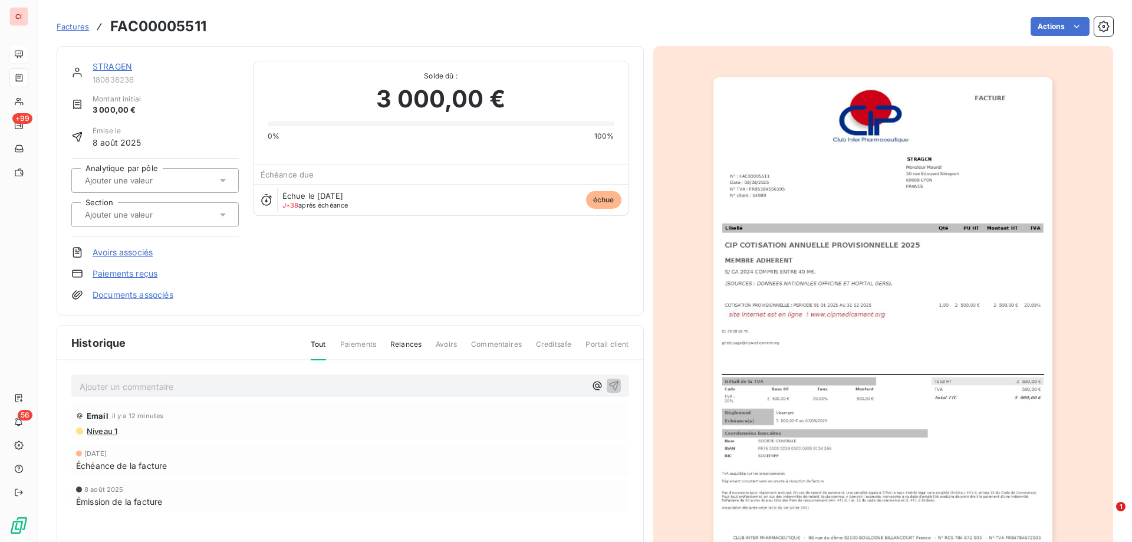
click at [83, 31] on link "Factures" at bounding box center [73, 27] width 32 height 12
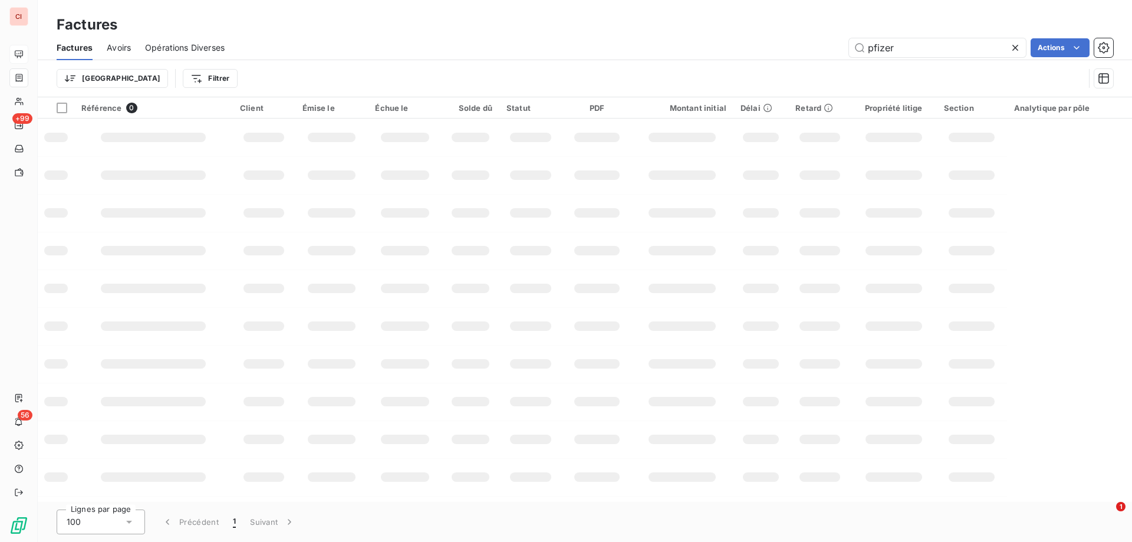
drag, startPoint x: 904, startPoint y: 55, endPoint x: 801, endPoint y: 74, distance: 104.3
click at [850, 53] on input "pfizer" at bounding box center [937, 47] width 177 height 19
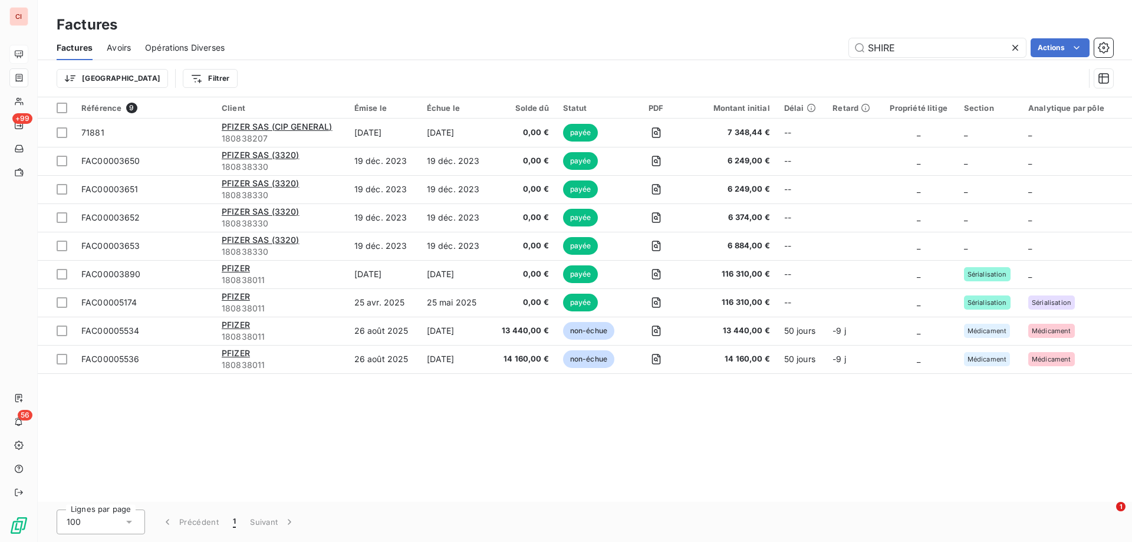
type input "SHIRE"
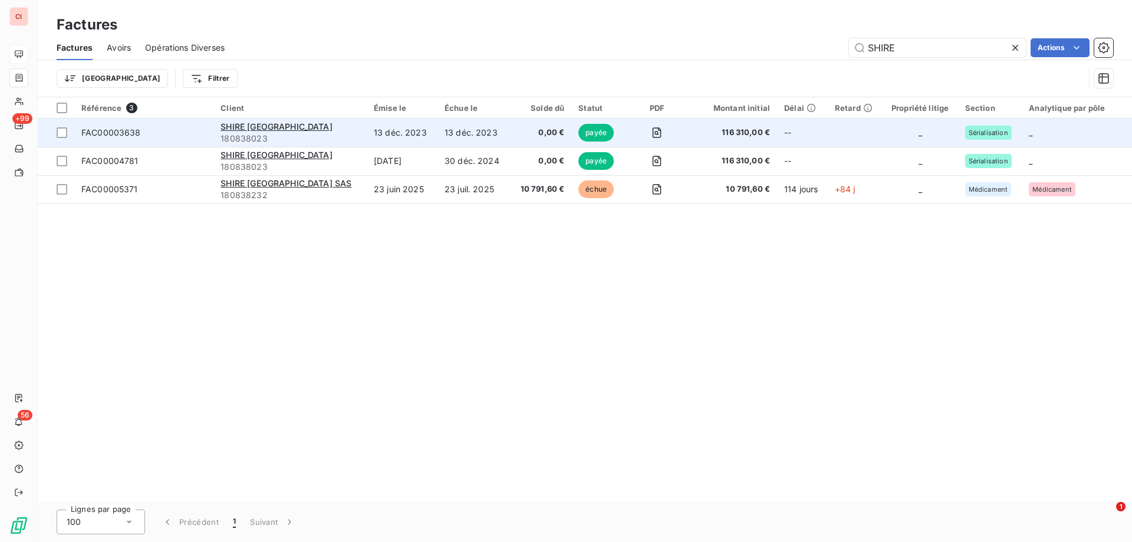
click at [280, 131] on div "SHIRE [GEOGRAPHIC_DATA]" at bounding box center [290, 127] width 139 height 12
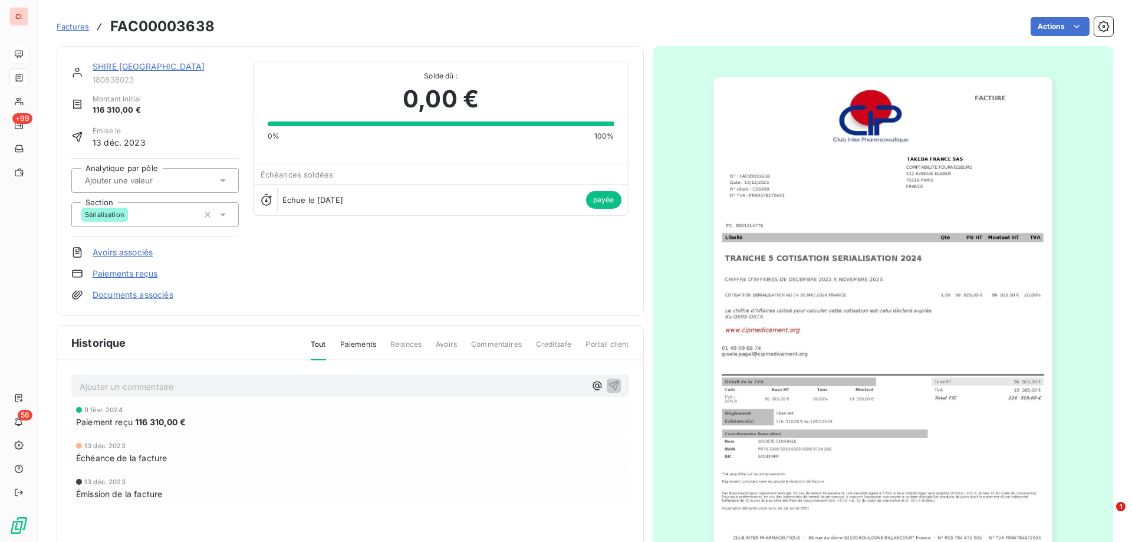
click at [140, 66] on link "SHIRE [GEOGRAPHIC_DATA]" at bounding box center [149, 66] width 112 height 10
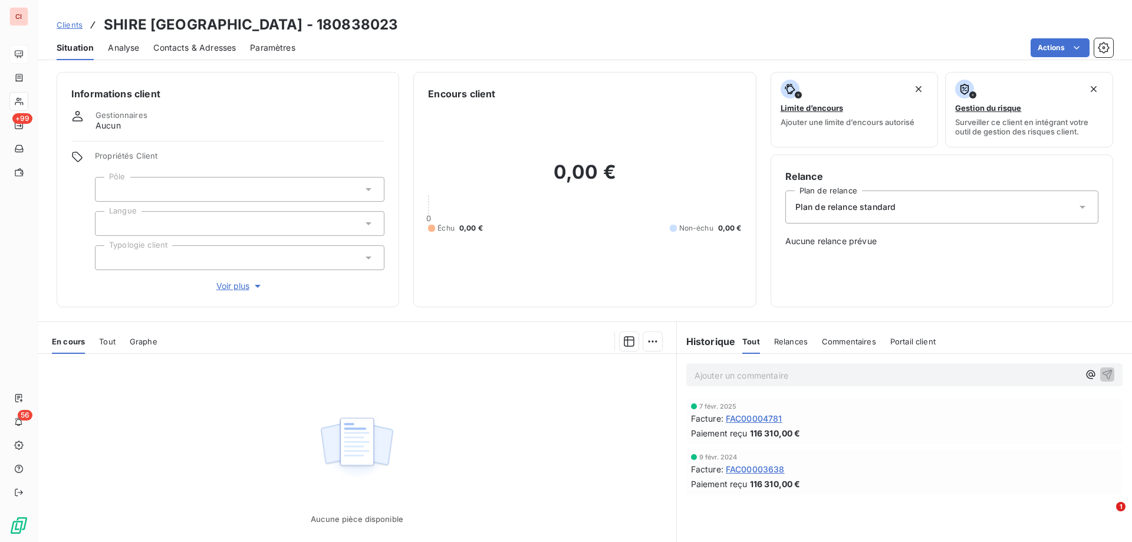
click at [72, 24] on span "Clients" at bounding box center [70, 24] width 26 height 9
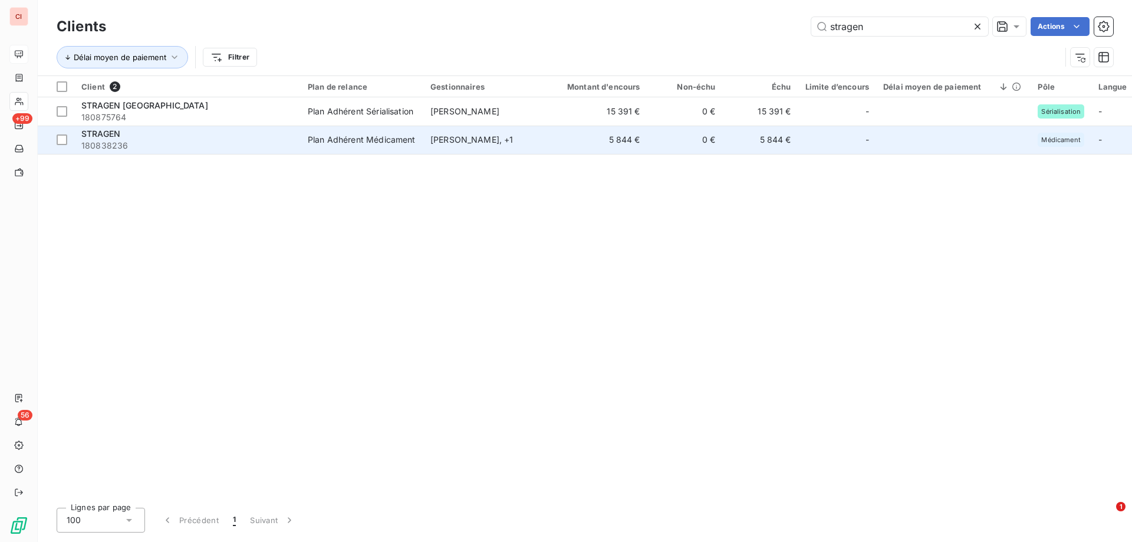
click at [386, 139] on div "Plan Adhérent Médicament" at bounding box center [362, 140] width 108 height 12
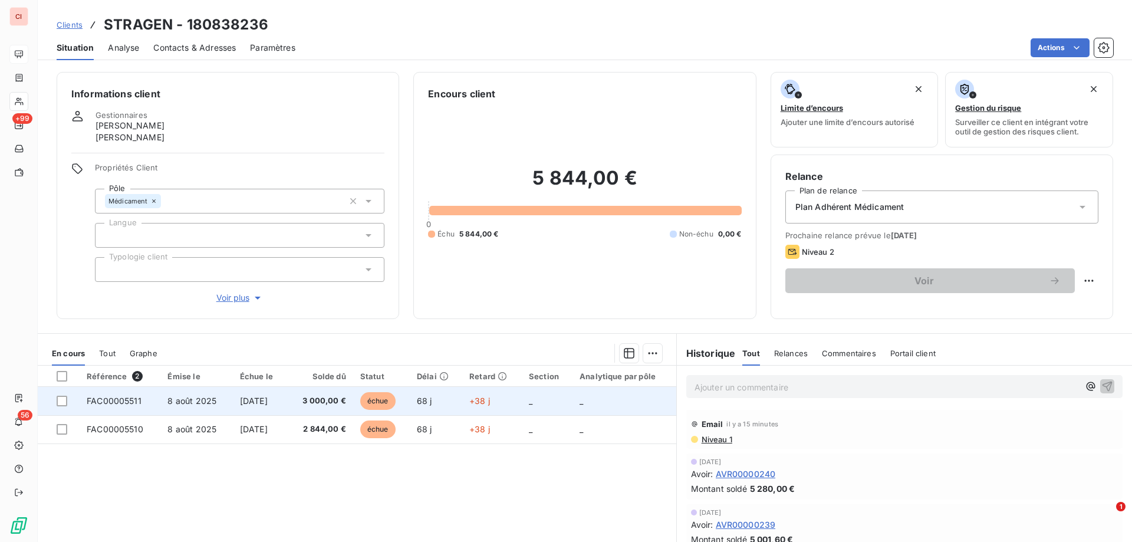
click at [389, 404] on span "échue" at bounding box center [377, 401] width 35 height 18
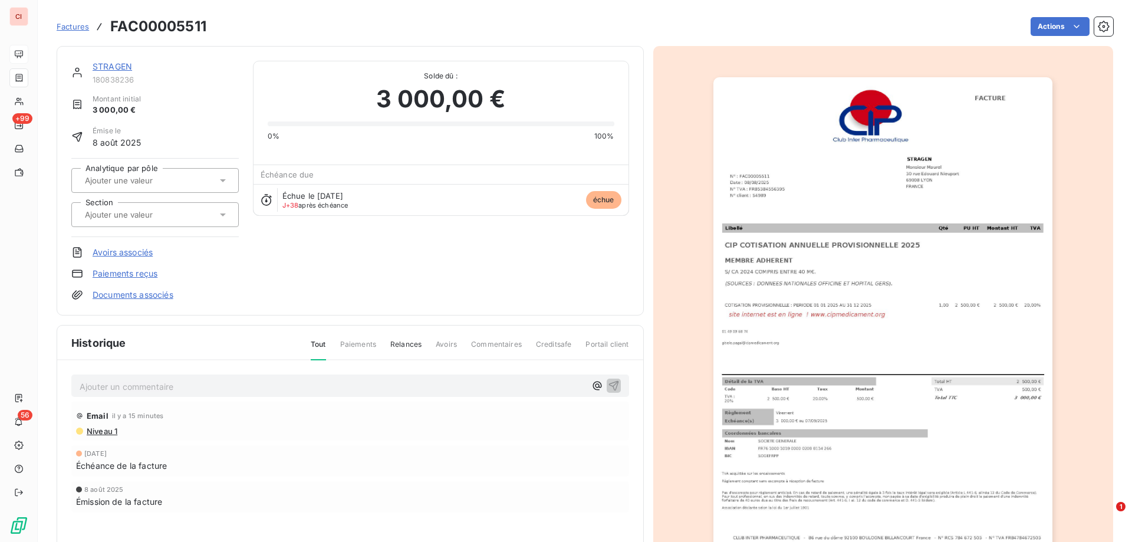
click at [80, 28] on span "Factures" at bounding box center [73, 26] width 32 height 9
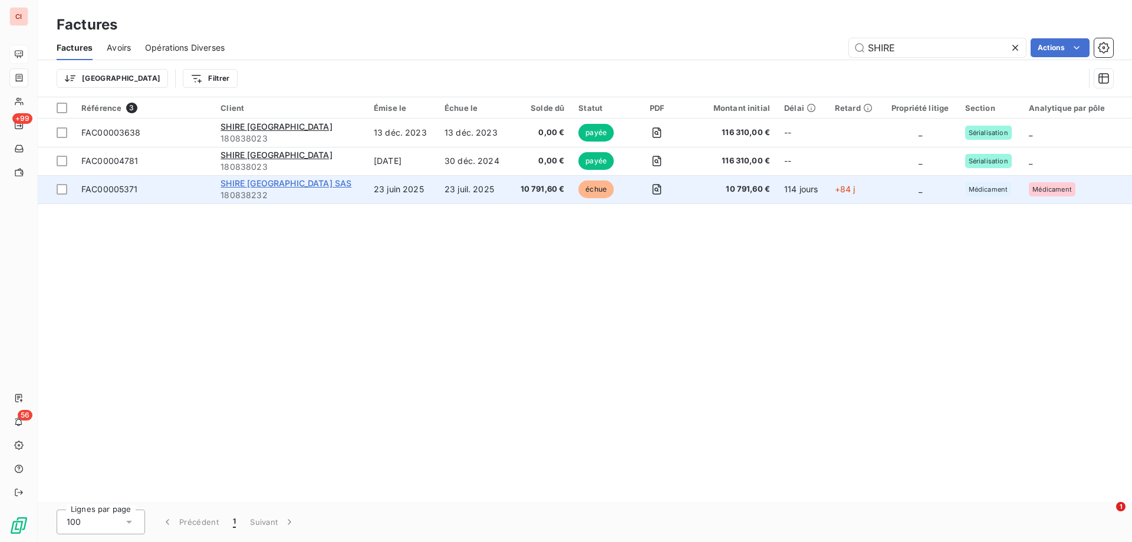
click at [237, 182] on span "SHIRE [GEOGRAPHIC_DATA] SAS" at bounding box center [286, 183] width 131 height 10
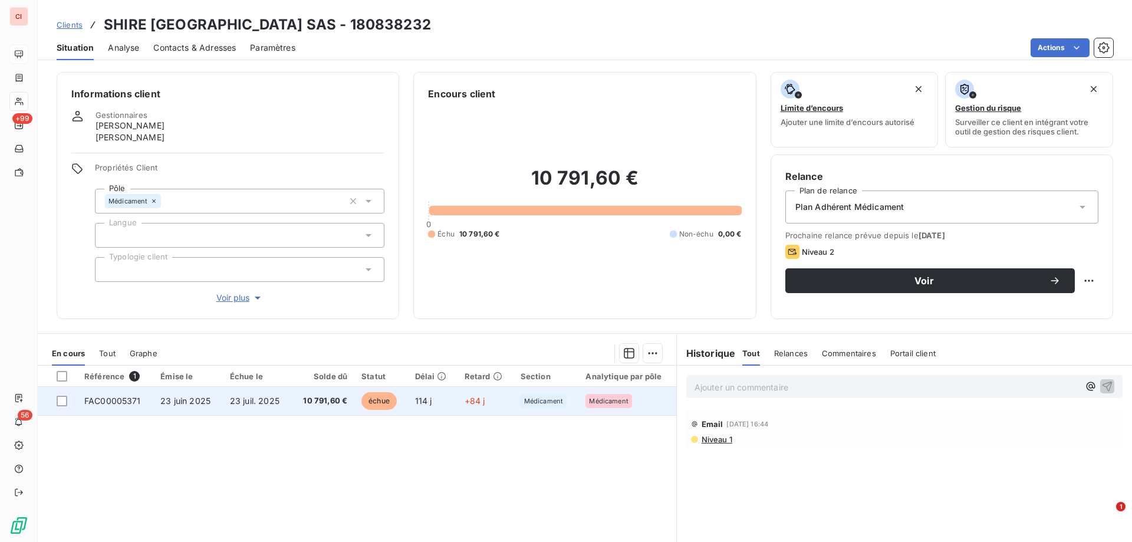
click at [388, 397] on span "échue" at bounding box center [378, 401] width 35 height 18
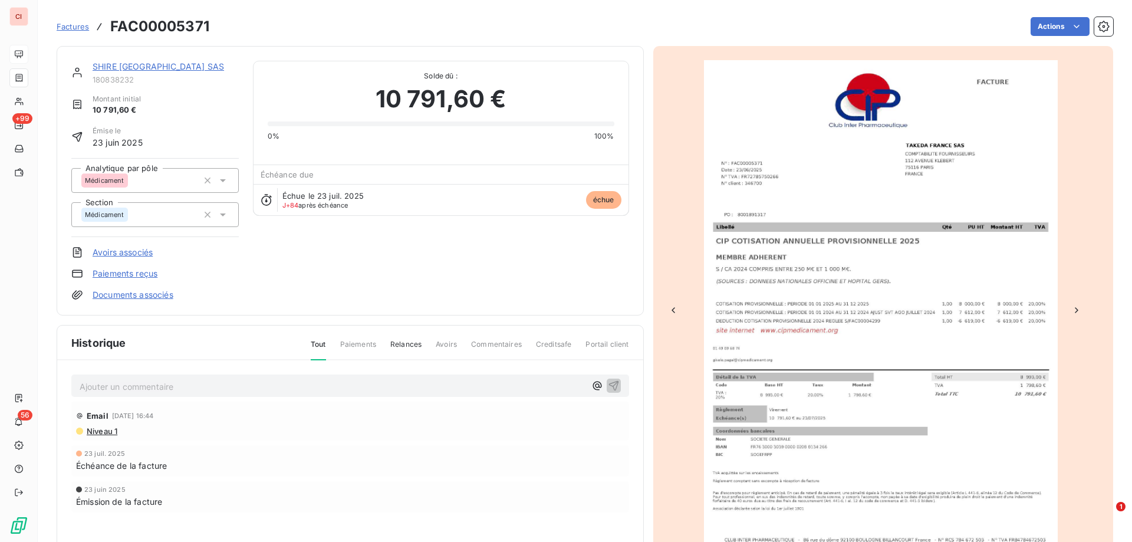
click at [137, 68] on link "SHIRE [GEOGRAPHIC_DATA] SAS" at bounding box center [158, 66] width 131 height 10
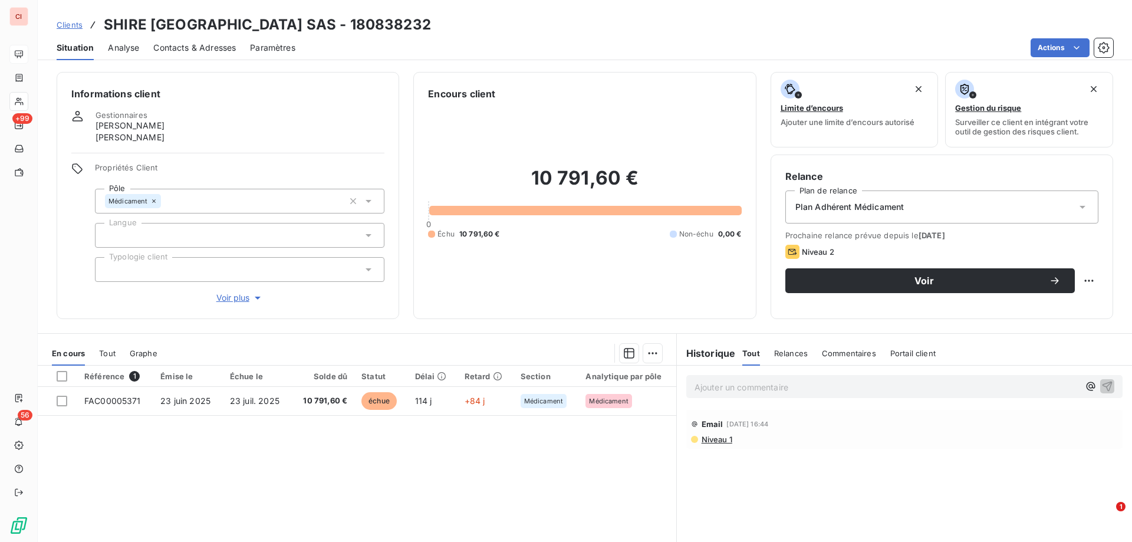
click at [756, 390] on p "Ajouter un commentaire ﻿" at bounding box center [887, 387] width 384 height 15
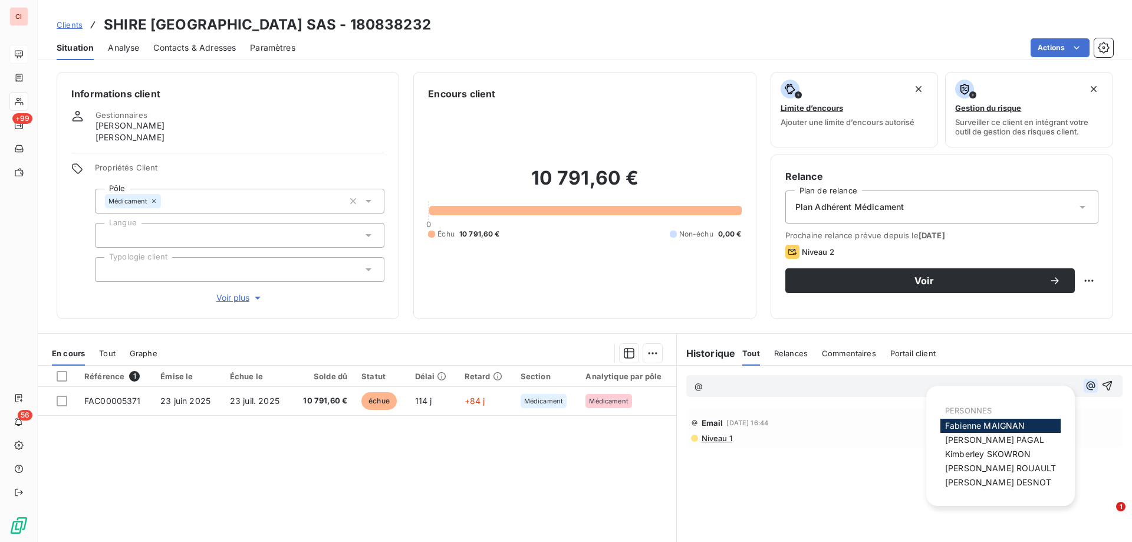
click at [1085, 384] on icon "button" at bounding box center [1091, 386] width 12 height 12
click at [999, 481] on span "[PERSON_NAME]" at bounding box center [998, 482] width 106 height 10
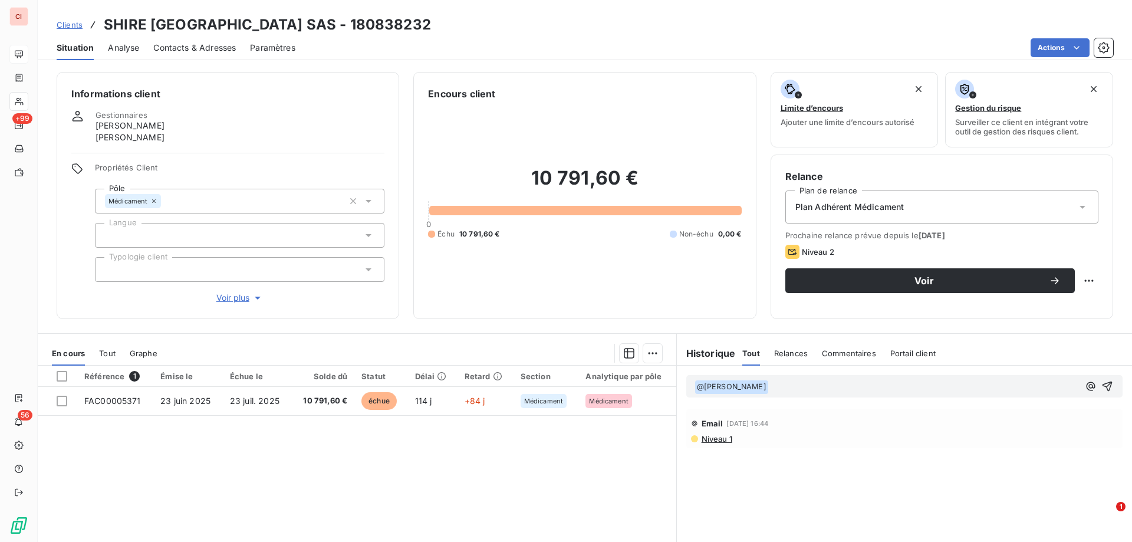
click at [784, 390] on p "﻿ @ [PERSON_NAME] ﻿ ﻿" at bounding box center [887, 387] width 384 height 14
click at [1009, 389] on p "﻿ @ [PERSON_NAME] ﻿ Pouvez-vous reclasser les factures chez [PERSON_NAME]" at bounding box center [887, 387] width 384 height 14
click at [718, 52] on div "Actions" at bounding box center [712, 47] width 804 height 19
click at [70, 21] on span "Clients" at bounding box center [70, 24] width 26 height 9
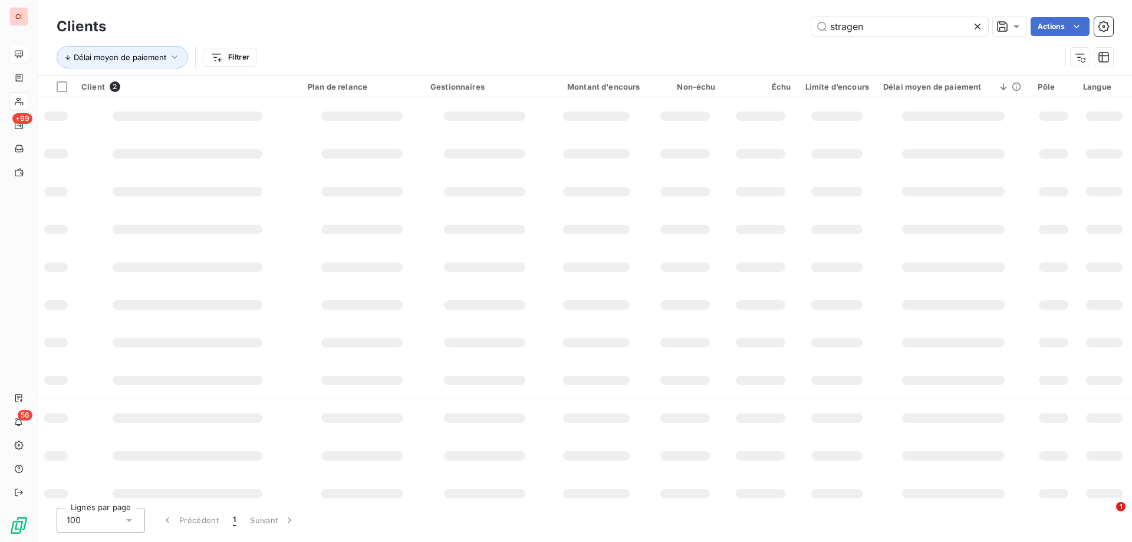
drag, startPoint x: 868, startPoint y: 18, endPoint x: 786, endPoint y: 38, distance: 84.4
click at [786, 38] on div "Clients stragen Actions" at bounding box center [585, 26] width 1057 height 25
type input "d2p"
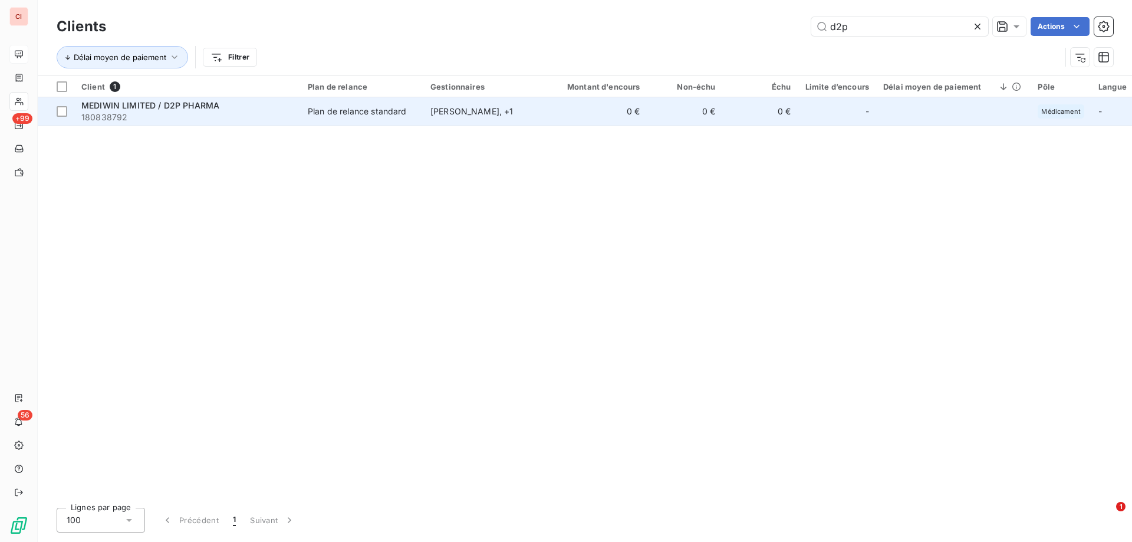
click at [390, 116] on div "Plan de relance standard" at bounding box center [357, 112] width 99 height 12
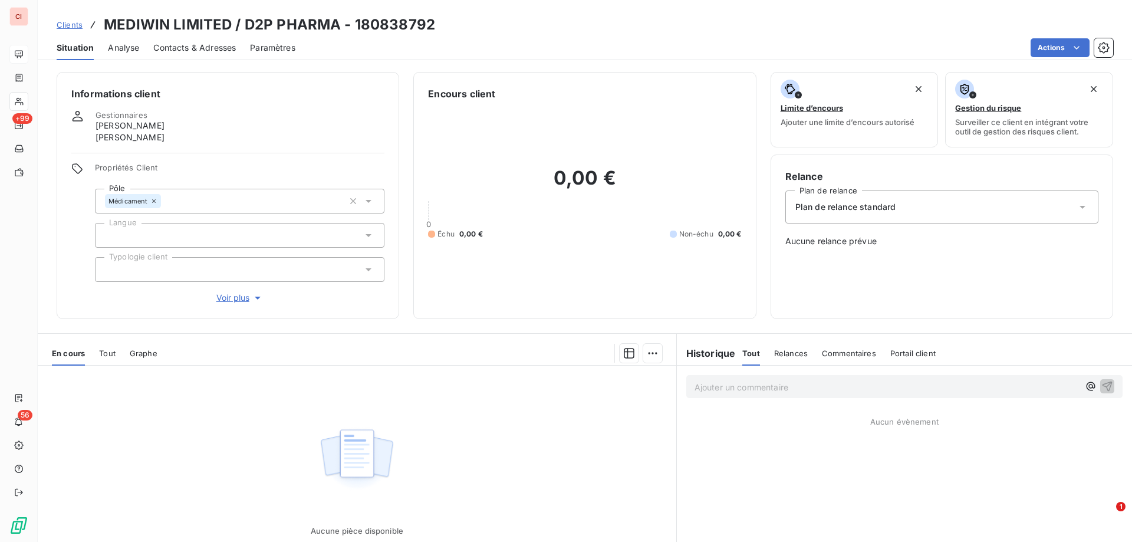
click at [268, 35] on div "Paramètres" at bounding box center [272, 47] width 45 height 25
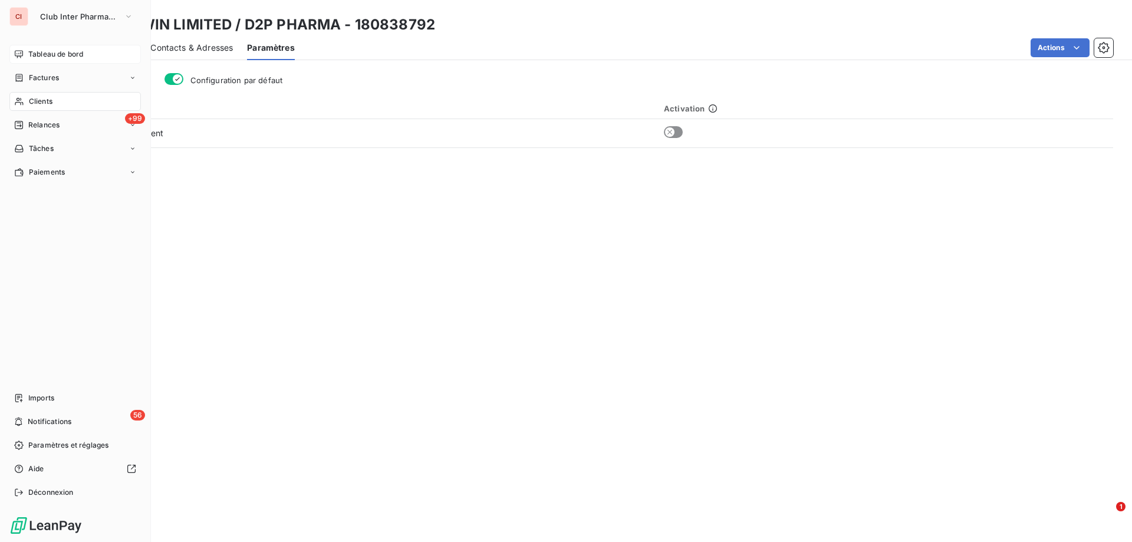
click at [37, 103] on span "Clients" at bounding box center [41, 101] width 24 height 11
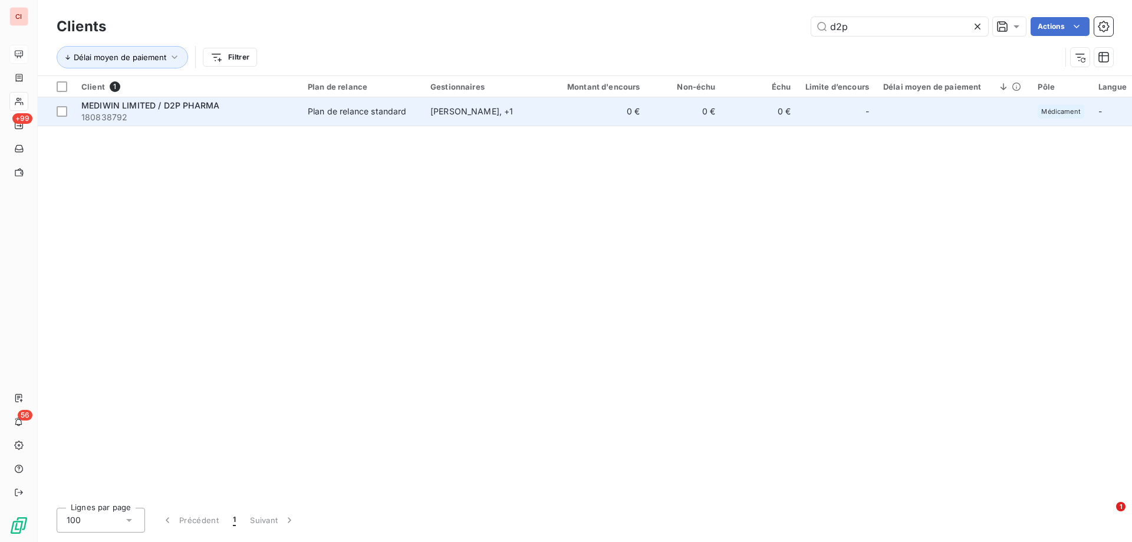
click at [363, 110] on div "Plan de relance standard" at bounding box center [357, 112] width 99 height 12
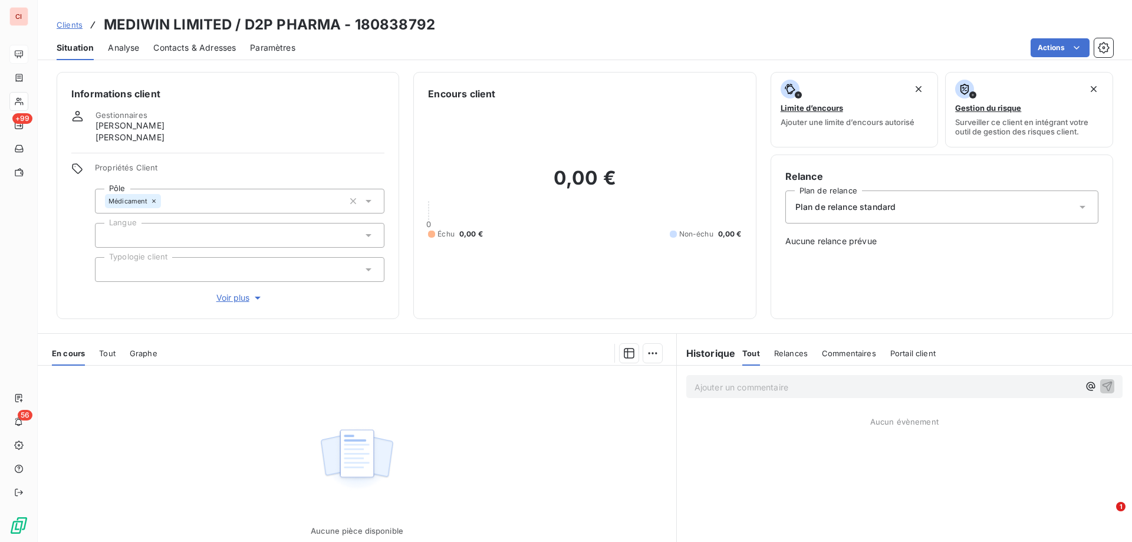
click at [64, 26] on span "Clients" at bounding box center [70, 24] width 26 height 9
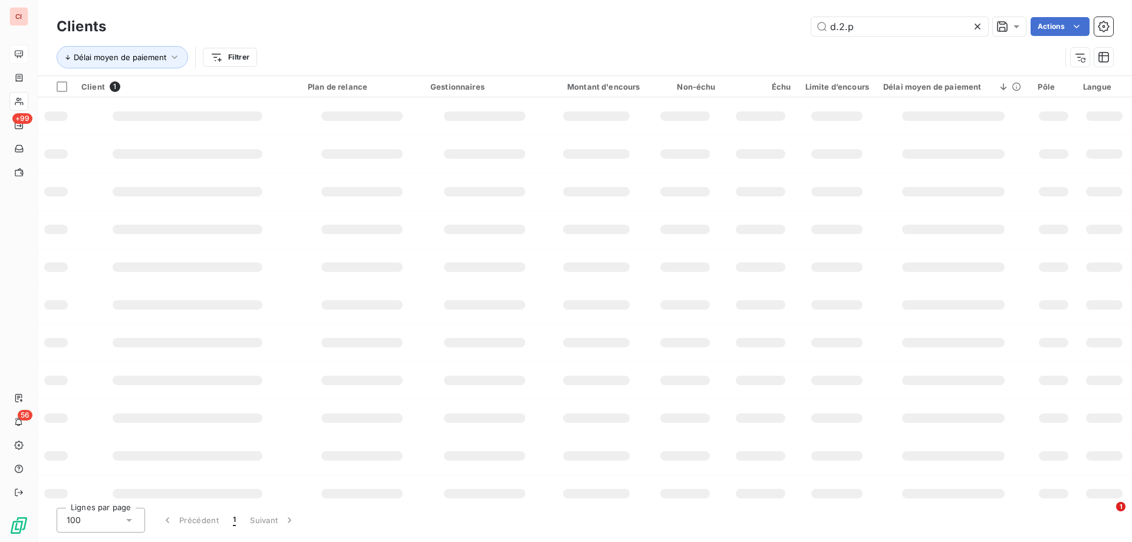
type input "d.2.p"
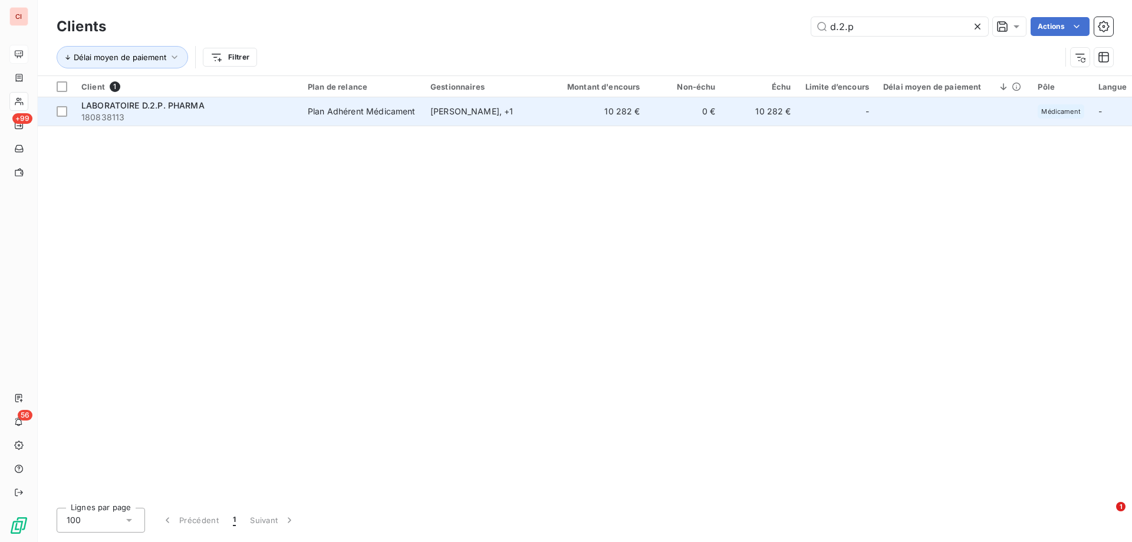
click at [384, 114] on div "Plan Adhérent Médicament" at bounding box center [362, 112] width 108 height 12
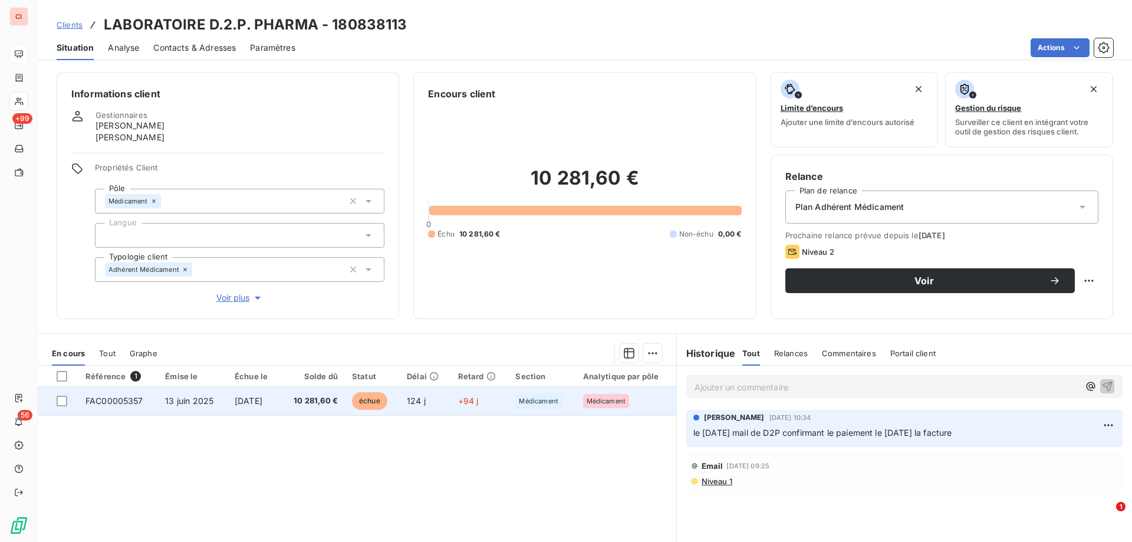
click at [379, 395] on span "échue" at bounding box center [369, 401] width 35 height 18
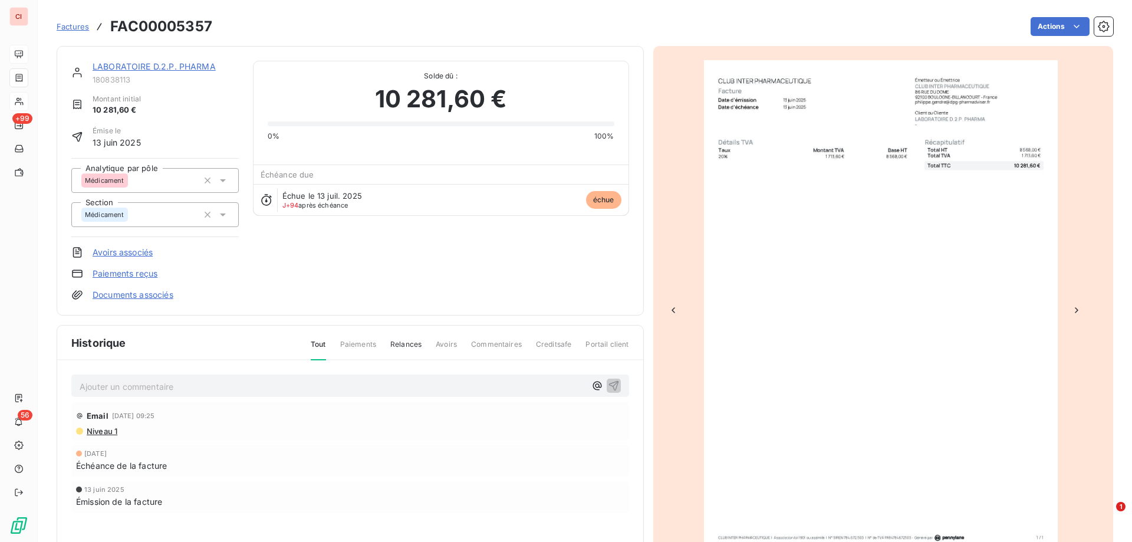
click at [670, 315] on icon "Previous Slide" at bounding box center [673, 310] width 12 height 12
click at [377, 225] on div "LABORATOIRE D.2.P. PHARMA 180838113 Montant initial 10 281,60 € Émise le [DATE]…" at bounding box center [350, 181] width 558 height 240
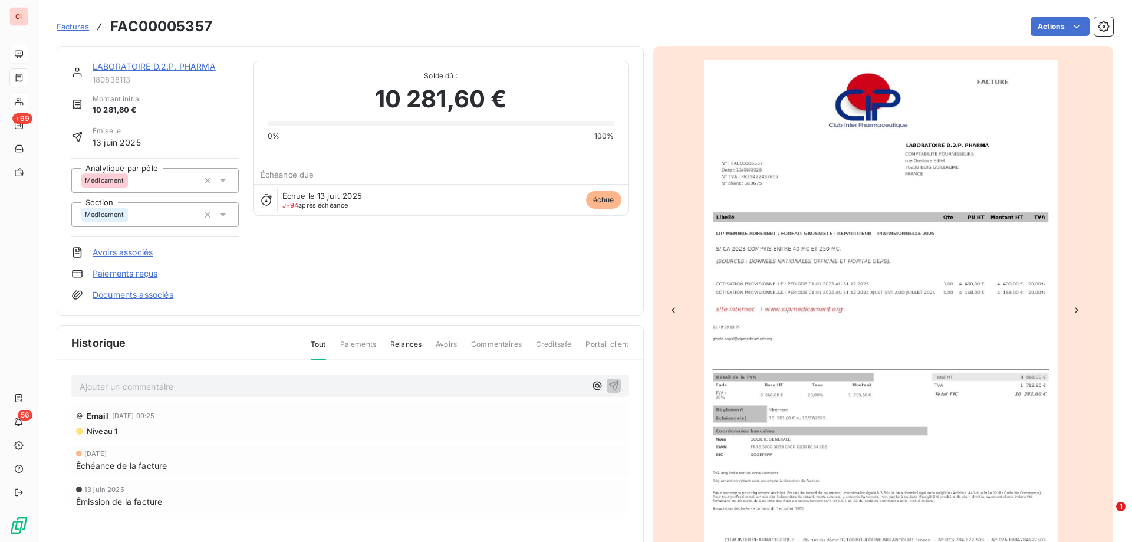
click at [130, 67] on link "LABORATOIRE D.2.P. PHARMA" at bounding box center [154, 66] width 123 height 10
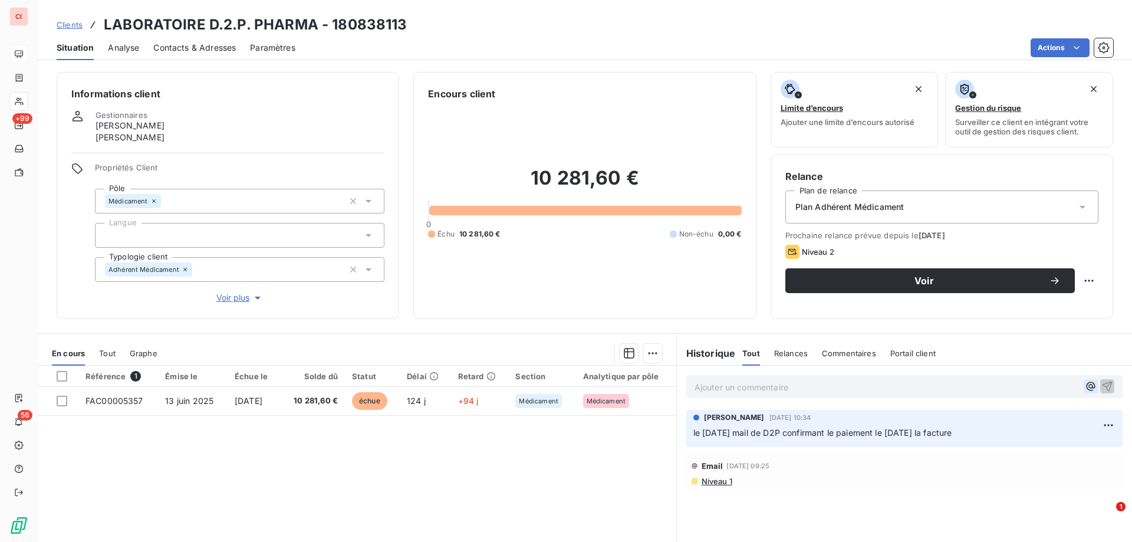
click at [1085, 388] on icon "button" at bounding box center [1091, 386] width 12 height 12
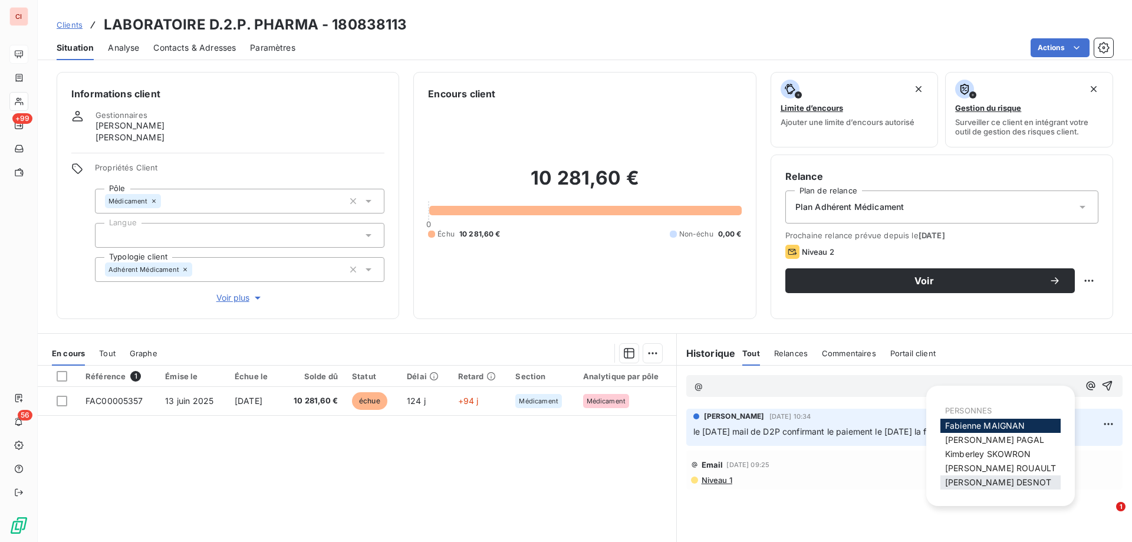
click at [1031, 485] on div "[PERSON_NAME]" at bounding box center [1000, 482] width 120 height 14
click at [1019, 481] on div "[PERSON_NAME]" at bounding box center [1000, 482] width 120 height 14
click at [1000, 481] on span "[PERSON_NAME]" at bounding box center [998, 482] width 106 height 10
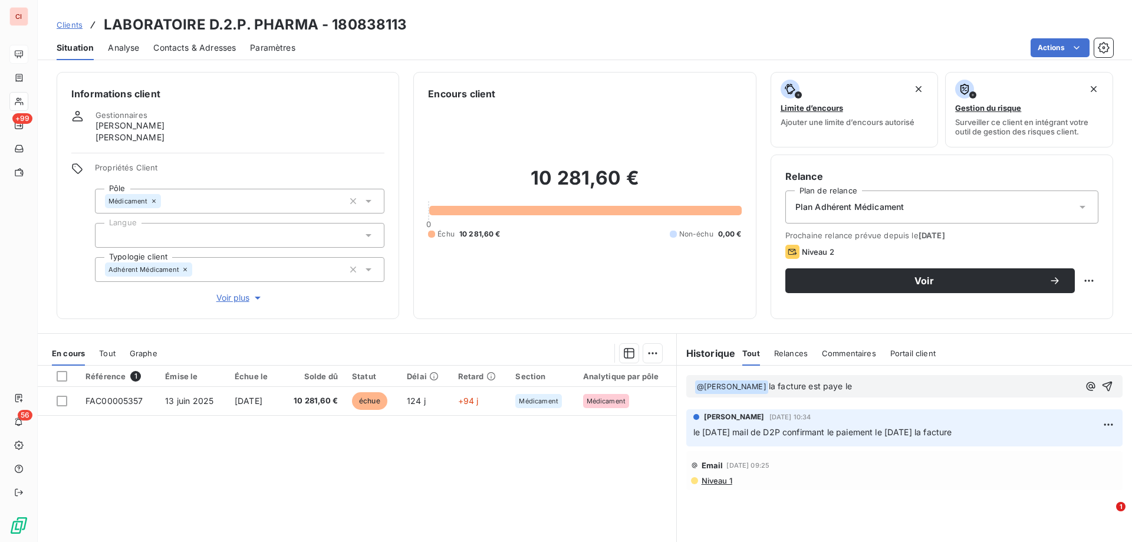
click at [879, 383] on p "﻿ @ [PERSON_NAME] ﻿ la facture est paye le" at bounding box center [887, 387] width 384 height 14
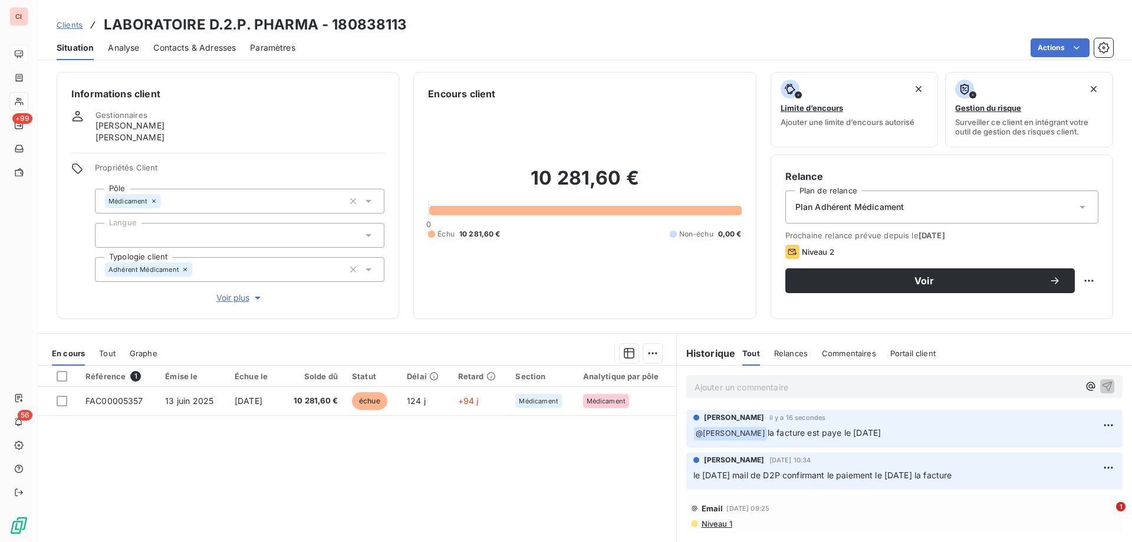
click at [66, 28] on span "Clients" at bounding box center [70, 24] width 26 height 9
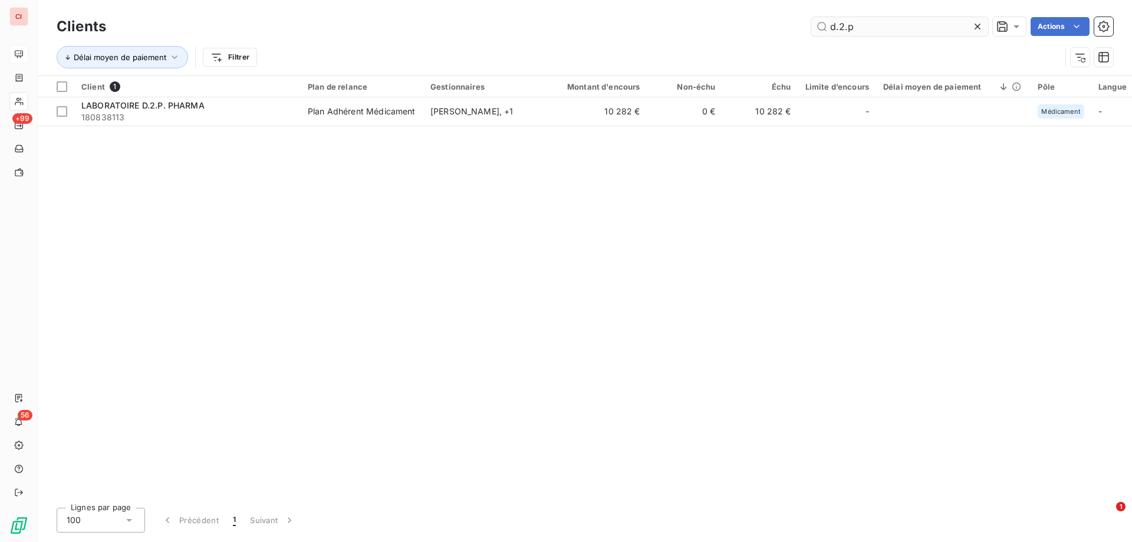
drag, startPoint x: 874, startPoint y: 25, endPoint x: 814, endPoint y: 24, distance: 60.7
click at [814, 24] on input "d.2.p" at bounding box center [899, 26] width 177 height 19
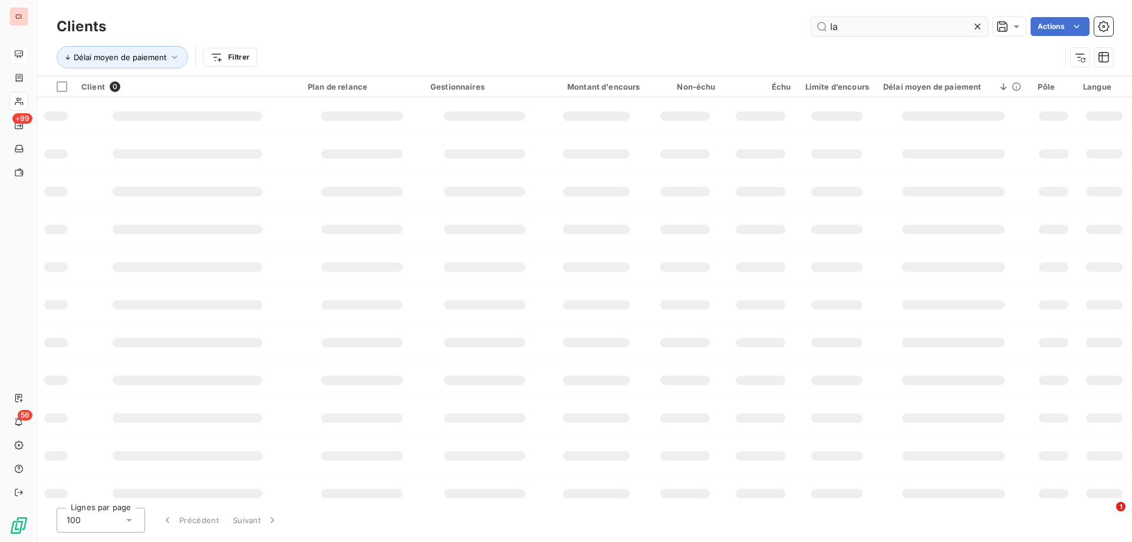
type input "l"
type input "angelini"
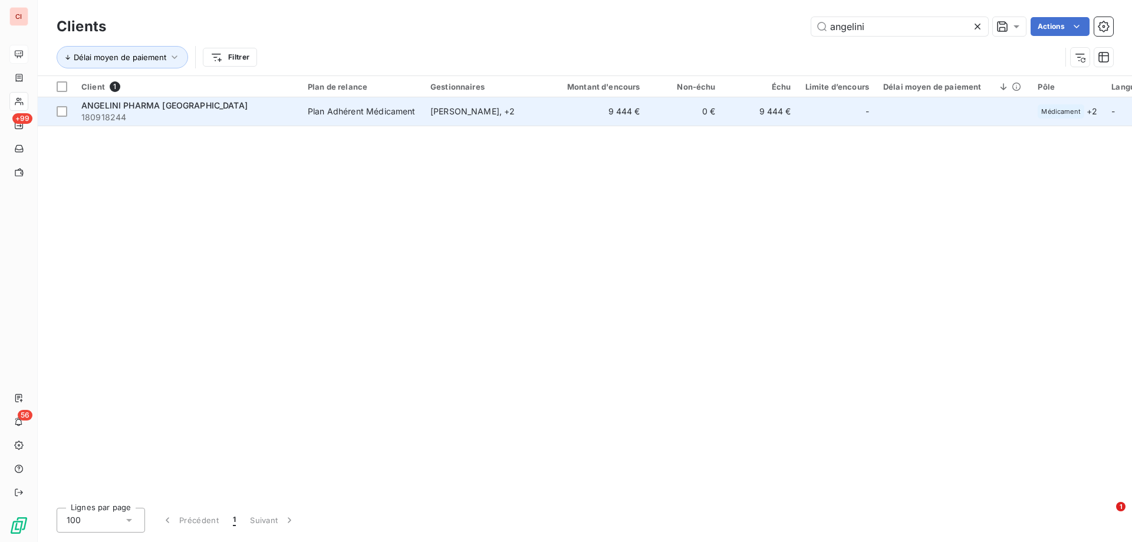
click at [453, 109] on div "[PERSON_NAME] , + 2" at bounding box center [484, 112] width 108 height 12
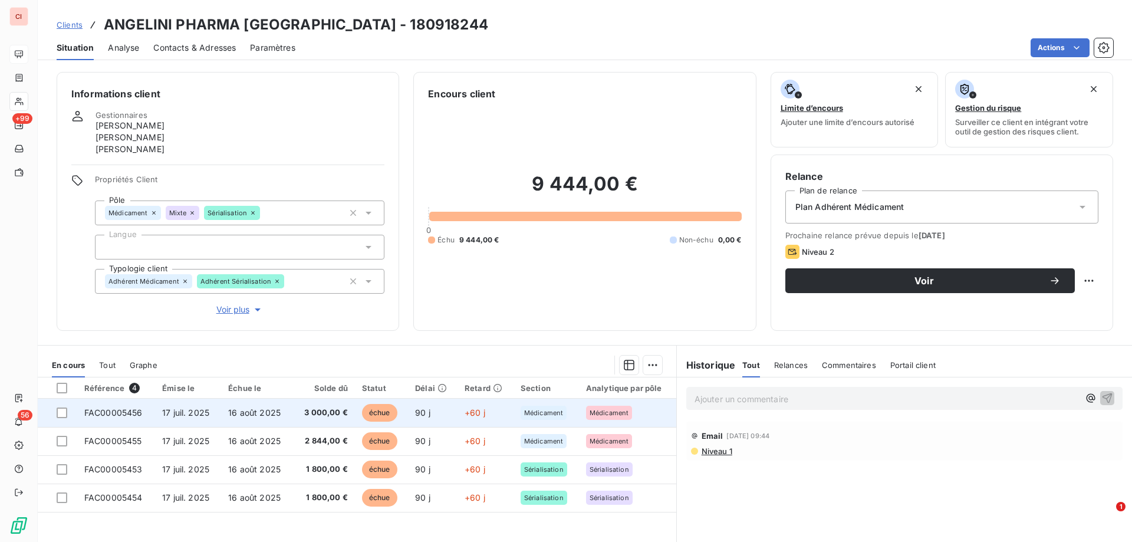
click at [387, 415] on span "échue" at bounding box center [379, 413] width 35 height 18
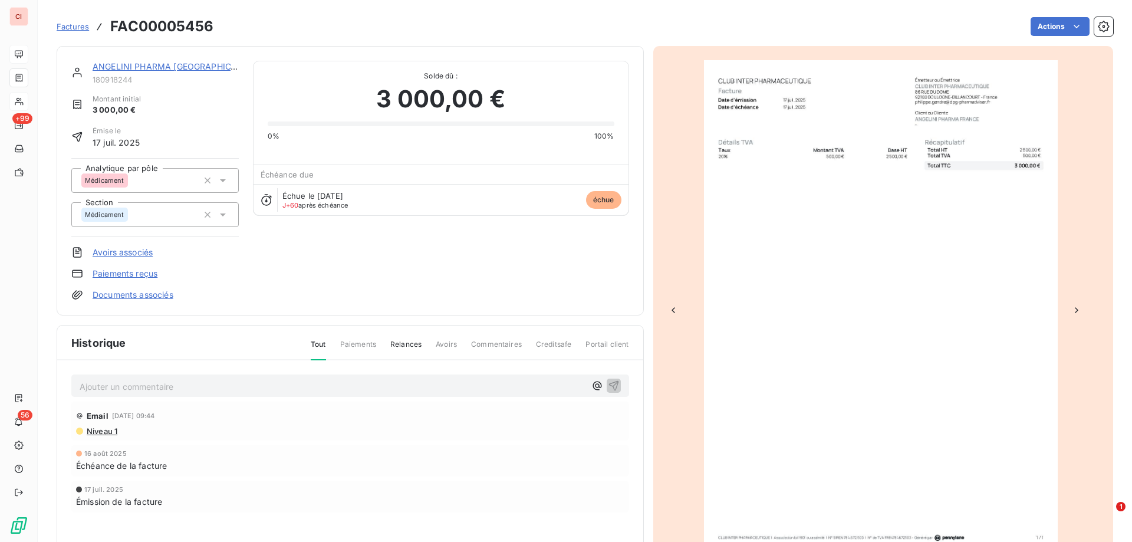
click at [177, 68] on link "ANGELINI PHARMA [GEOGRAPHIC_DATA]" at bounding box center [176, 66] width 167 height 10
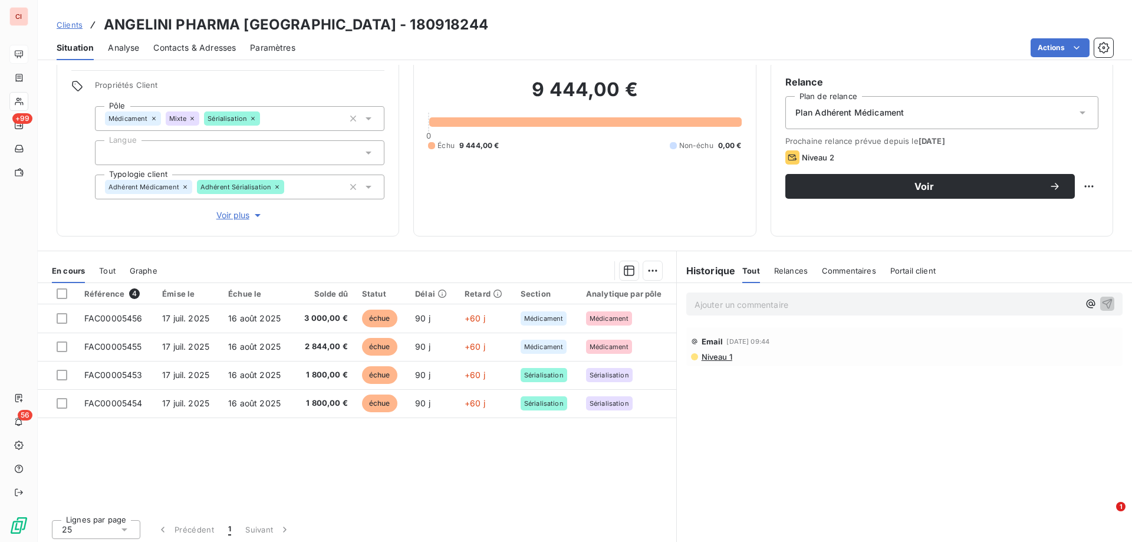
scroll to position [98, 0]
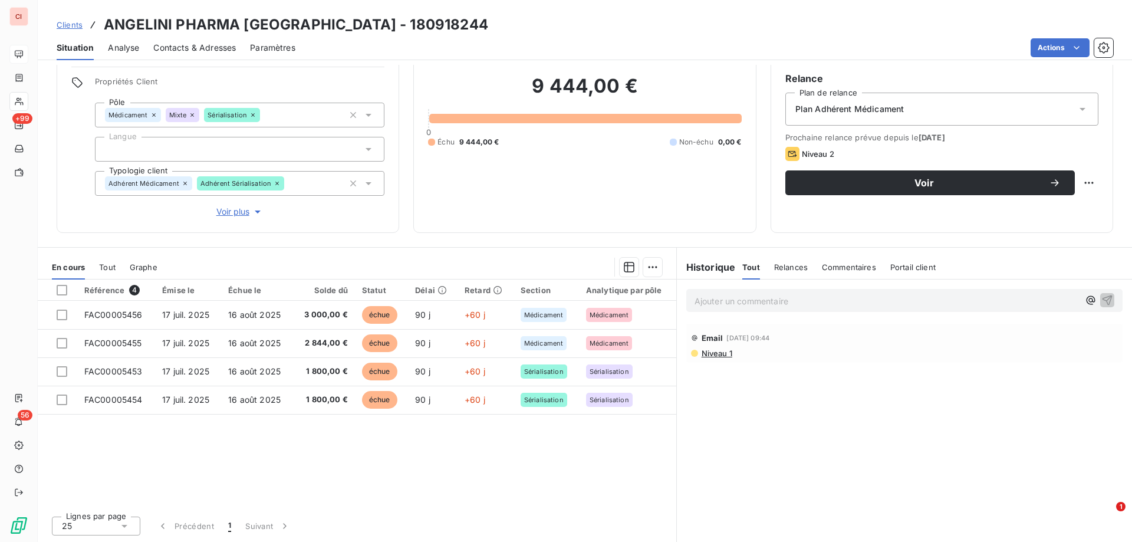
click at [202, 53] on span "Contacts & Adresses" at bounding box center [194, 48] width 83 height 12
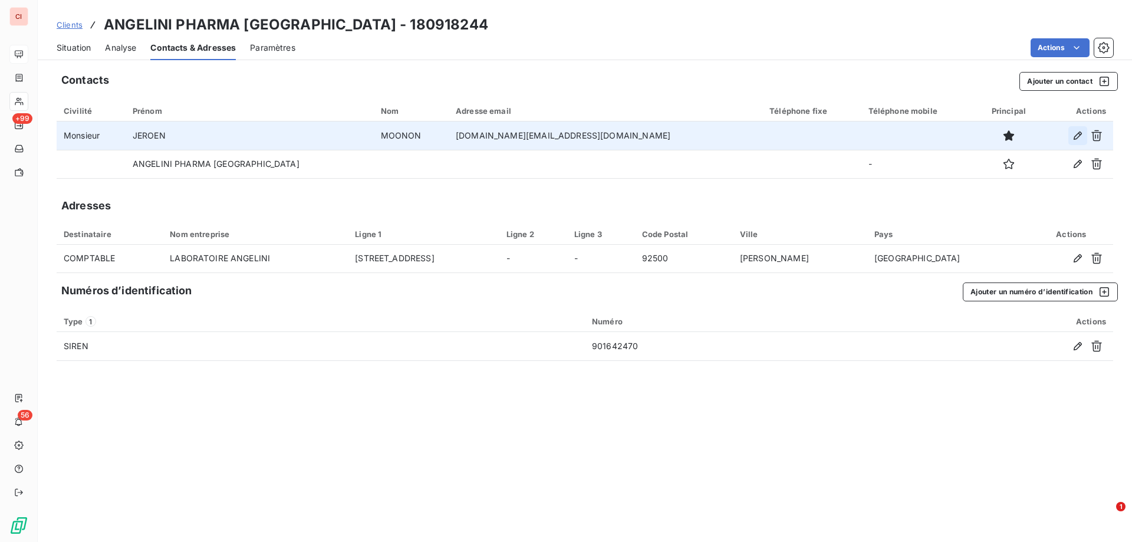
click at [1072, 132] on button "button" at bounding box center [1077, 135] width 19 height 19
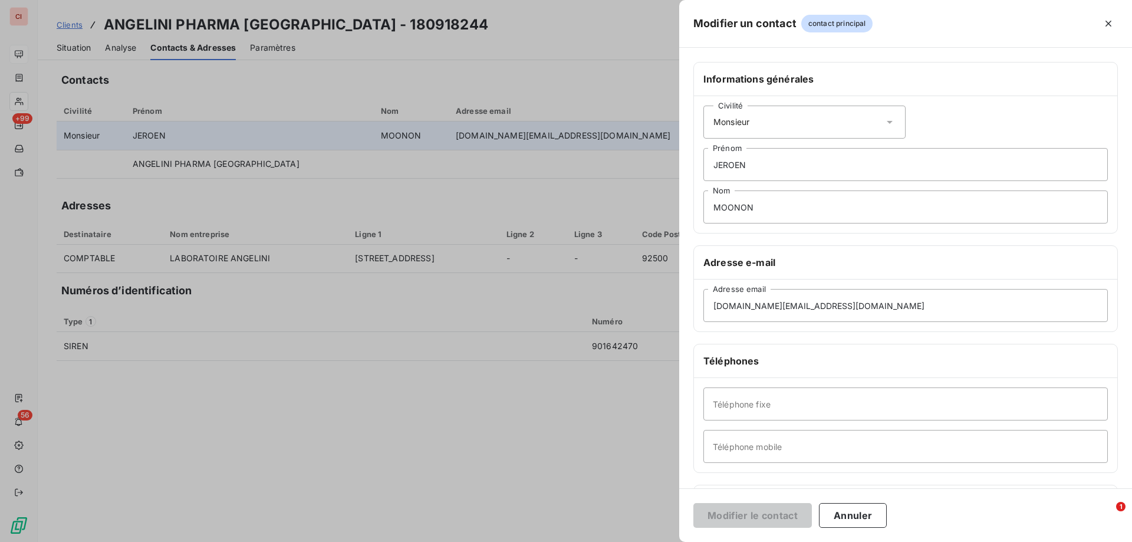
click at [1072, 132] on div "Civilité Monsieur [PERSON_NAME]" at bounding box center [905, 164] width 423 height 137
click at [482, 160] on div at bounding box center [566, 271] width 1132 height 542
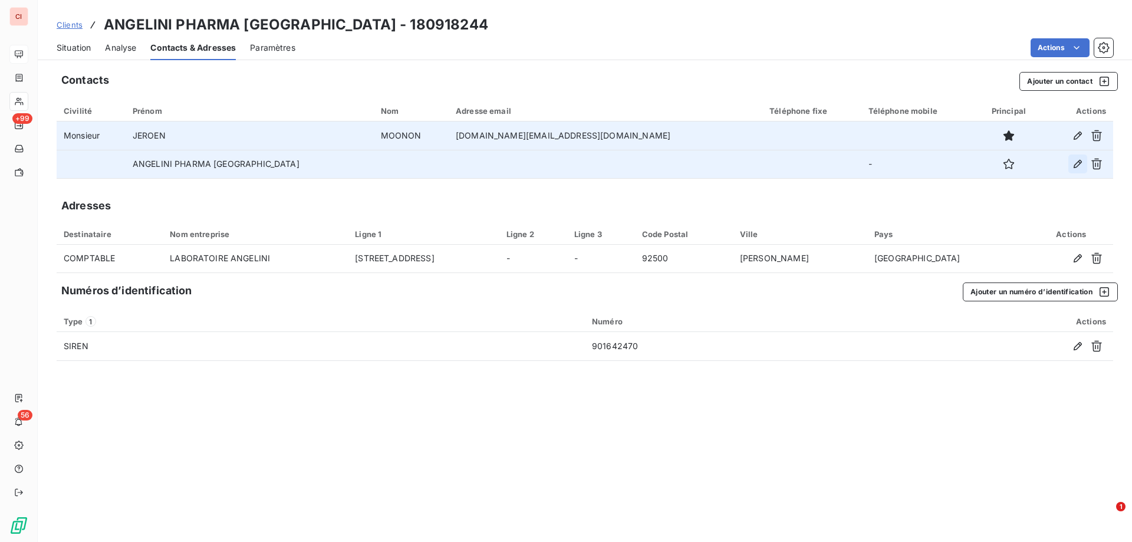
click at [1073, 162] on icon "button" at bounding box center [1078, 164] width 12 height 12
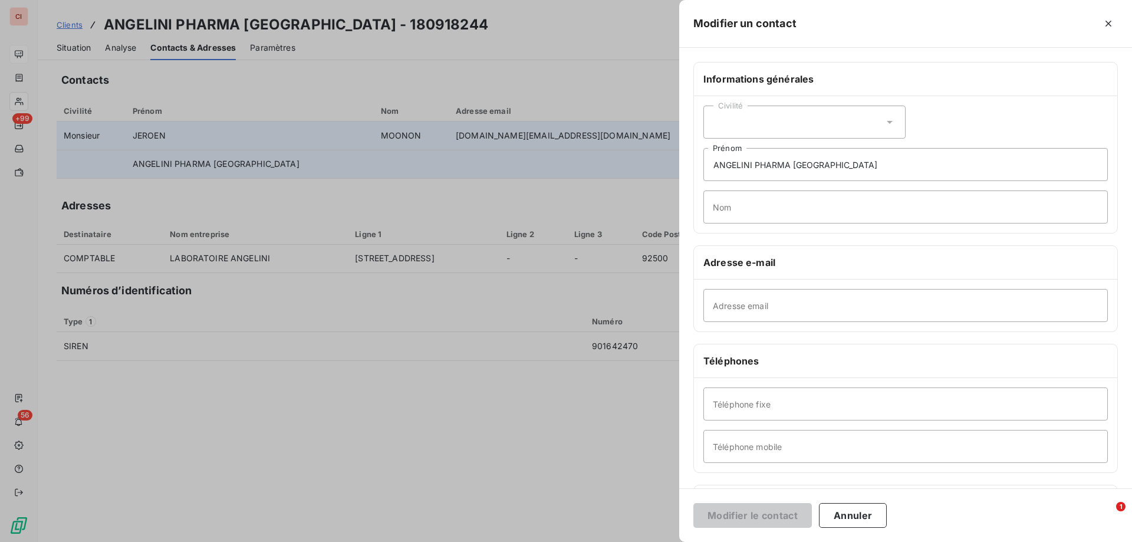
click at [772, 111] on div "Civilité" at bounding box center [804, 122] width 202 height 33
click at [768, 165] on li "Monsieur" at bounding box center [804, 172] width 202 height 21
click at [768, 165] on input "ANGELINI PHARMA [GEOGRAPHIC_DATA]" at bounding box center [905, 164] width 404 height 33
drag, startPoint x: 833, startPoint y: 167, endPoint x: 690, endPoint y: 175, distance: 142.9
click at [690, 175] on div "Informations générales Civilité Monsieur [PERSON_NAME] PHARMA FRANCE Prénom Nom…" at bounding box center [905, 324] width 453 height 524
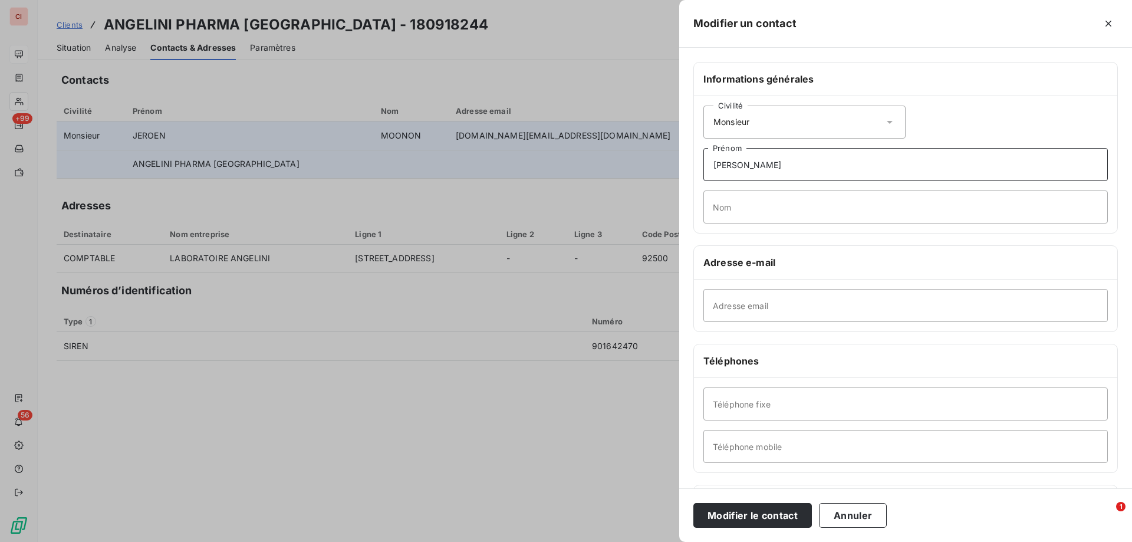
type input "[PERSON_NAME]"
type input "LEMOINE"
click at [774, 302] on input "Adresse email" at bounding box center [905, 305] width 404 height 33
type input "thibault.lemoine@angeliniph"
type input "rm"
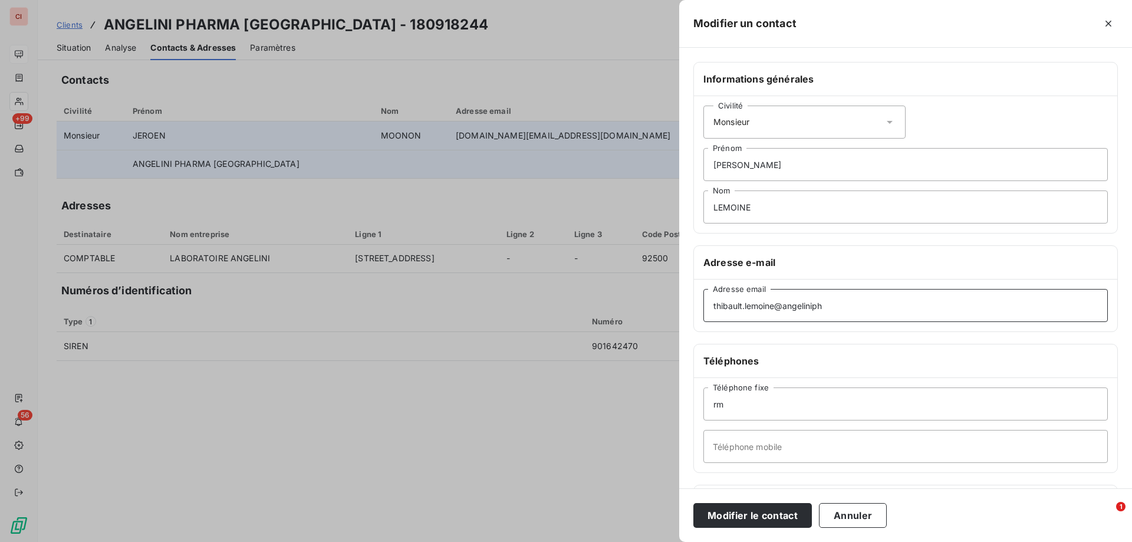
click at [838, 300] on input "thibault.lemoine@angeliniph" at bounding box center [905, 305] width 404 height 33
type input "[EMAIL_ADDRESS][DOMAIN_NAME]"
click at [790, 524] on button "Modifier le contact" at bounding box center [752, 515] width 119 height 25
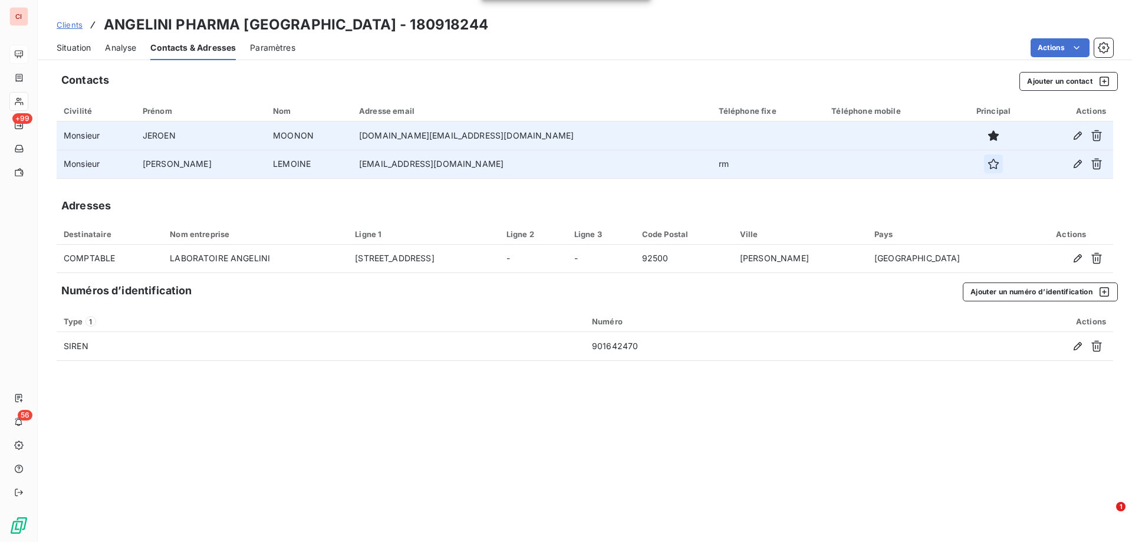
click at [988, 168] on icon "button" at bounding box center [994, 164] width 12 height 12
click at [81, 44] on span "Situation" at bounding box center [74, 48] width 34 height 12
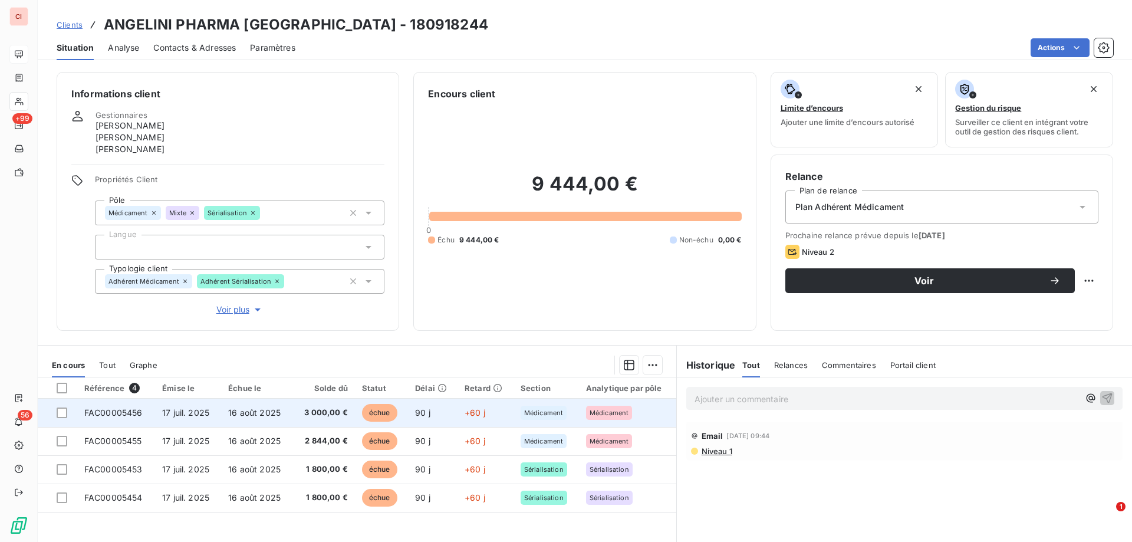
click at [392, 421] on td "échue" at bounding box center [381, 413] width 53 height 28
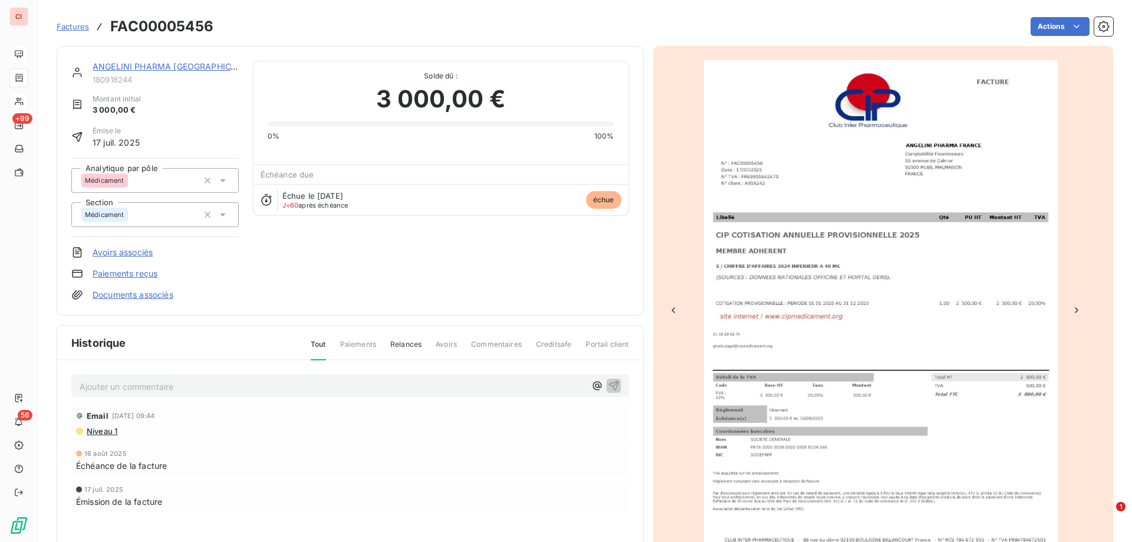
click at [103, 60] on div "ANGELINI PHARMA [GEOGRAPHIC_DATA] 180918244 Montant initial 3 000,00 € Émise le…" at bounding box center [350, 180] width 587 height 269
click at [121, 71] on link "ANGELINI PHARMA [GEOGRAPHIC_DATA]" at bounding box center [176, 66] width 167 height 10
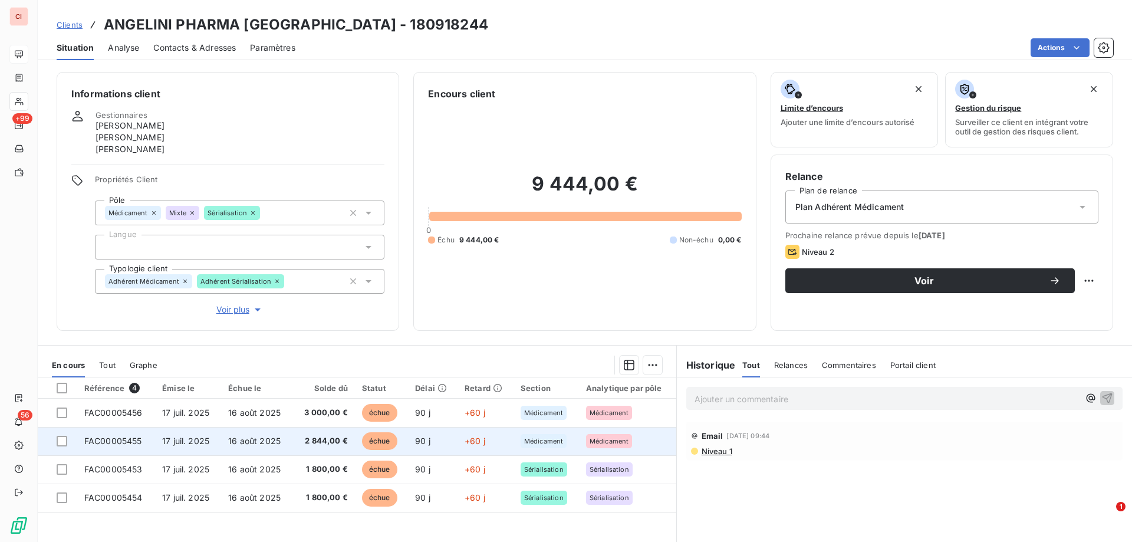
click at [389, 439] on span "échue" at bounding box center [379, 441] width 35 height 18
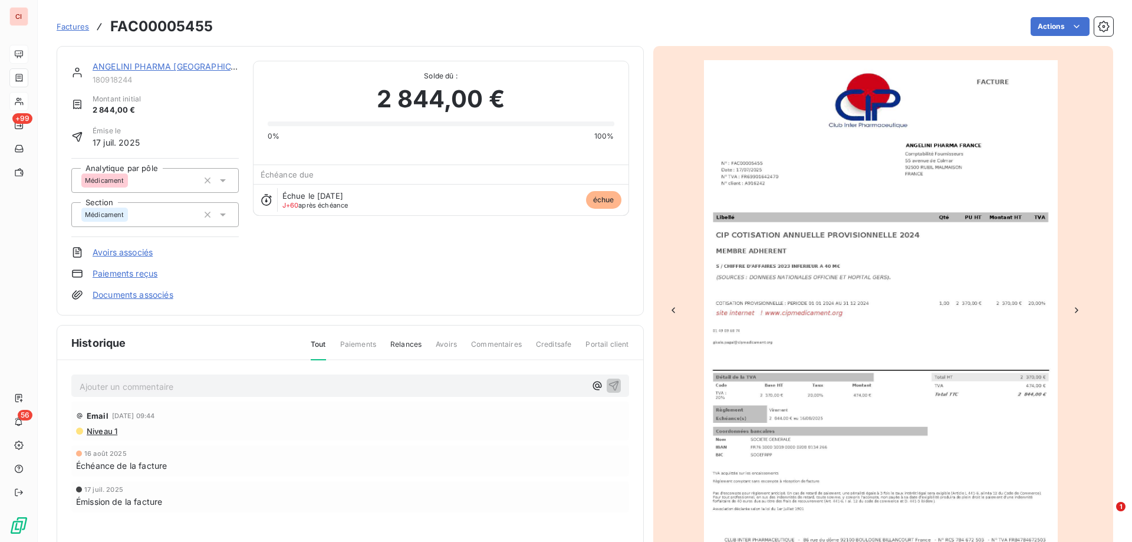
click at [182, 60] on div "ANGELINI PHARMA [GEOGRAPHIC_DATA] 180918244 Montant initial 2 844,00 € Émise le…" at bounding box center [350, 180] width 587 height 269
click at [182, 70] on link "ANGELINI PHARMA [GEOGRAPHIC_DATA]" at bounding box center [176, 66] width 167 height 10
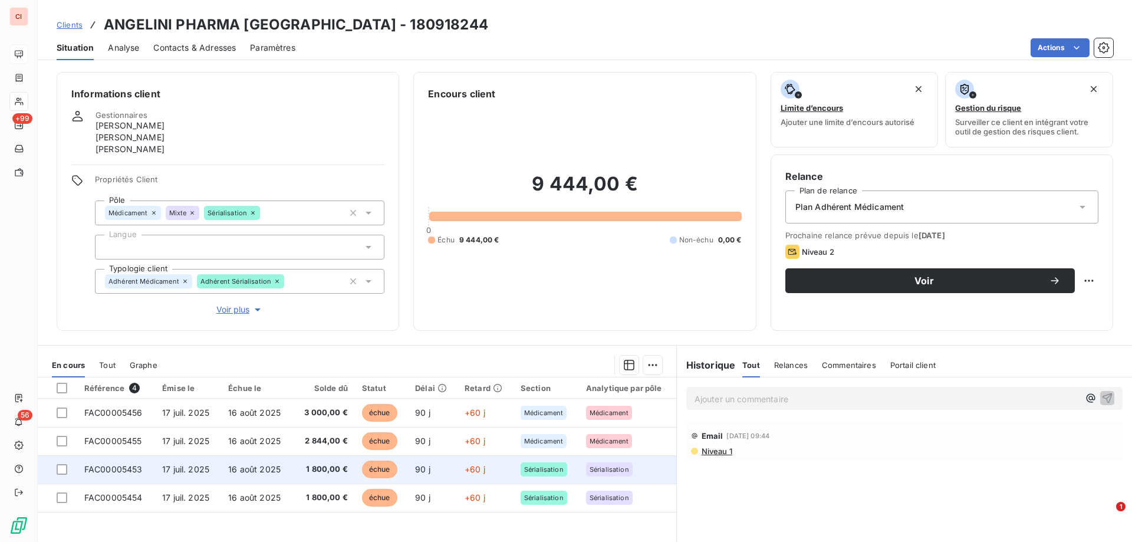
click at [368, 467] on span "échue" at bounding box center [379, 470] width 35 height 18
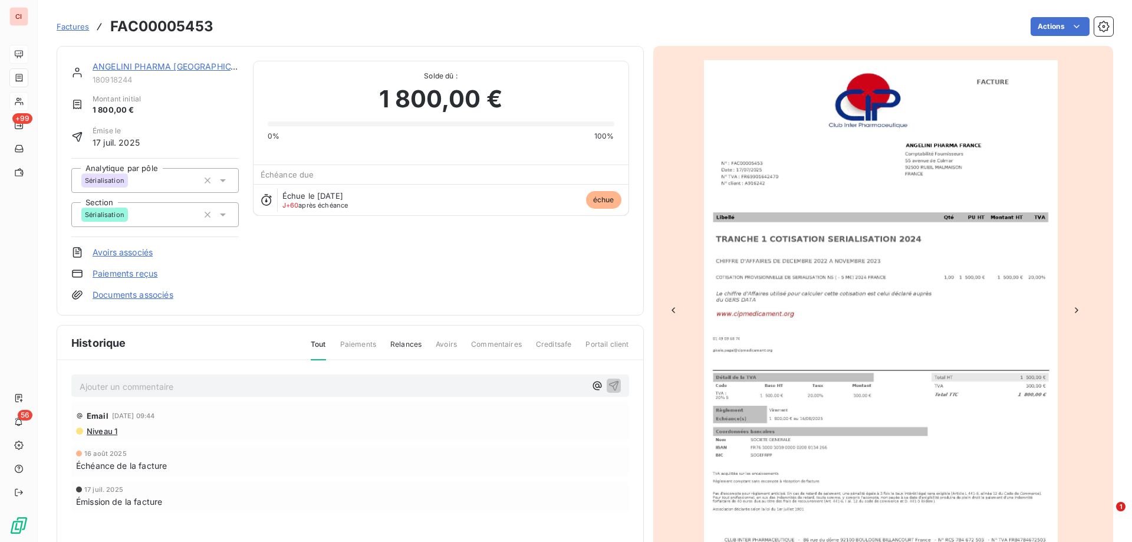
click at [180, 71] on link "ANGELINI PHARMA [GEOGRAPHIC_DATA]" at bounding box center [176, 66] width 167 height 10
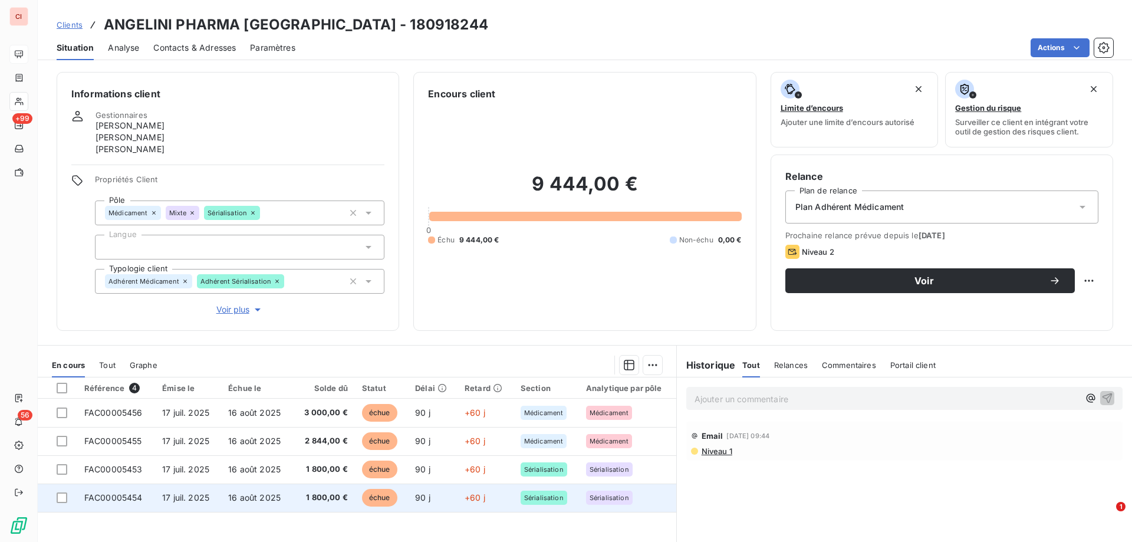
click at [369, 498] on span "échue" at bounding box center [379, 498] width 35 height 18
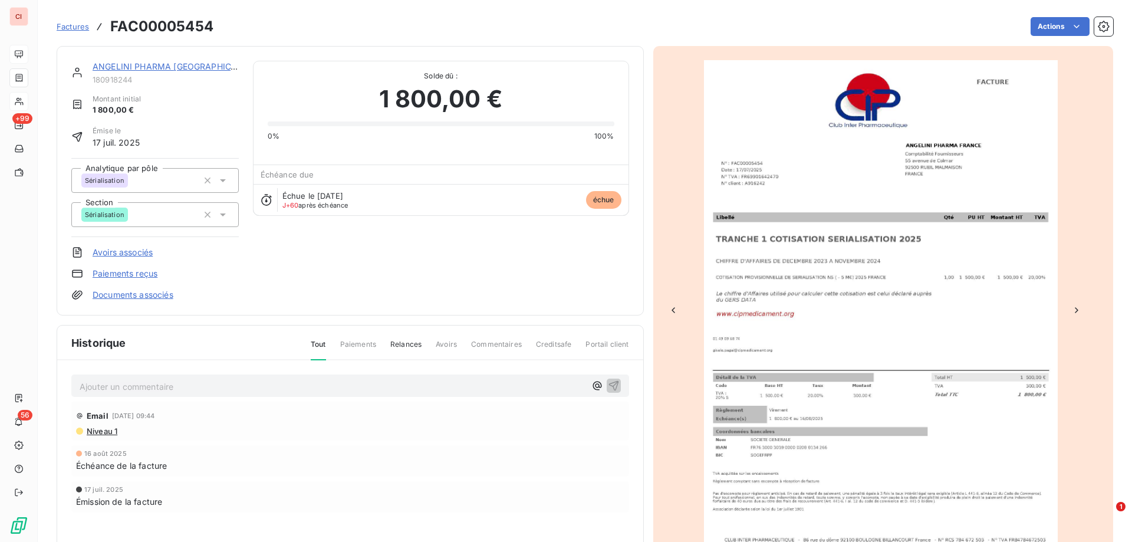
click at [159, 70] on link "ANGELINI PHARMA [GEOGRAPHIC_DATA]" at bounding box center [176, 66] width 167 height 10
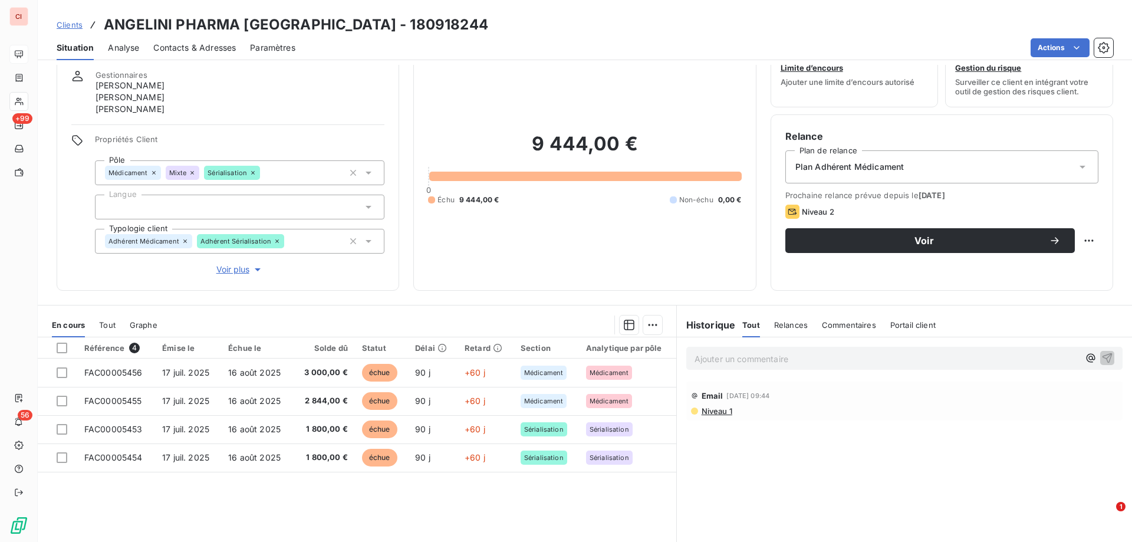
scroll to position [98, 0]
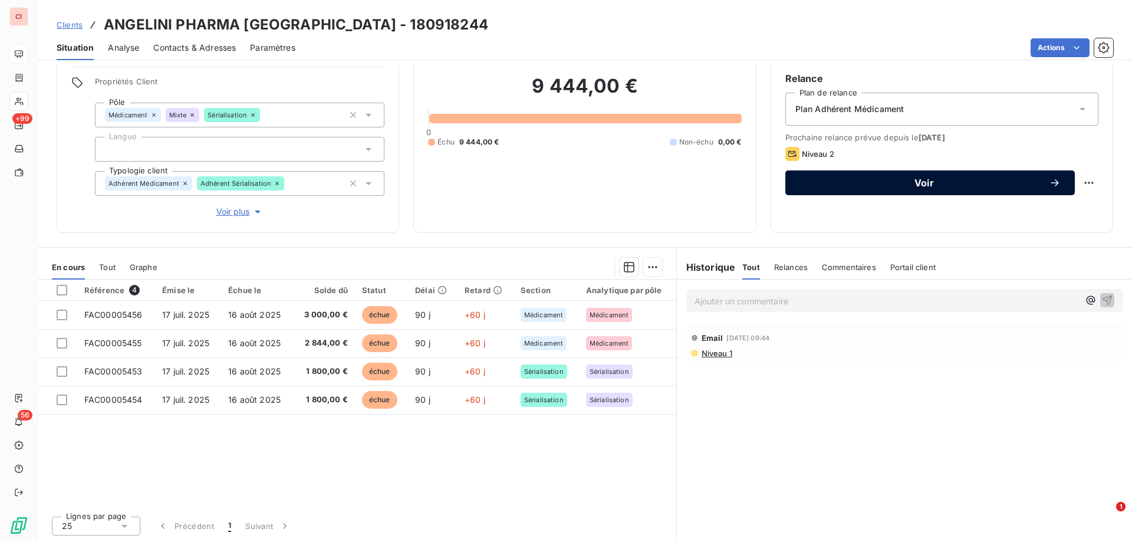
click at [897, 182] on span "Voir" at bounding box center [924, 182] width 249 height 9
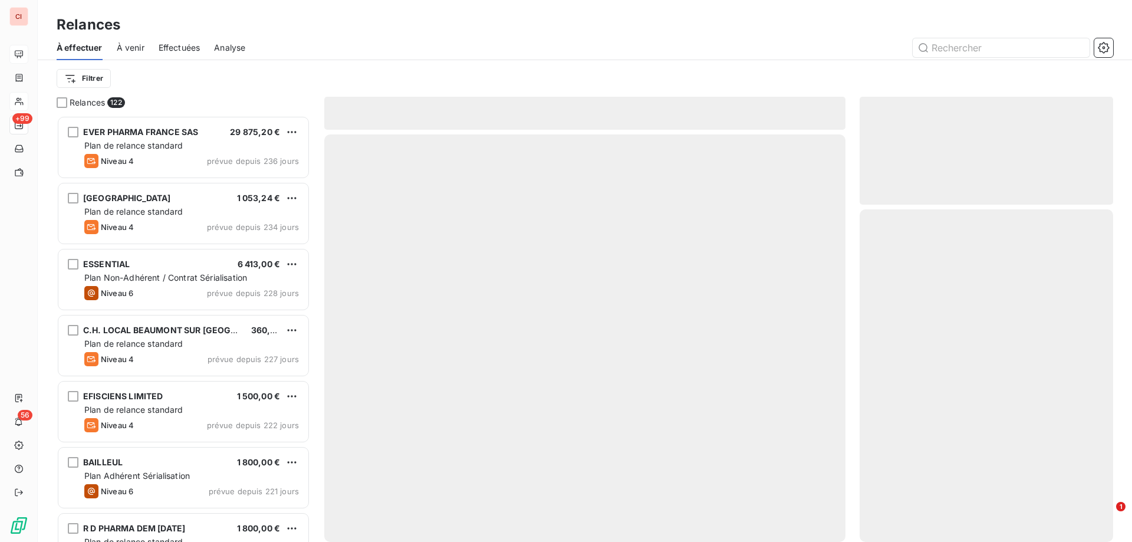
scroll to position [417, 245]
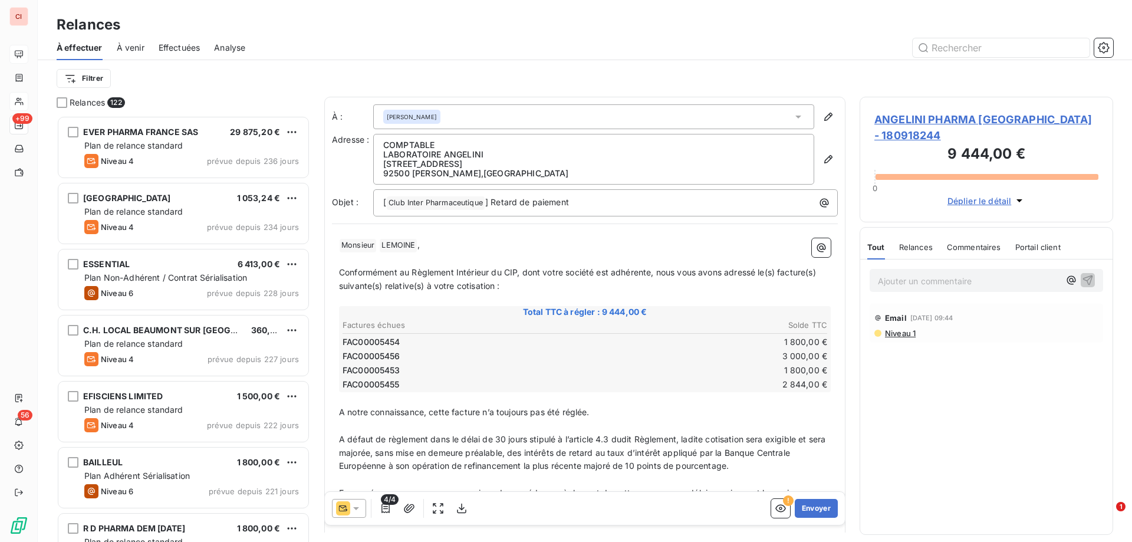
click at [1011, 195] on span "Déplier le détail" at bounding box center [980, 201] width 64 height 12
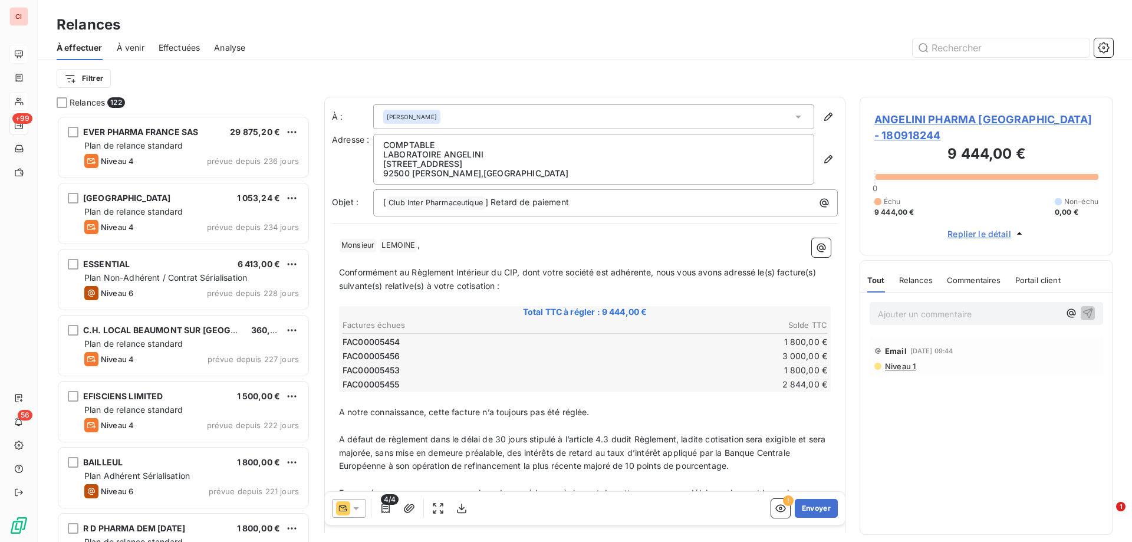
click at [1011, 196] on div "Échu 9 444,00 € Non-échu 0,00 €" at bounding box center [986, 206] width 224 height 21
click at [959, 116] on span "ANGELINI PHARMA [GEOGRAPHIC_DATA] - 180918244" at bounding box center [986, 127] width 224 height 32
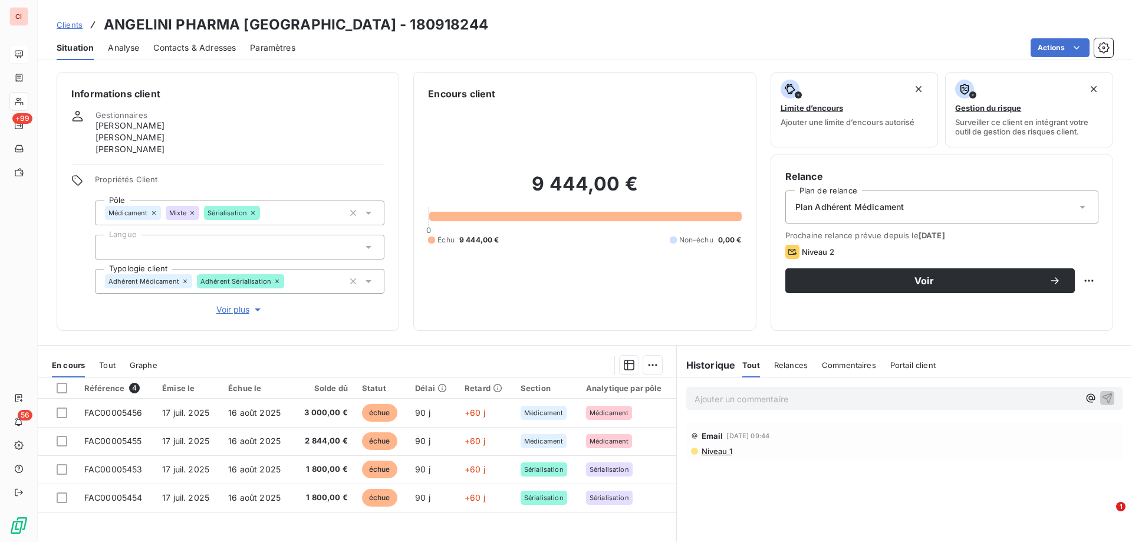
click at [1073, 213] on div "Plan Adhérent Médicament" at bounding box center [941, 206] width 313 height 33
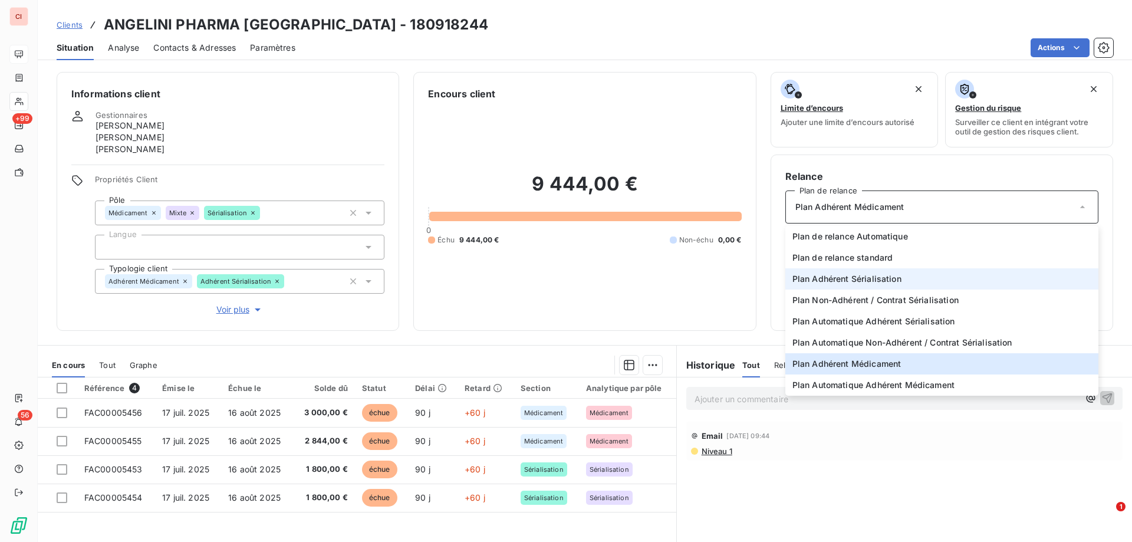
click at [922, 287] on li "Plan Adhérent Sérialisation" at bounding box center [941, 278] width 313 height 21
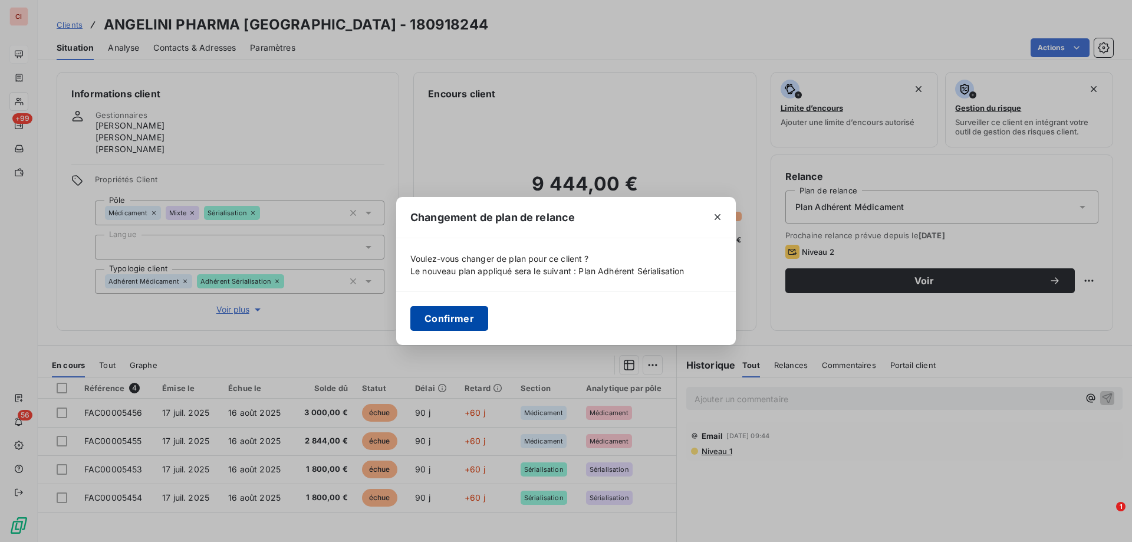
click at [459, 315] on button "Confirmer" at bounding box center [449, 318] width 78 height 25
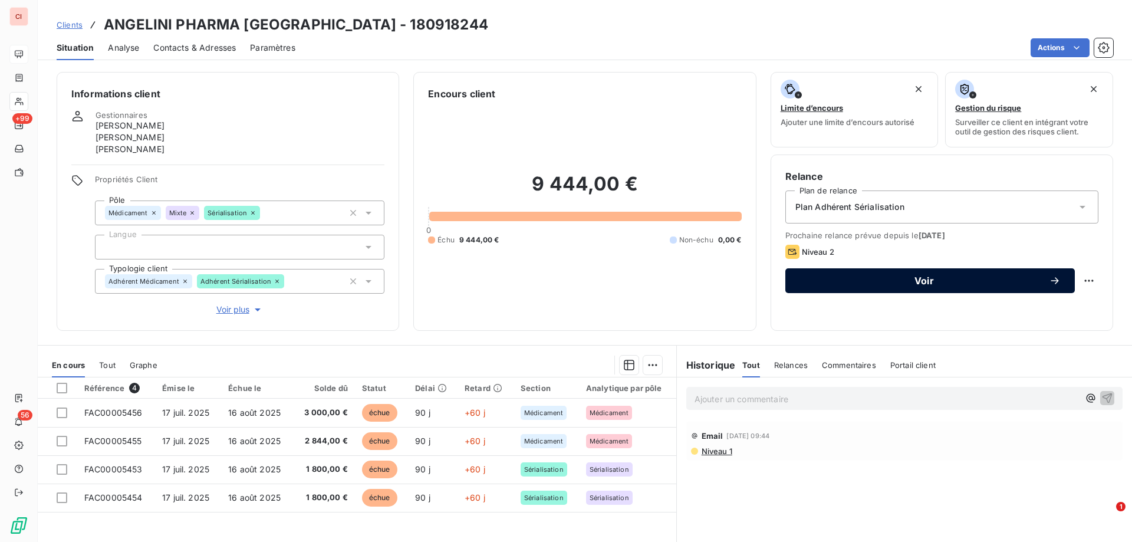
click at [913, 279] on span "Voir" at bounding box center [924, 280] width 249 height 9
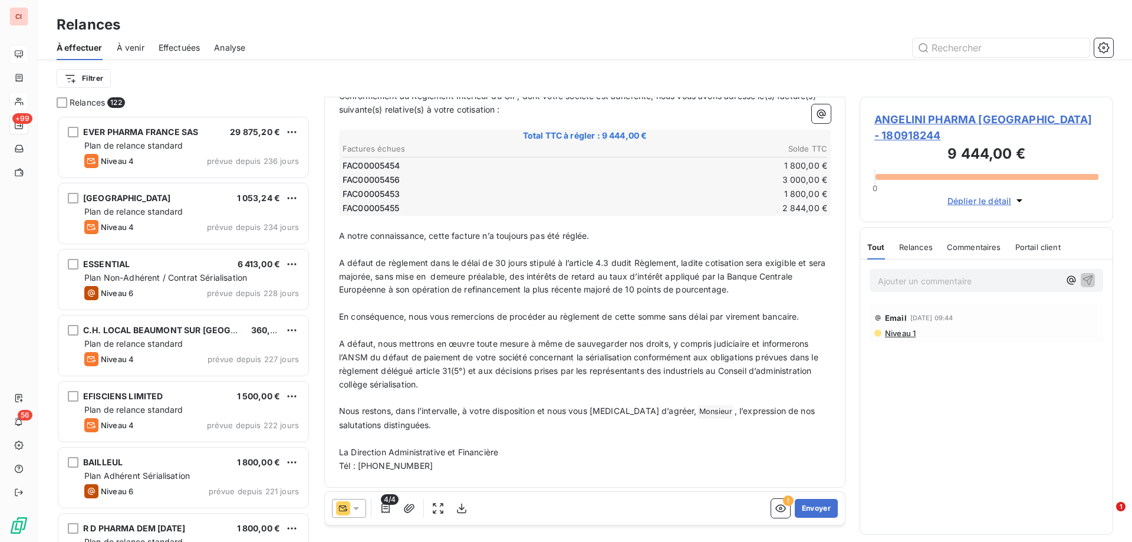
scroll to position [178, 0]
drag, startPoint x: 419, startPoint y: 464, endPoint x: 335, endPoint y: 469, distance: 84.5
click at [335, 469] on div "﻿ Monsieur ﻿ LEMOINE ﻿ , ﻿ Conformément au Règlement Intérieur du CIP, dont vot…" at bounding box center [585, 266] width 506 height 425
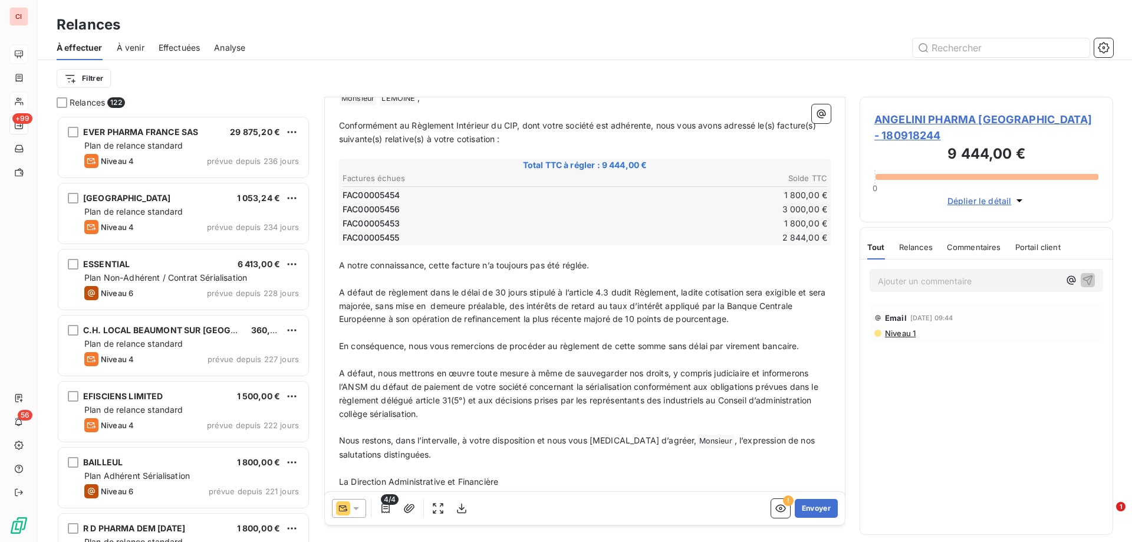
scroll to position [1, 0]
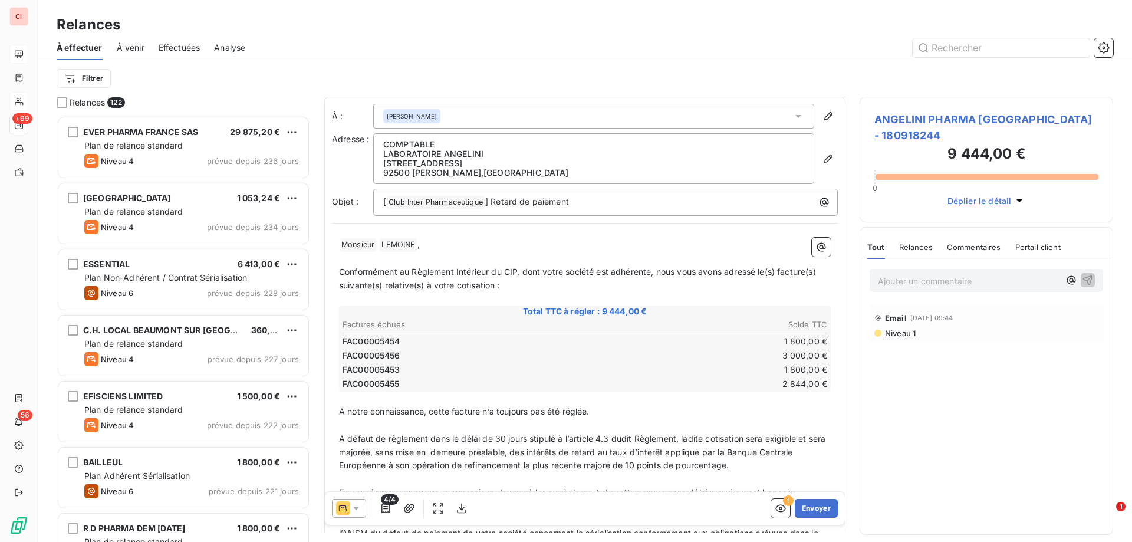
click at [358, 508] on icon at bounding box center [356, 508] width 6 height 3
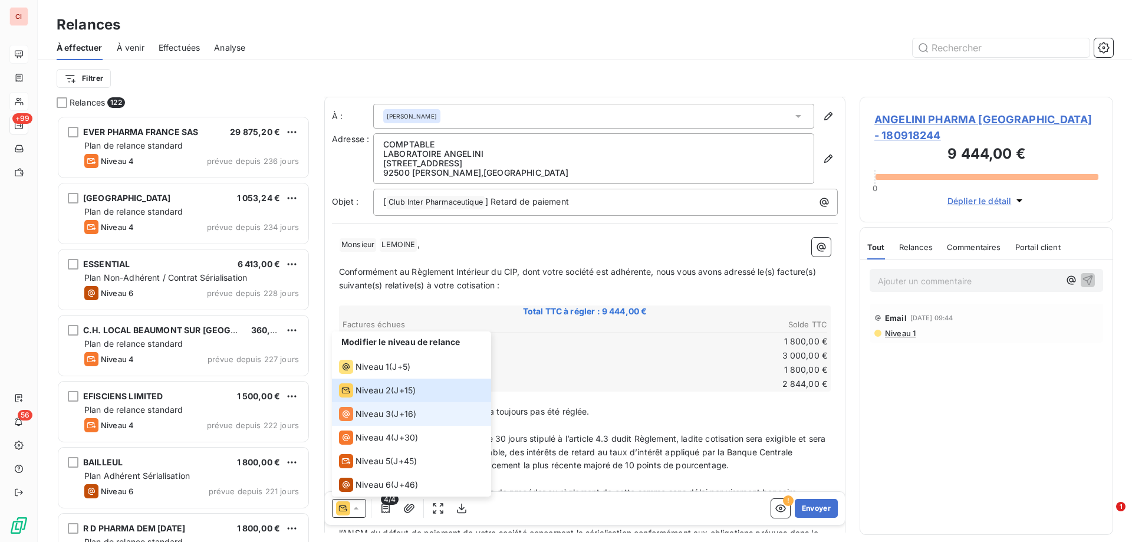
click at [389, 410] on span "Niveau 3" at bounding box center [373, 414] width 35 height 12
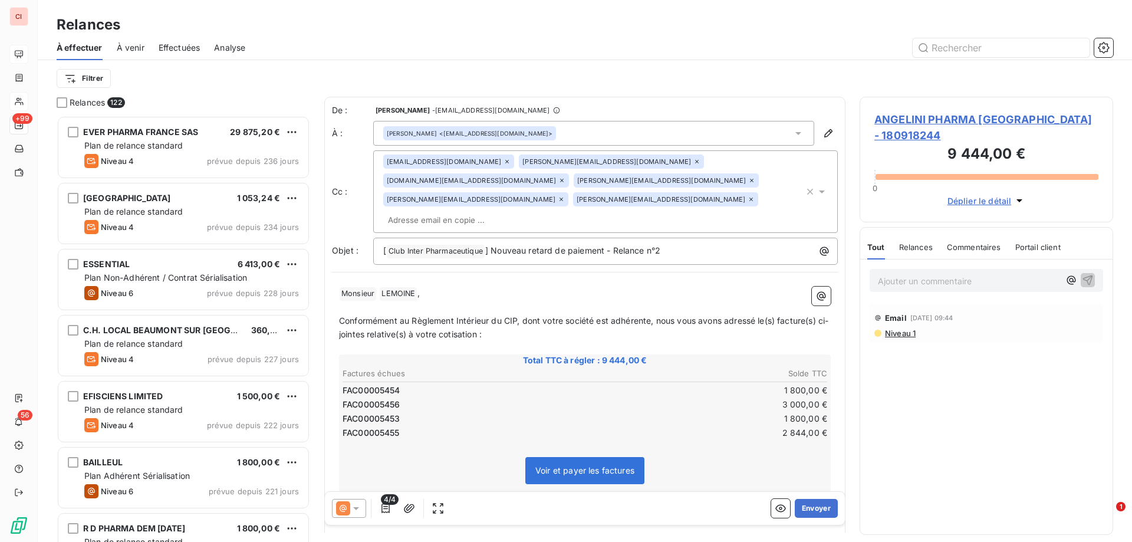
click at [631, 165] on div "[PERSON_NAME][EMAIL_ADDRESS][DOMAIN_NAME]" at bounding box center [611, 161] width 185 height 14
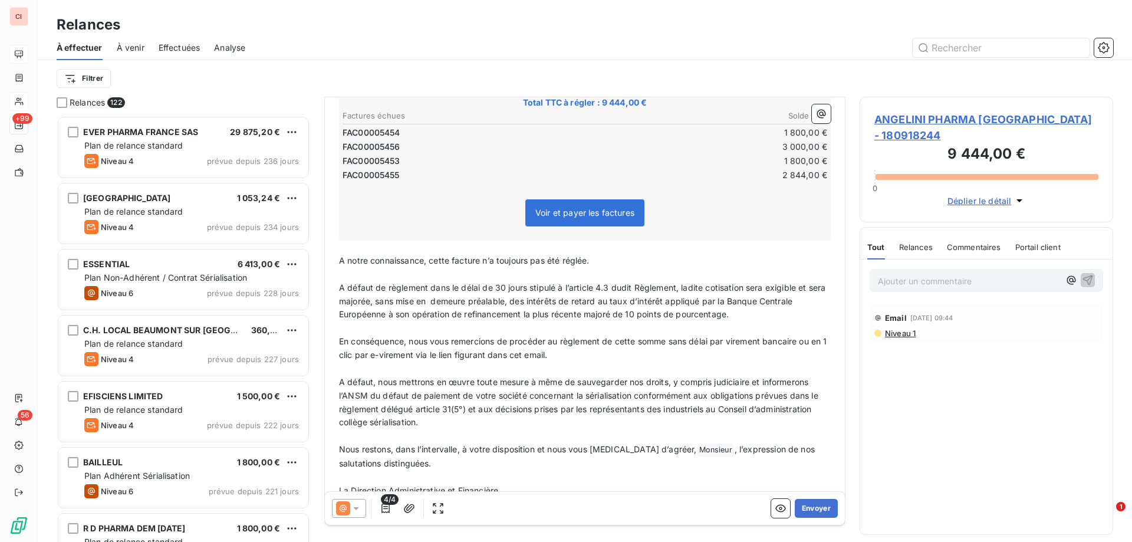
scroll to position [281, 0]
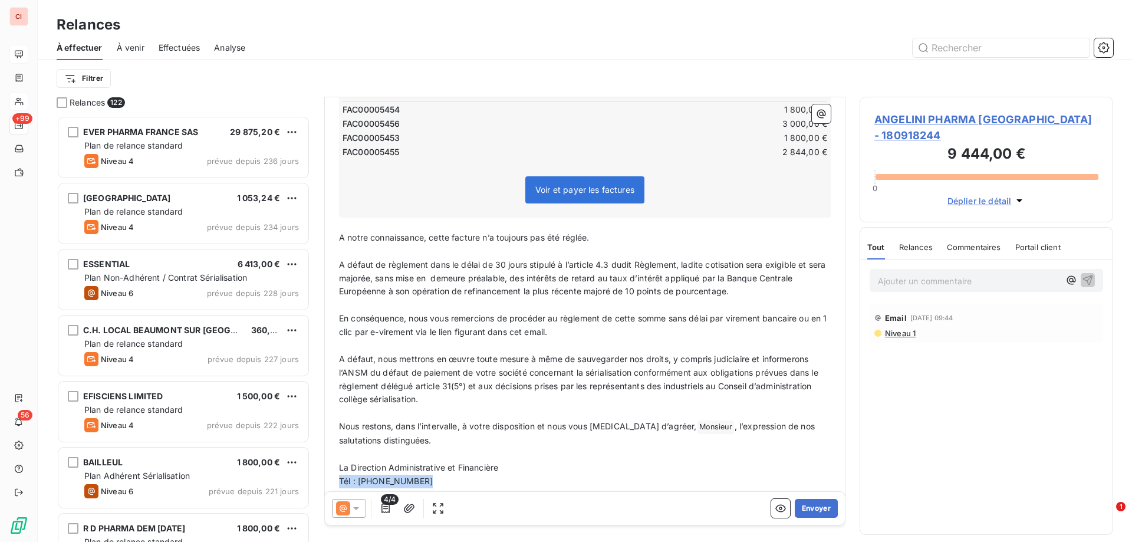
drag, startPoint x: 430, startPoint y: 467, endPoint x: 340, endPoint y: 473, distance: 90.4
click at [340, 473] on div "﻿ Monsieur ﻿ LEMOINE ﻿ , ﻿ Conformément au Règlement Intérieur du CIP, dont vot…" at bounding box center [585, 247] width 506 height 496
click at [774, 448] on p "﻿" at bounding box center [585, 455] width 492 height 14
click at [802, 506] on button "Envoyer" at bounding box center [816, 508] width 43 height 19
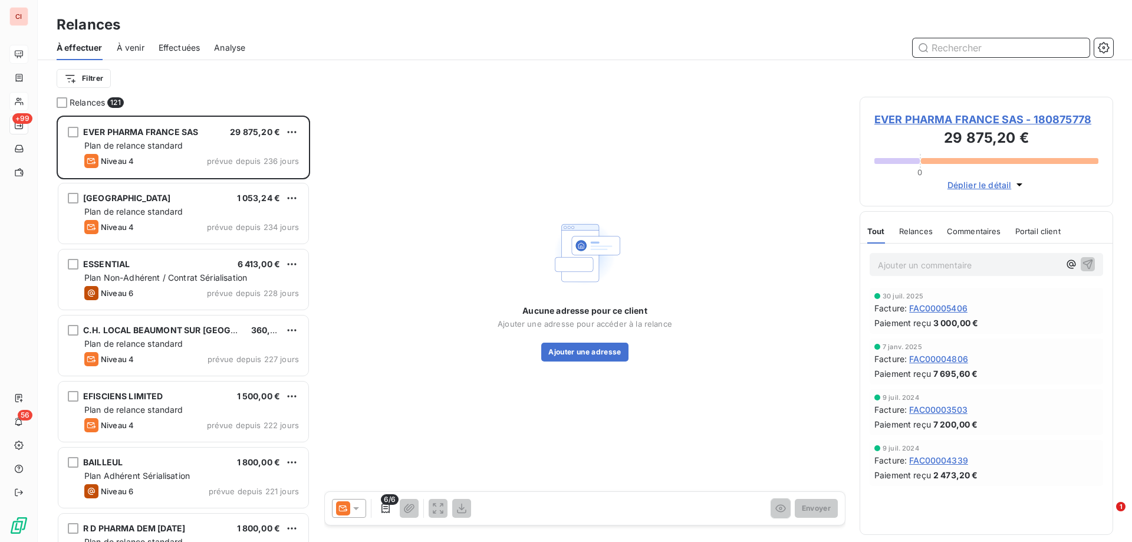
click at [948, 47] on input "text" at bounding box center [1001, 47] width 177 height 19
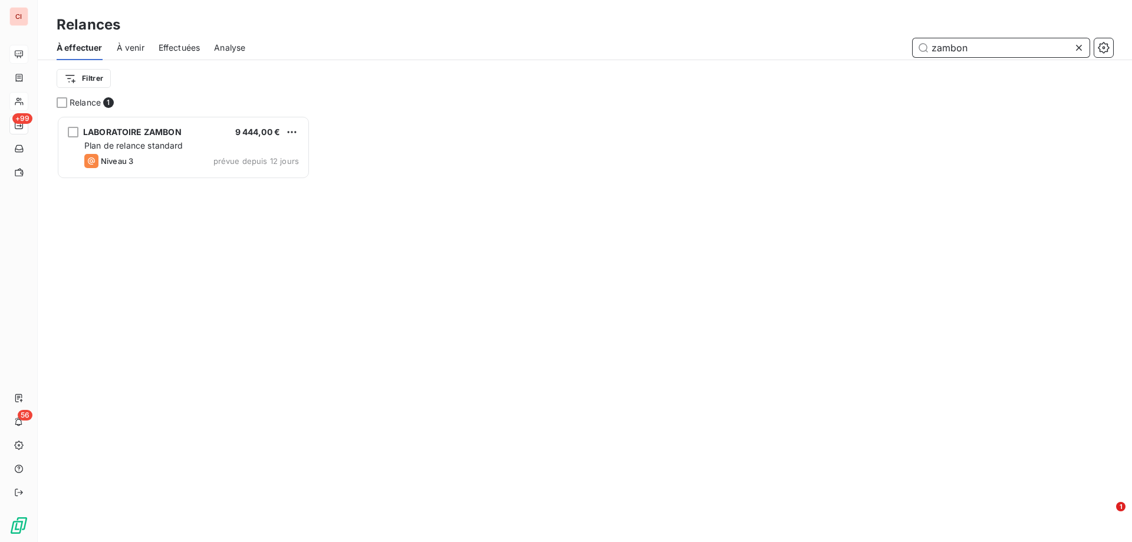
scroll to position [417, 245]
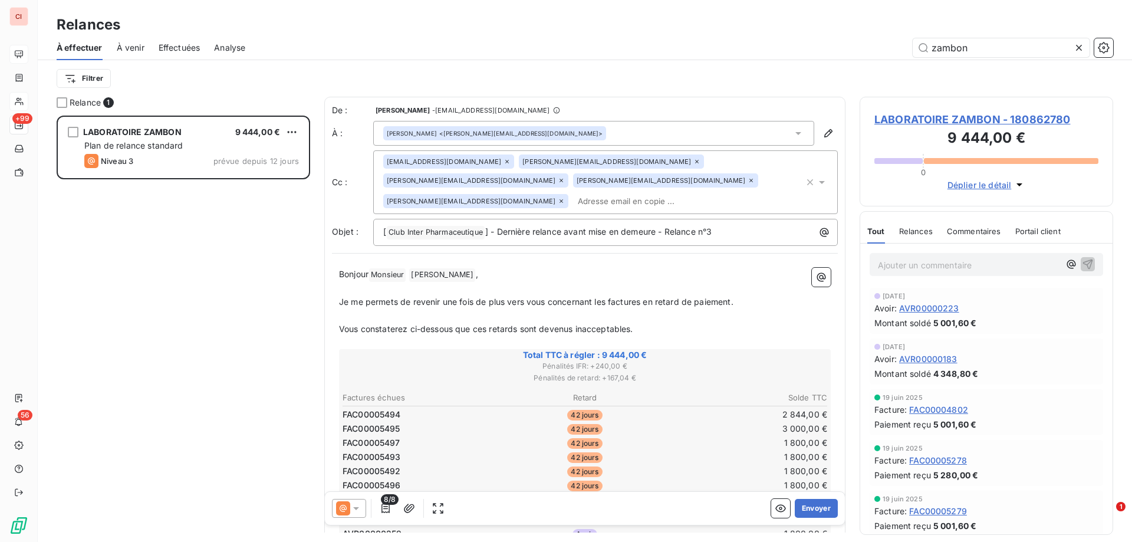
click at [591, 410] on span "42 jours" at bounding box center [584, 415] width 35 height 11
click at [590, 481] on span "42 jours" at bounding box center [584, 486] width 35 height 11
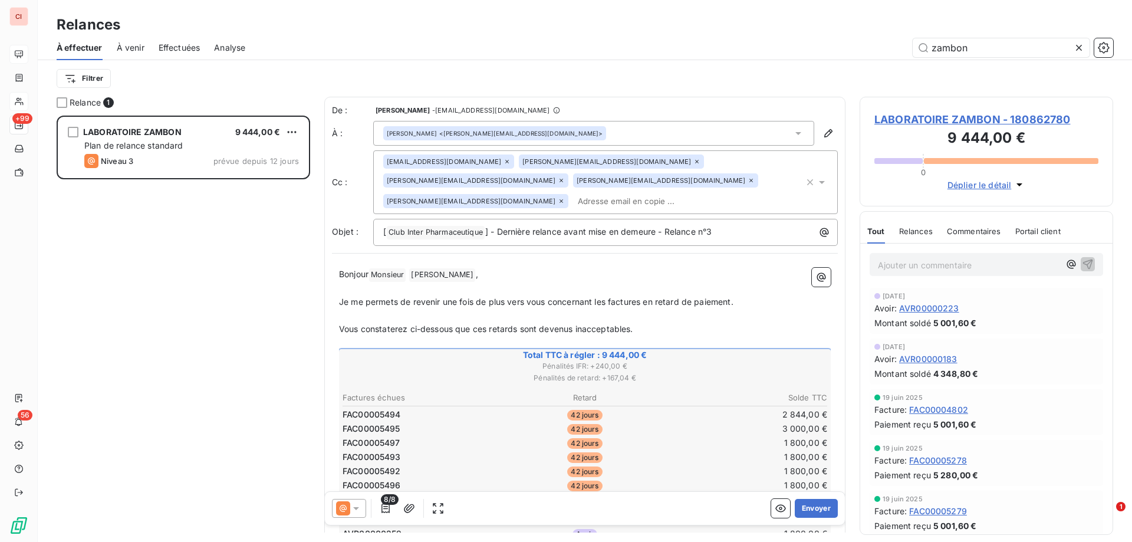
click at [587, 466] on span "42 jours" at bounding box center [584, 471] width 35 height 11
click at [592, 450] on td "42 jours" at bounding box center [584, 456] width 161 height 13
click at [591, 438] on span "42 jours" at bounding box center [584, 443] width 35 height 11
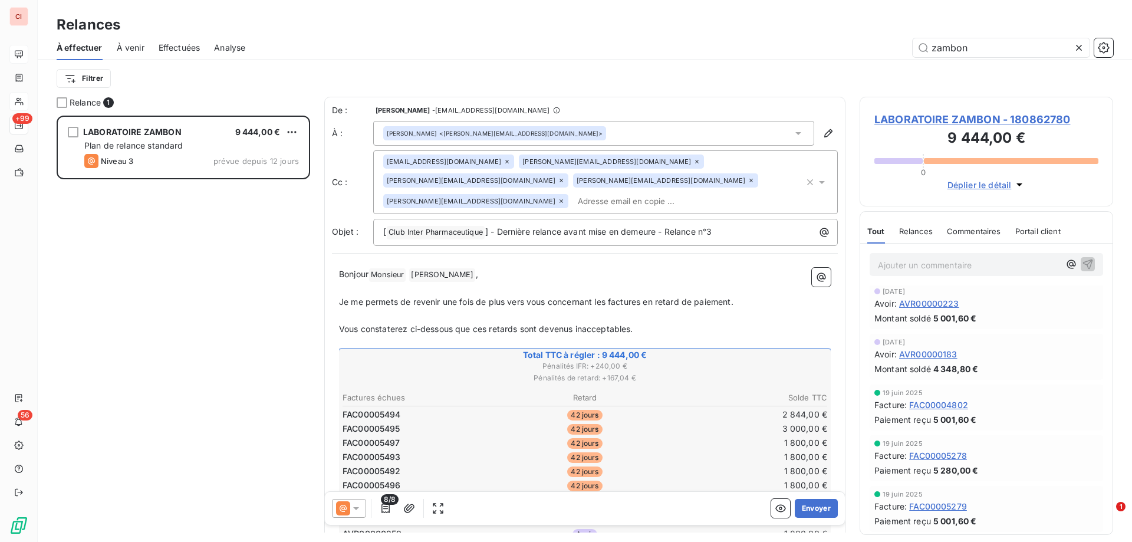
scroll to position [0, 0]
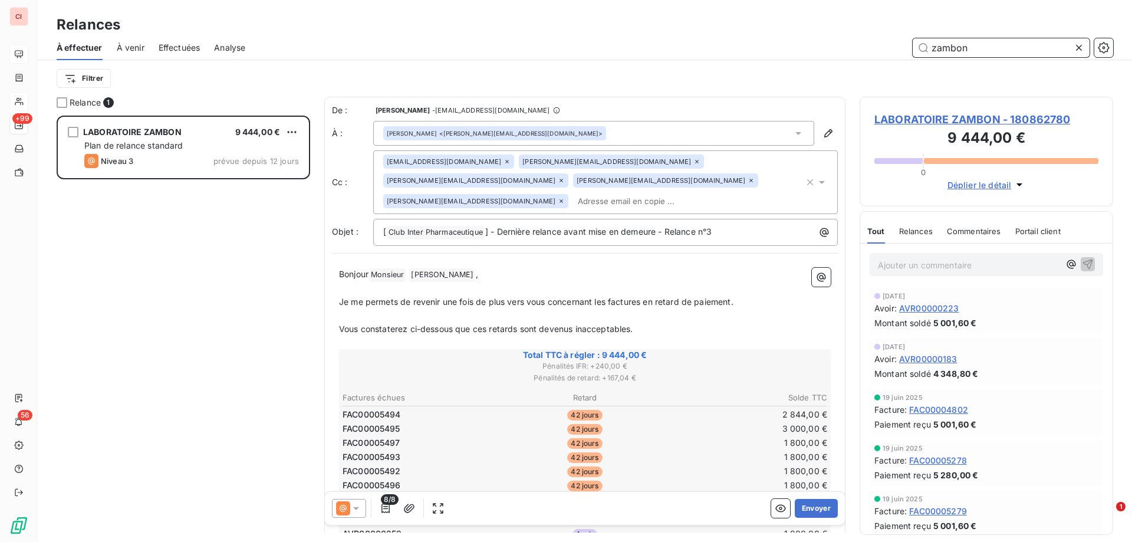
drag, startPoint x: 978, startPoint y: 51, endPoint x: 888, endPoint y: 51, distance: 89.6
click at [888, 51] on div "zambon" at bounding box center [686, 47] width 854 height 19
type input "seagen"
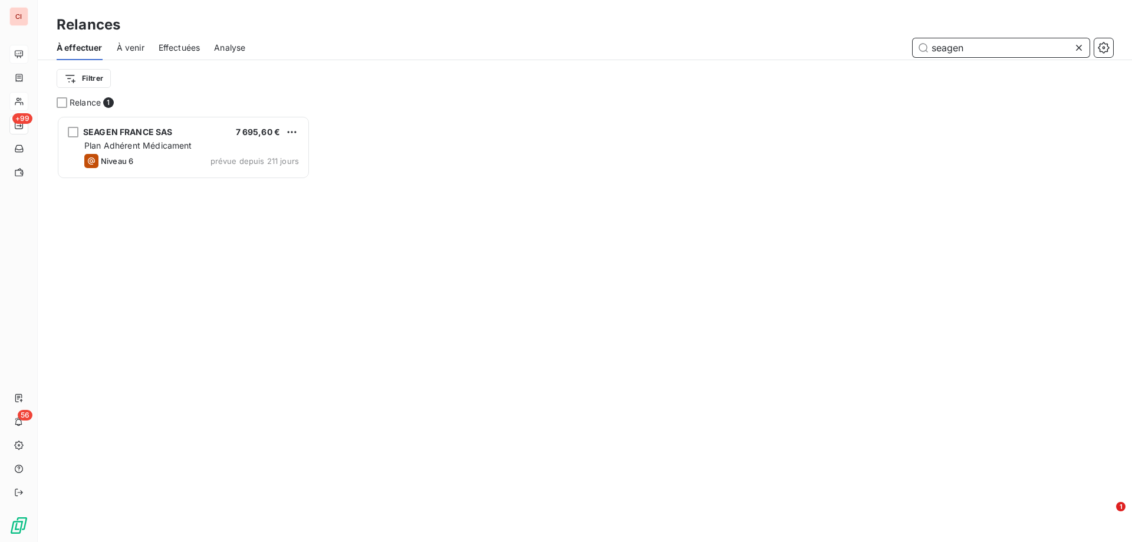
scroll to position [417, 245]
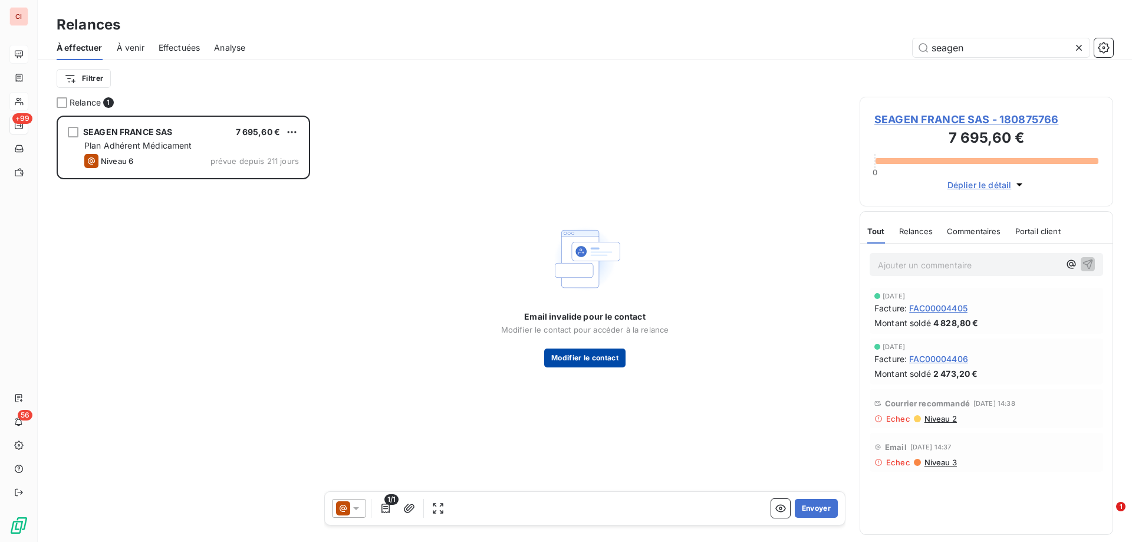
click at [603, 358] on button "Modifier le contact" at bounding box center [584, 357] width 81 height 19
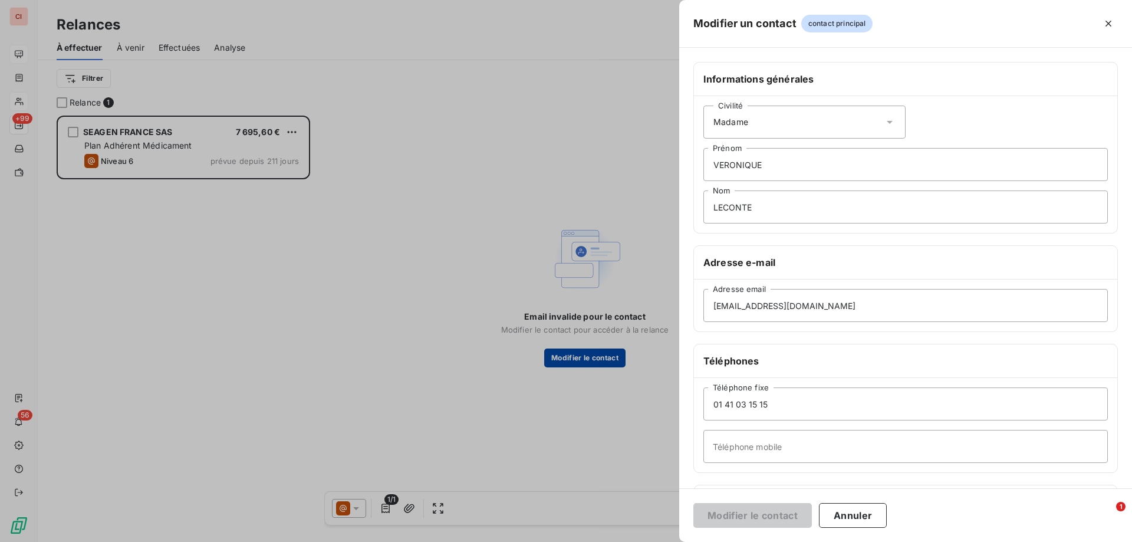
click at [603, 358] on div at bounding box center [566, 271] width 1132 height 542
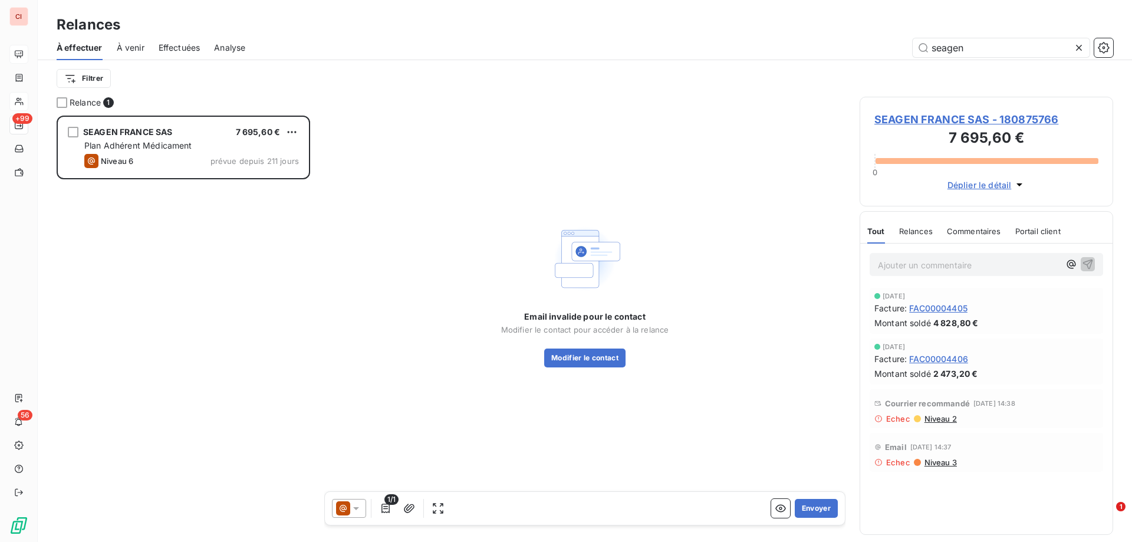
click at [950, 119] on span "SEAGEN FRANCE SAS - 180875766" at bounding box center [986, 119] width 224 height 16
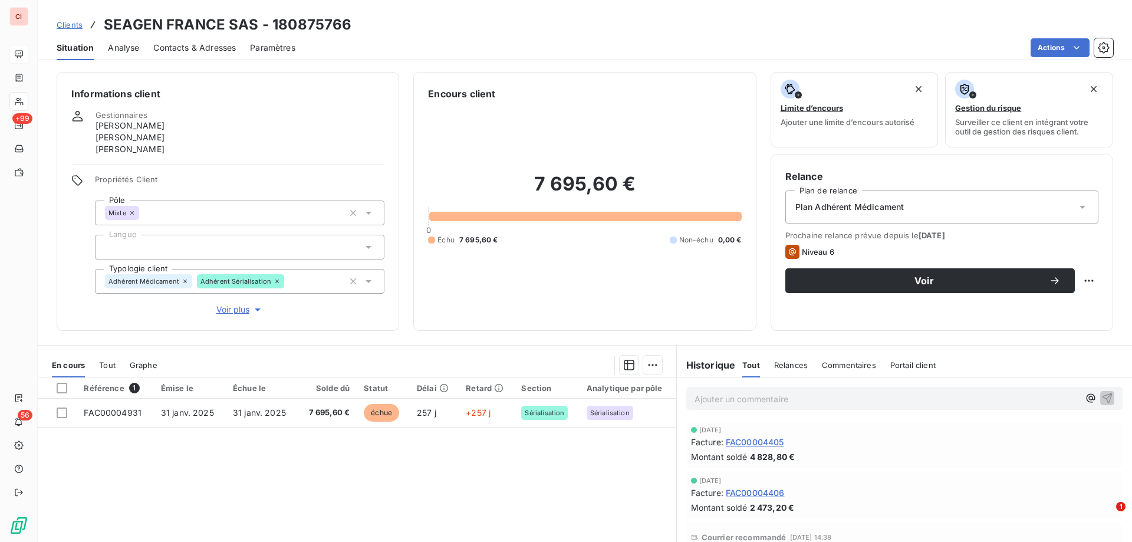
click at [225, 45] on span "Contacts & Adresses" at bounding box center [194, 48] width 83 height 12
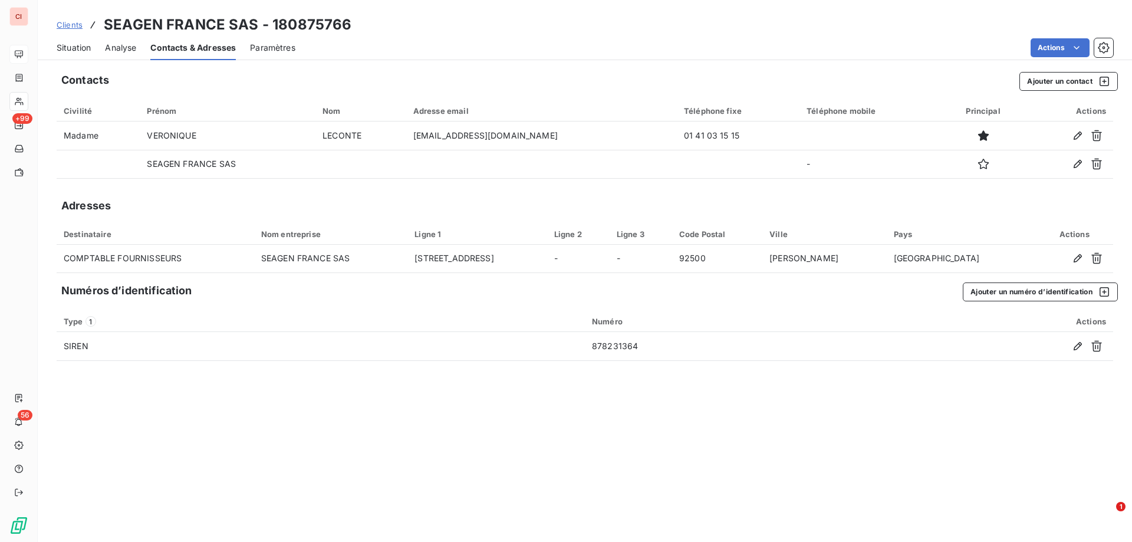
click at [69, 47] on span "Situation" at bounding box center [74, 48] width 34 height 12
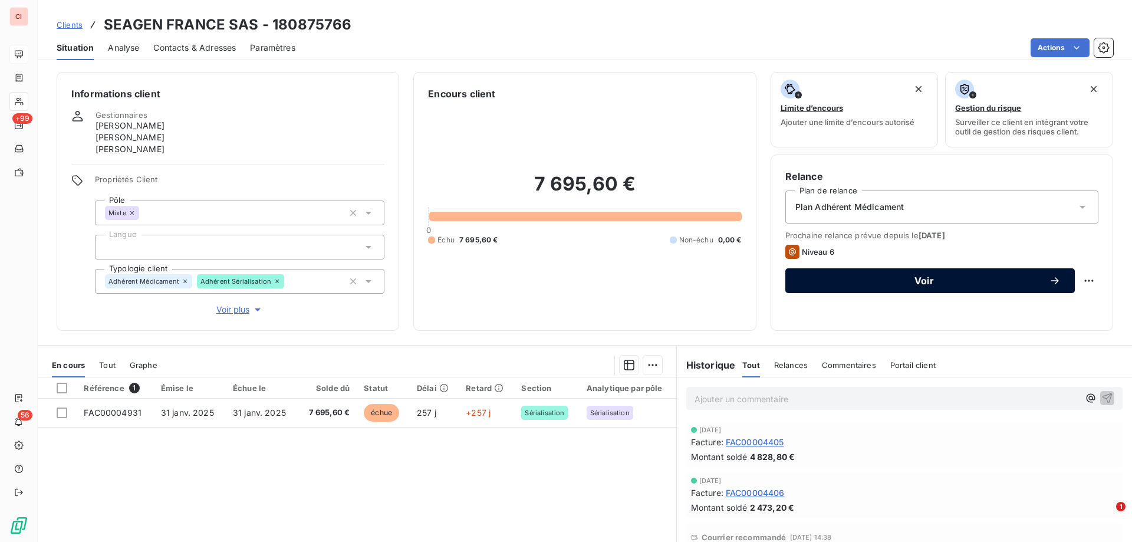
click at [904, 273] on button "Voir" at bounding box center [930, 280] width 290 height 25
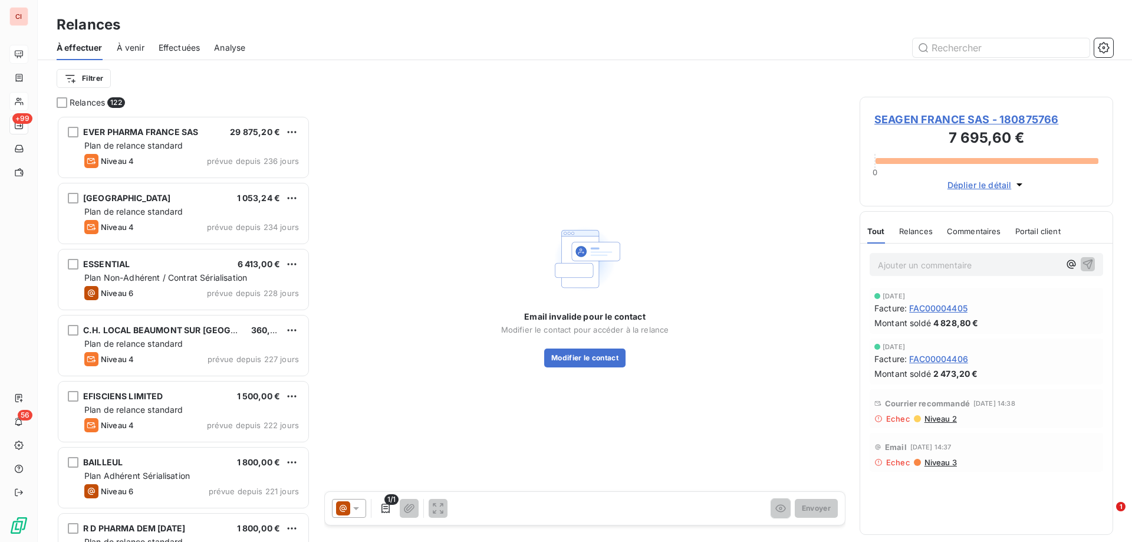
scroll to position [417, 245]
click at [972, 188] on span "Déplier le détail" at bounding box center [980, 185] width 64 height 12
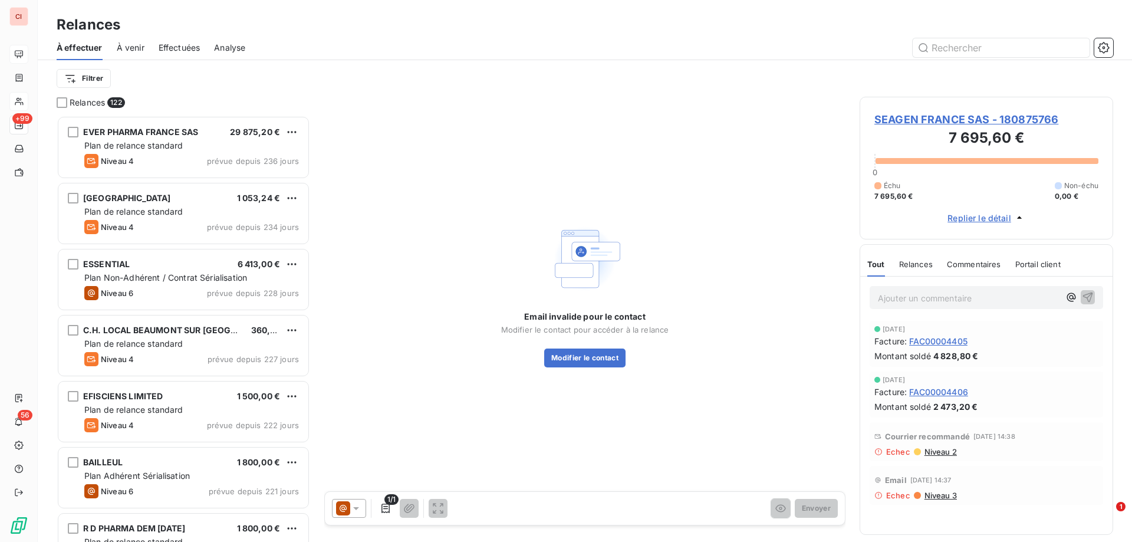
click at [978, 121] on span "SEAGEN FRANCE SAS - 180875766" at bounding box center [986, 119] width 224 height 16
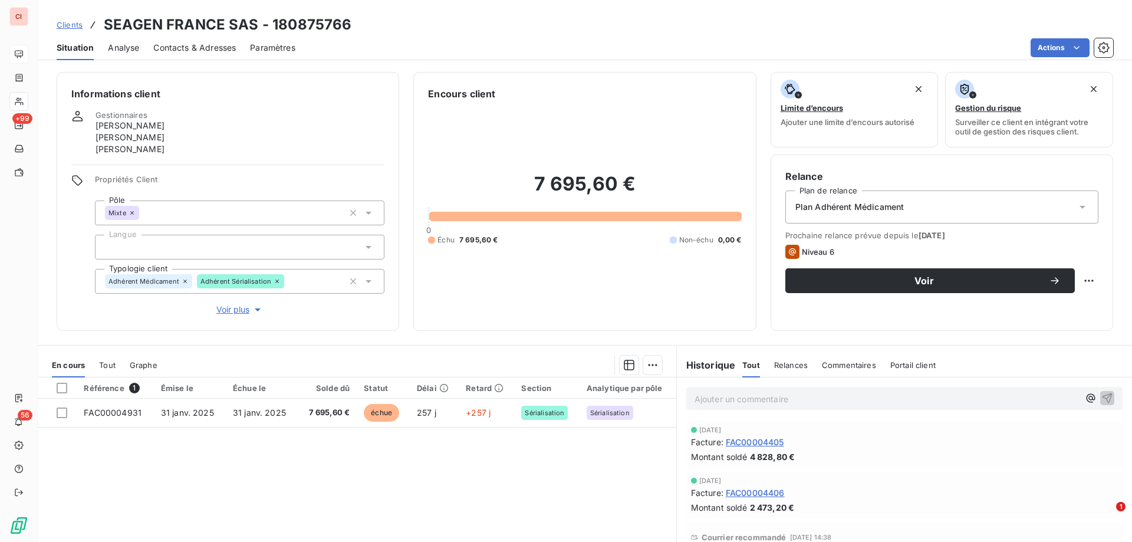
click at [1077, 211] on icon at bounding box center [1083, 207] width 12 height 12
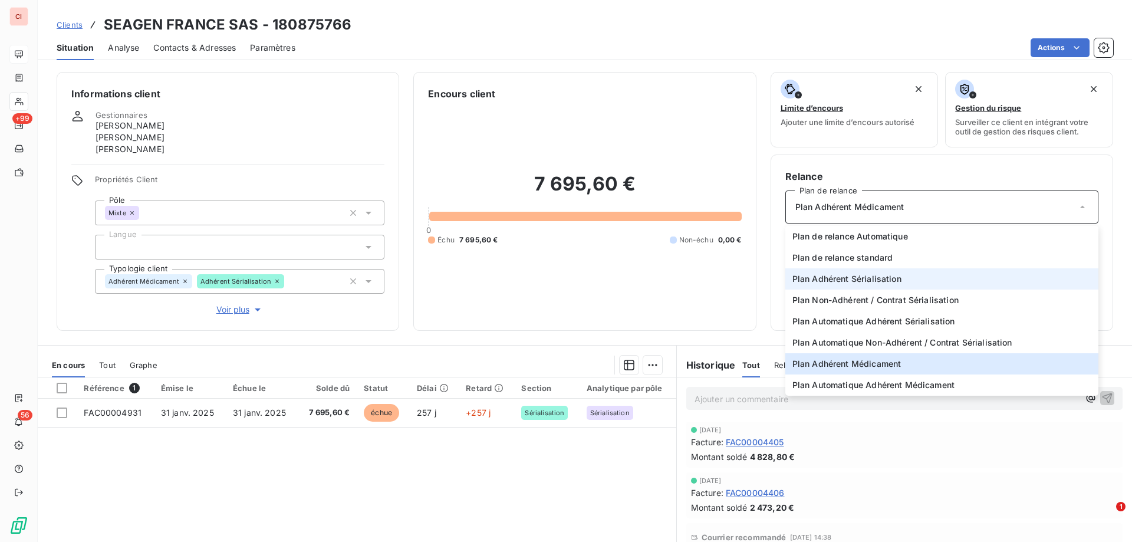
click at [900, 275] on li "Plan Adhérent Sérialisation" at bounding box center [941, 278] width 313 height 21
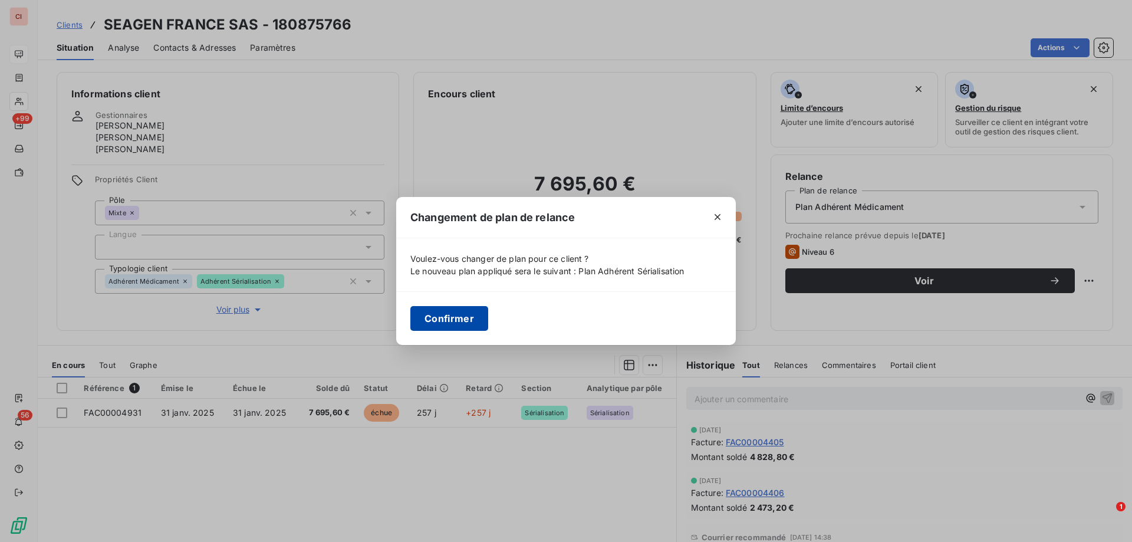
click at [448, 319] on button "Confirmer" at bounding box center [449, 318] width 78 height 25
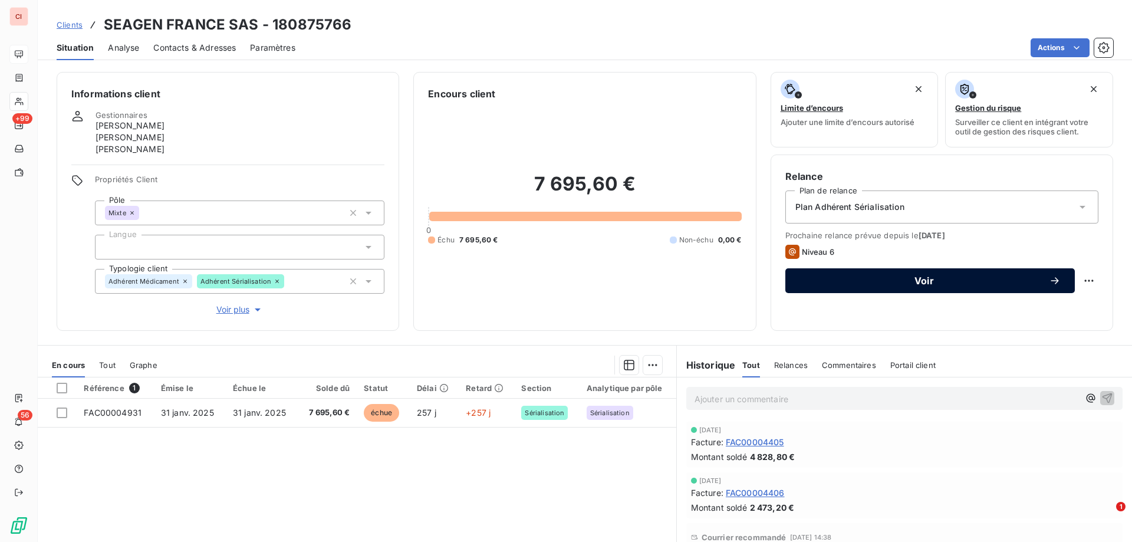
click at [1048, 287] on button "Voir" at bounding box center [930, 280] width 290 height 25
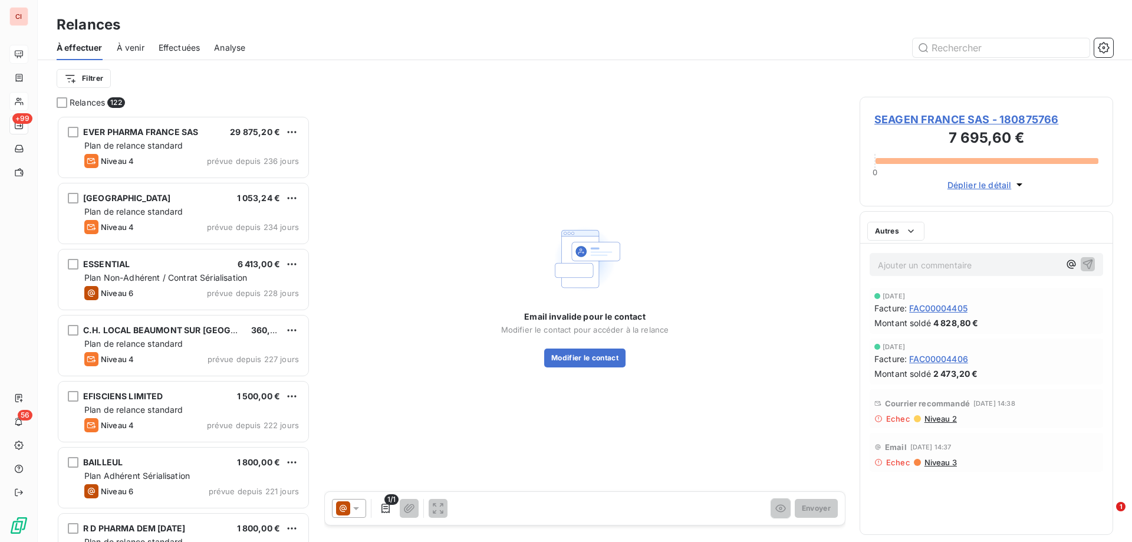
scroll to position [417, 245]
click at [359, 506] on icon at bounding box center [356, 508] width 12 height 12
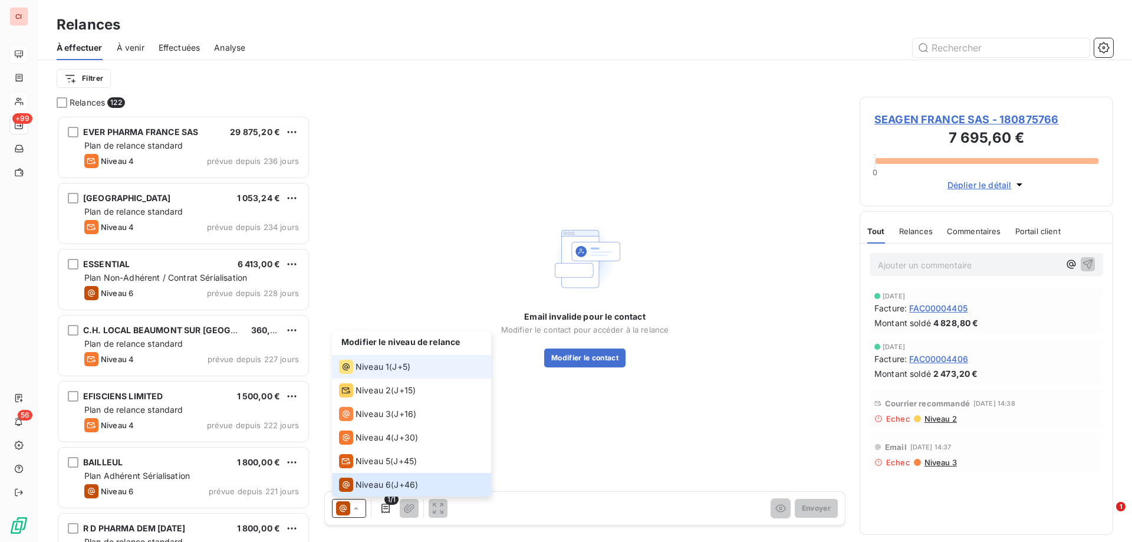
click at [381, 366] on span "Niveau 1" at bounding box center [373, 367] width 34 height 12
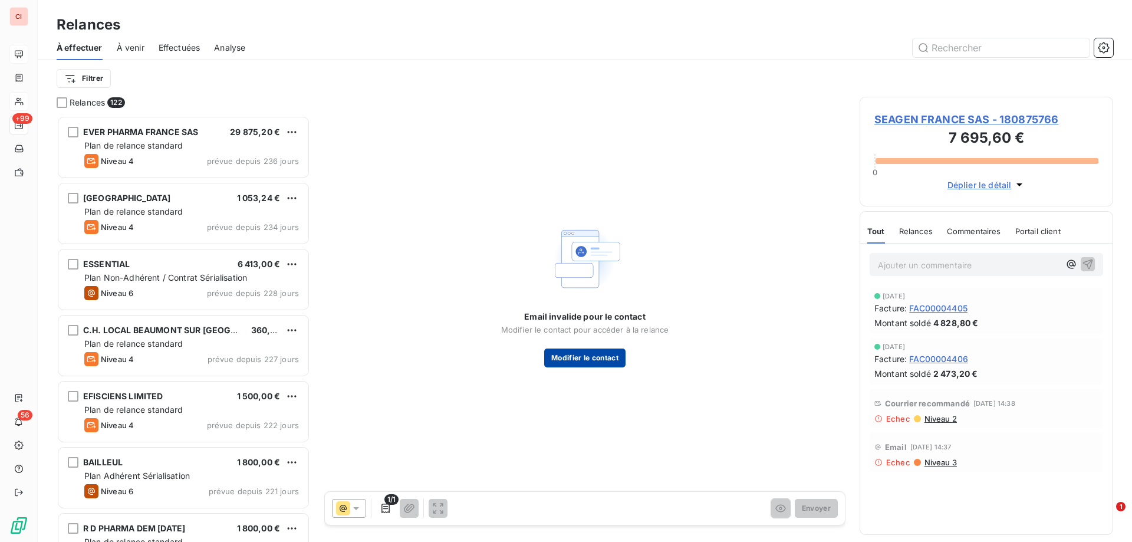
click at [610, 363] on button "Modifier le contact" at bounding box center [584, 357] width 81 height 19
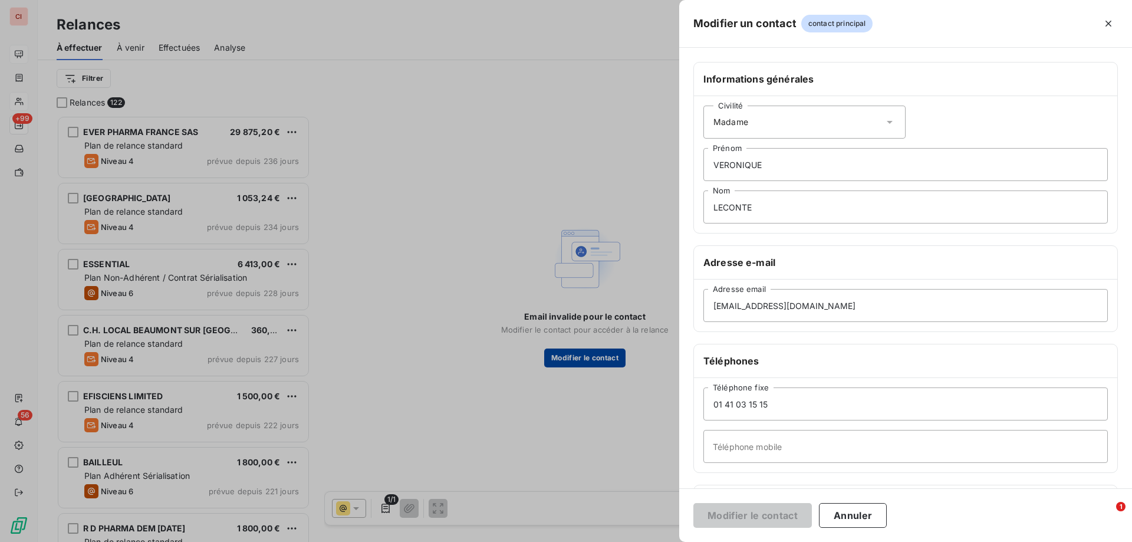
click at [610, 363] on div at bounding box center [566, 271] width 1132 height 542
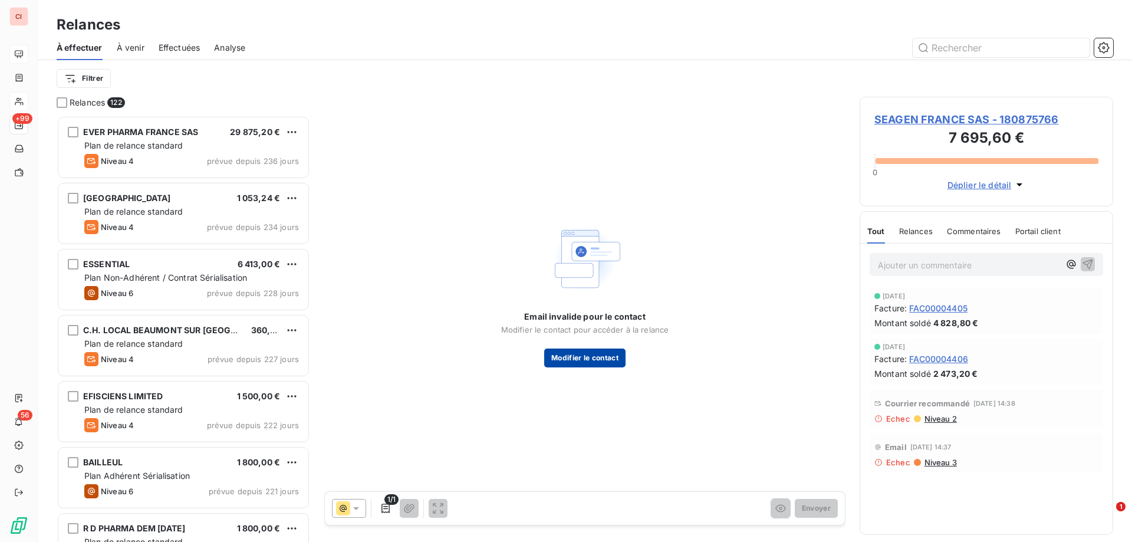
click at [610, 363] on button "Modifier le contact" at bounding box center [584, 357] width 81 height 19
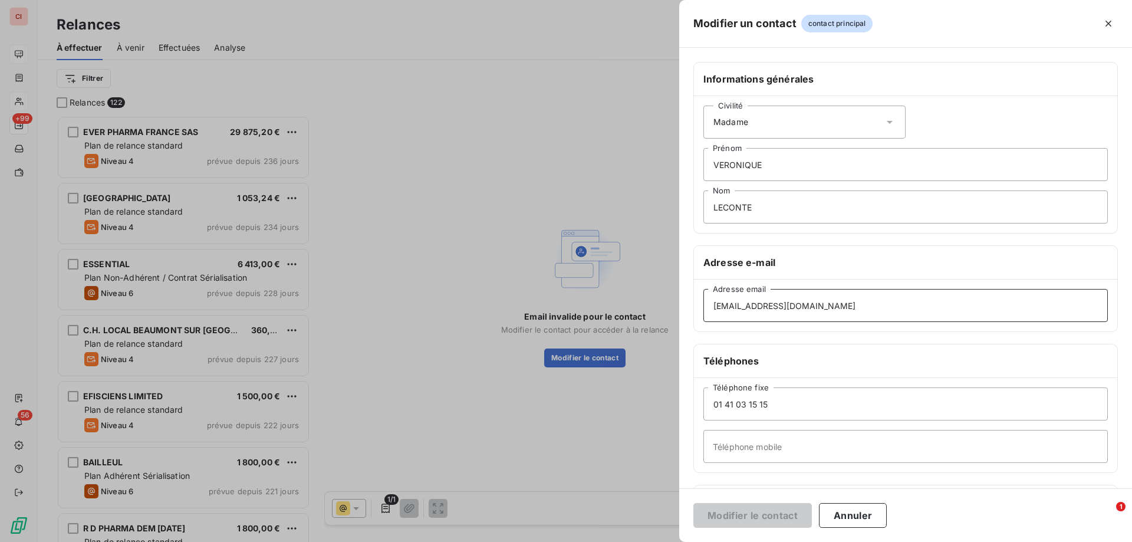
click at [798, 296] on input "[EMAIL_ADDRESS][DOMAIN_NAME]" at bounding box center [905, 305] width 404 height 33
click at [721, 304] on input "[EMAIL_ADDRESS][DOMAIN_NAME]" at bounding box center [905, 305] width 404 height 33
click at [861, 313] on input "[EMAIL_ADDRESS][DOMAIN_NAME]" at bounding box center [905, 305] width 404 height 33
click at [1100, 23] on button "button" at bounding box center [1108, 23] width 19 height 19
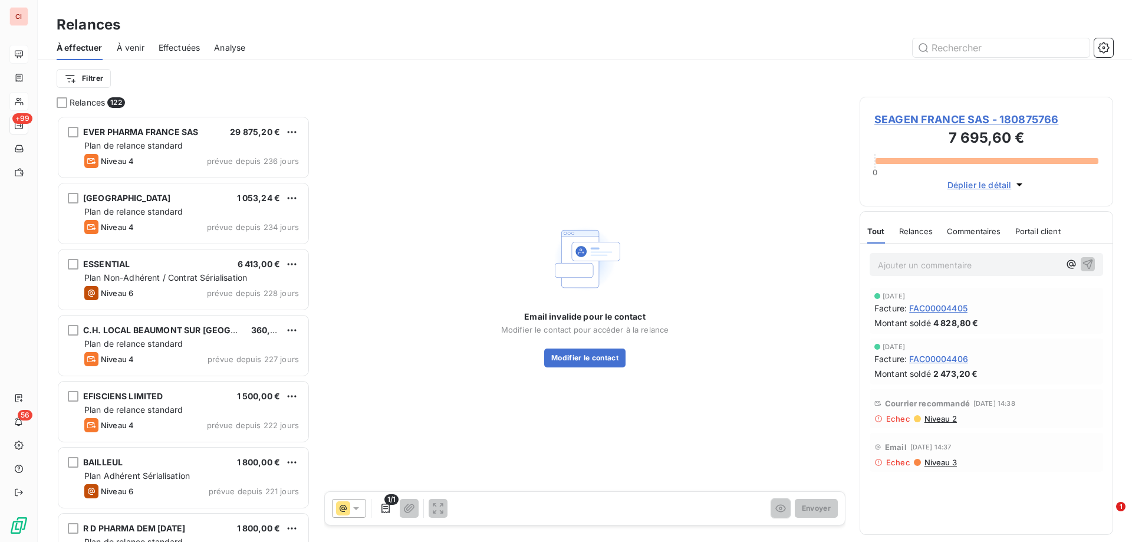
click at [925, 269] on p "Ajouter un commentaire ﻿" at bounding box center [969, 265] width 182 height 15
click at [967, 236] on div "Commentaires" at bounding box center [974, 231] width 54 height 25
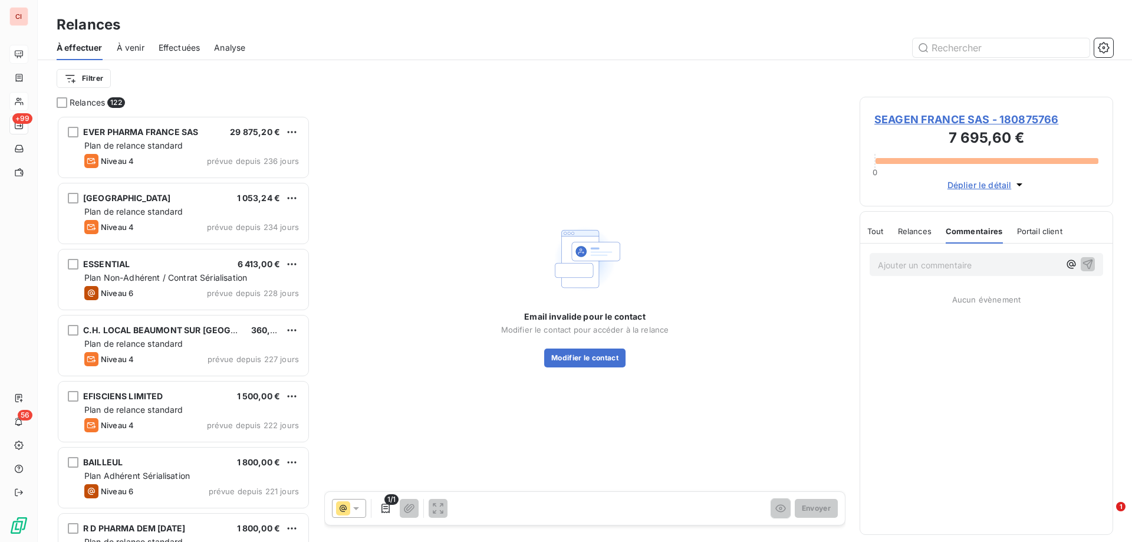
click at [950, 262] on p "Ajouter un commentaire ﻿" at bounding box center [969, 265] width 182 height 15
click at [942, 259] on p "Ajouter un commentaire ﻿" at bounding box center [969, 265] width 182 height 15
click at [908, 229] on span "Relances" at bounding box center [915, 230] width 34 height 9
click at [871, 233] on span "Tout" at bounding box center [875, 230] width 17 height 9
